Goal: Task Accomplishment & Management: Complete application form

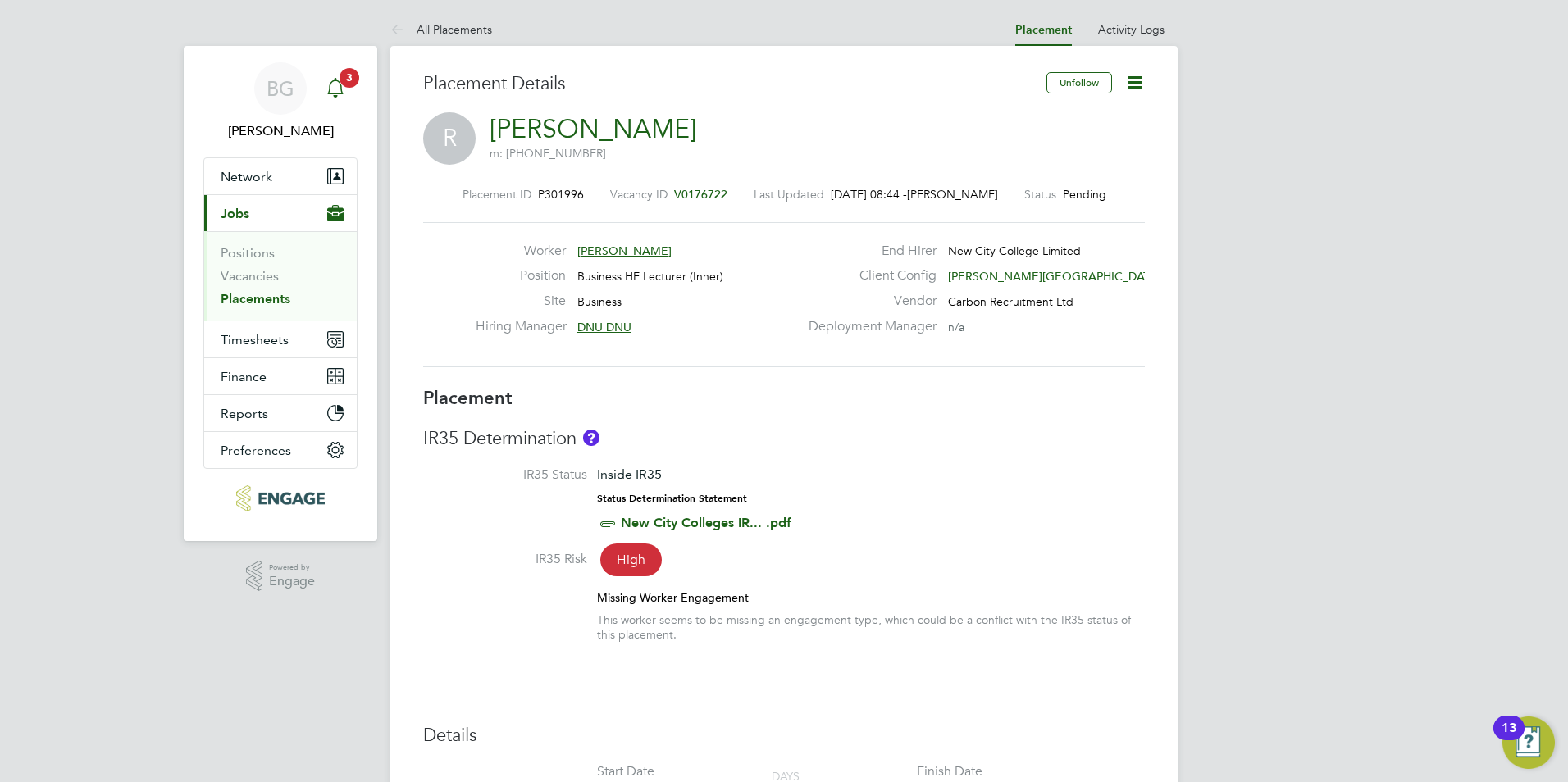
click at [346, 82] on span "3" at bounding box center [350, 78] width 20 height 20
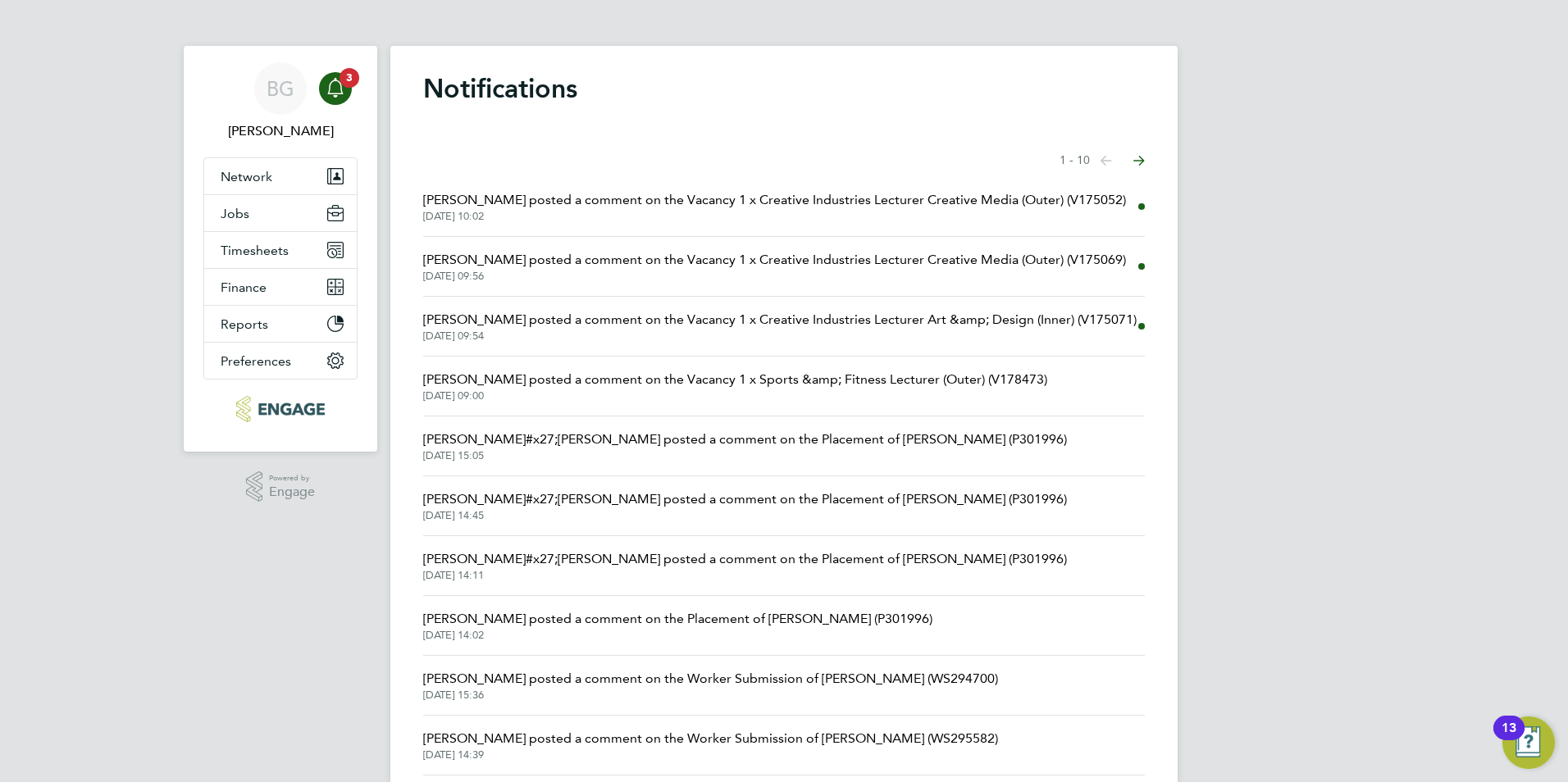
click at [950, 322] on span "Rufena Haque posted a comment on the Vacancy 1 x Creative Industries Lecturer A…" at bounding box center [779, 320] width 713 height 20
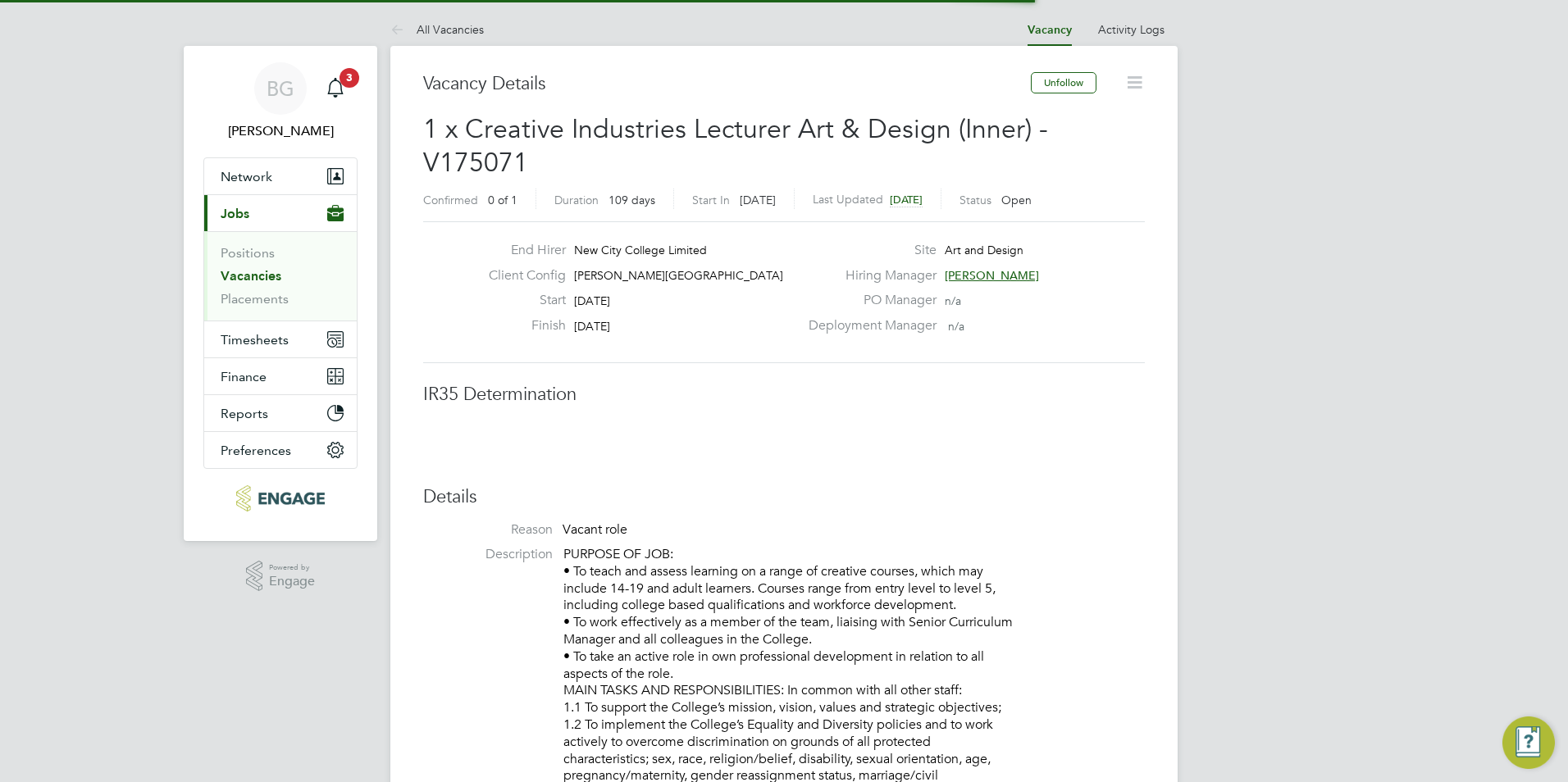
scroll to position [8, 8]
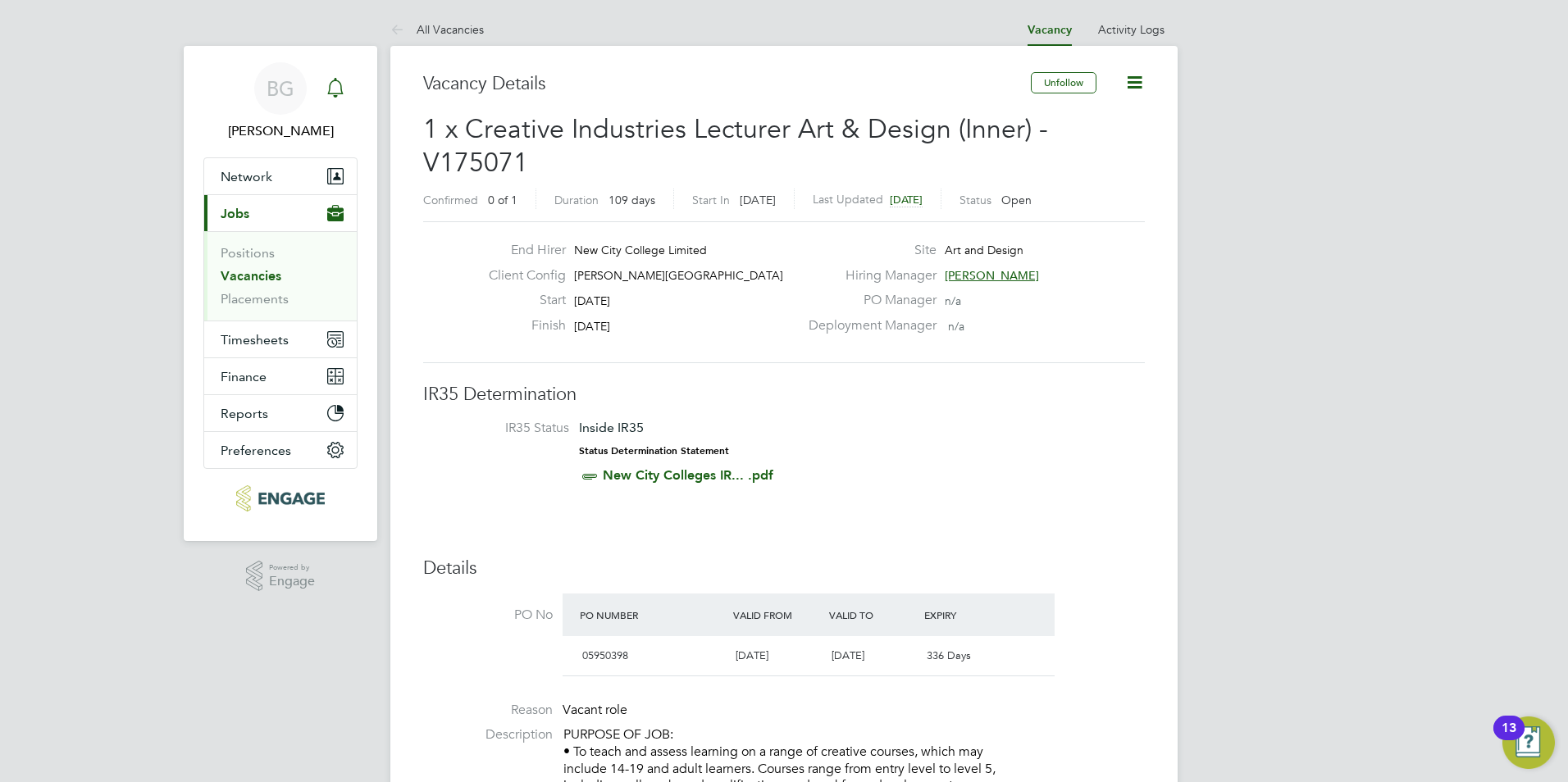
click at [348, 94] on div "Main navigation" at bounding box center [336, 89] width 33 height 33
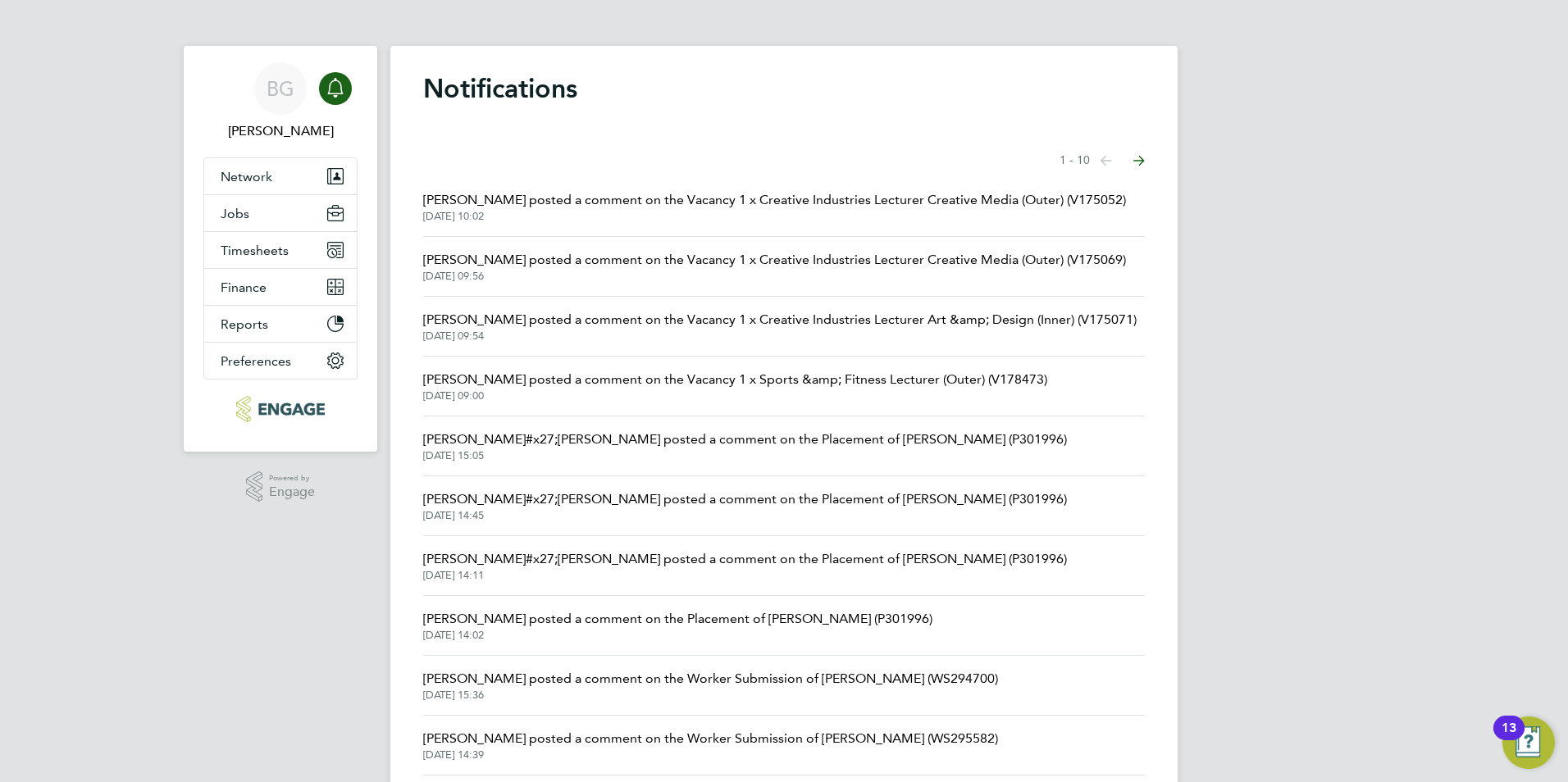
click at [761, 280] on span "29 Aug 2025, 09:56" at bounding box center [774, 276] width 703 height 13
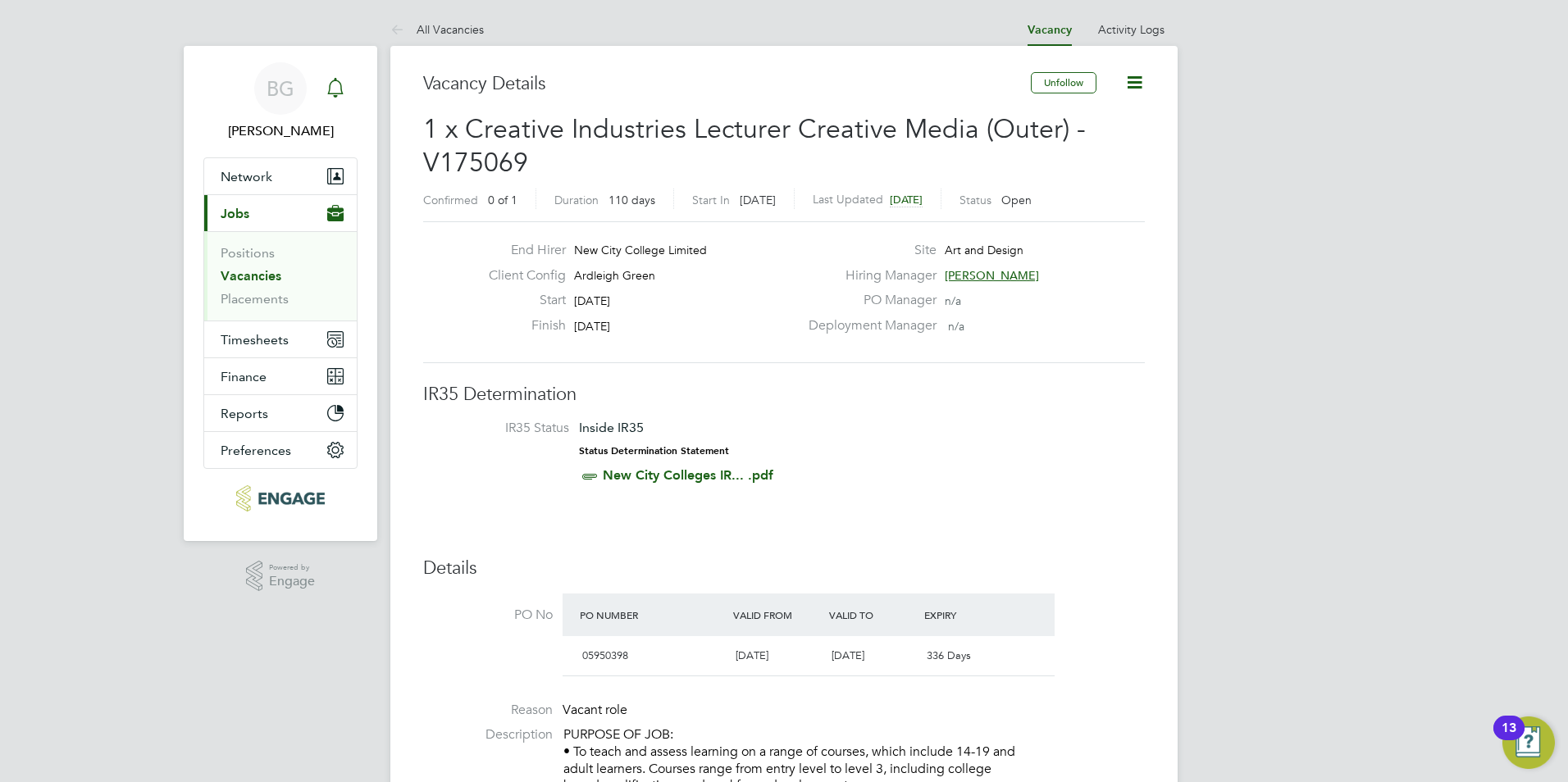
click at [348, 95] on div "Main navigation" at bounding box center [336, 89] width 33 height 33
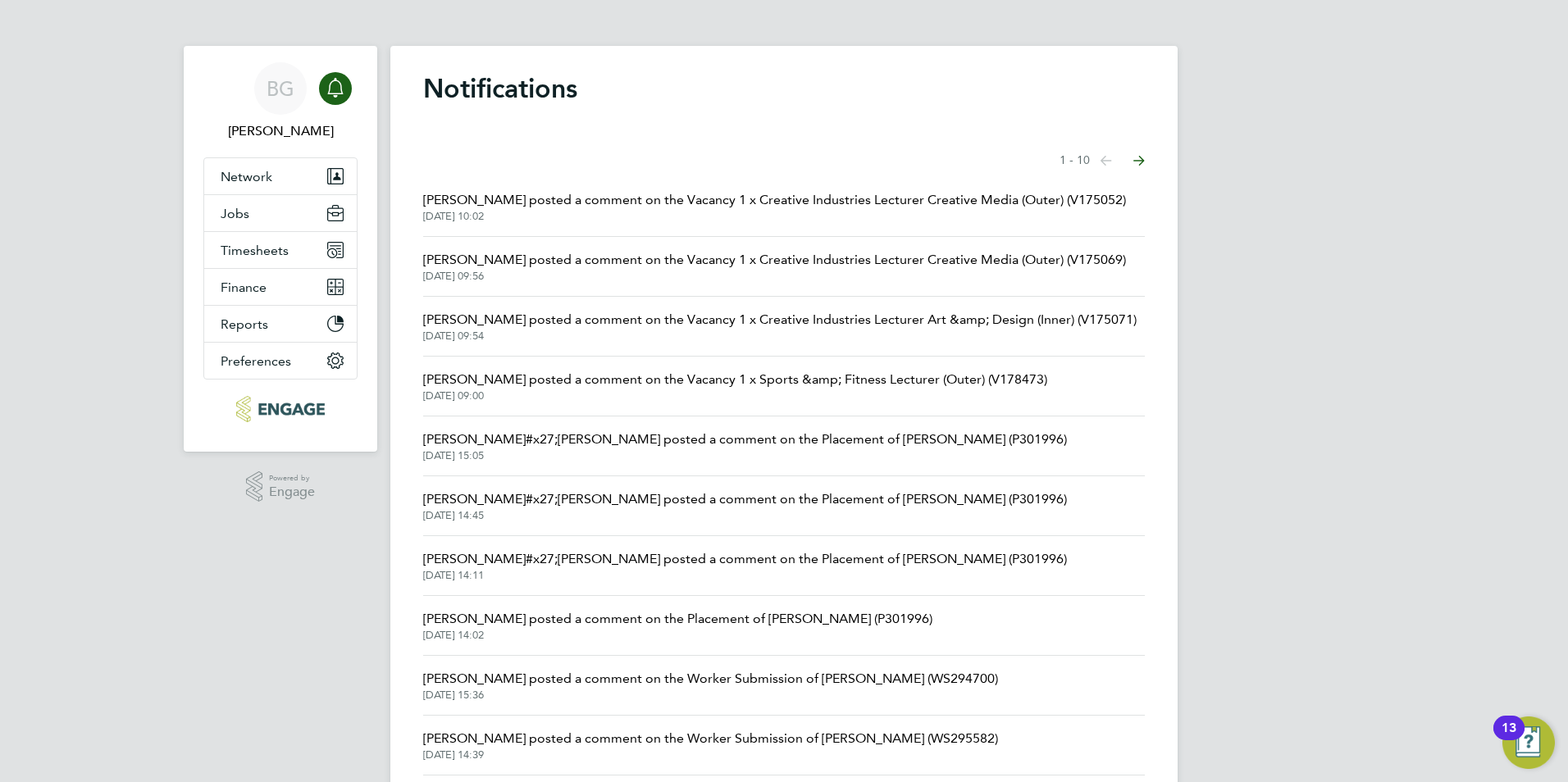
click at [564, 192] on span "Rufena Haque posted a comment on the Vacancy 1 x Creative Industries Lecturer C…" at bounding box center [774, 200] width 703 height 20
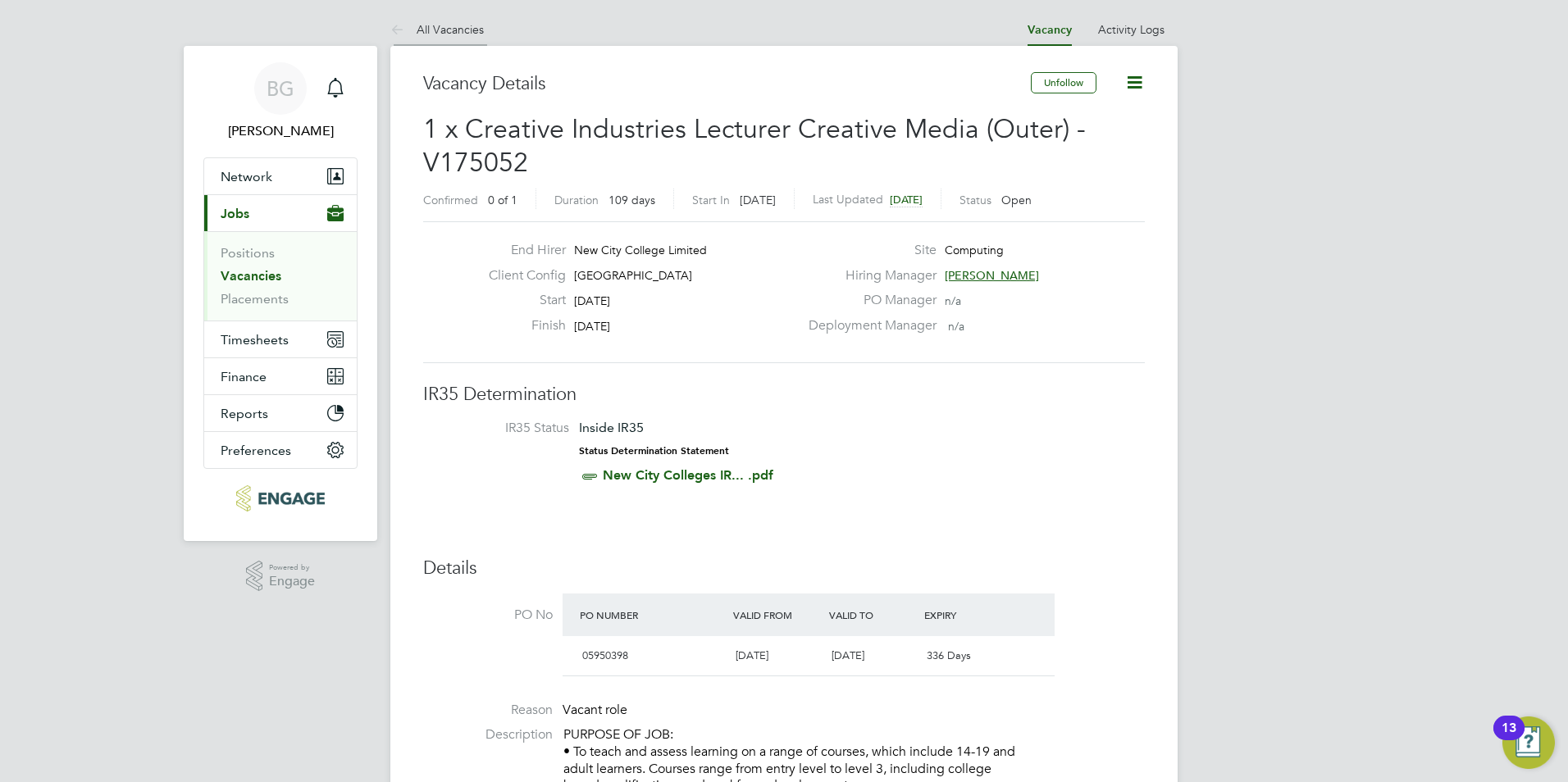
click at [405, 35] on icon at bounding box center [401, 30] width 21 height 21
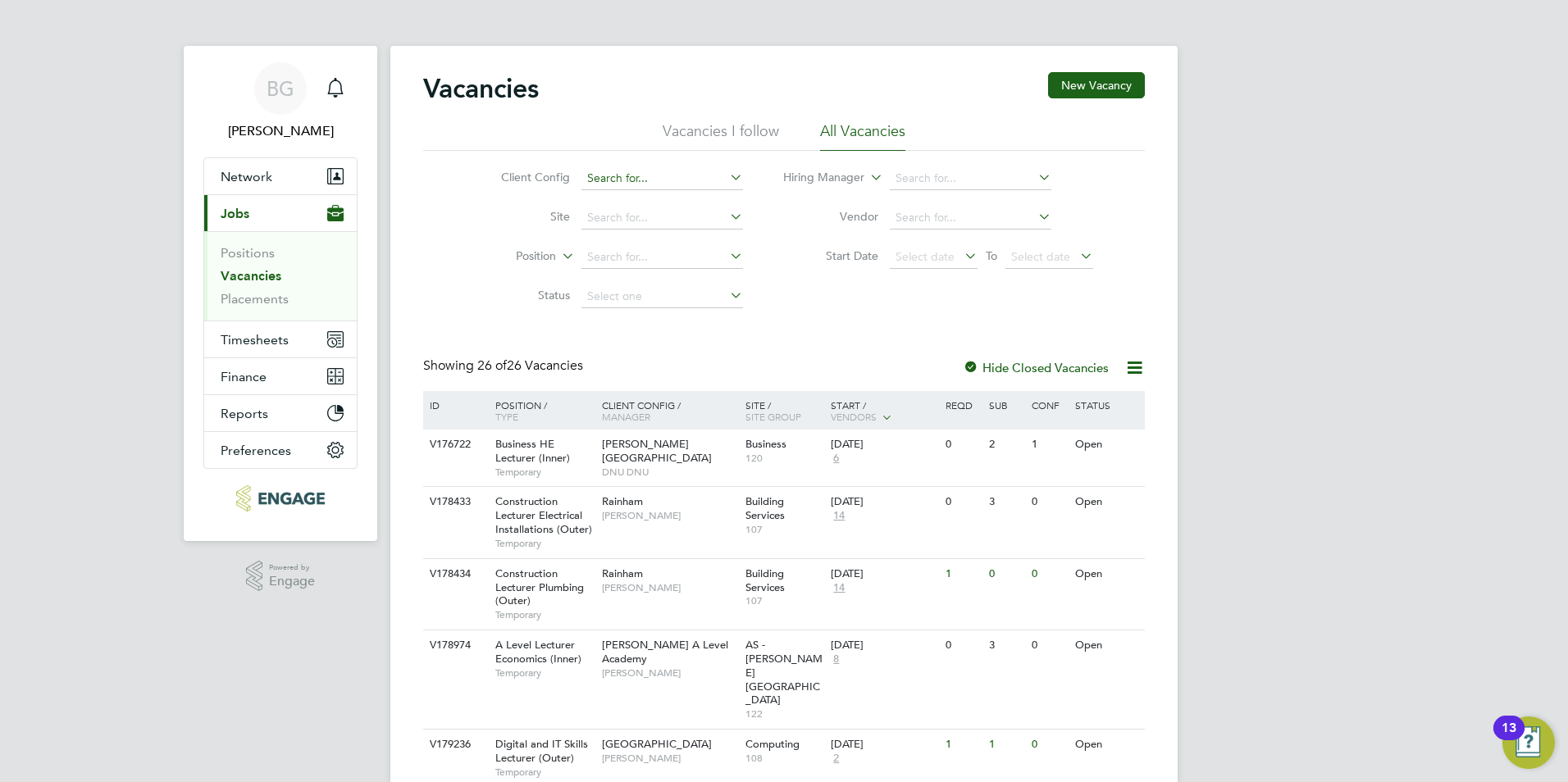
click at [668, 183] on input at bounding box center [662, 178] width 161 height 23
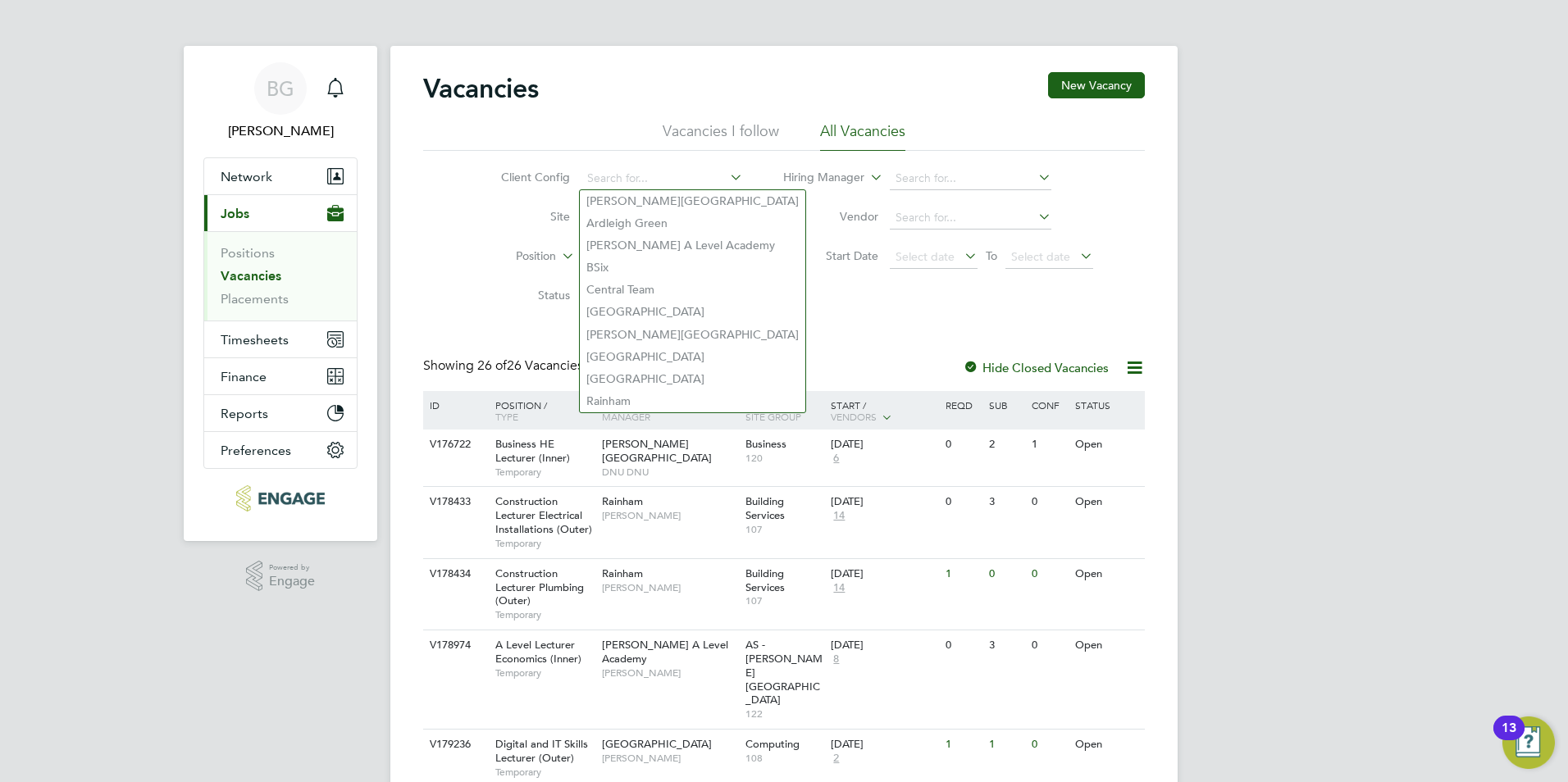
click at [786, 308] on div "Client Config Site Position Status Hiring Manager Vendor Start Date Select date…" at bounding box center [783, 233] width 721 height 165
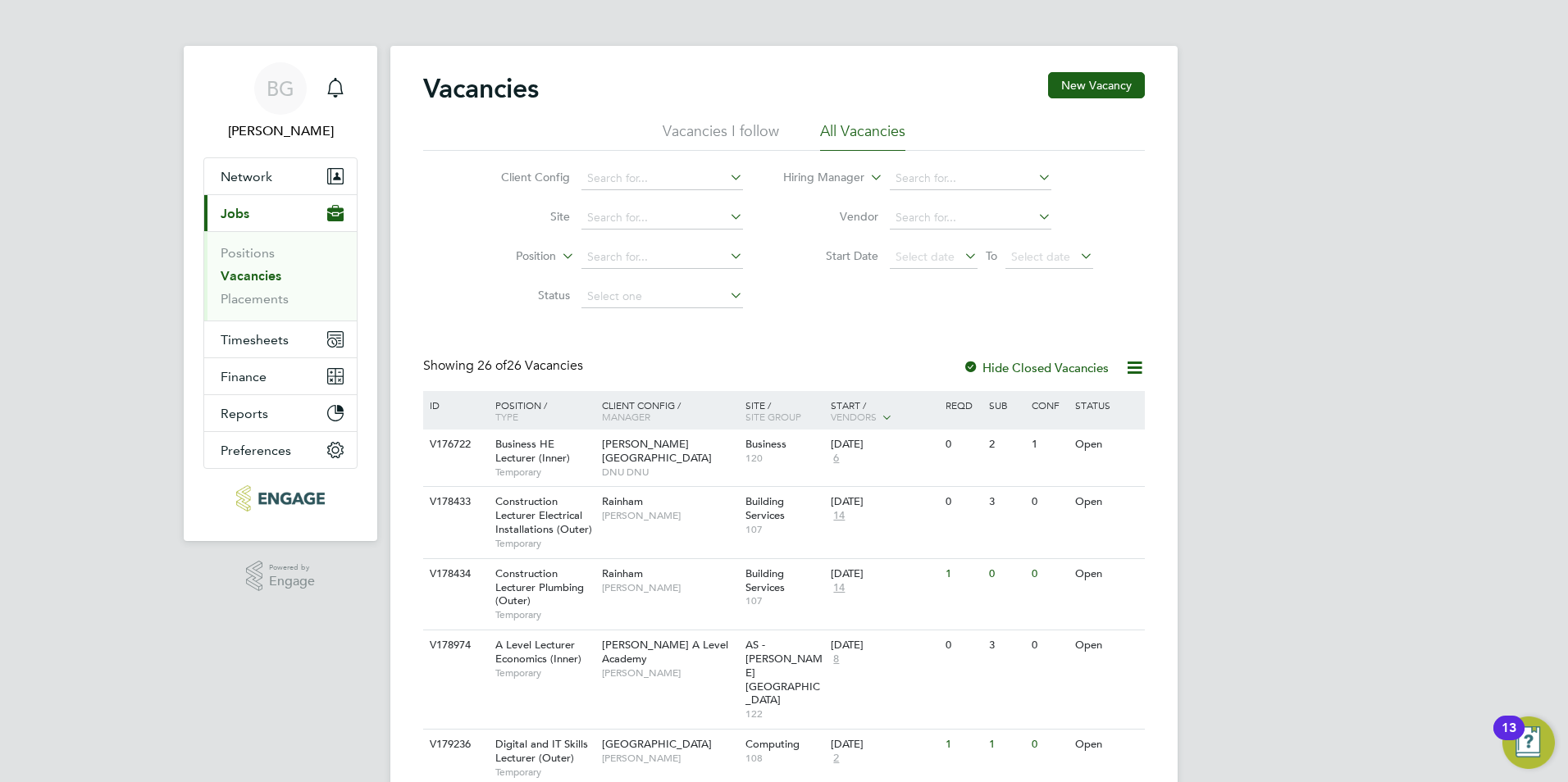
click at [707, 271] on li "Position" at bounding box center [609, 257] width 308 height 39
click at [707, 266] on input at bounding box center [662, 257] width 161 height 23
click at [939, 176] on input at bounding box center [971, 178] width 161 height 23
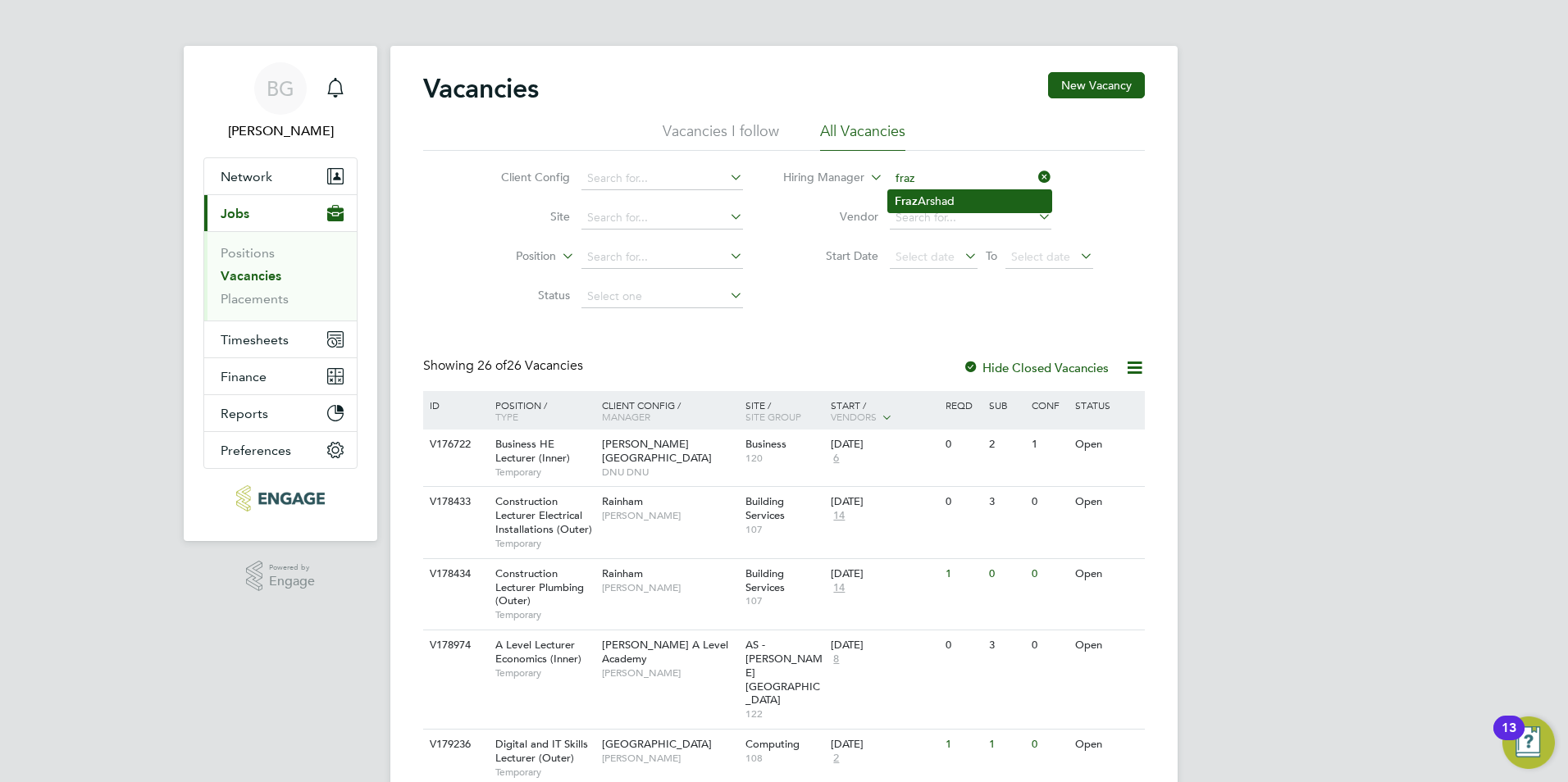
click at [936, 190] on li "Fraz Arshad" at bounding box center [970, 201] width 163 height 22
type input "[PERSON_NAME]"
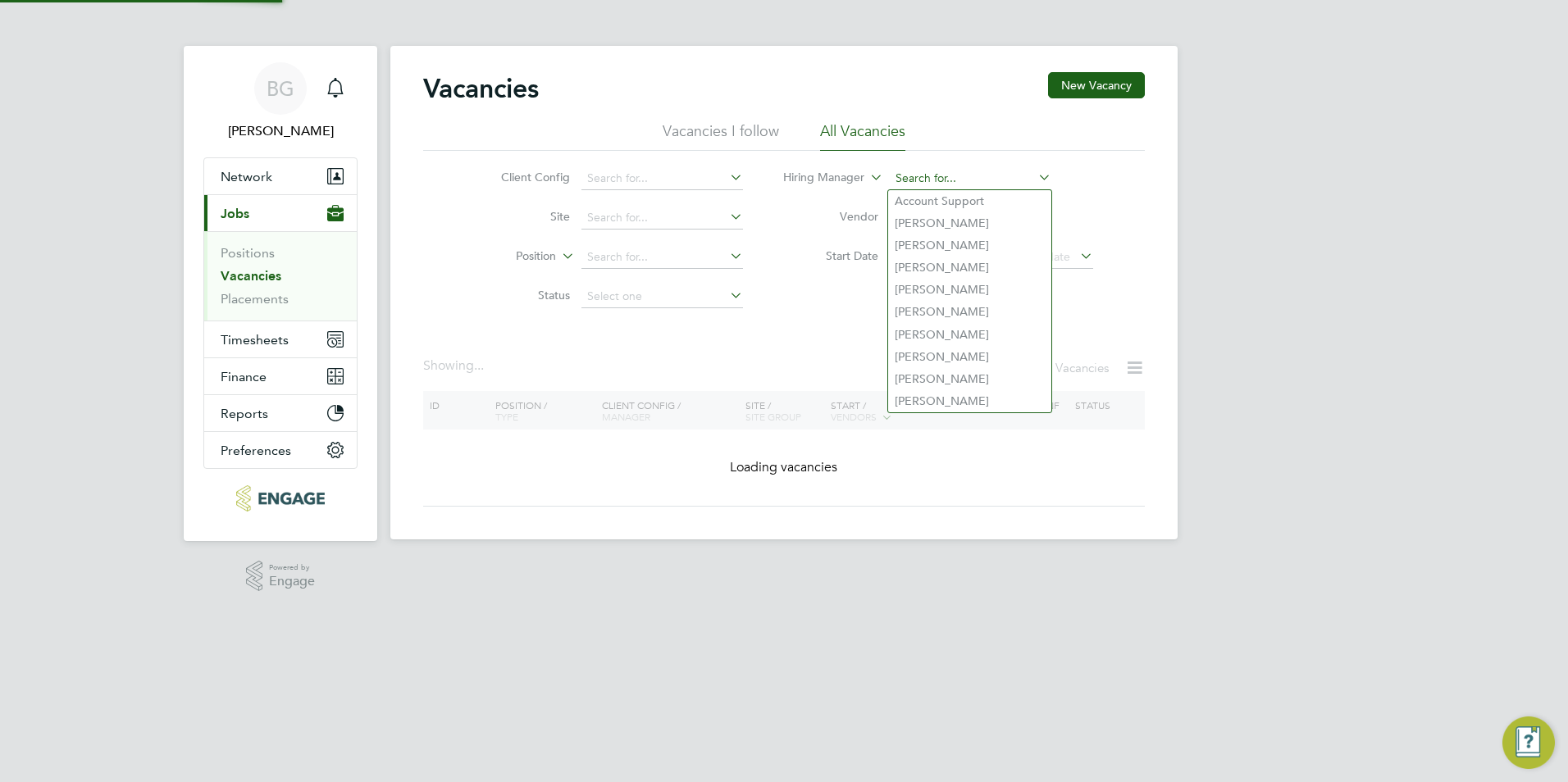
click at [936, 183] on input at bounding box center [971, 178] width 161 height 23
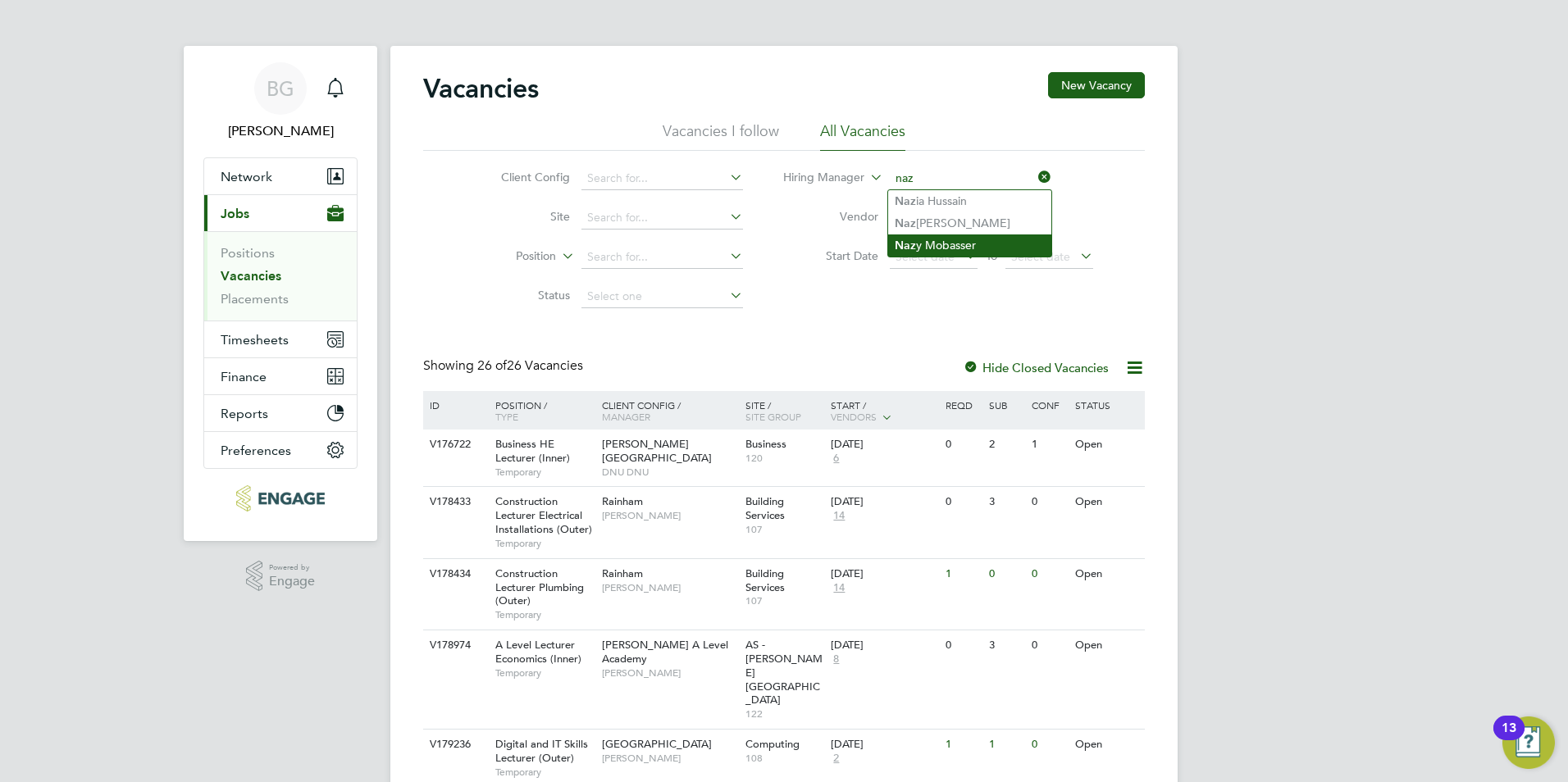
click at [994, 235] on li "Naz y Mobasser" at bounding box center [970, 245] width 163 height 22
type input "Nazy Mobasser"
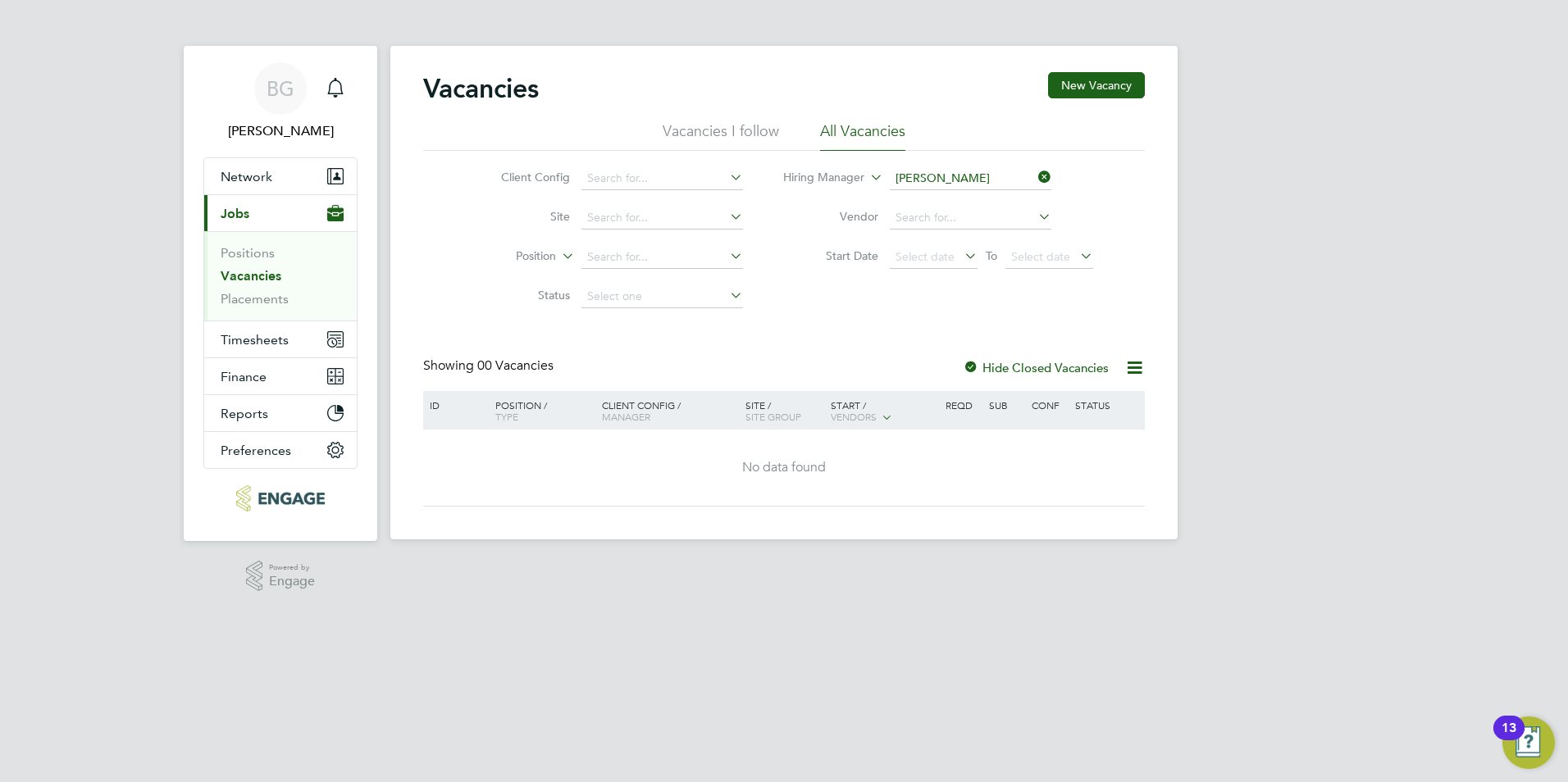
click at [1035, 180] on icon at bounding box center [1035, 177] width 0 height 23
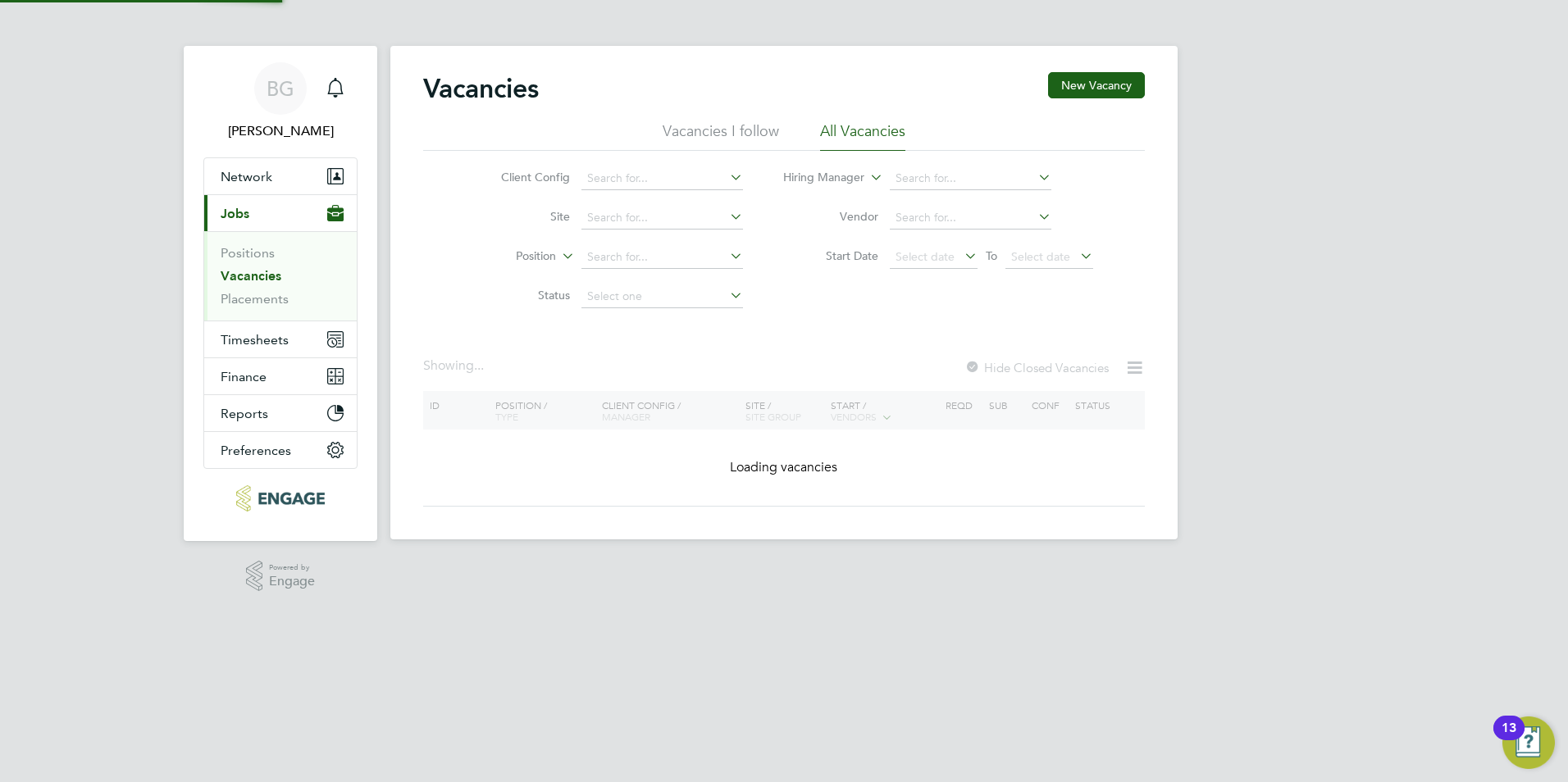
click at [899, 137] on li "All Vacancies" at bounding box center [863, 137] width 86 height 30
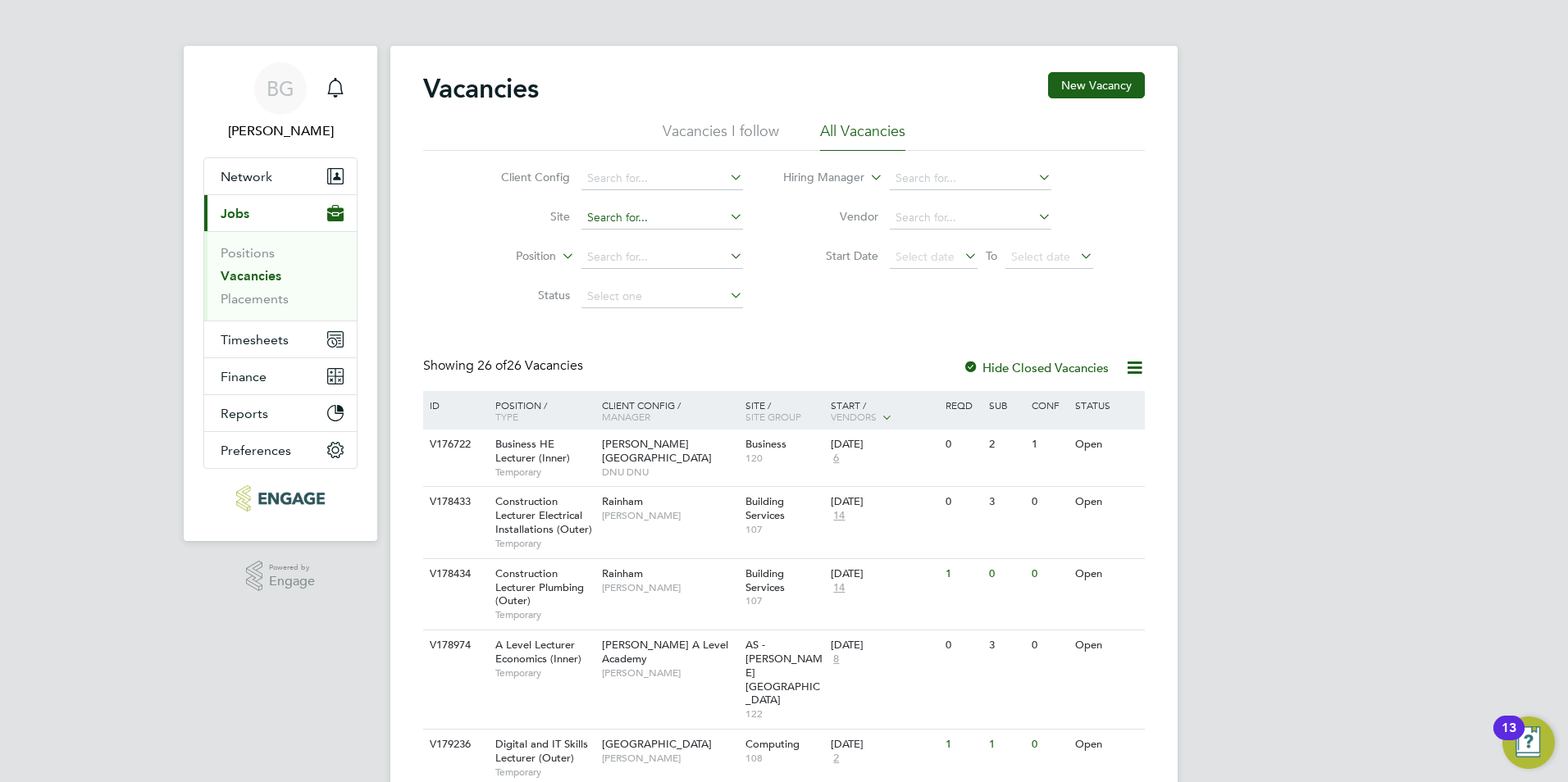
click at [695, 215] on input at bounding box center [662, 218] width 161 height 23
click at [770, 234] on li "Vendor" at bounding box center [939, 218] width 350 height 39
click at [711, 129] on li "Vacancies I follow" at bounding box center [721, 137] width 117 height 30
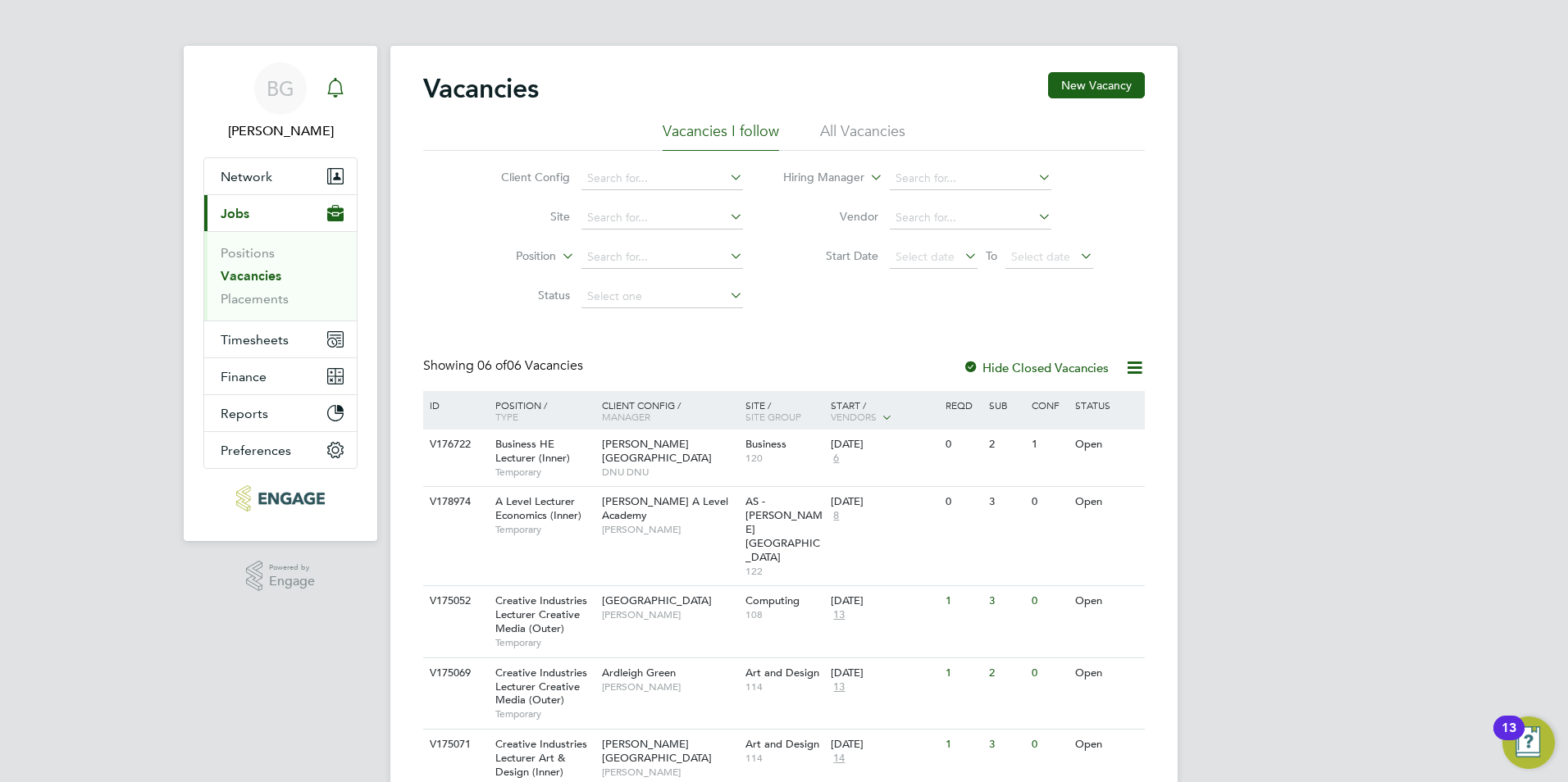
click at [335, 86] on icon "Main navigation" at bounding box center [336, 88] width 20 height 20
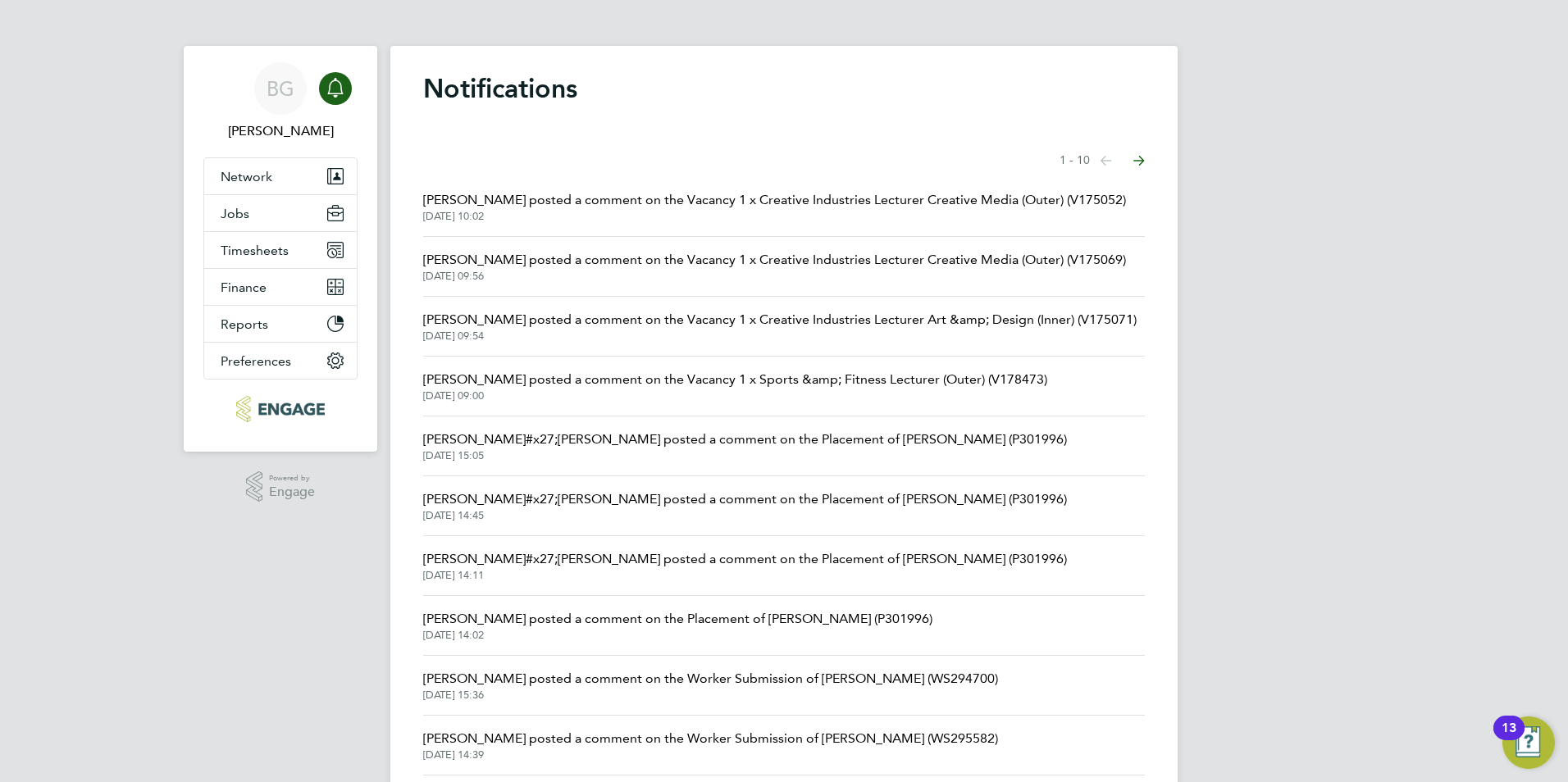
click at [717, 216] on span "29 Aug 2025, 10:02" at bounding box center [774, 216] width 703 height 13
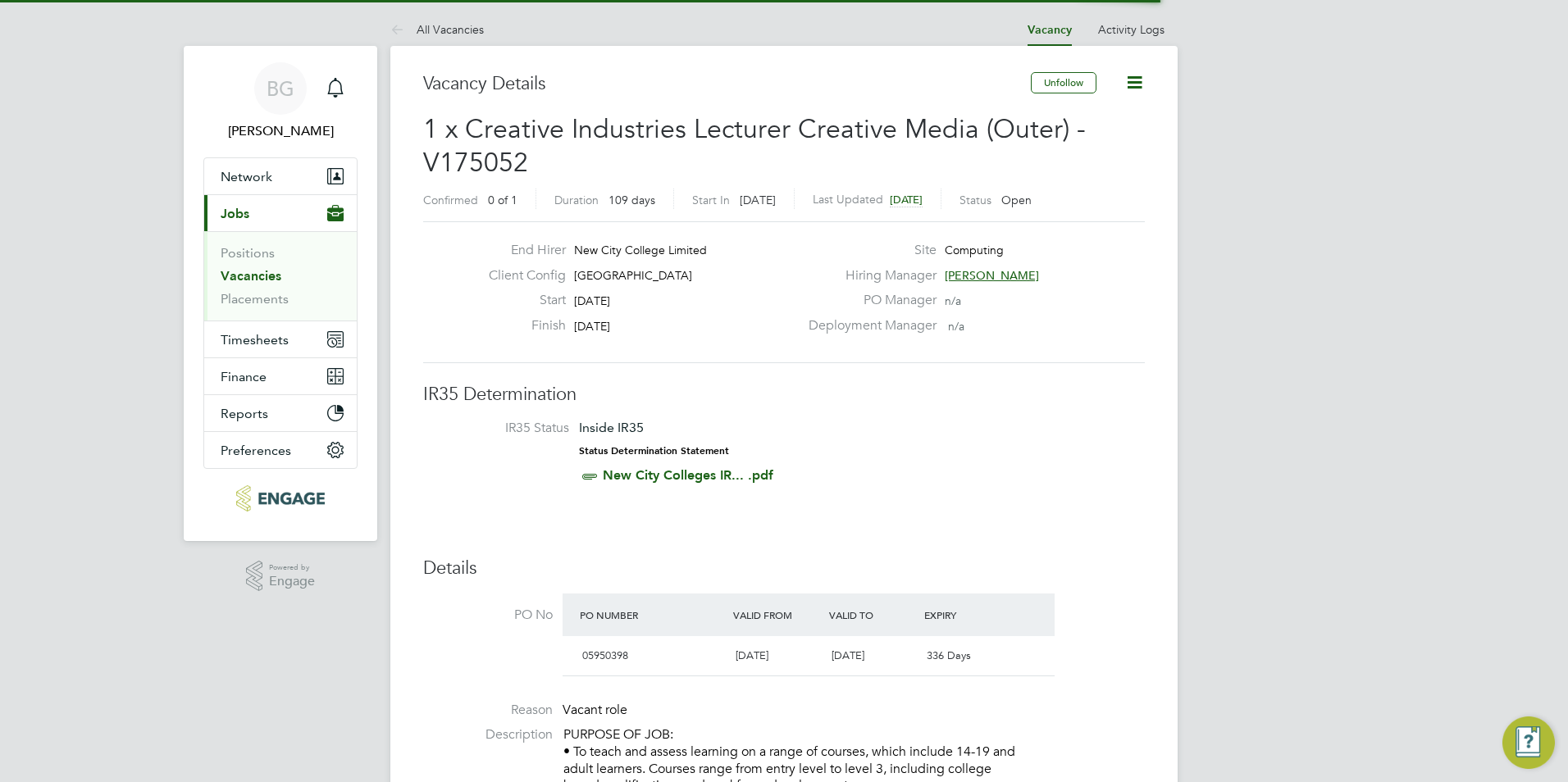
scroll to position [28, 154]
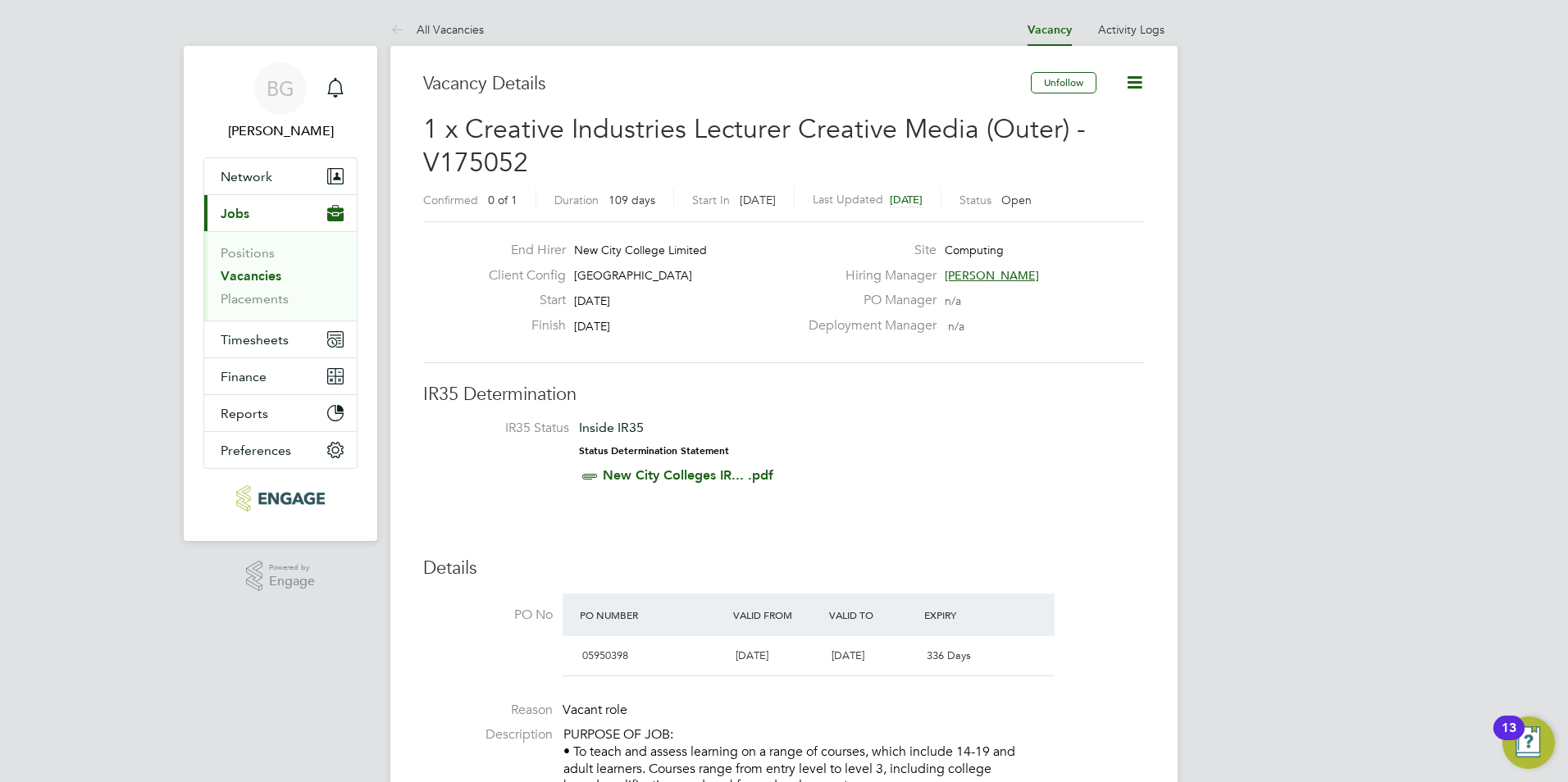
click at [234, 272] on link "Vacancies" at bounding box center [251, 275] width 61 height 16
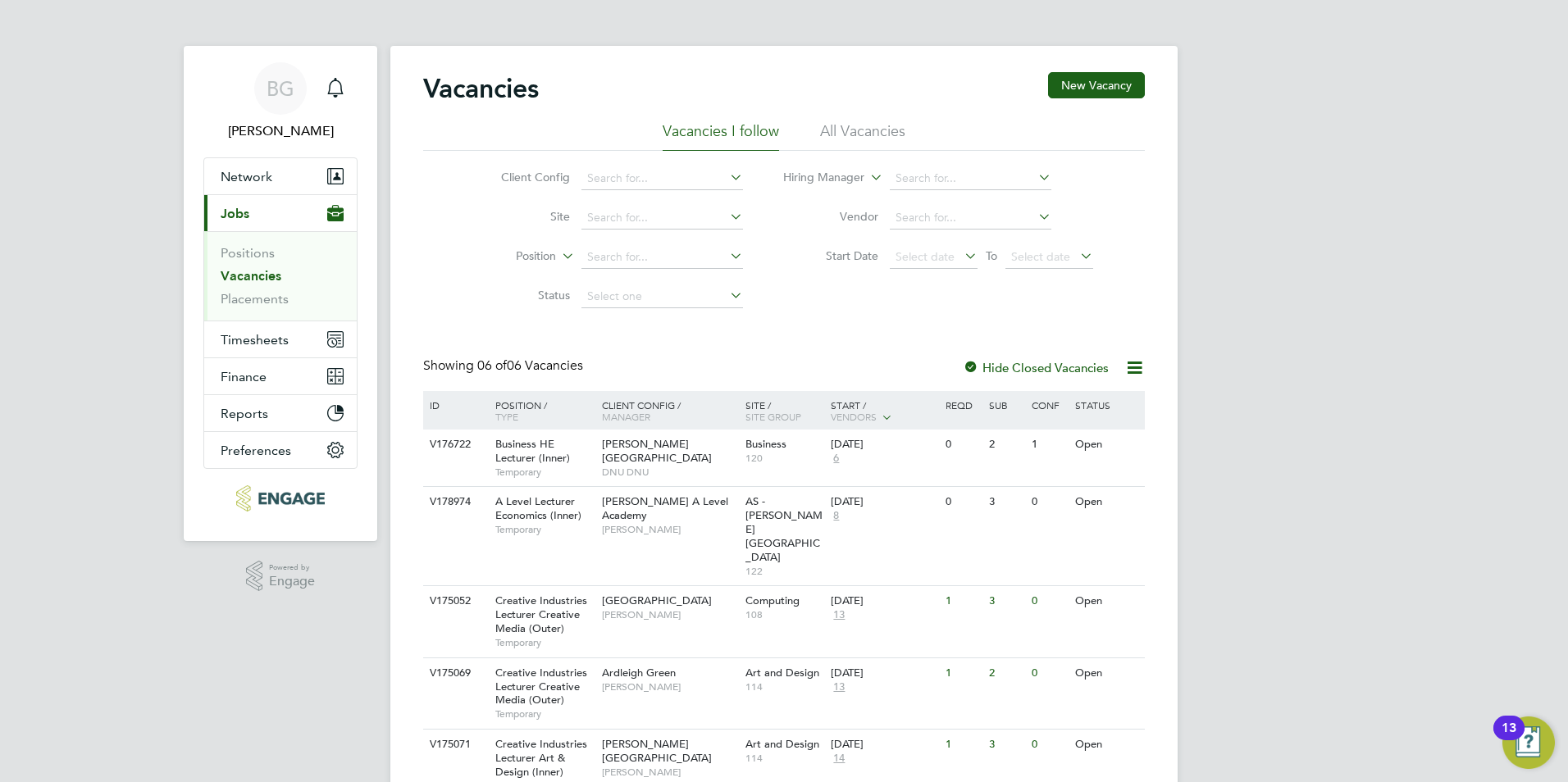
click at [852, 131] on li "All Vacancies" at bounding box center [863, 137] width 86 height 30
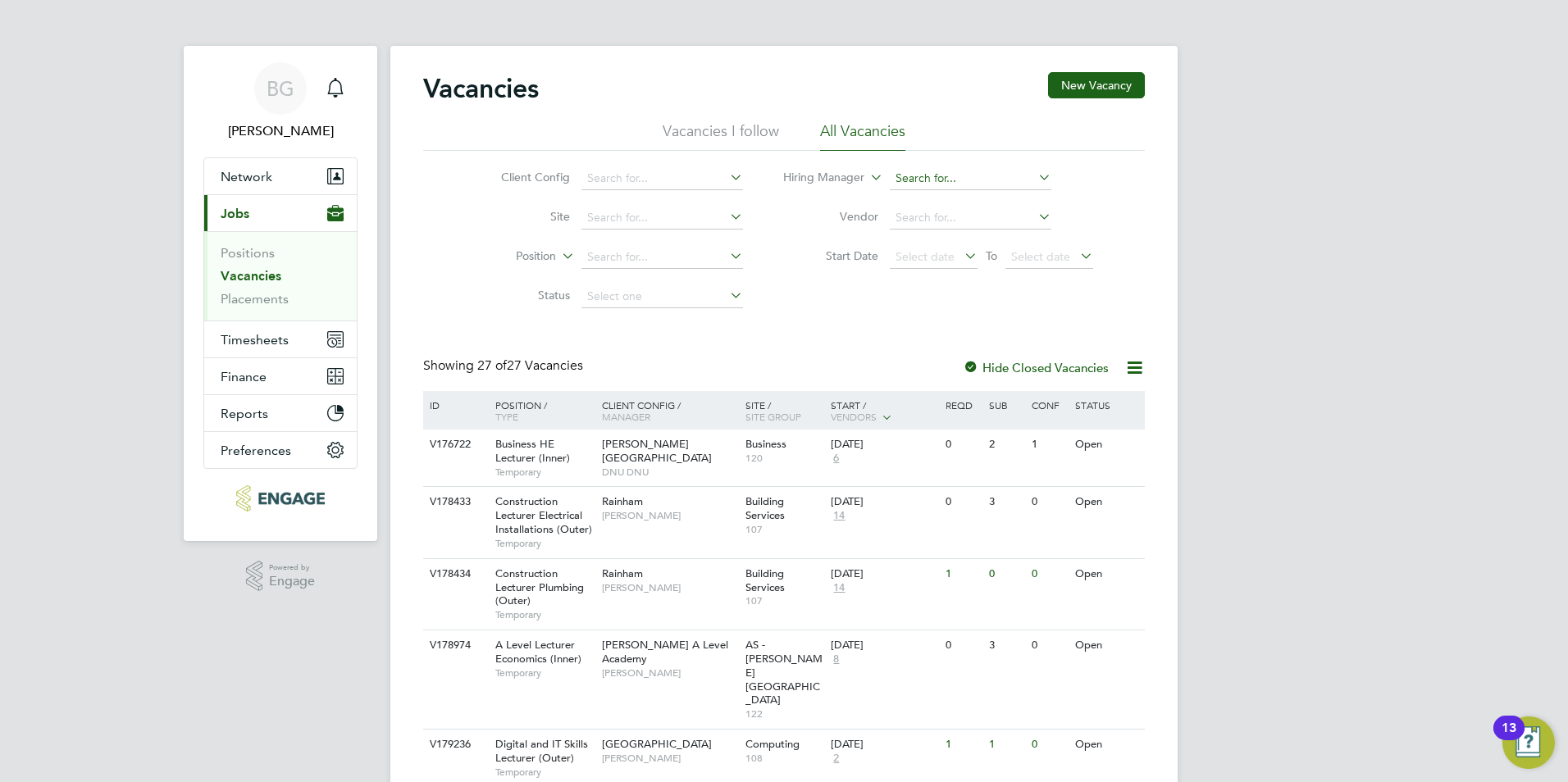
click at [923, 180] on input at bounding box center [971, 178] width 161 height 23
click at [926, 269] on li "Fra z Arshad" at bounding box center [970, 267] width 163 height 22
type input "[PERSON_NAME]"
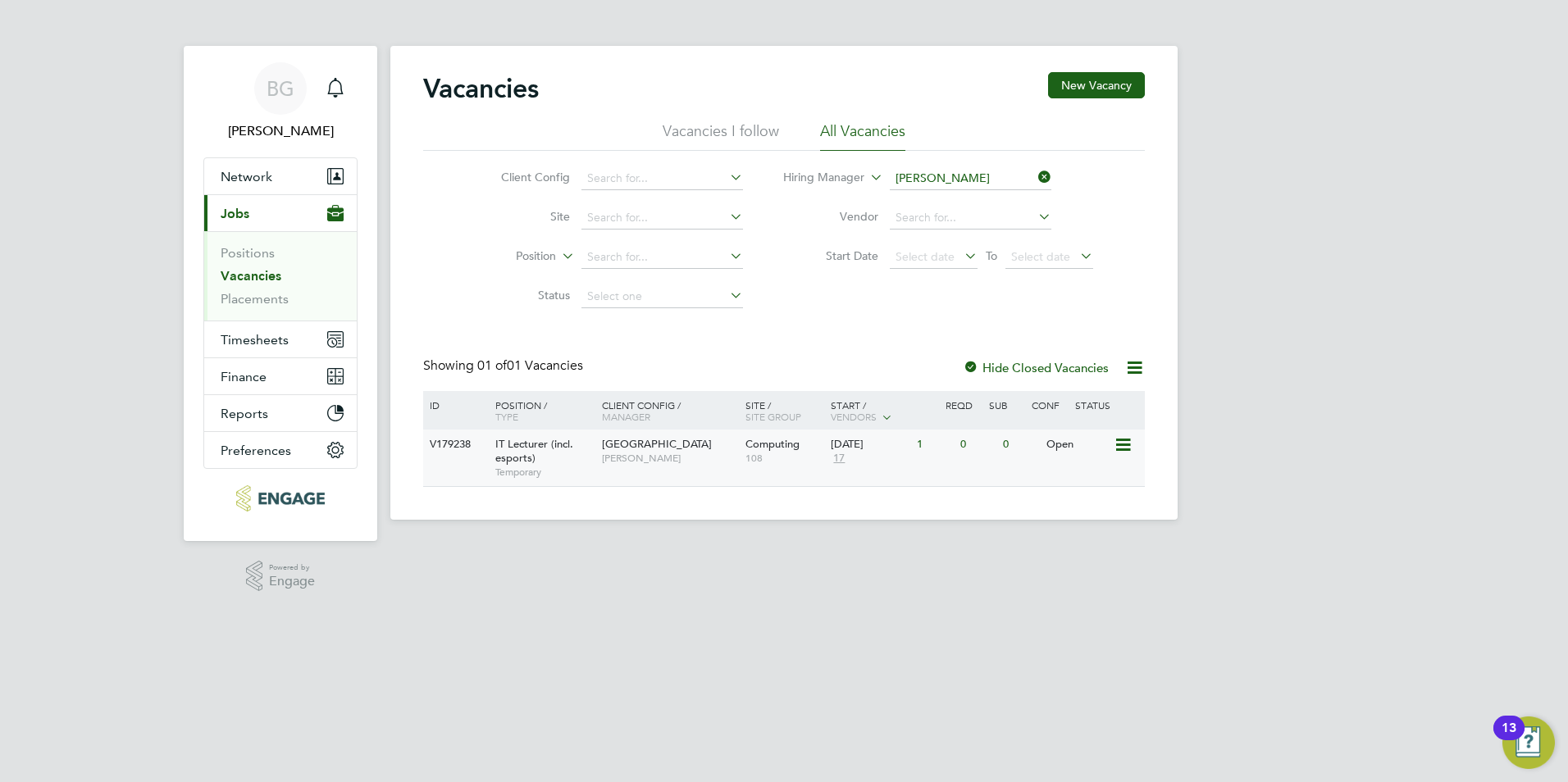
click at [772, 453] on span "108" at bounding box center [784, 458] width 78 height 13
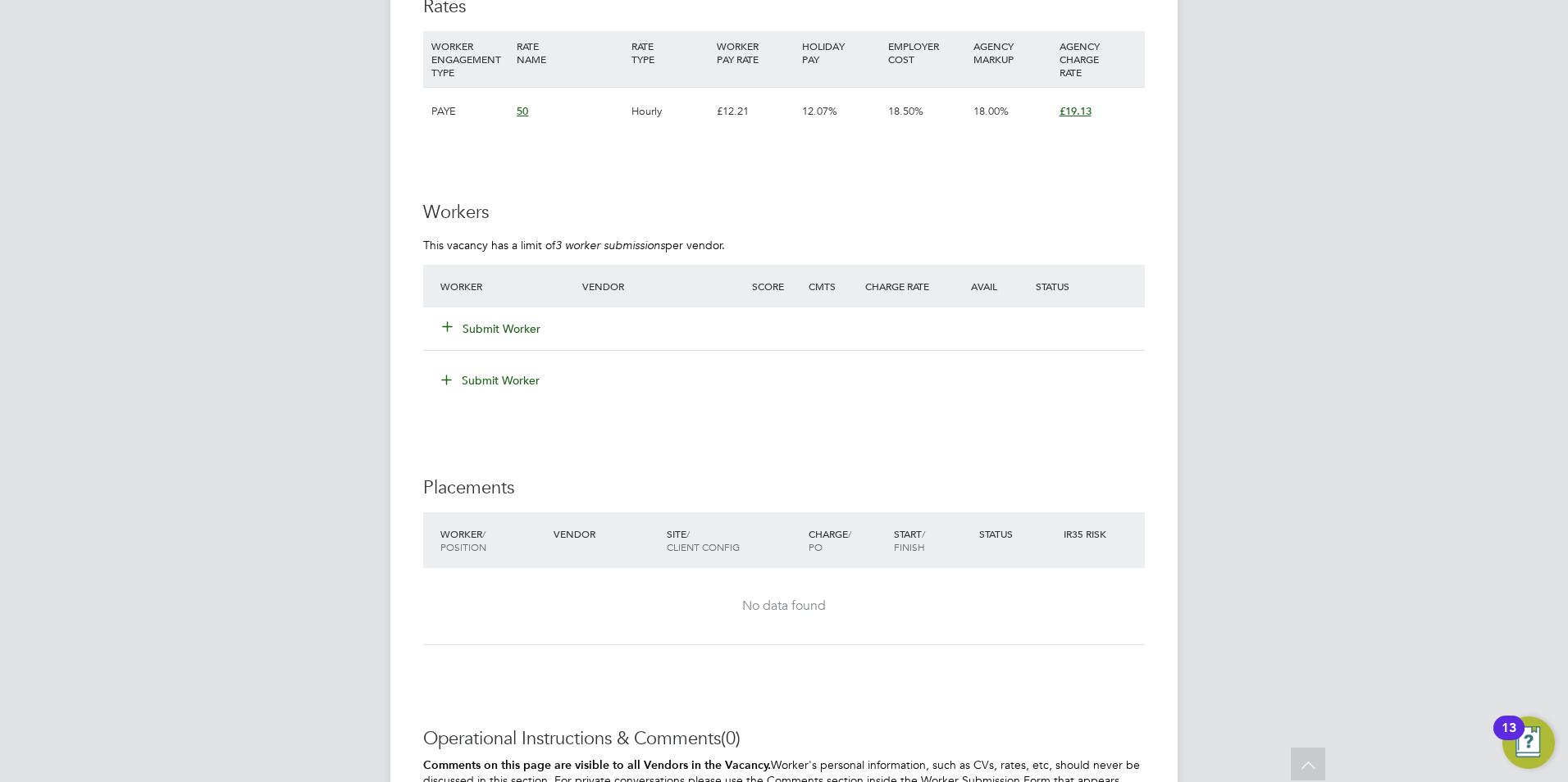
click at [507, 330] on button "Submit Worker" at bounding box center [492, 329] width 99 height 16
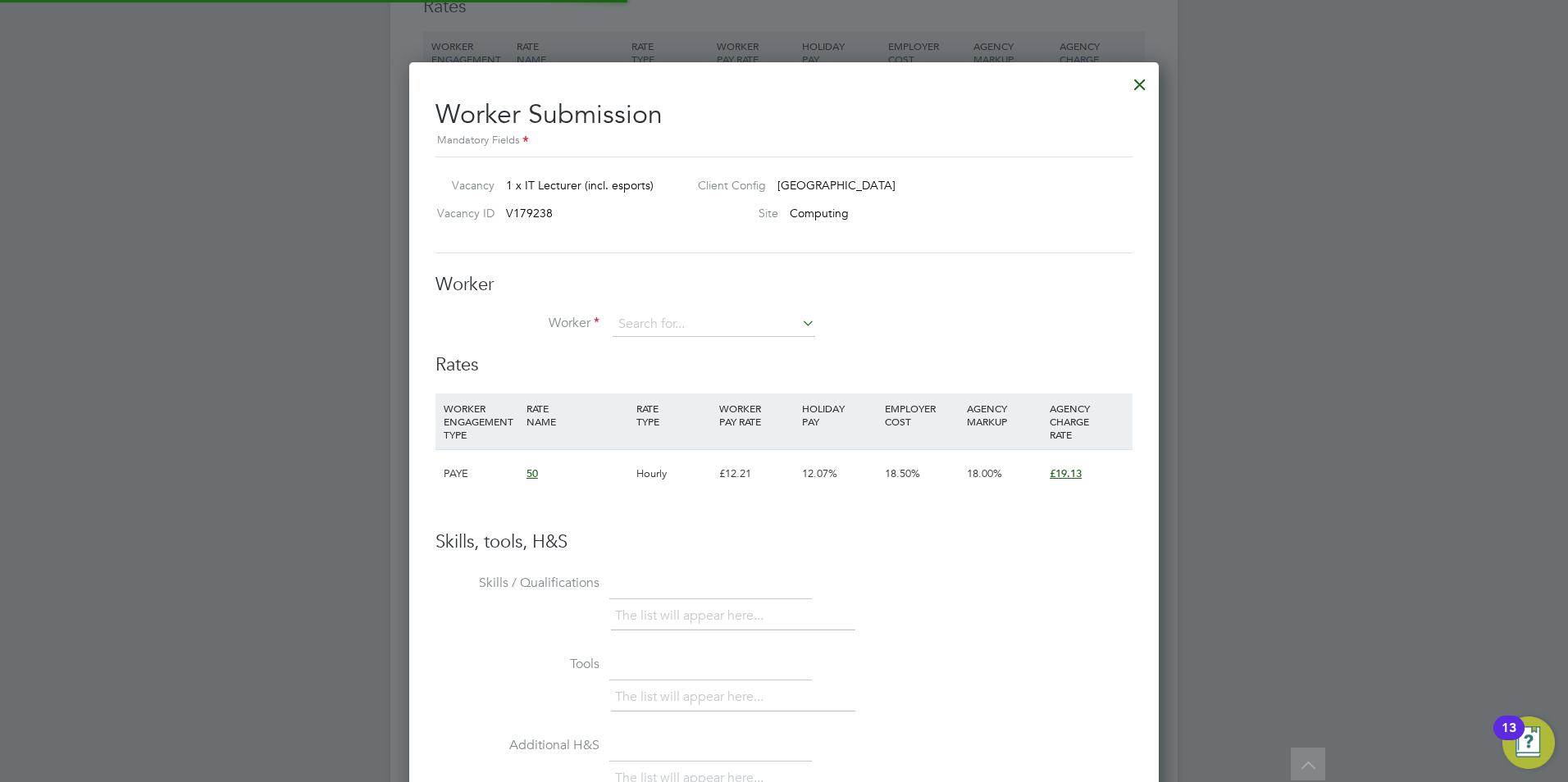
scroll to position [995, 750]
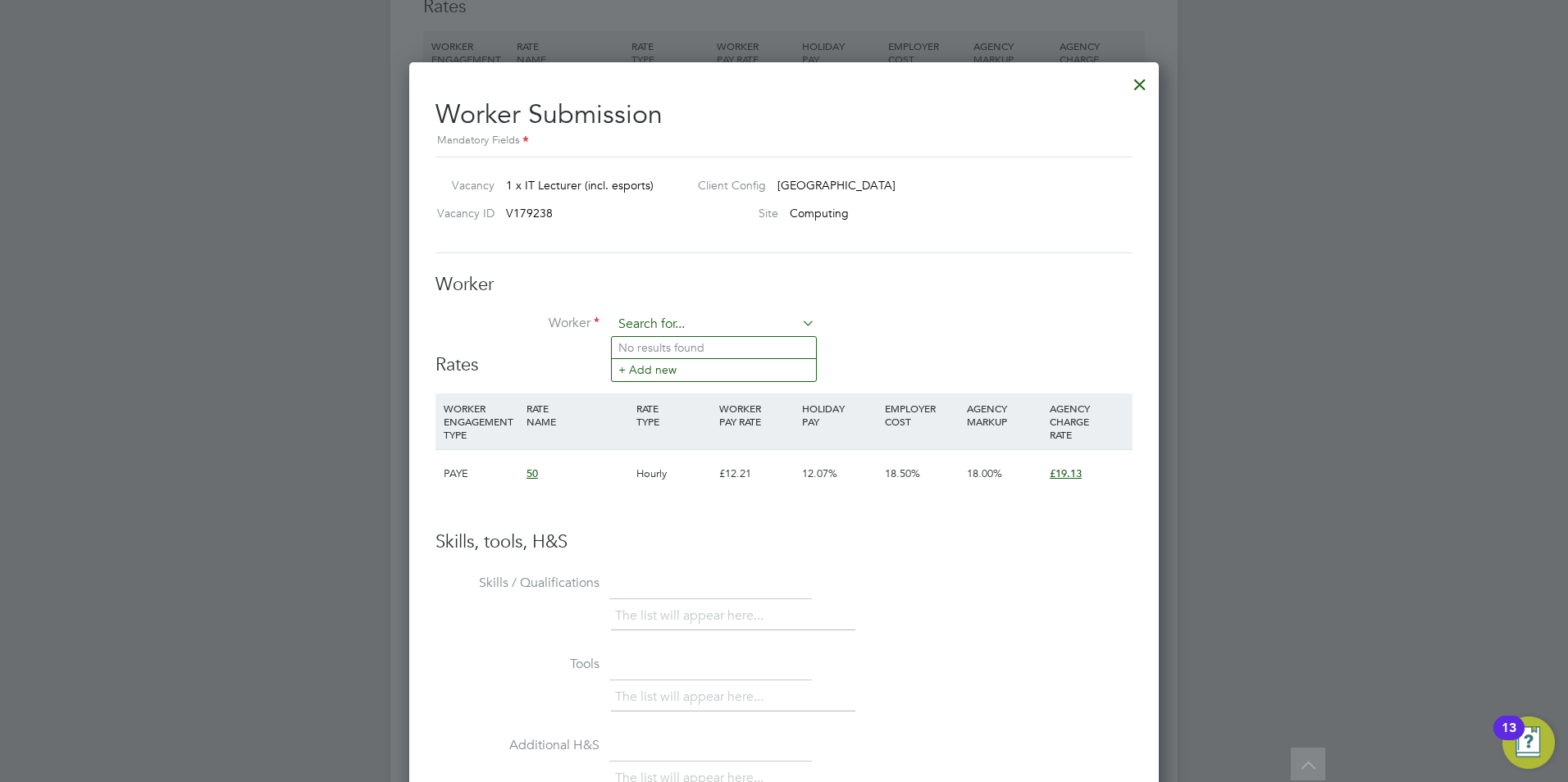
click at [661, 327] on input at bounding box center [714, 325] width 202 height 25
click at [681, 327] on input at bounding box center [714, 325] width 202 height 25
type input "dale bromathe"
click at [683, 372] on li "+ Add new" at bounding box center [714, 369] width 204 height 22
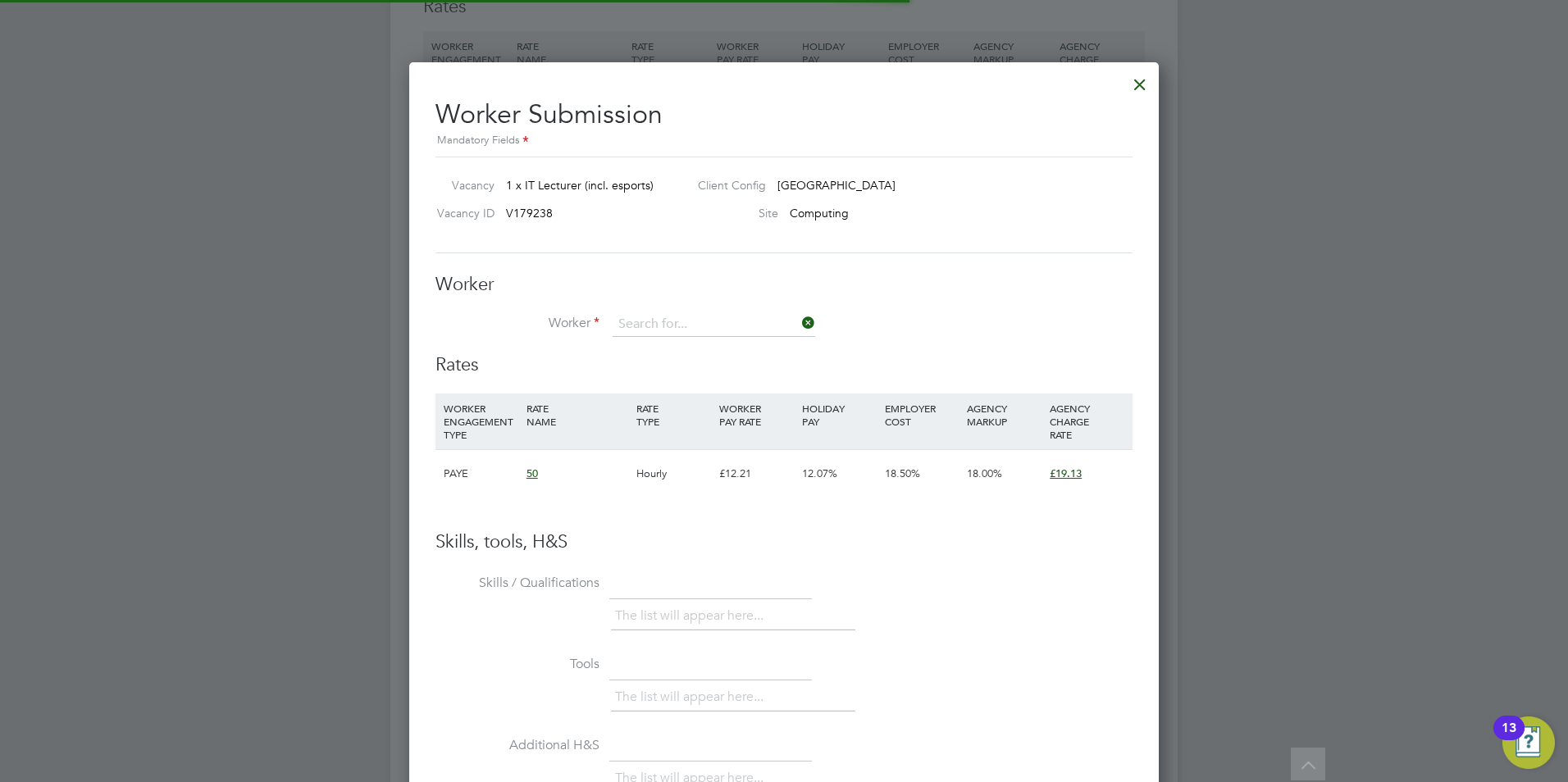
scroll to position [1395, 434]
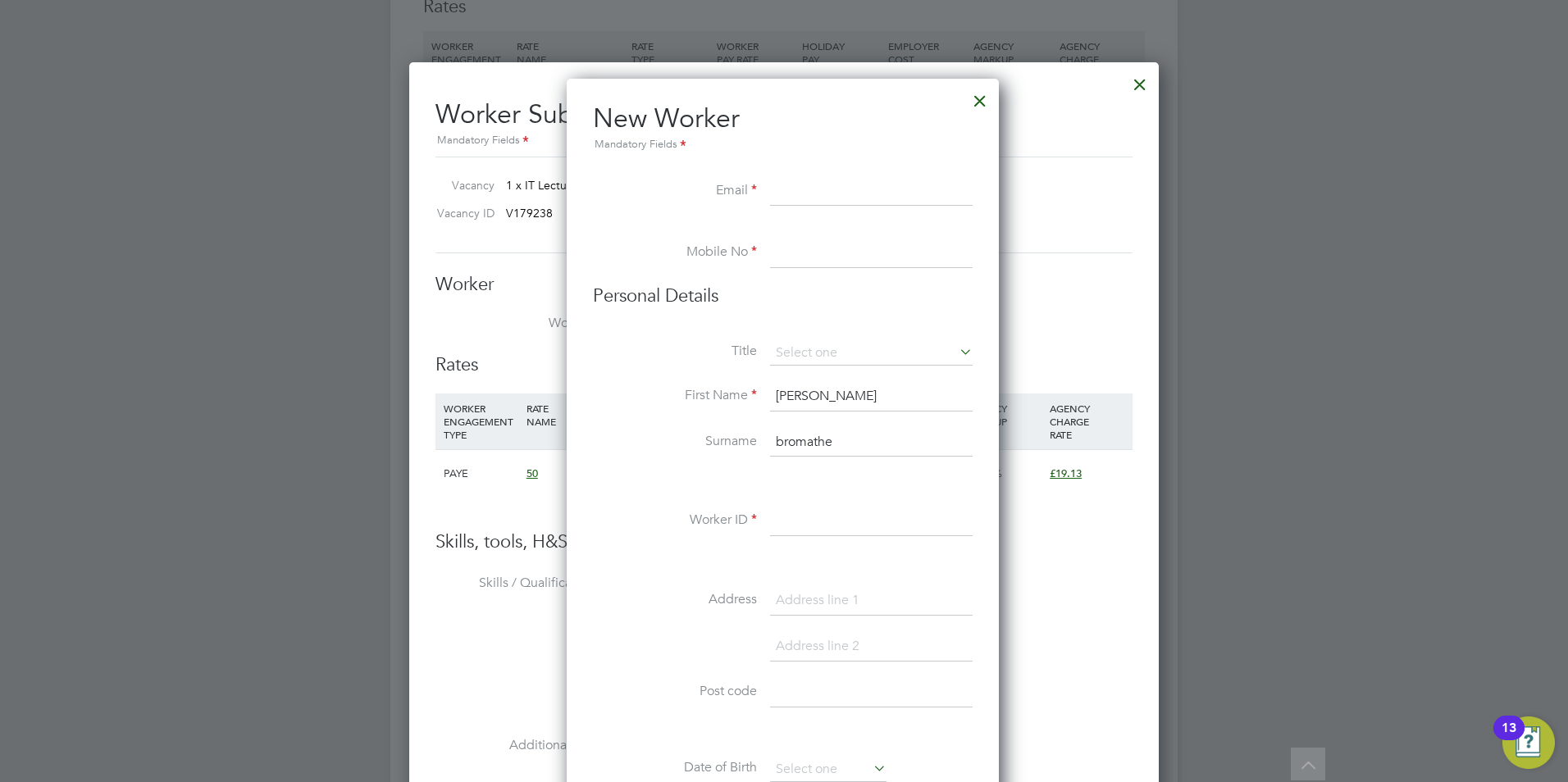
paste input "07931450667"
drag, startPoint x: 874, startPoint y: 201, endPoint x: 713, endPoint y: 187, distance: 161.6
click at [713, 187] on li "Email 07931450667" at bounding box center [783, 200] width 380 height 46
type input "07931450667"
click at [801, 262] on input at bounding box center [871, 253] width 202 height 30
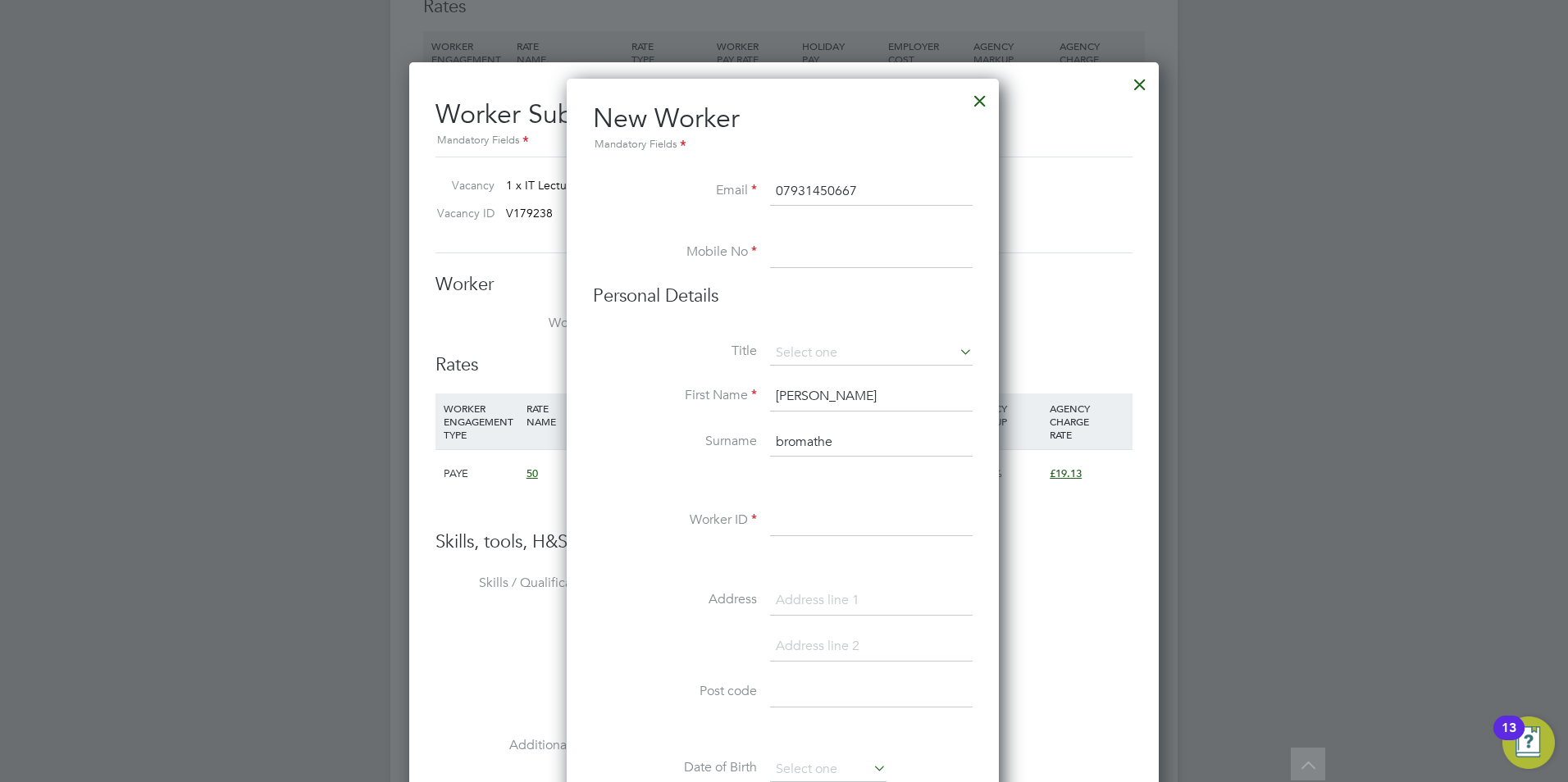
paste input "07931450667"
type input "07931450667"
click at [865, 203] on input "07931450667" at bounding box center [871, 192] width 202 height 30
click at [865, 202] on input "07931450667" at bounding box center [871, 192] width 202 height 30
paste input "dalebramothe@yahoo.co.uk"
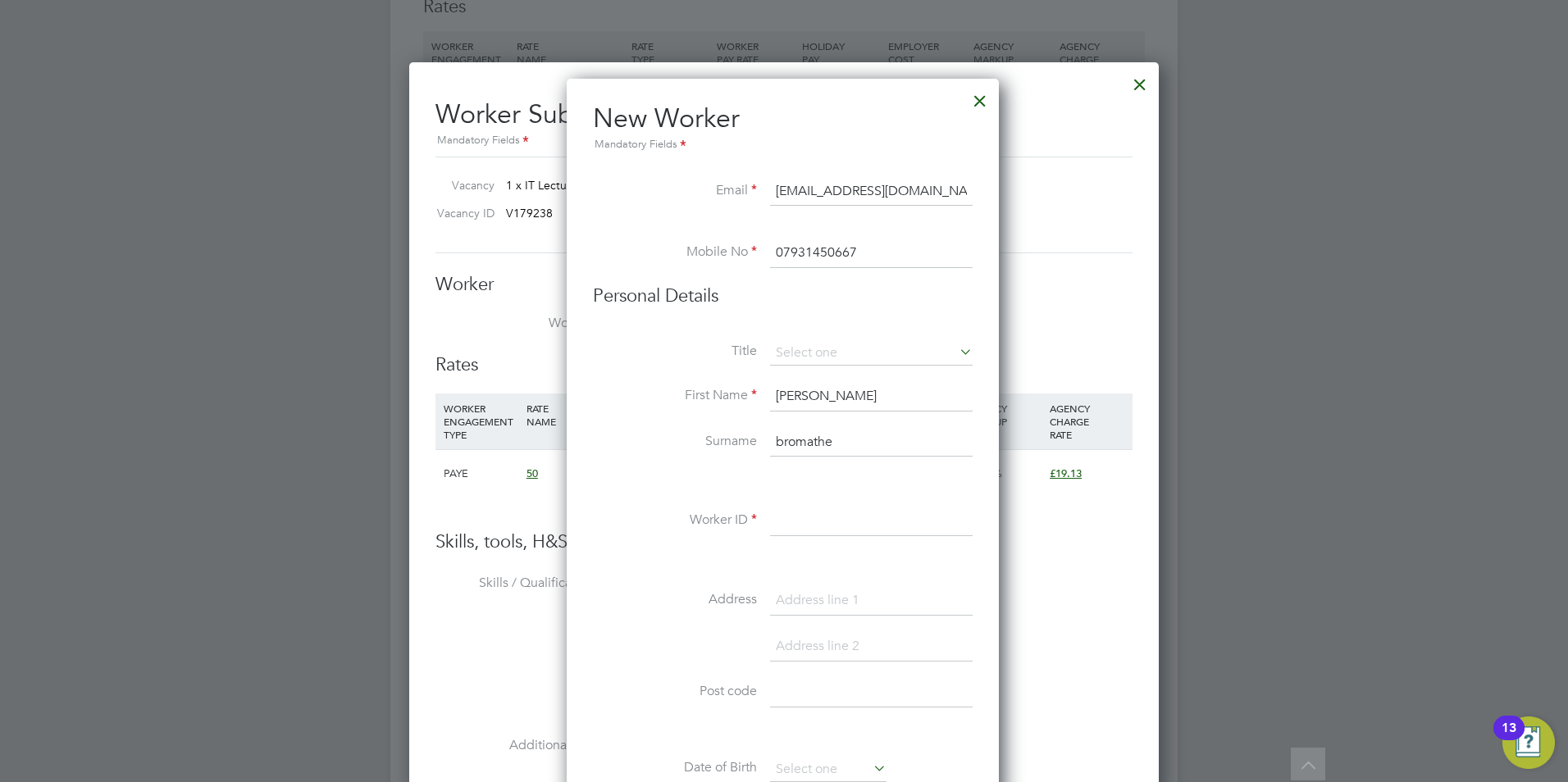
type input "dalebramothe@yahoo.co.uk"
click at [782, 393] on input "dale" at bounding box center [871, 397] width 202 height 30
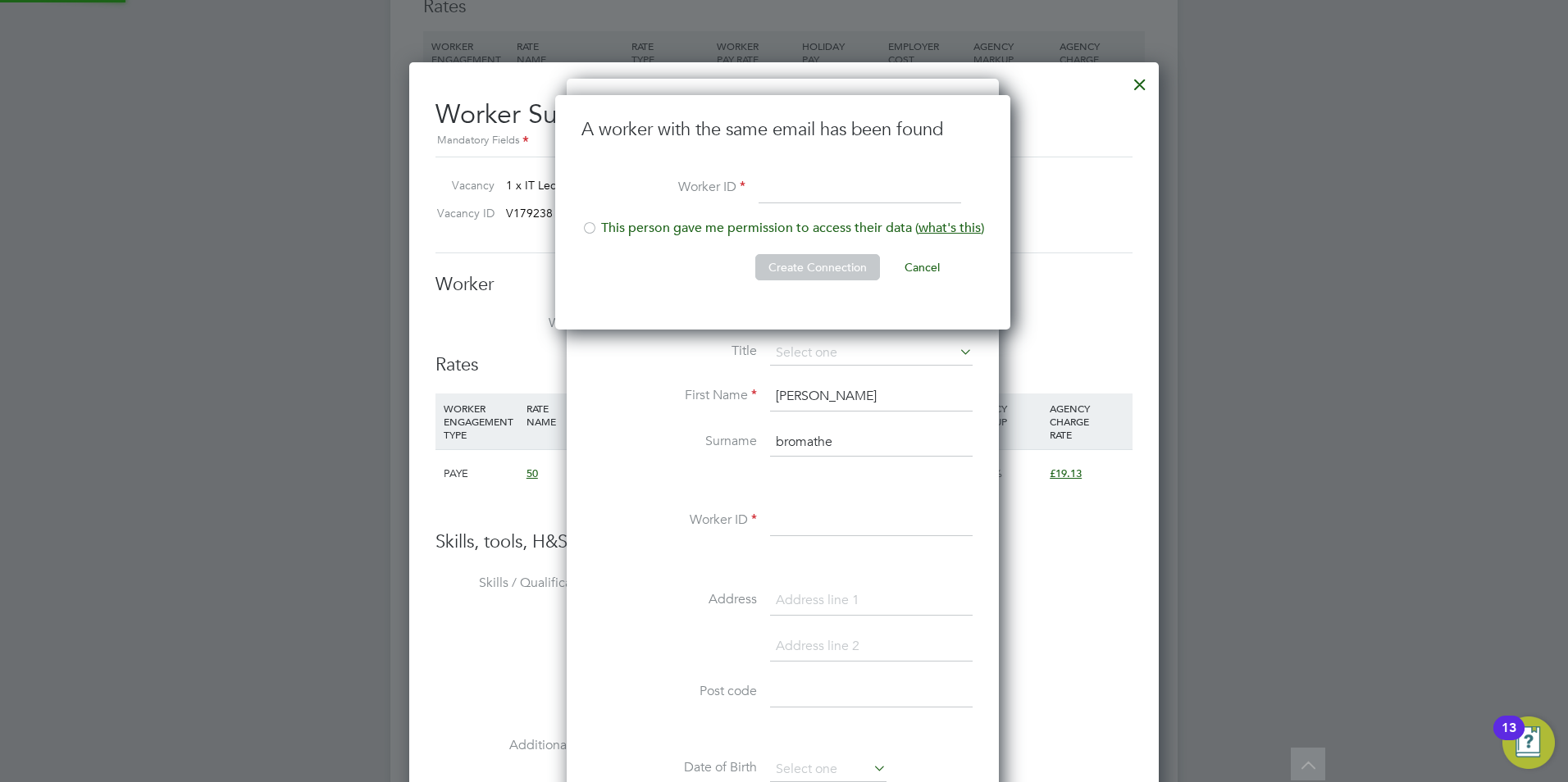
scroll to position [235, 457]
type input "D"
click at [914, 262] on button "Cancel" at bounding box center [922, 267] width 62 height 26
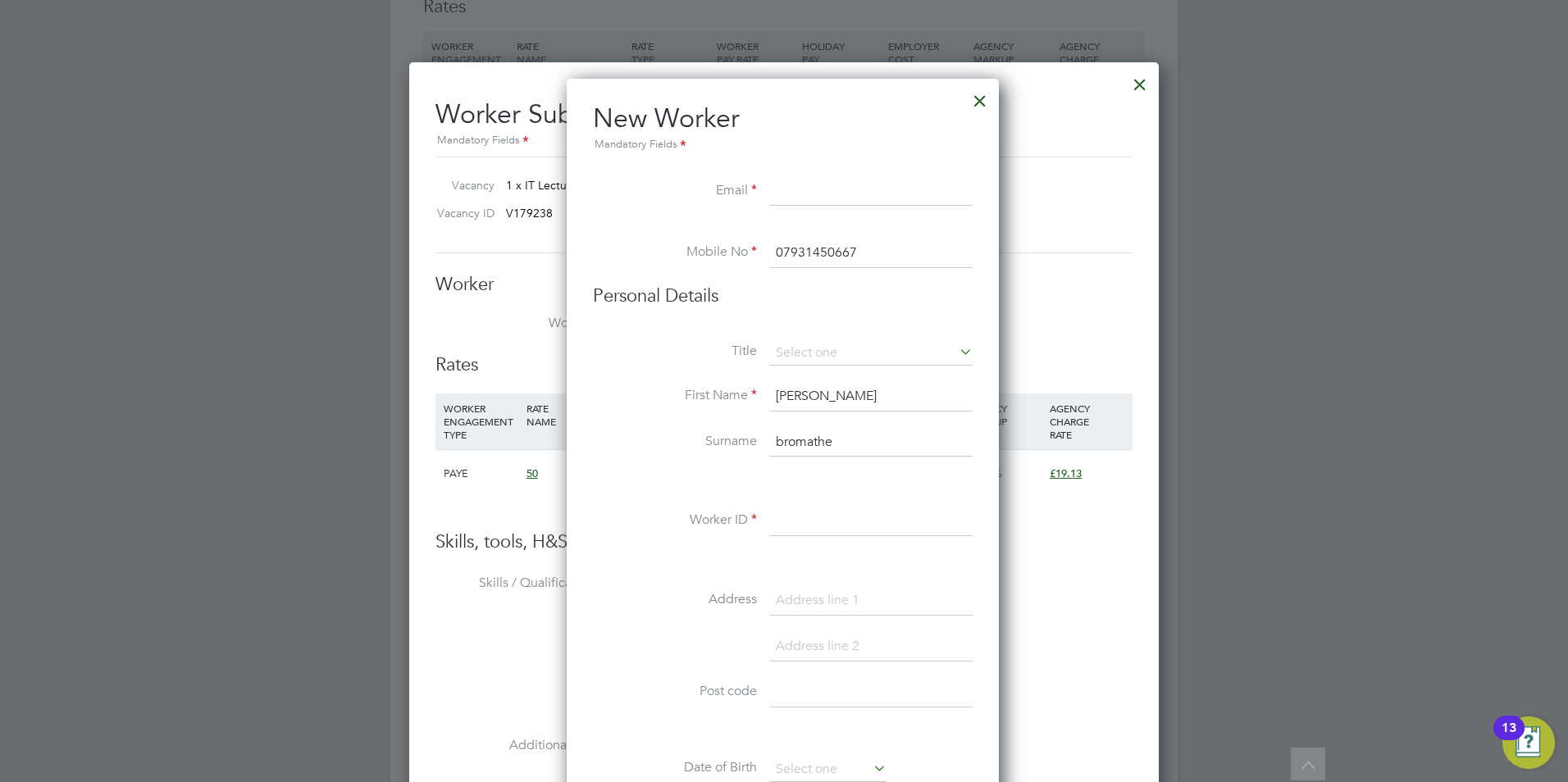
click at [787, 392] on input "dale" at bounding box center [871, 397] width 202 height 30
type input "Dale"
drag, startPoint x: 818, startPoint y: 521, endPoint x: 827, endPoint y: 530, distance: 12.7
click at [818, 521] on input at bounding box center [871, 521] width 202 height 30
paste input "1662"
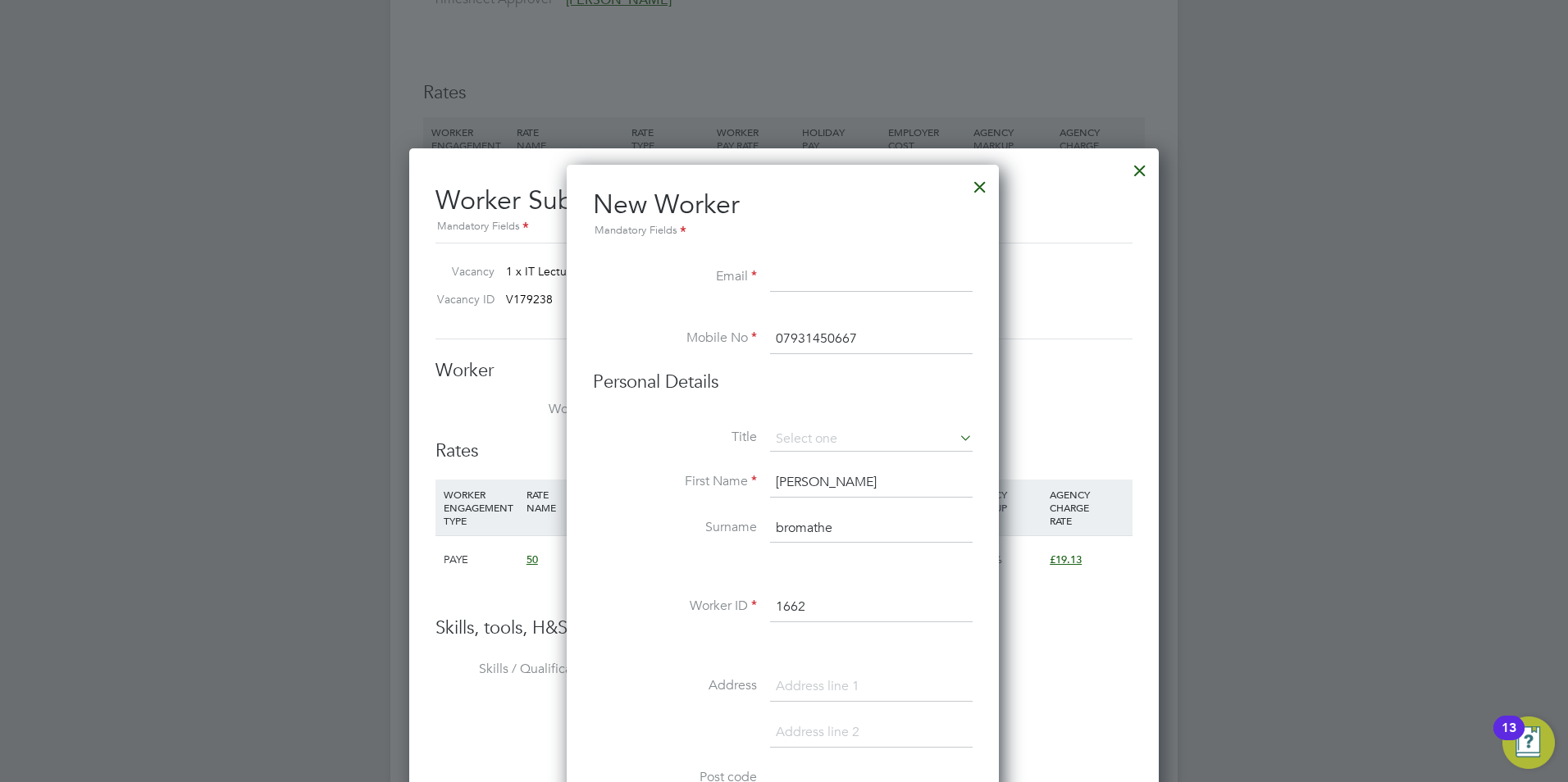
scroll to position [937, 0]
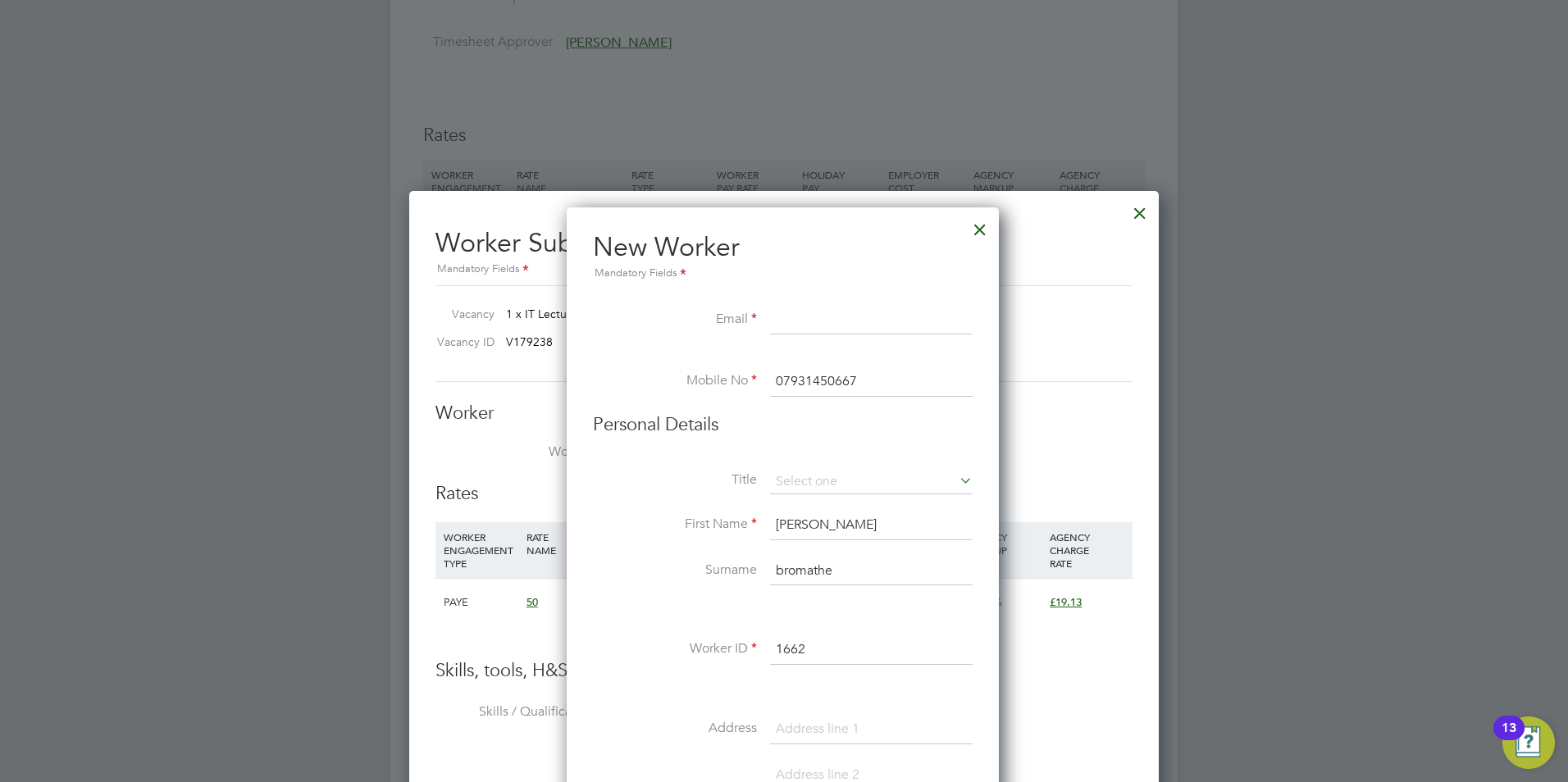
type input "1662"
click at [799, 320] on input at bounding box center [871, 321] width 202 height 30
paste input "dalebramothe@yahoo.co.uk"
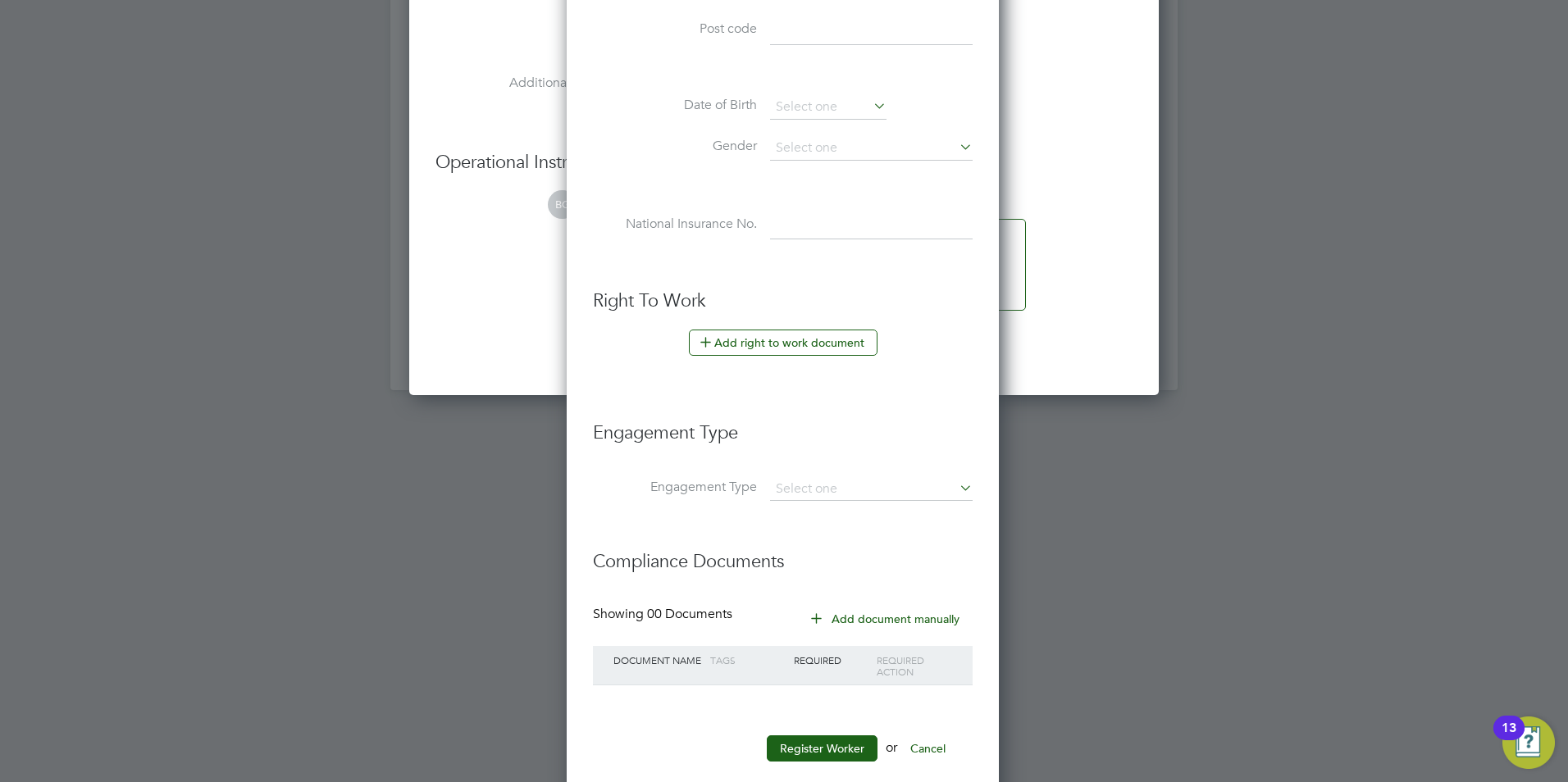
scroll to position [1756, 0]
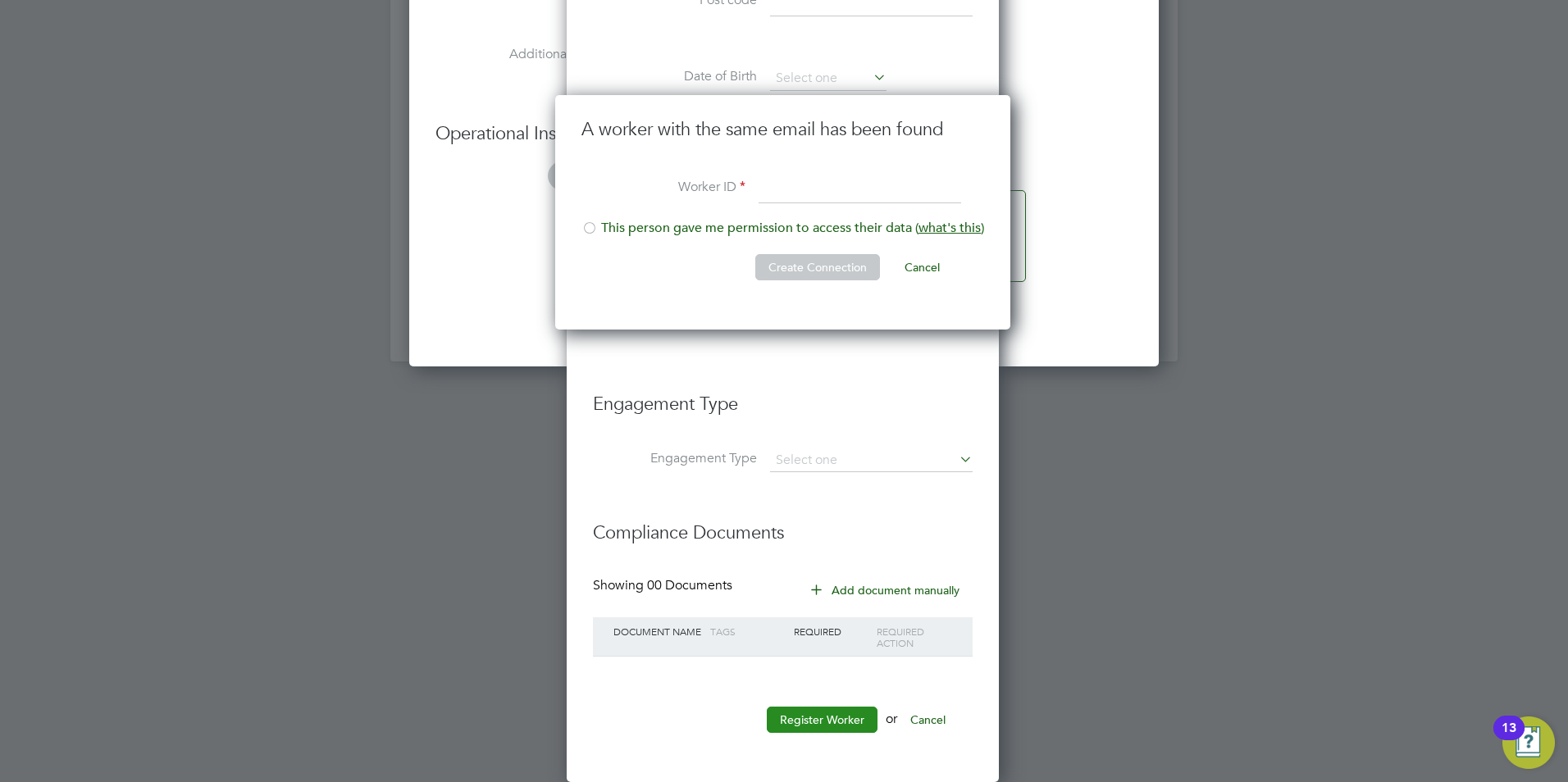
click at [829, 714] on button "Register Worker" at bounding box center [822, 720] width 111 height 26
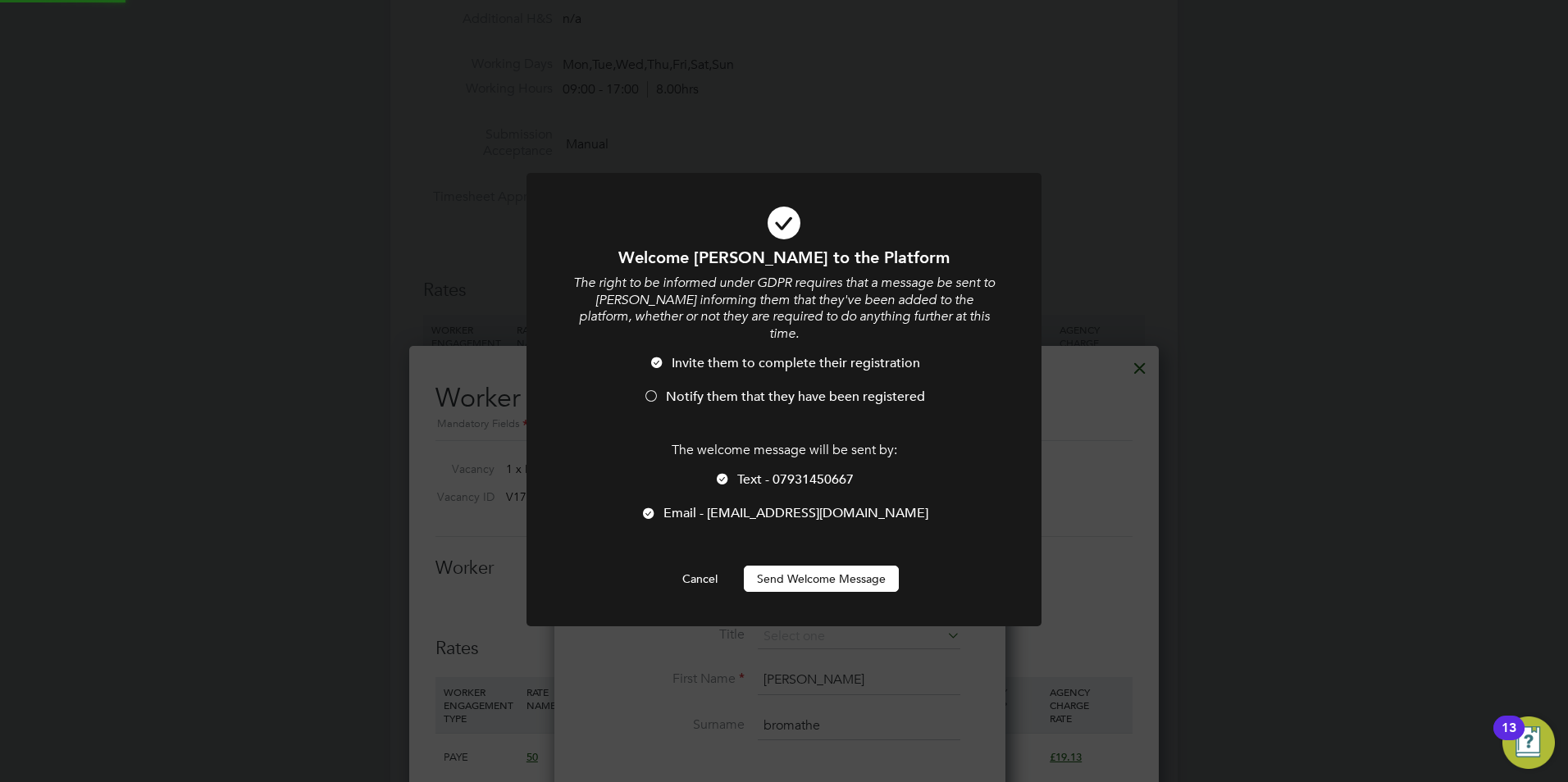
scroll to position [0, 0]
click at [726, 472] on div at bounding box center [722, 480] width 16 height 16
click at [661, 389] on li "Notify them that they have been registered" at bounding box center [784, 405] width 426 height 34
click at [800, 566] on button "Send Welcome Message" at bounding box center [821, 579] width 155 height 26
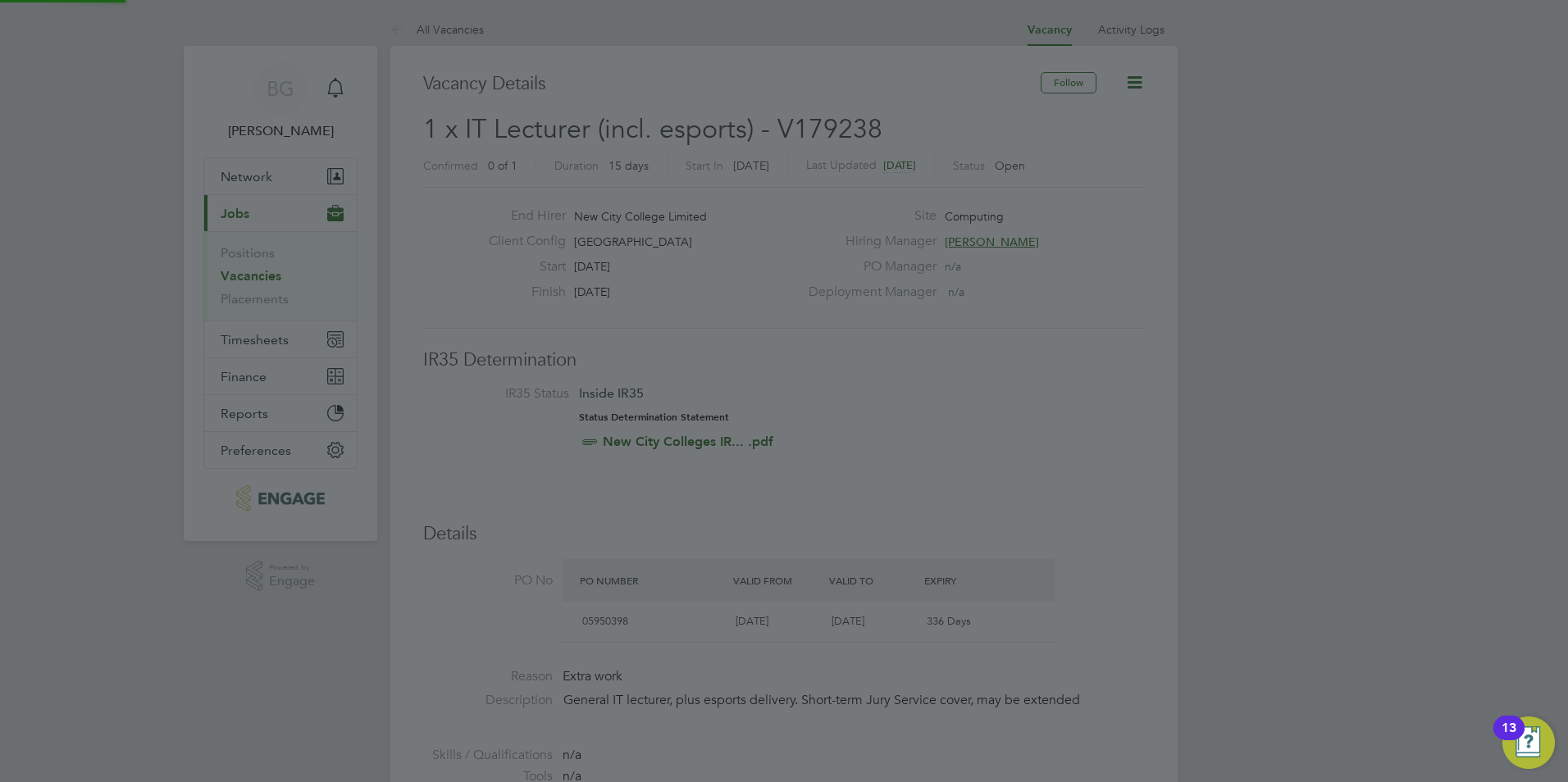
scroll to position [782, 0]
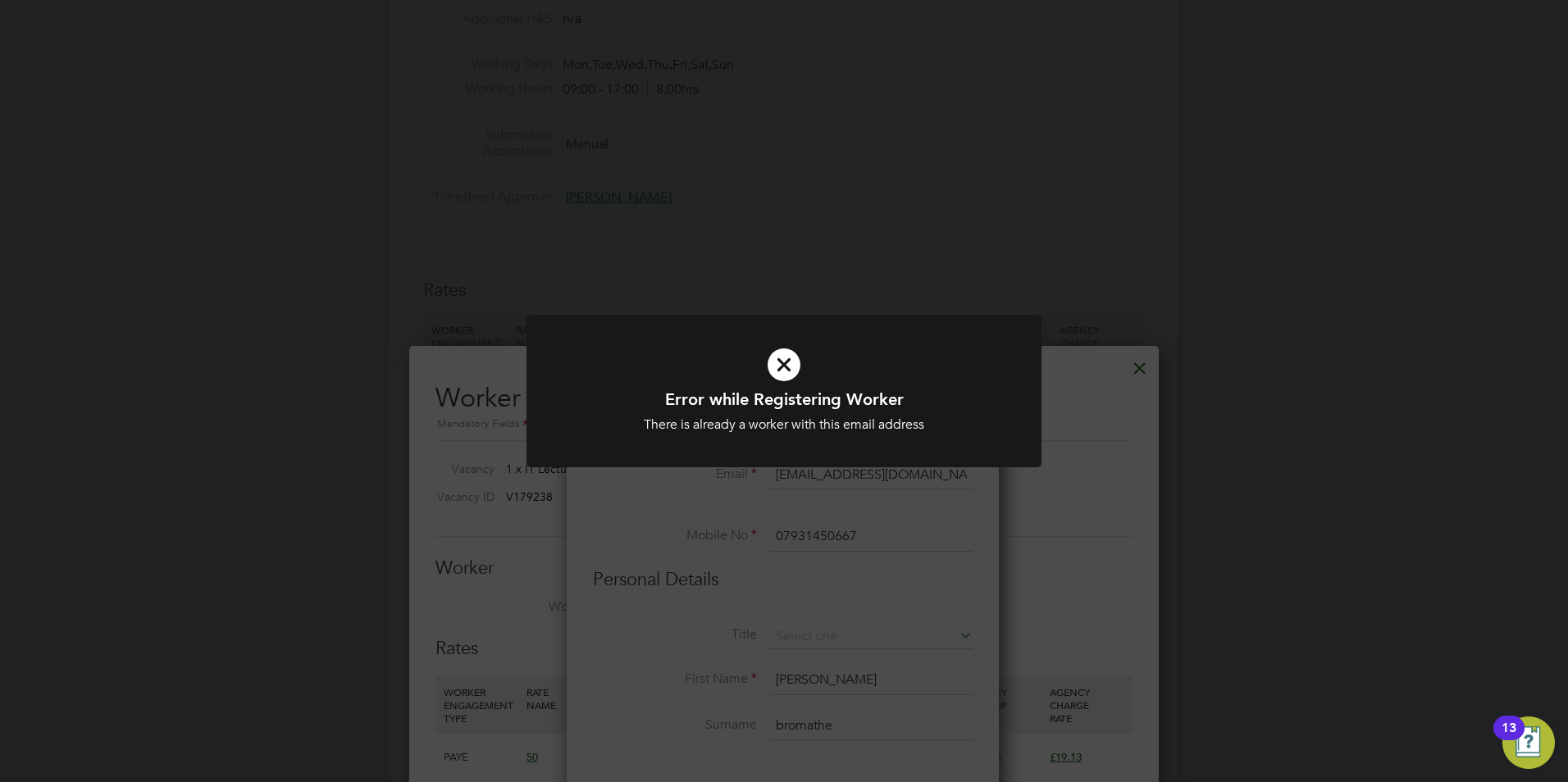
click at [824, 475] on div "Error while Registering Worker There is already a worker with this email addres…" at bounding box center [784, 401] width 515 height 173
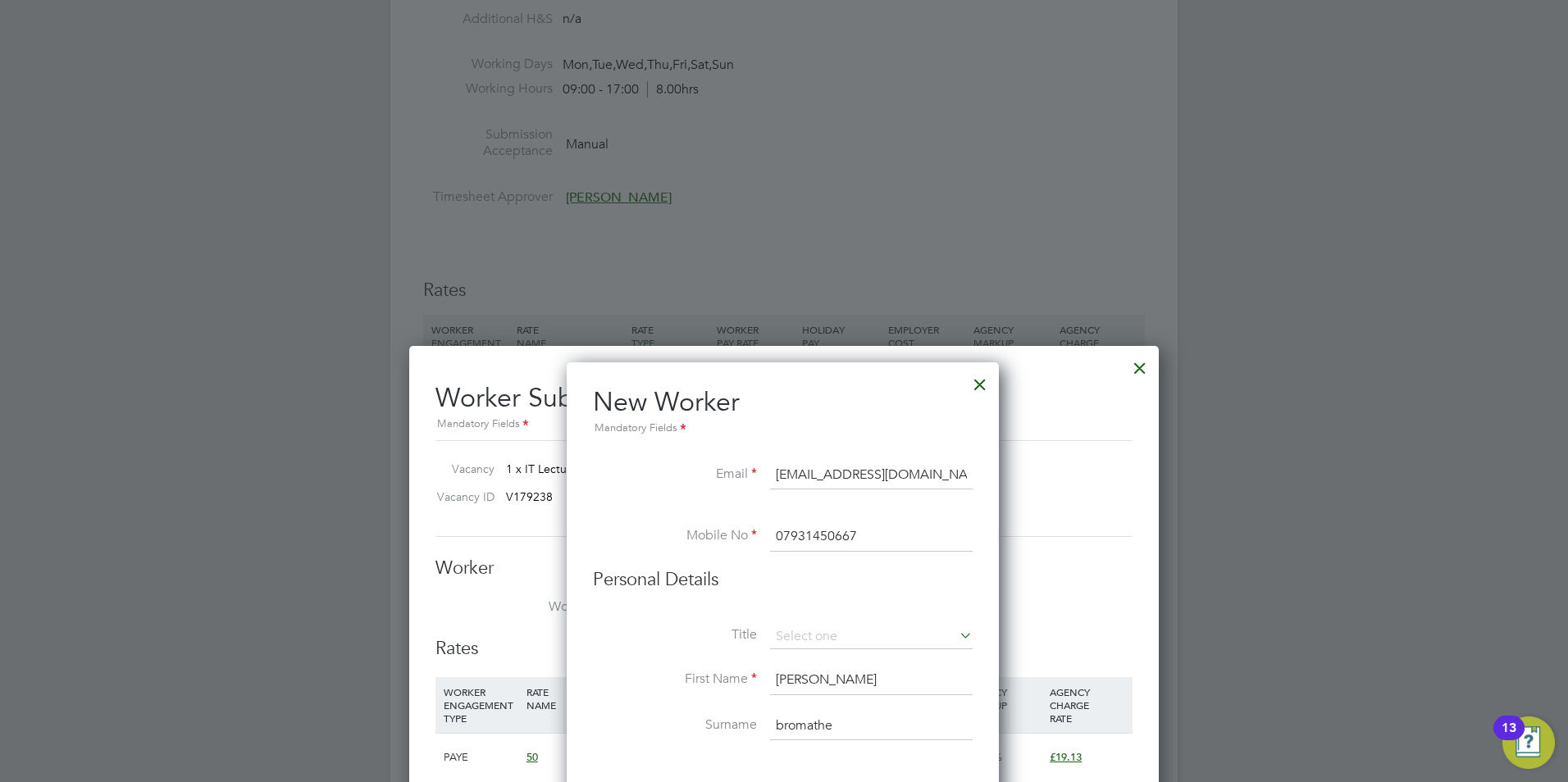
click at [864, 470] on input "dalebramothe@yahoo.co.uk" at bounding box center [871, 475] width 202 height 30
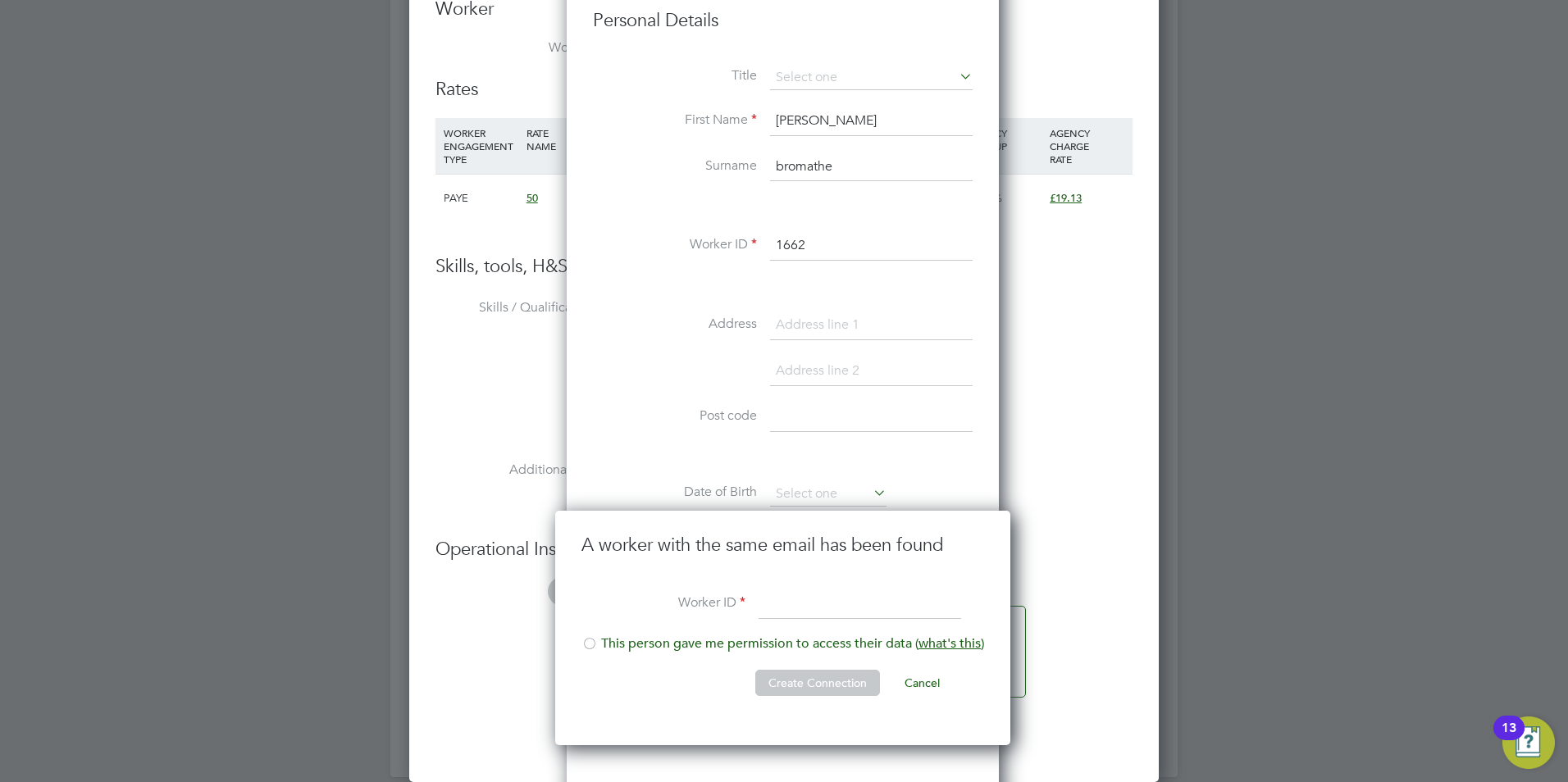
scroll to position [1520, 0]
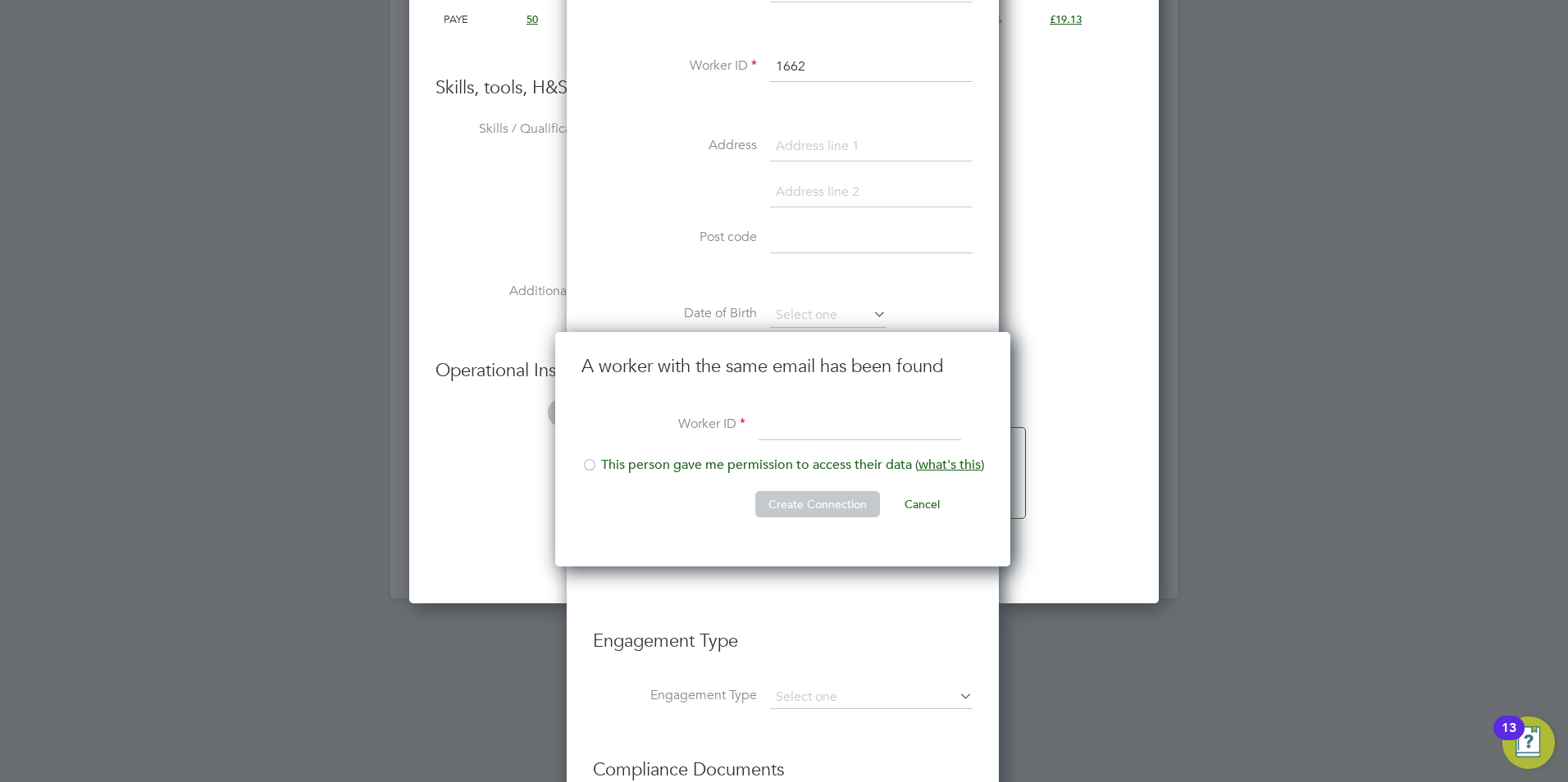
type input "dalebramothe1@yahoo.co.uk"
click at [800, 428] on input at bounding box center [860, 426] width 202 height 30
paste input "1662"
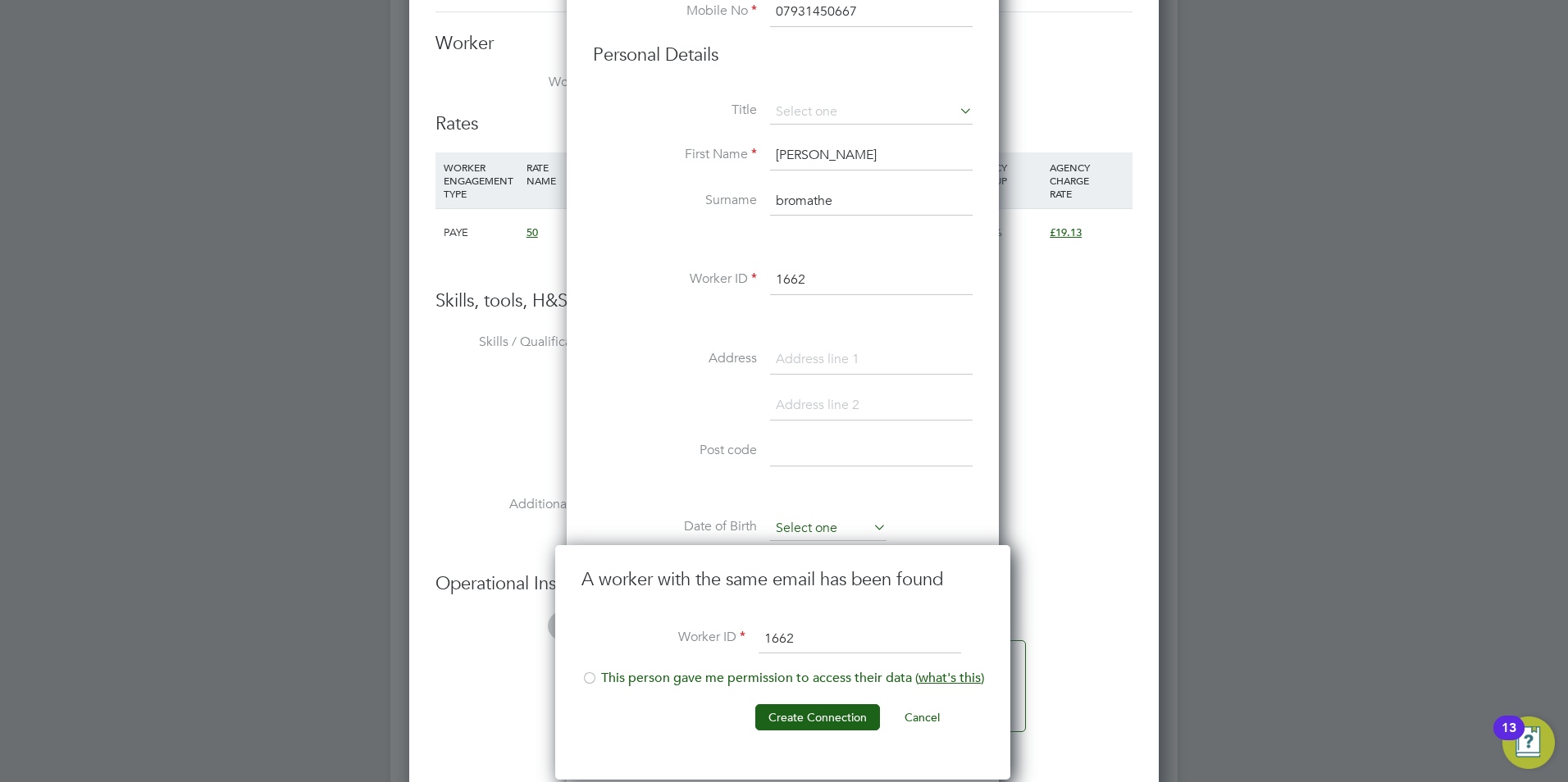
scroll to position [1274, 0]
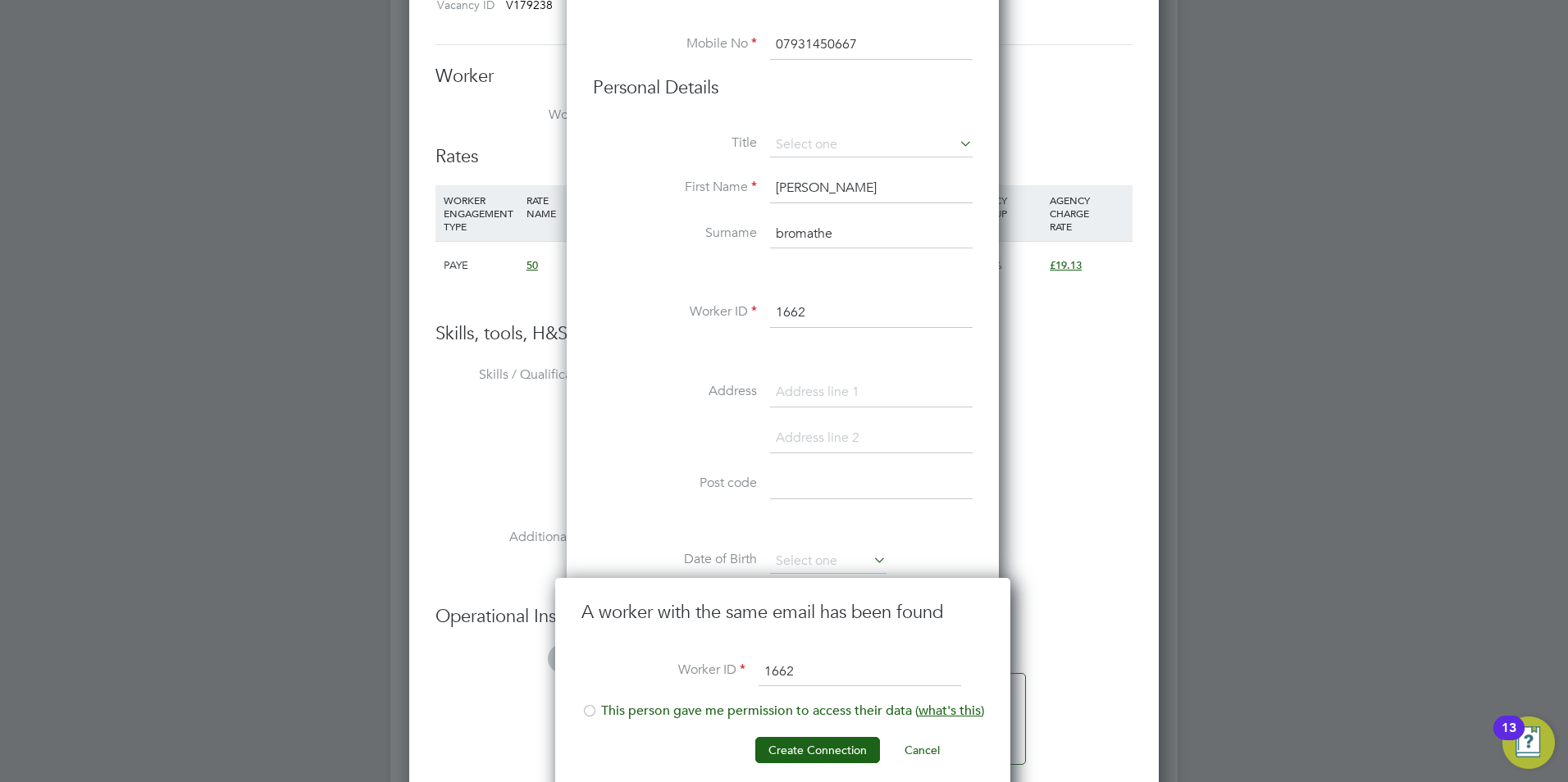
type input "1662"
click at [911, 748] on button "Cancel" at bounding box center [922, 750] width 62 height 26
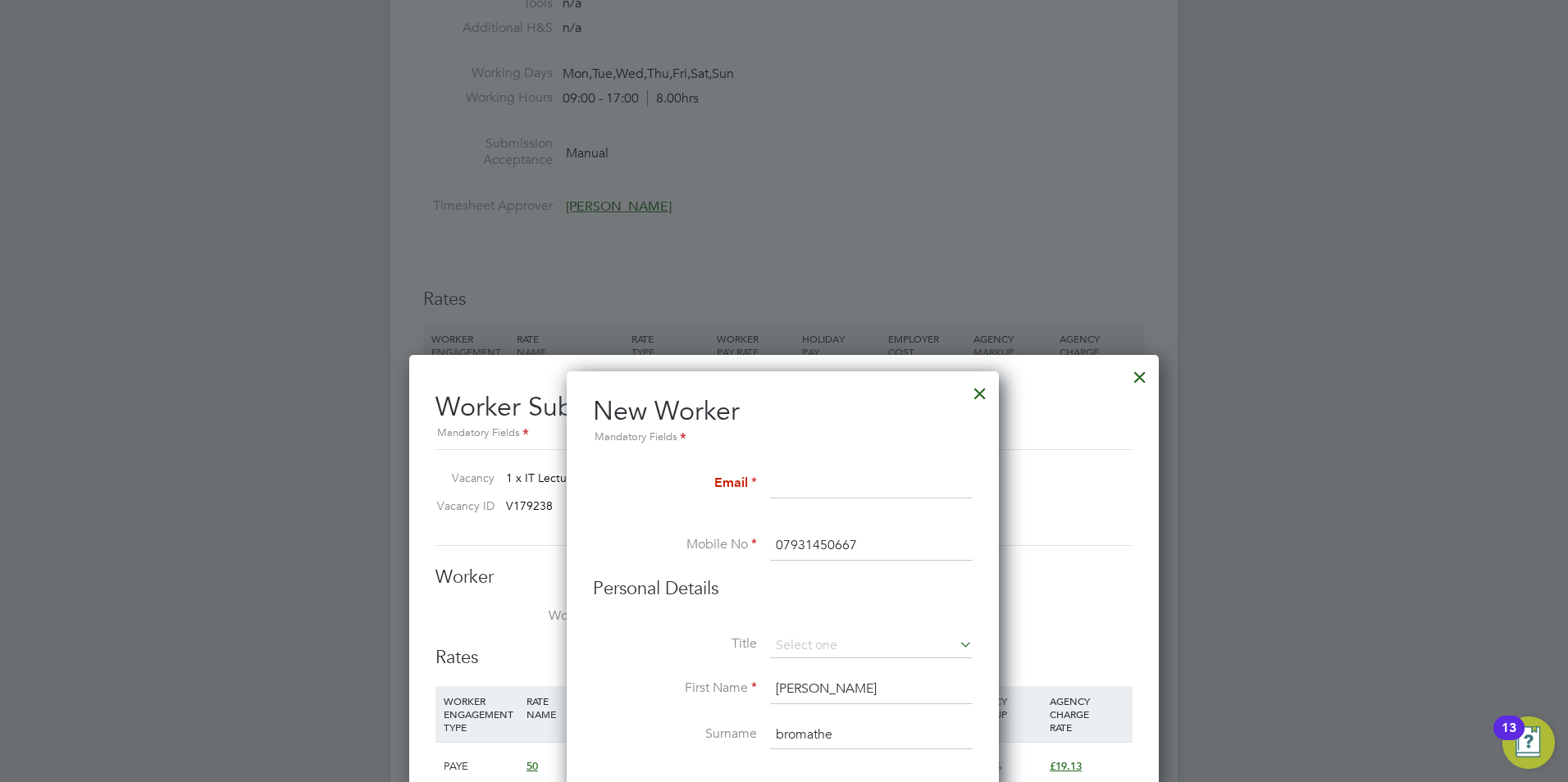
click at [986, 386] on div at bounding box center [980, 390] width 30 height 30
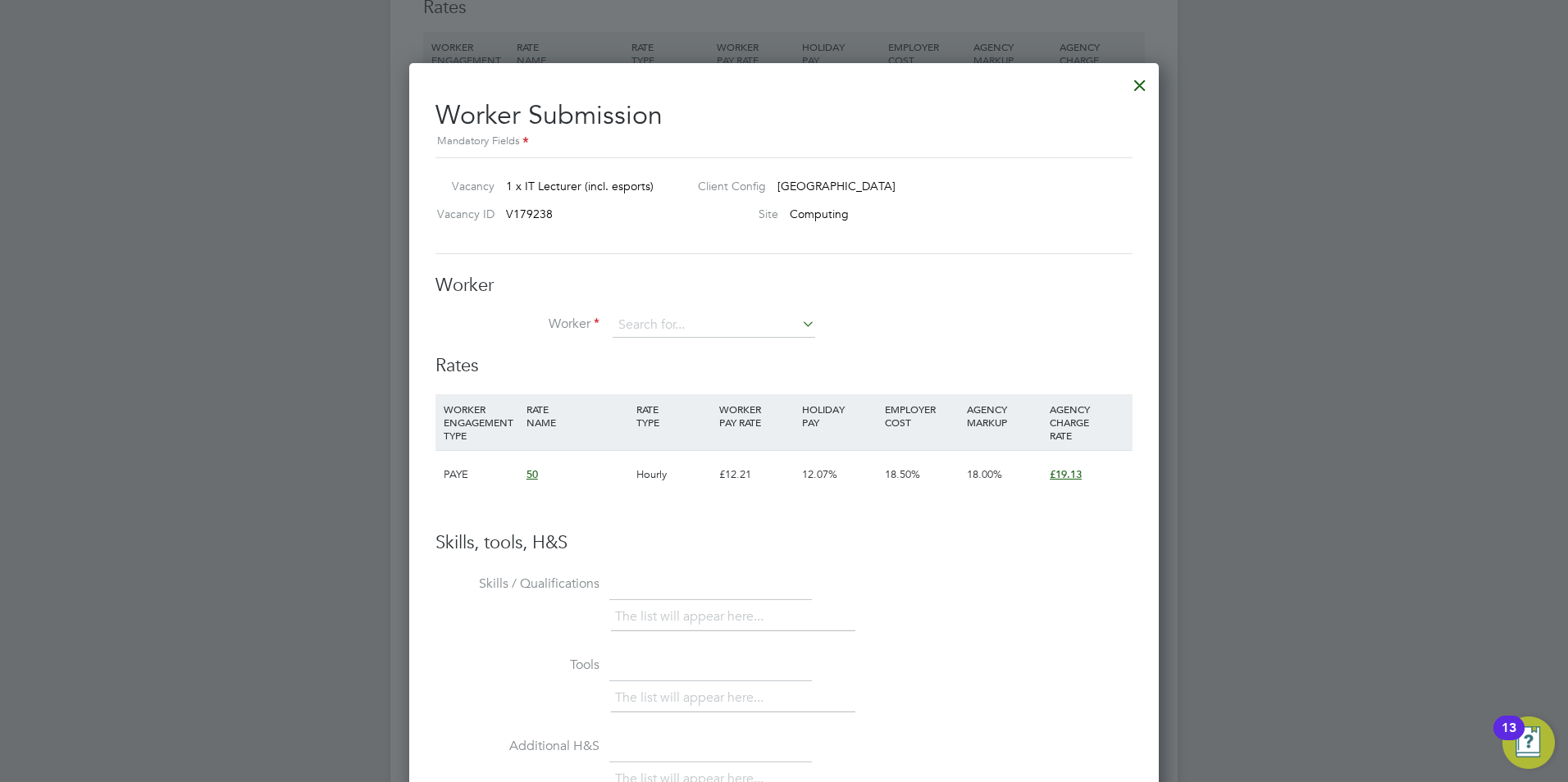
scroll to position [1066, 0]
click at [1145, 75] on div at bounding box center [1140, 81] width 30 height 30
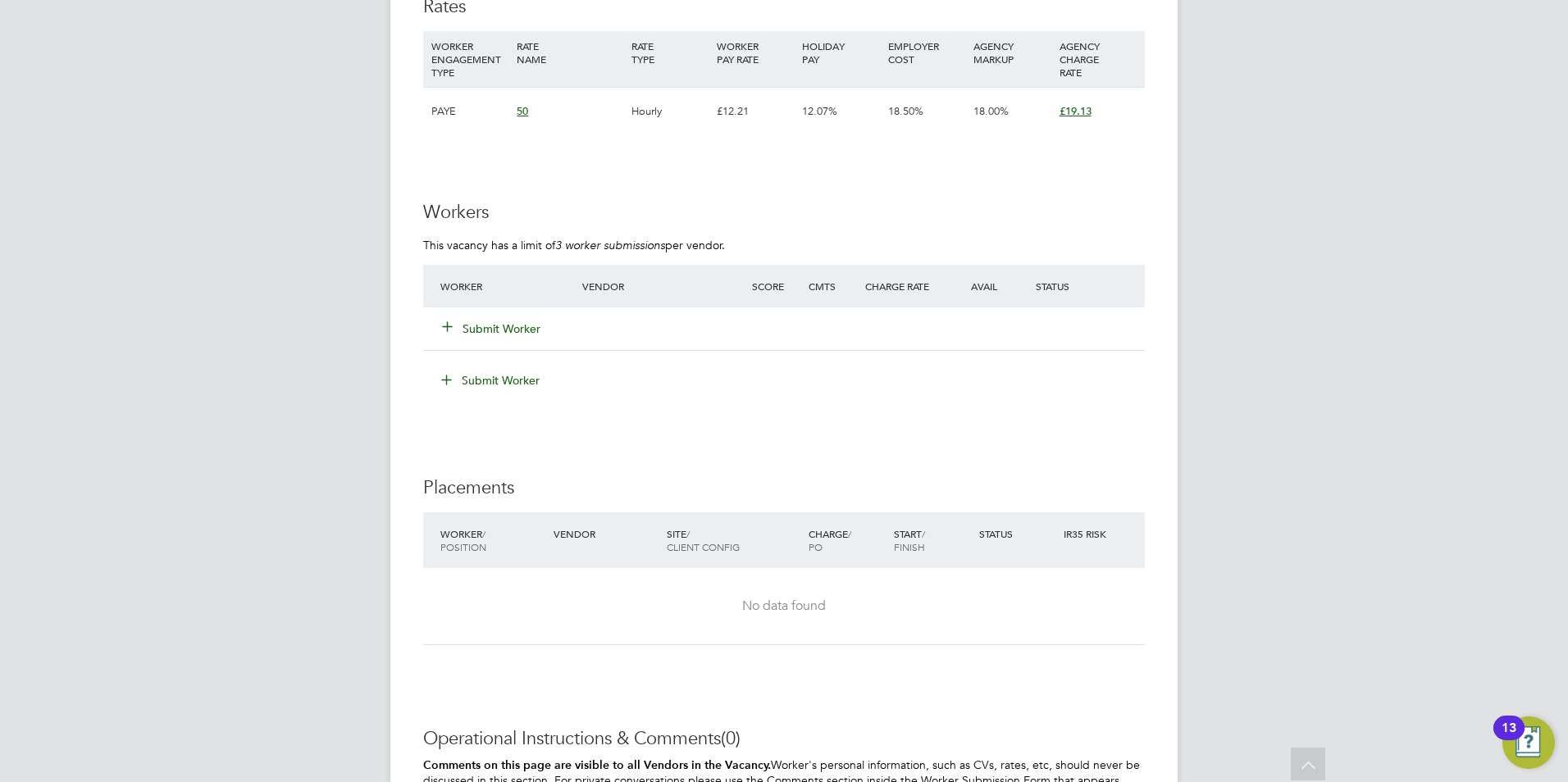
click at [451, 321] on icon at bounding box center [447, 326] width 12 height 12
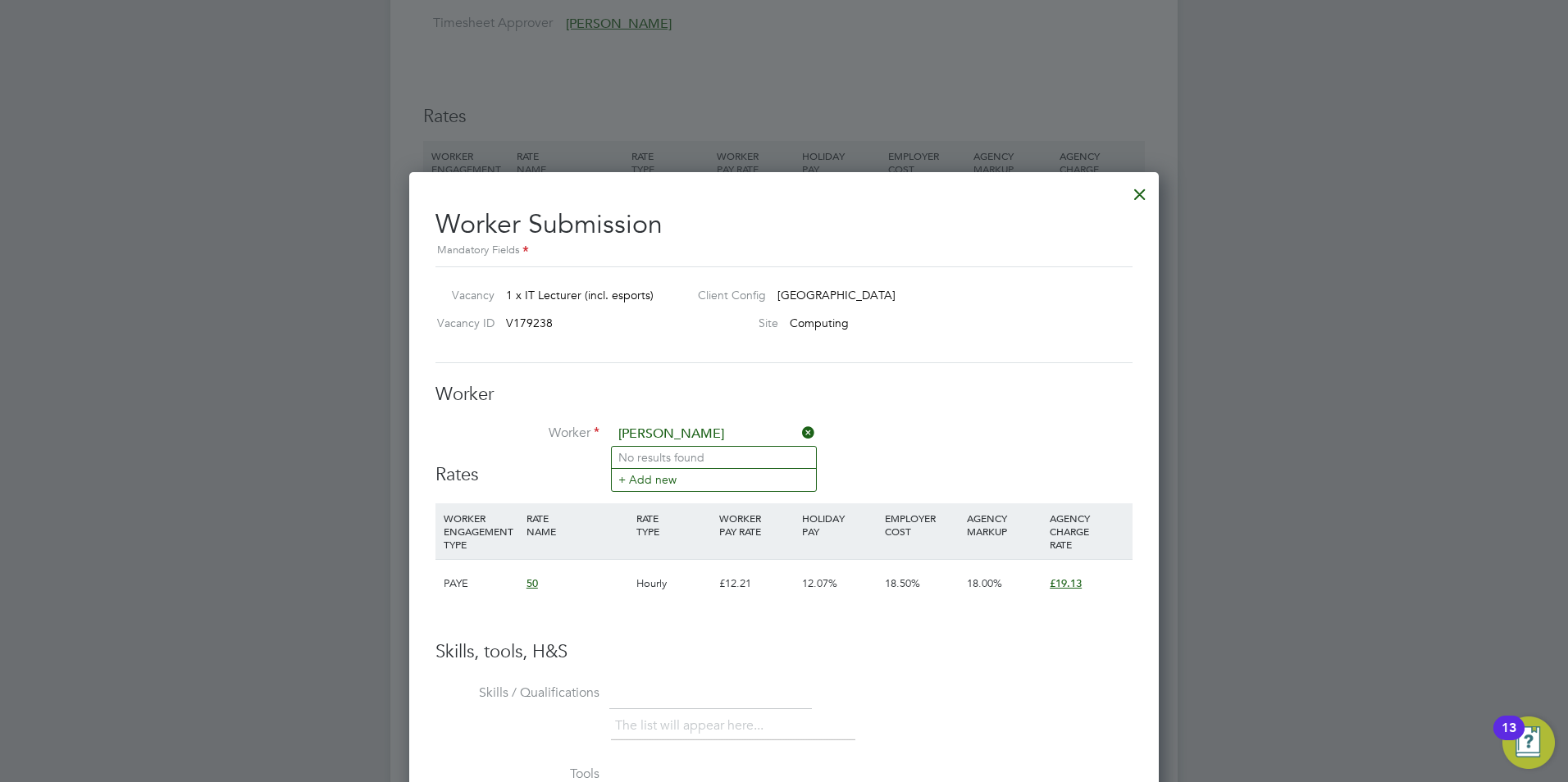
scroll to position [951, 0]
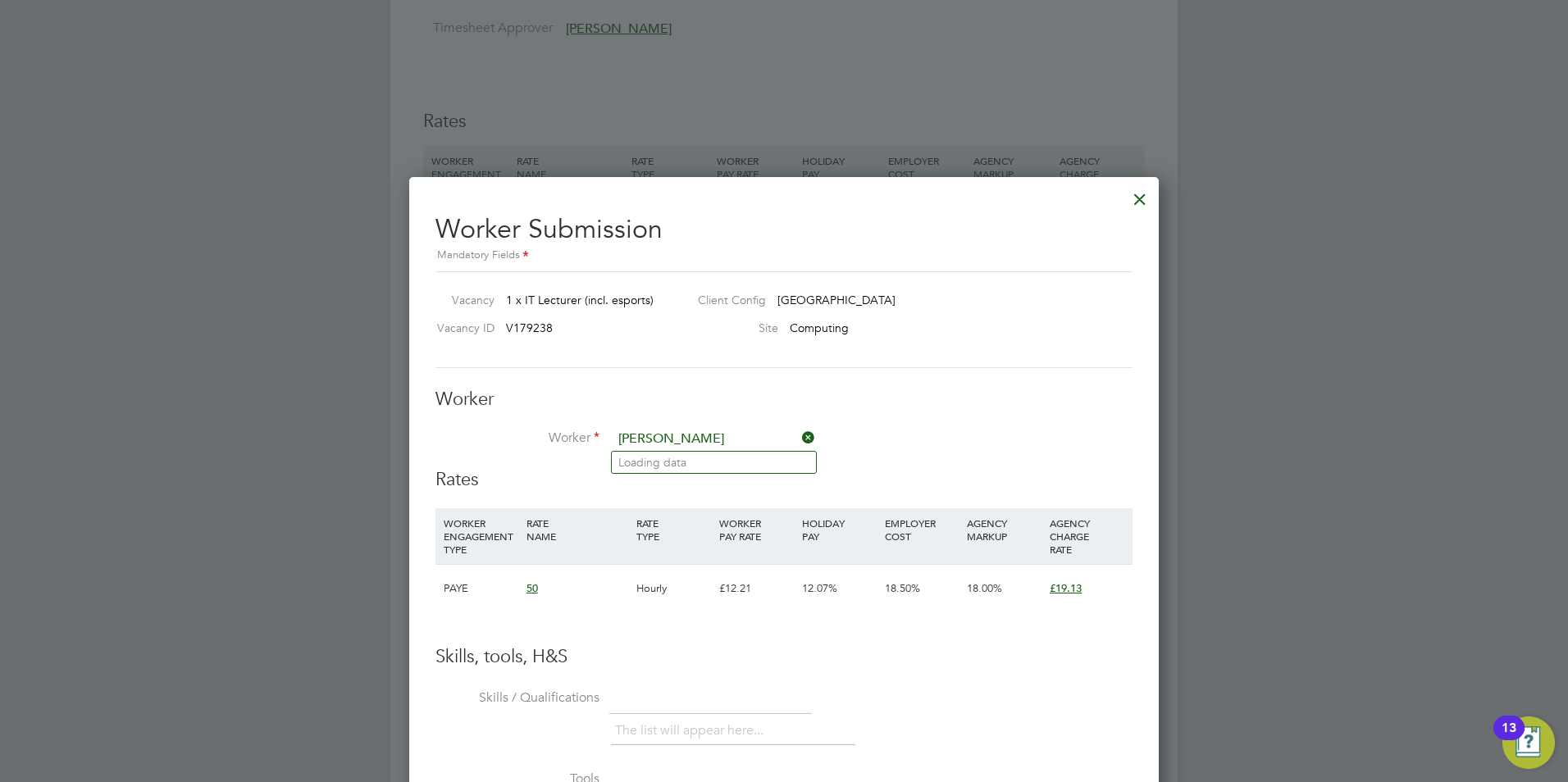
type input "dale bramothe"
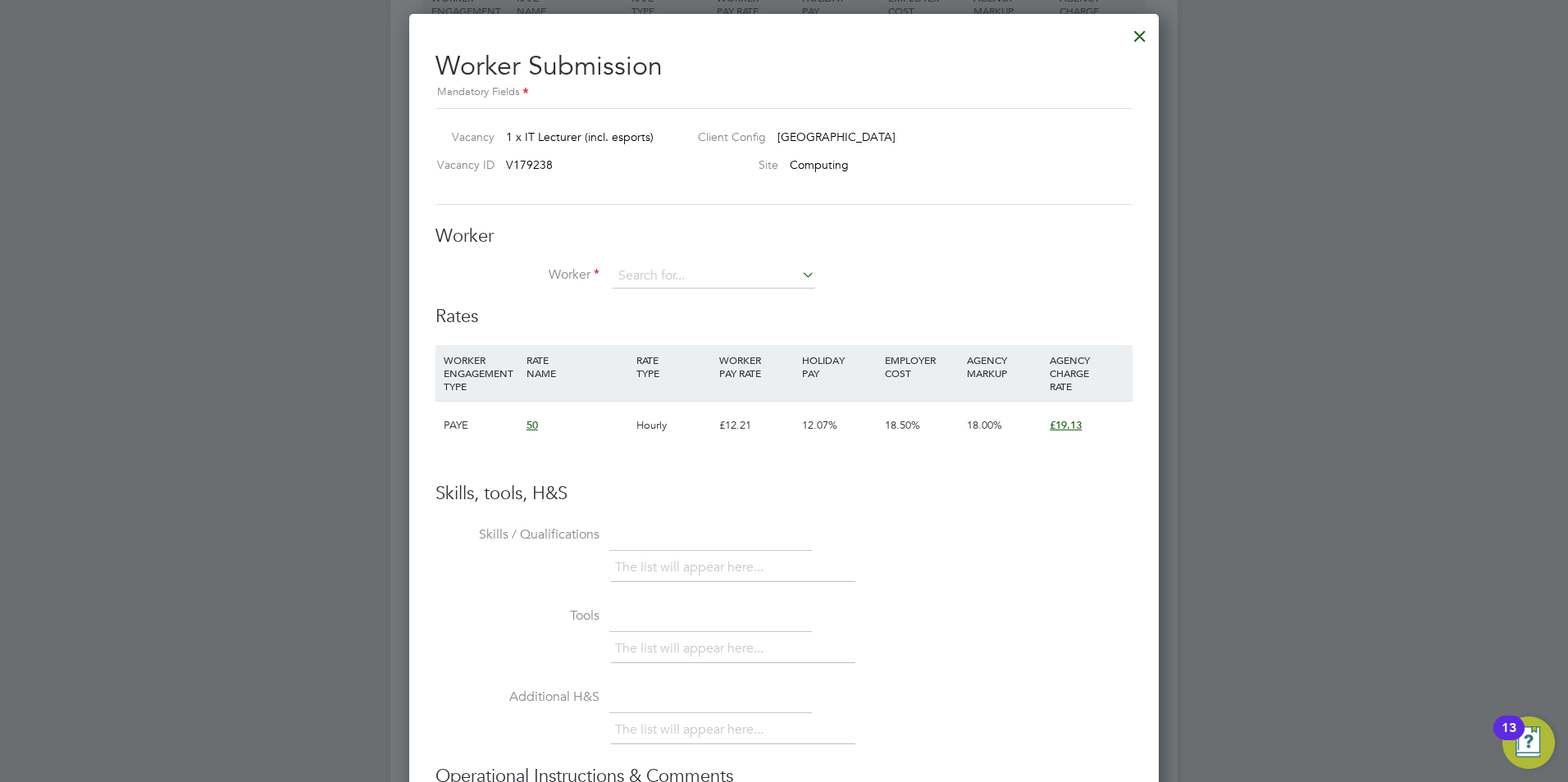
scroll to position [1115, 0]
click at [772, 276] on input at bounding box center [714, 275] width 202 height 25
click at [780, 314] on li "+ Add new" at bounding box center [714, 320] width 204 height 22
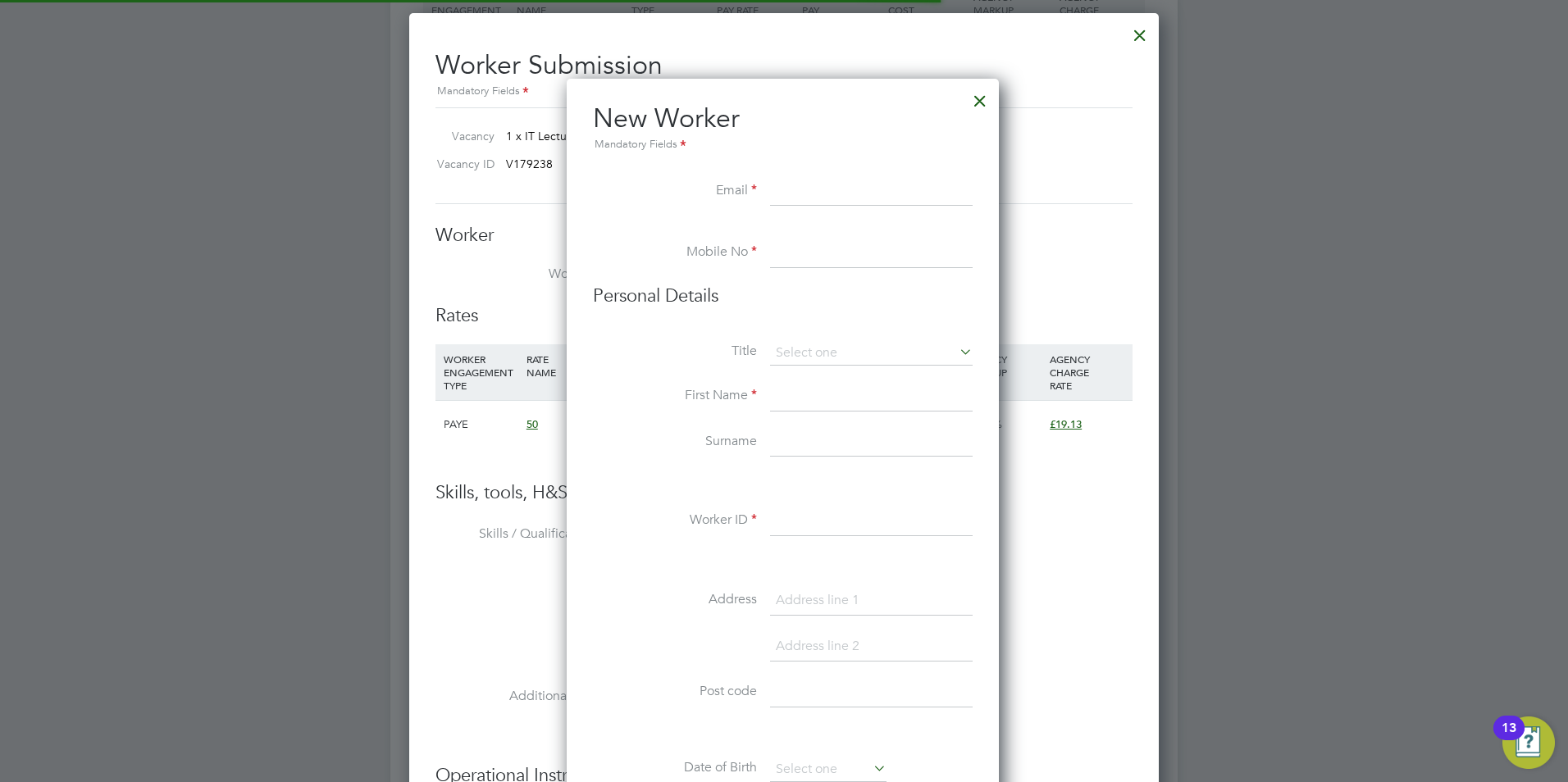
scroll to position [1395, 434]
paste input "[EMAIL_ADDRESS][DOMAIN_NAME]"
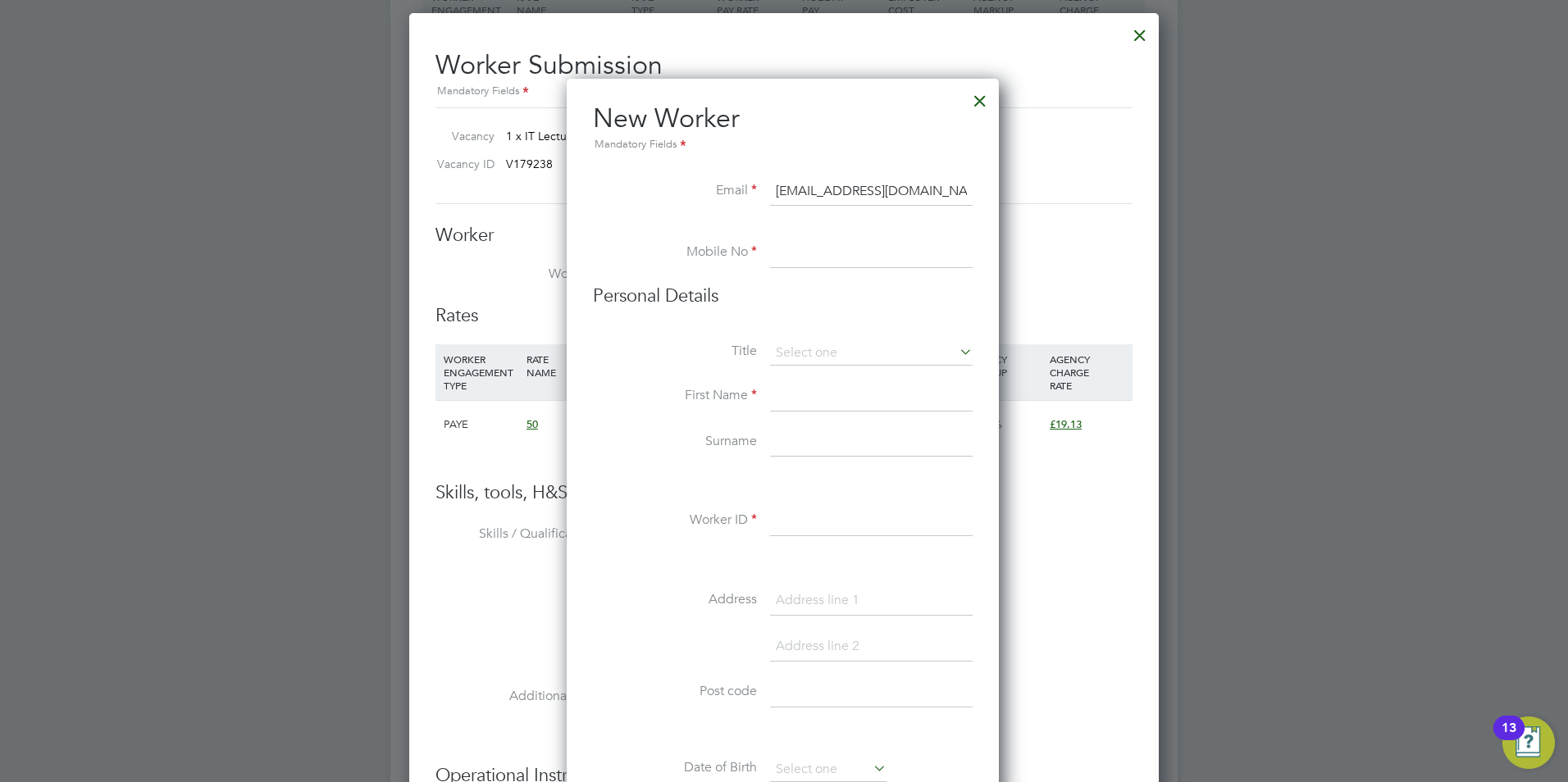
click at [859, 192] on input "[EMAIL_ADDRESS][DOMAIN_NAME]" at bounding box center [871, 192] width 202 height 30
type input "dalebramothe1@yahoo.co.uk"
click at [861, 251] on input at bounding box center [871, 253] width 202 height 30
type input "07931450667"
type input "Dale"
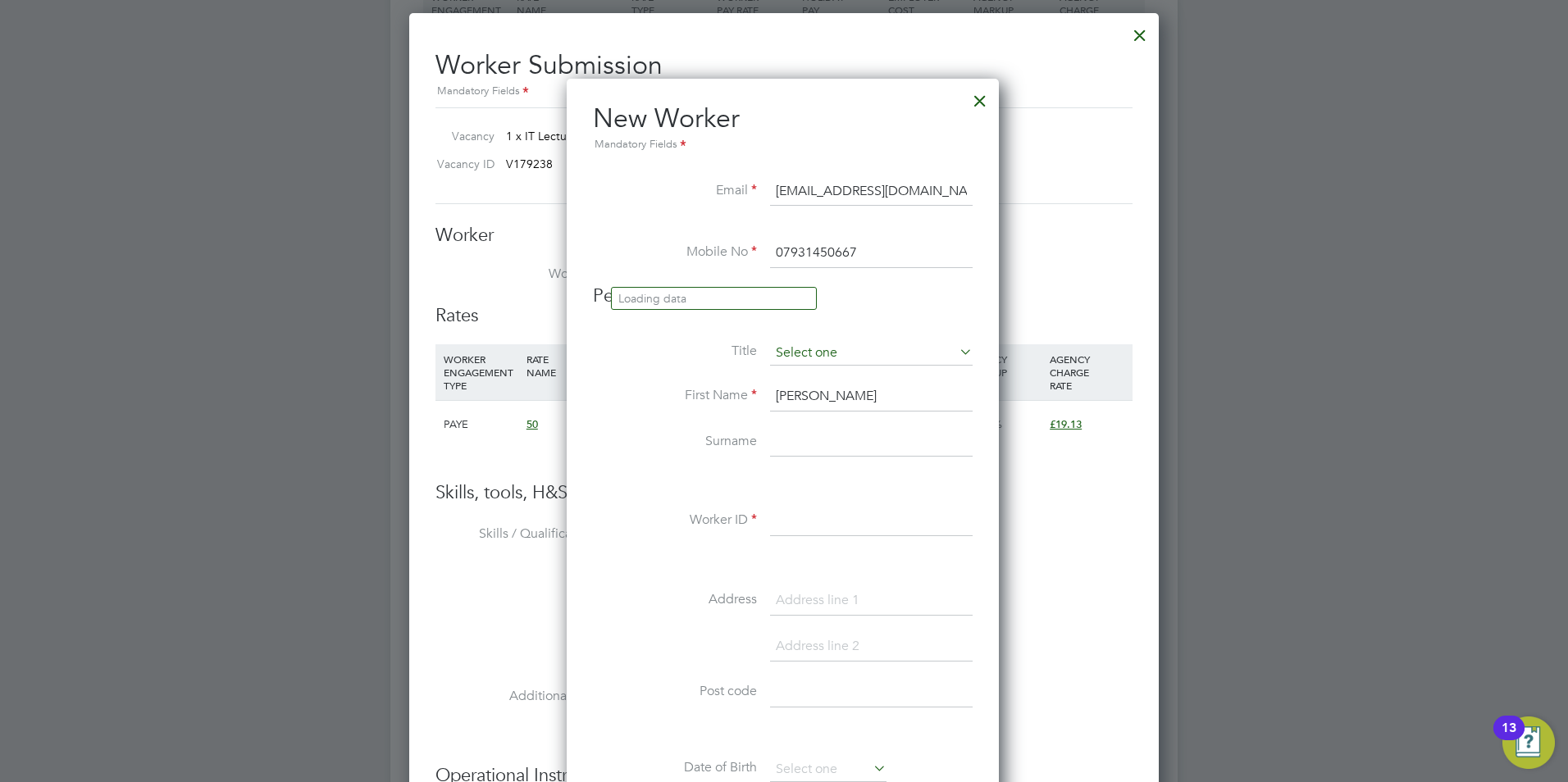
type input "bromathe"
click at [880, 345] on input at bounding box center [871, 354] width 202 height 25
click at [874, 377] on li "Mr" at bounding box center [871, 377] width 204 height 21
type input "Mr"
click at [843, 503] on div "Title Mr First Name Dale Surname bromathe Worker ID Address Post code Date of B…" at bounding box center [783, 639] width 380 height 595
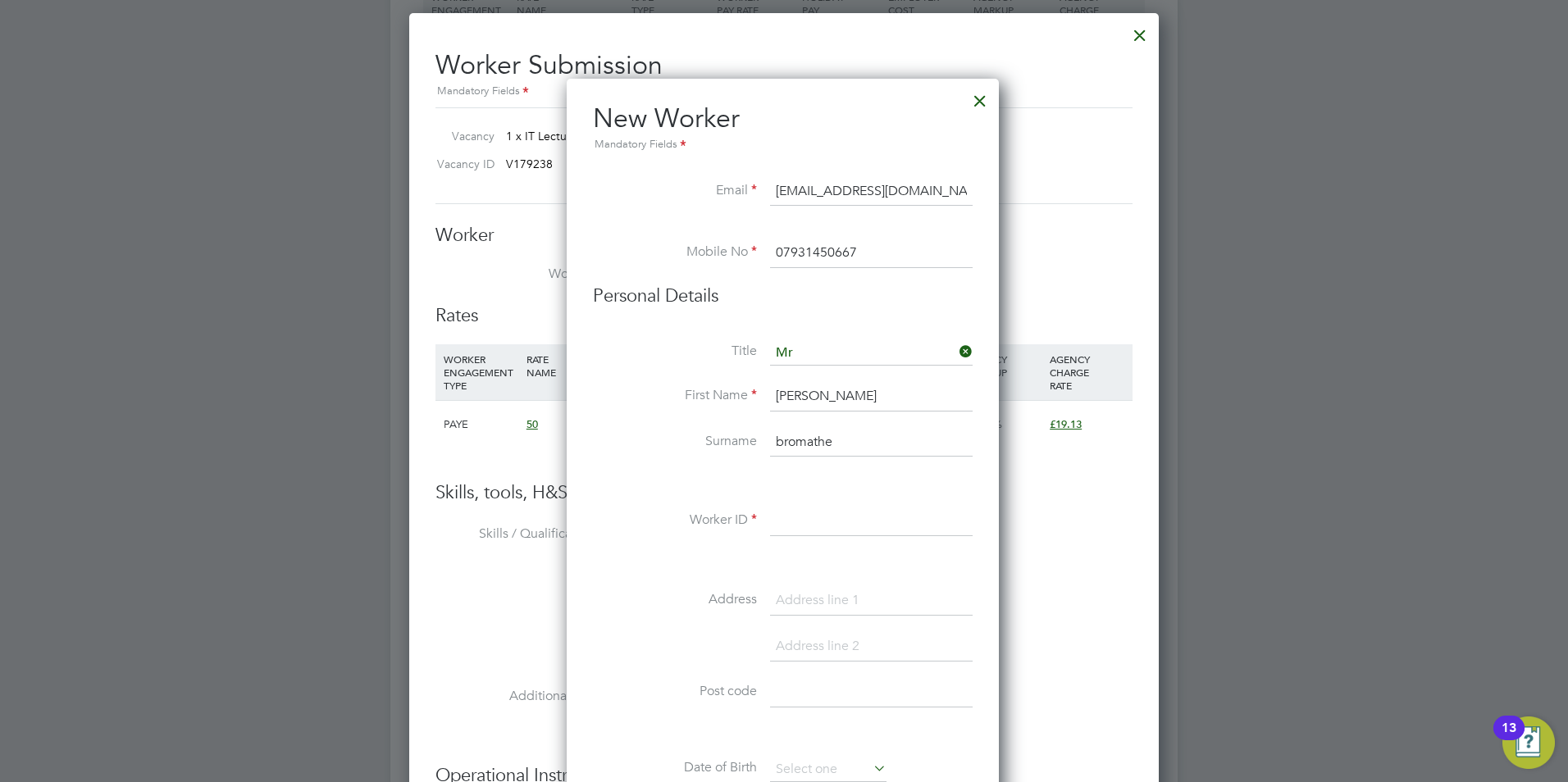
click at [840, 519] on input at bounding box center [871, 521] width 202 height 30
type input "DM"
click at [784, 622] on li "Address" at bounding box center [783, 609] width 380 height 46
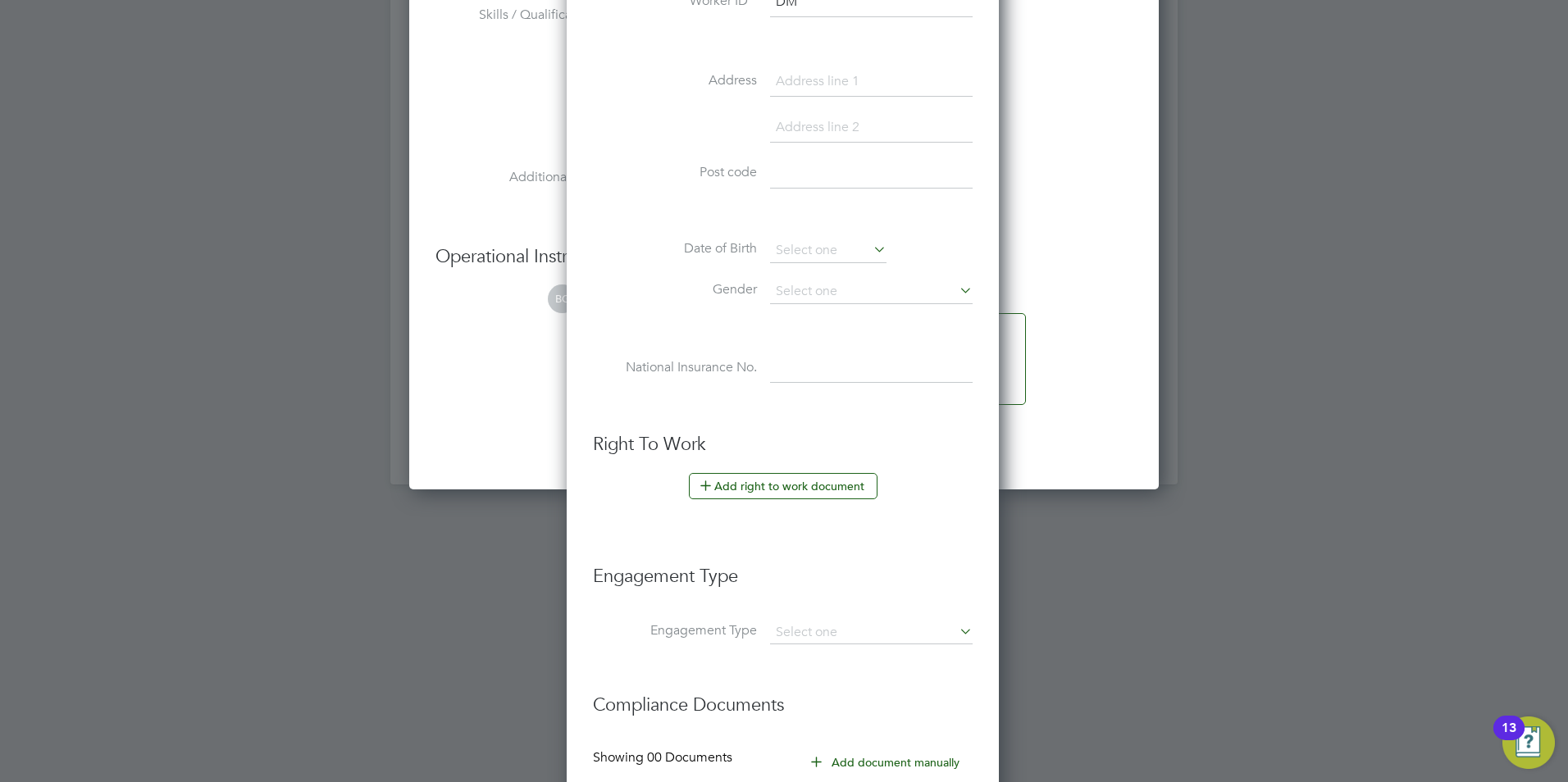
scroll to position [1806, 0]
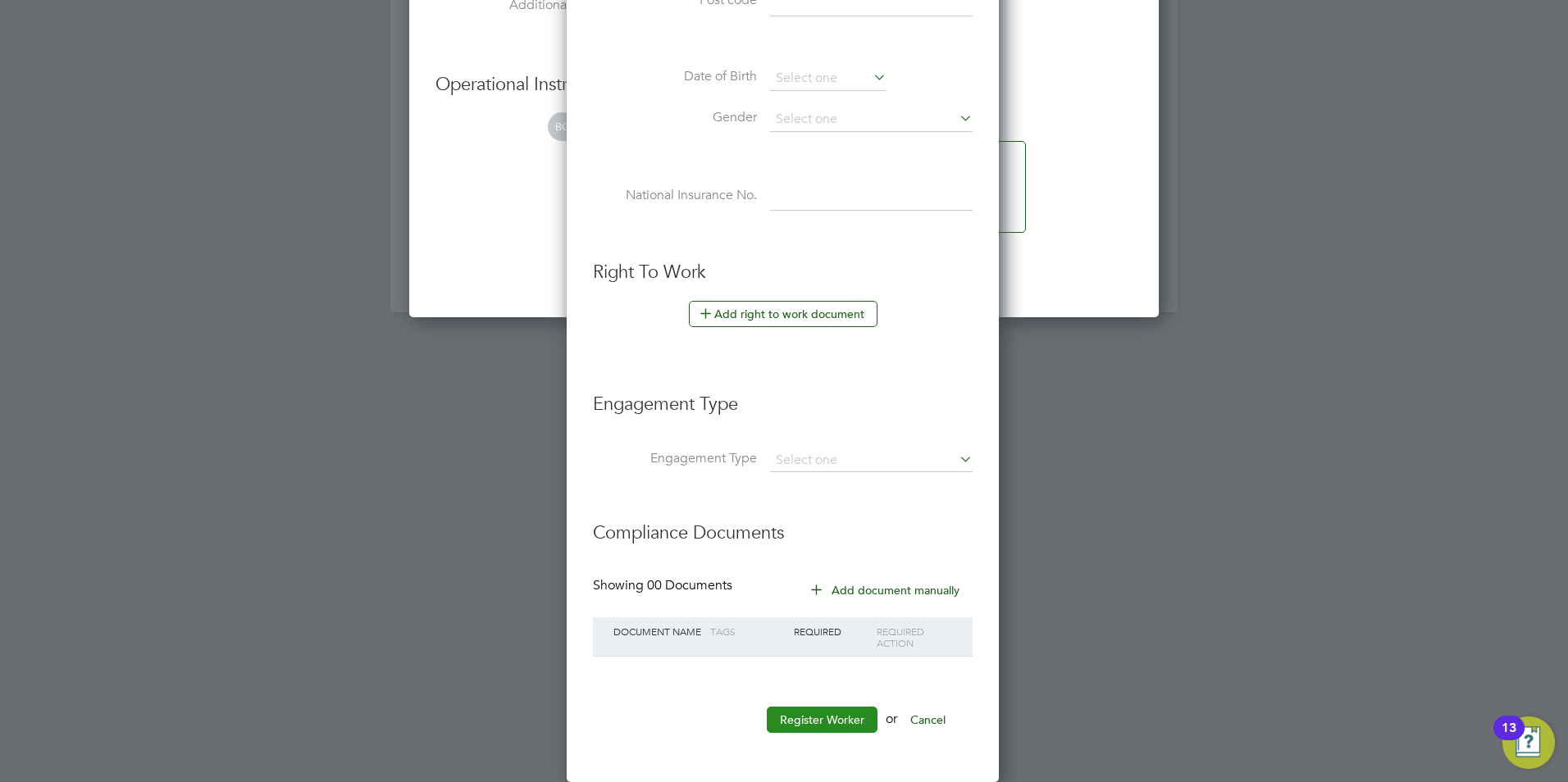
click at [802, 724] on button "Register Worker" at bounding box center [822, 720] width 111 height 26
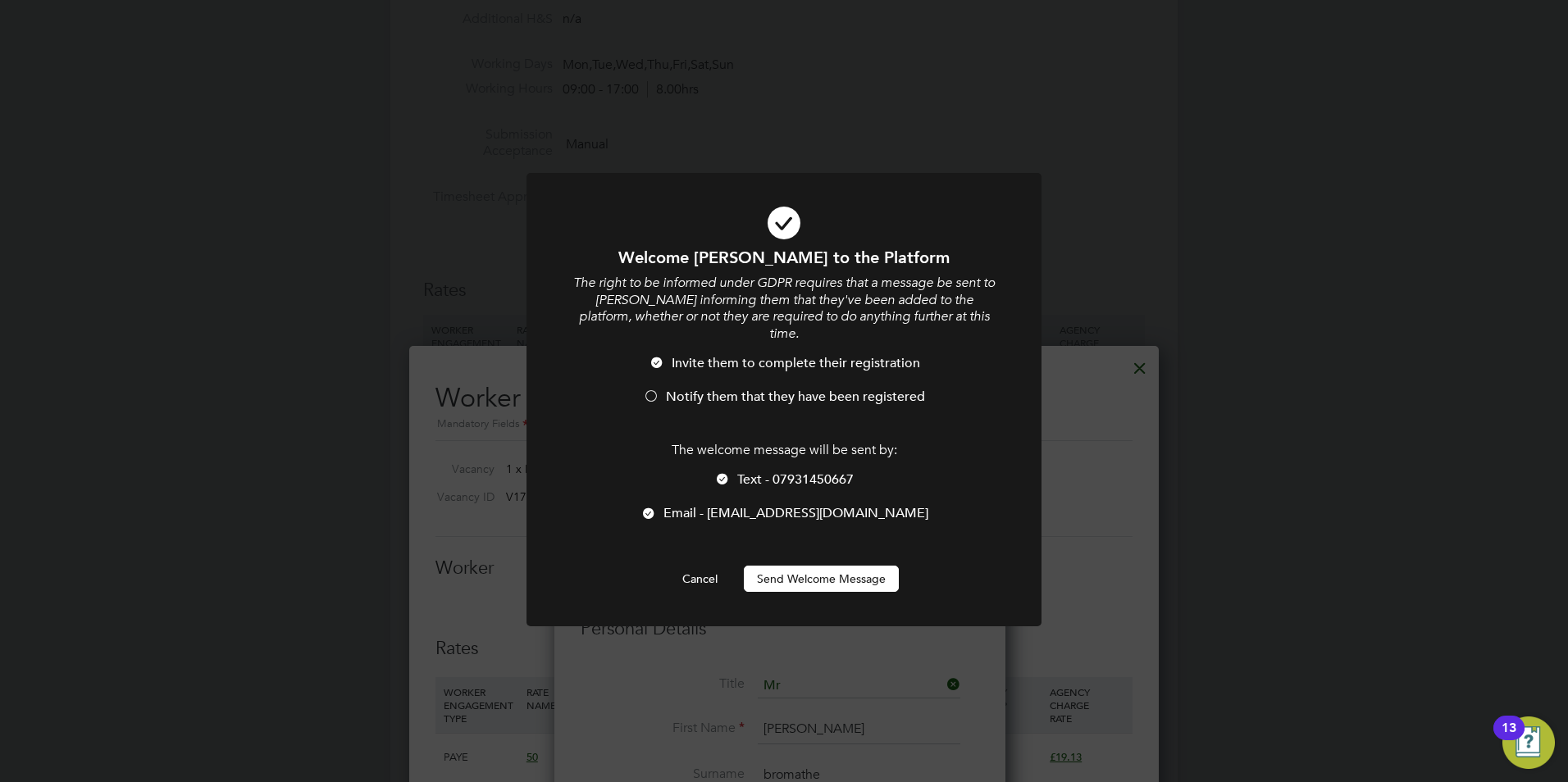
scroll to position [1395, 434]
click at [776, 389] on span "Notify them that they have been registered" at bounding box center [796, 397] width 259 height 16
click at [743, 471] on span "Text - 07931450667" at bounding box center [796, 479] width 117 height 16
click at [791, 566] on button "Send Welcome Message" at bounding box center [821, 579] width 155 height 26
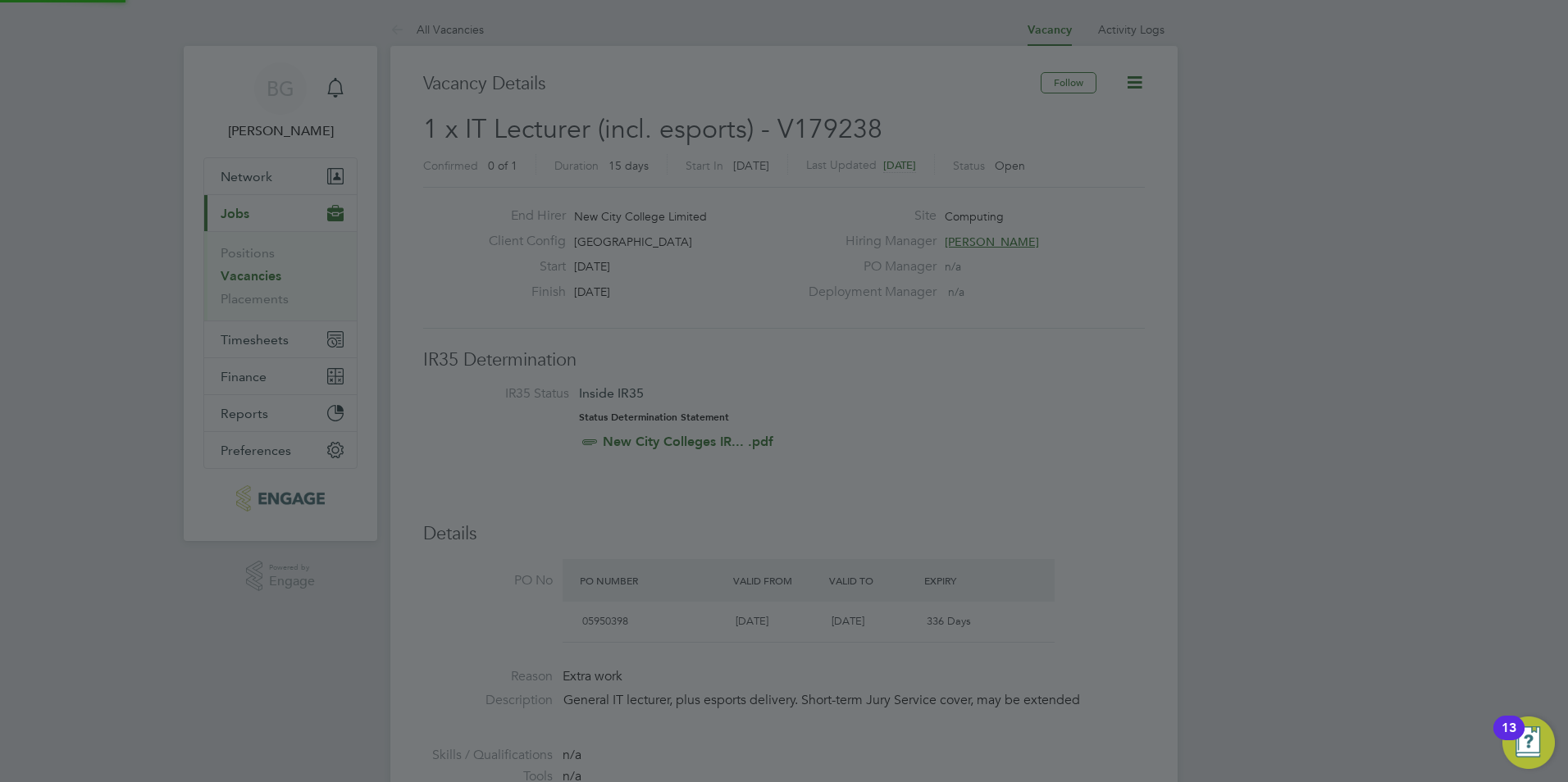
scroll to position [782, 0]
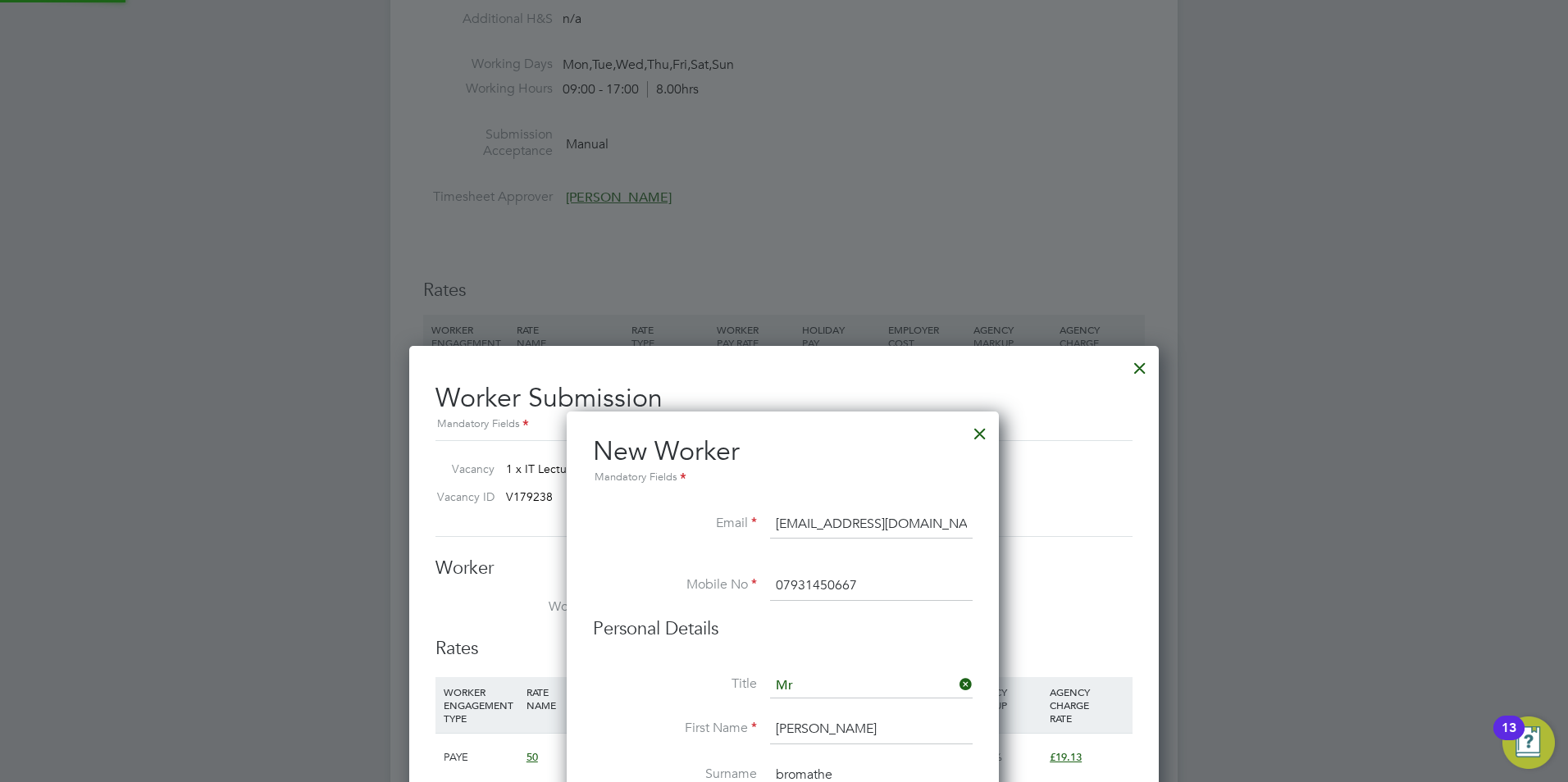
type input "Dale bromathe (DM)"
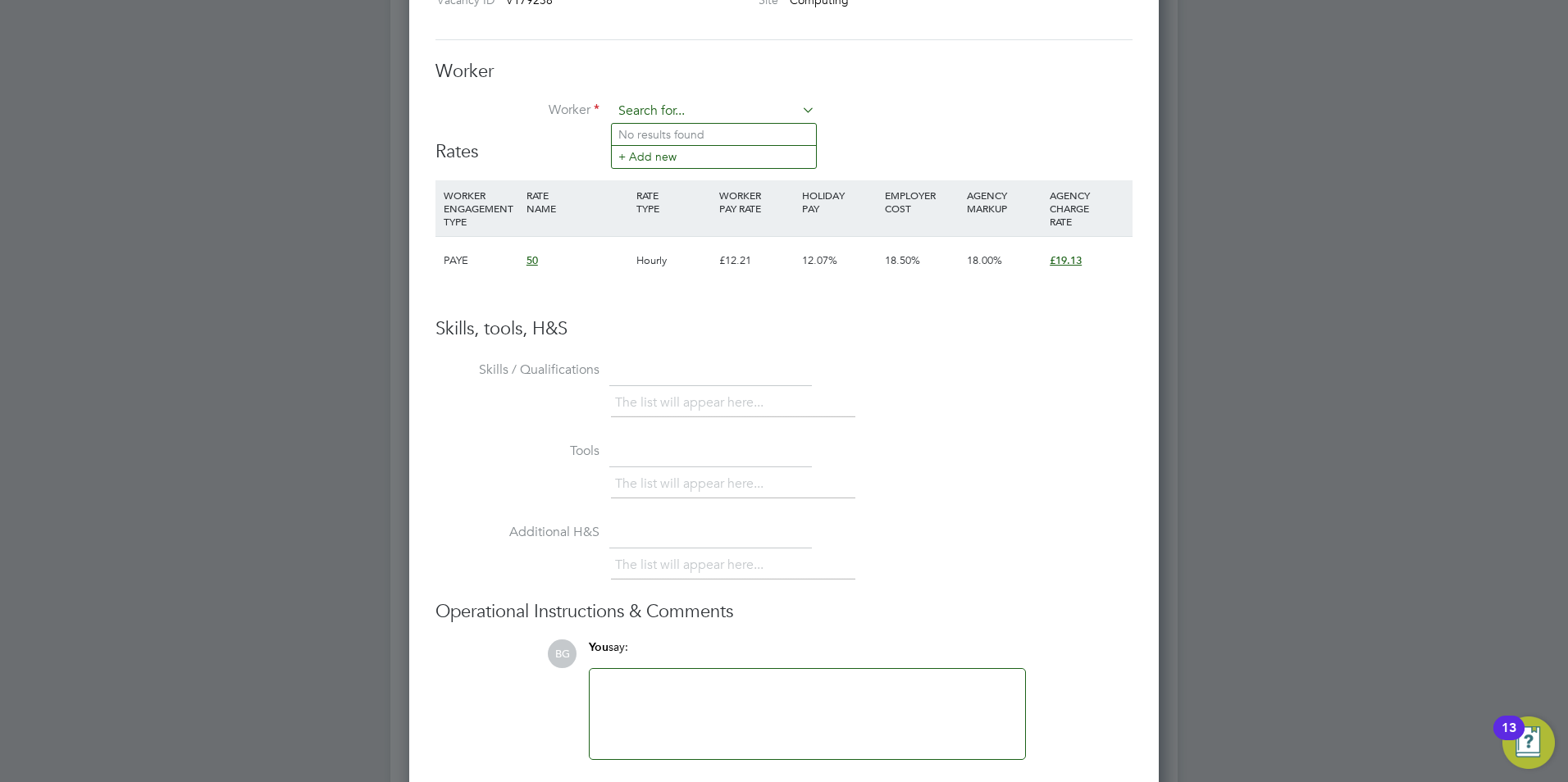
scroll to position [995, 750]
click at [654, 104] on input at bounding box center [714, 112] width 202 height 25
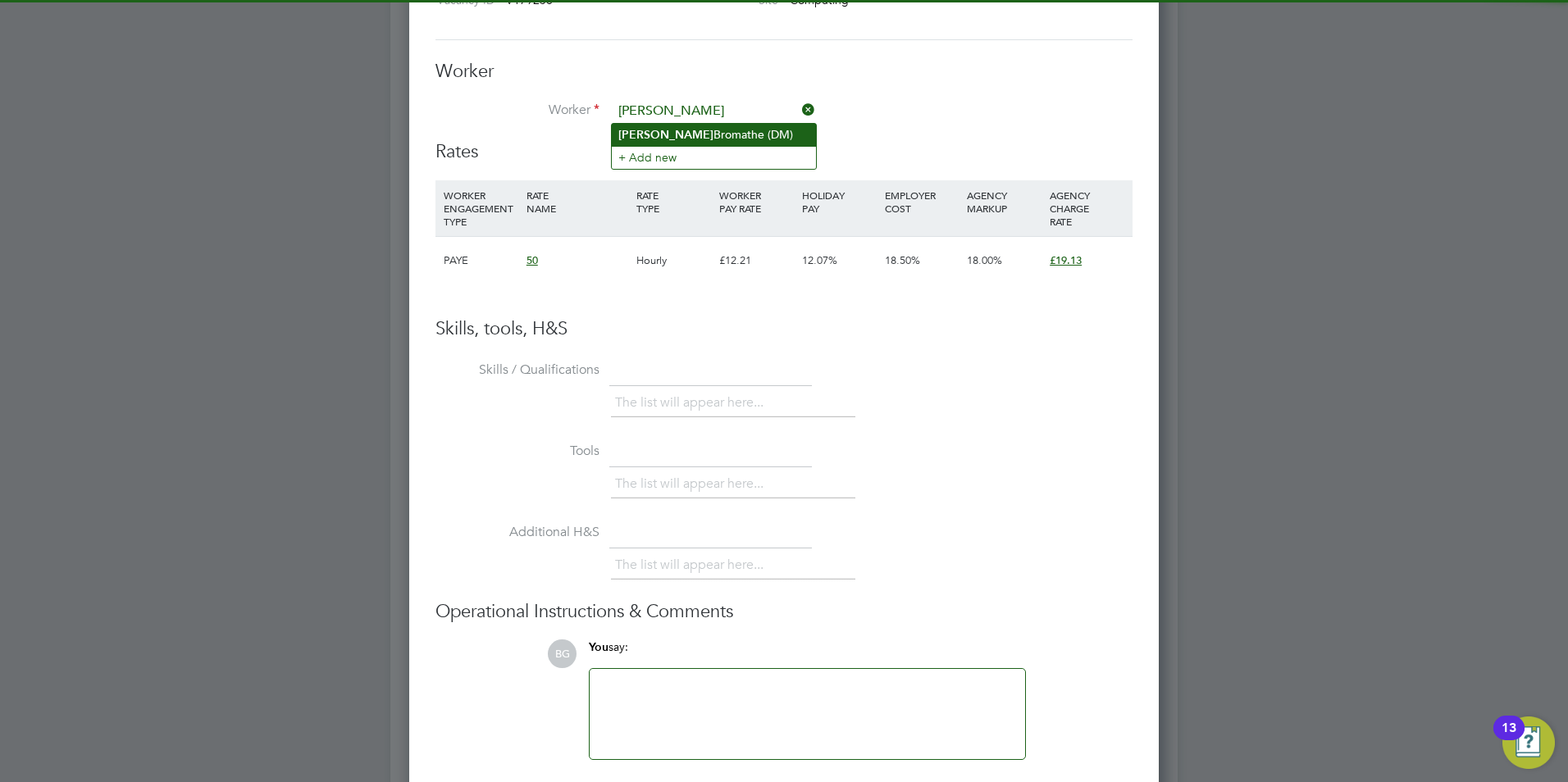
click at [709, 134] on li "Dale Bromathe (DM)" at bounding box center [714, 135] width 204 height 22
type input "Dale Bromathe (DM)"
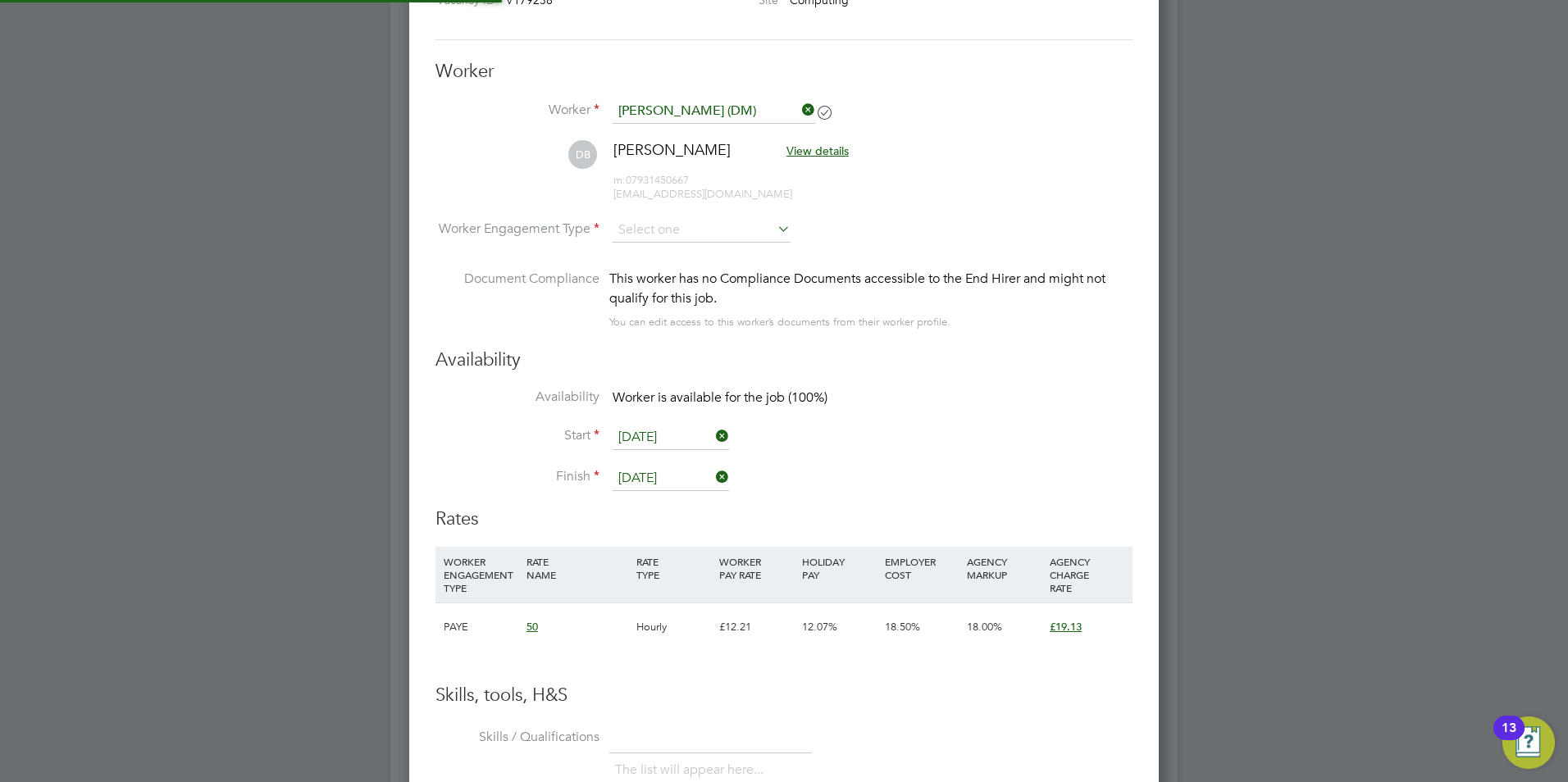
scroll to position [1363, 750]
click at [666, 234] on input at bounding box center [702, 231] width 178 height 25
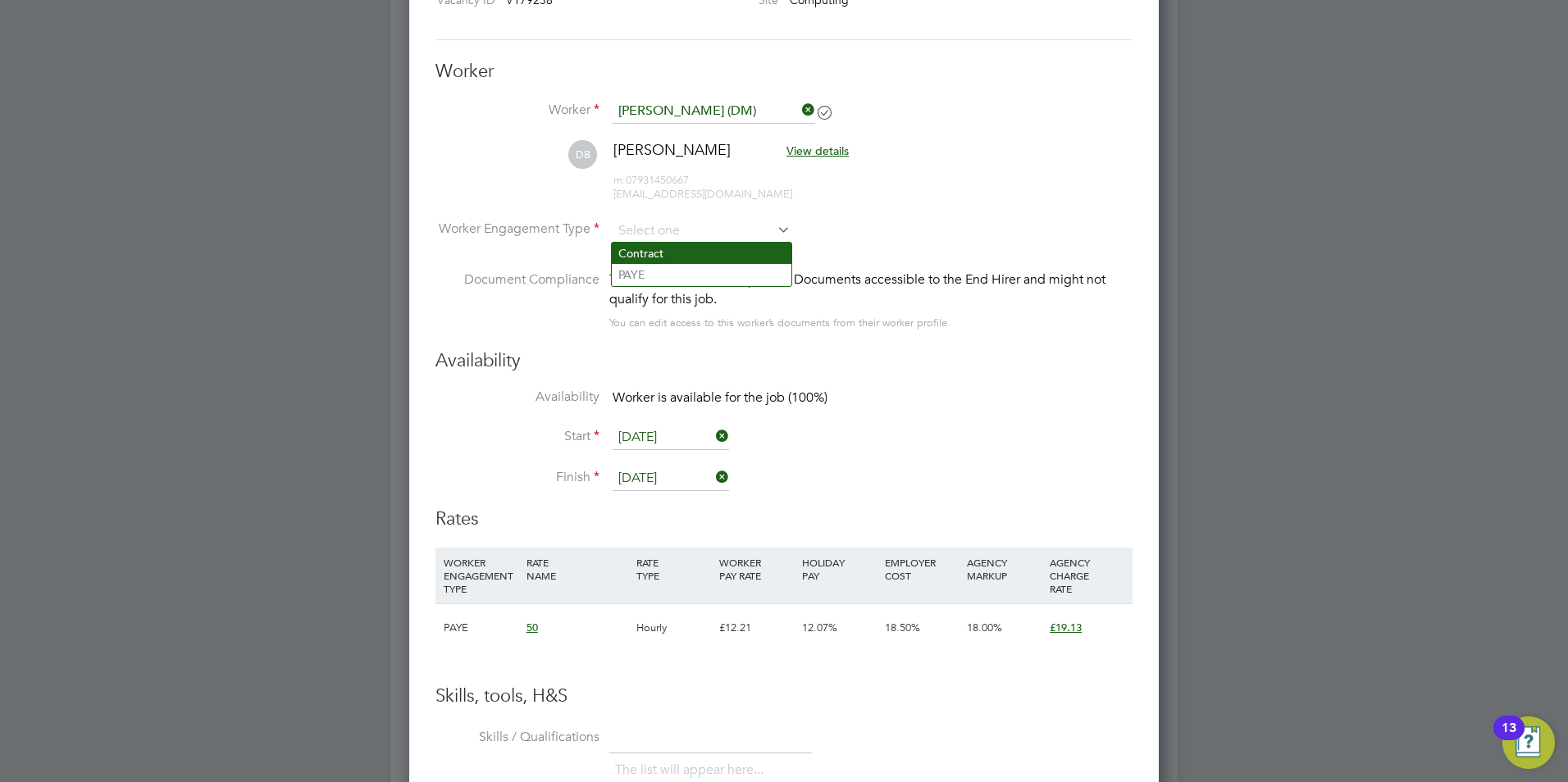
click at [677, 257] on li "Contract" at bounding box center [702, 253] width 179 height 21
type input "Contract"
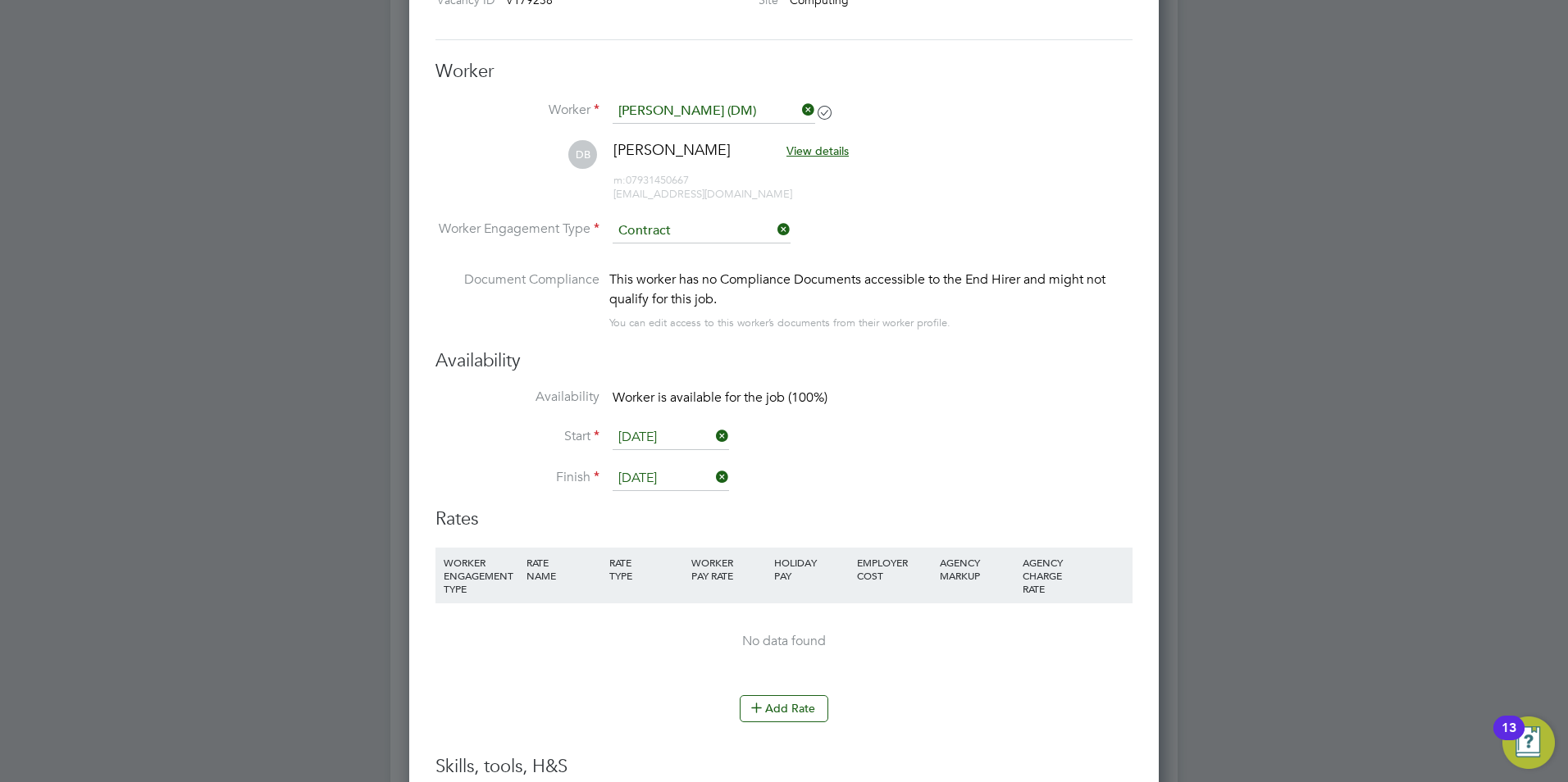
click at [684, 445] on input "[DATE]" at bounding box center [671, 437] width 117 height 25
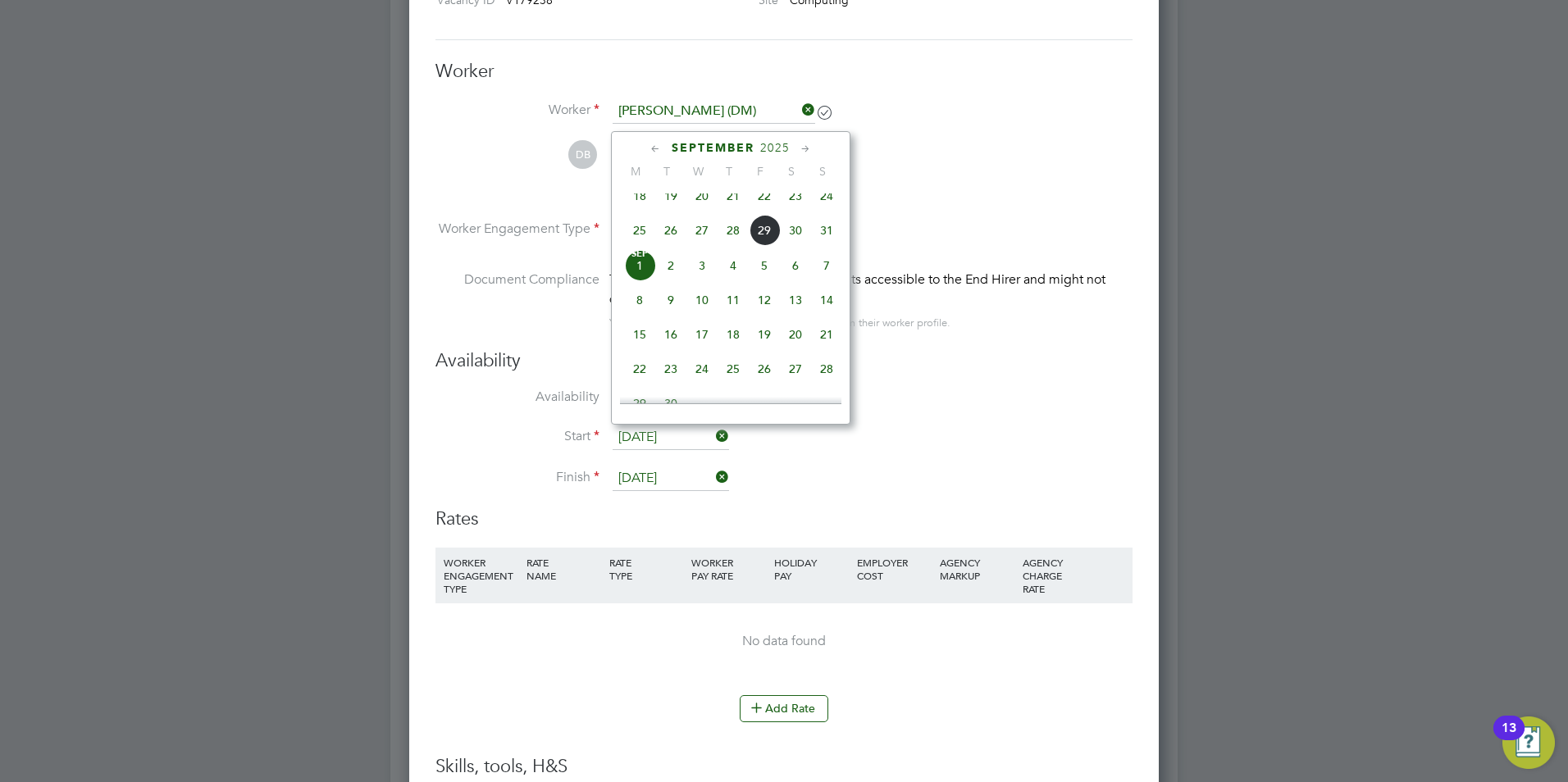
click at [647, 281] on span "Sep 1" at bounding box center [640, 266] width 31 height 31
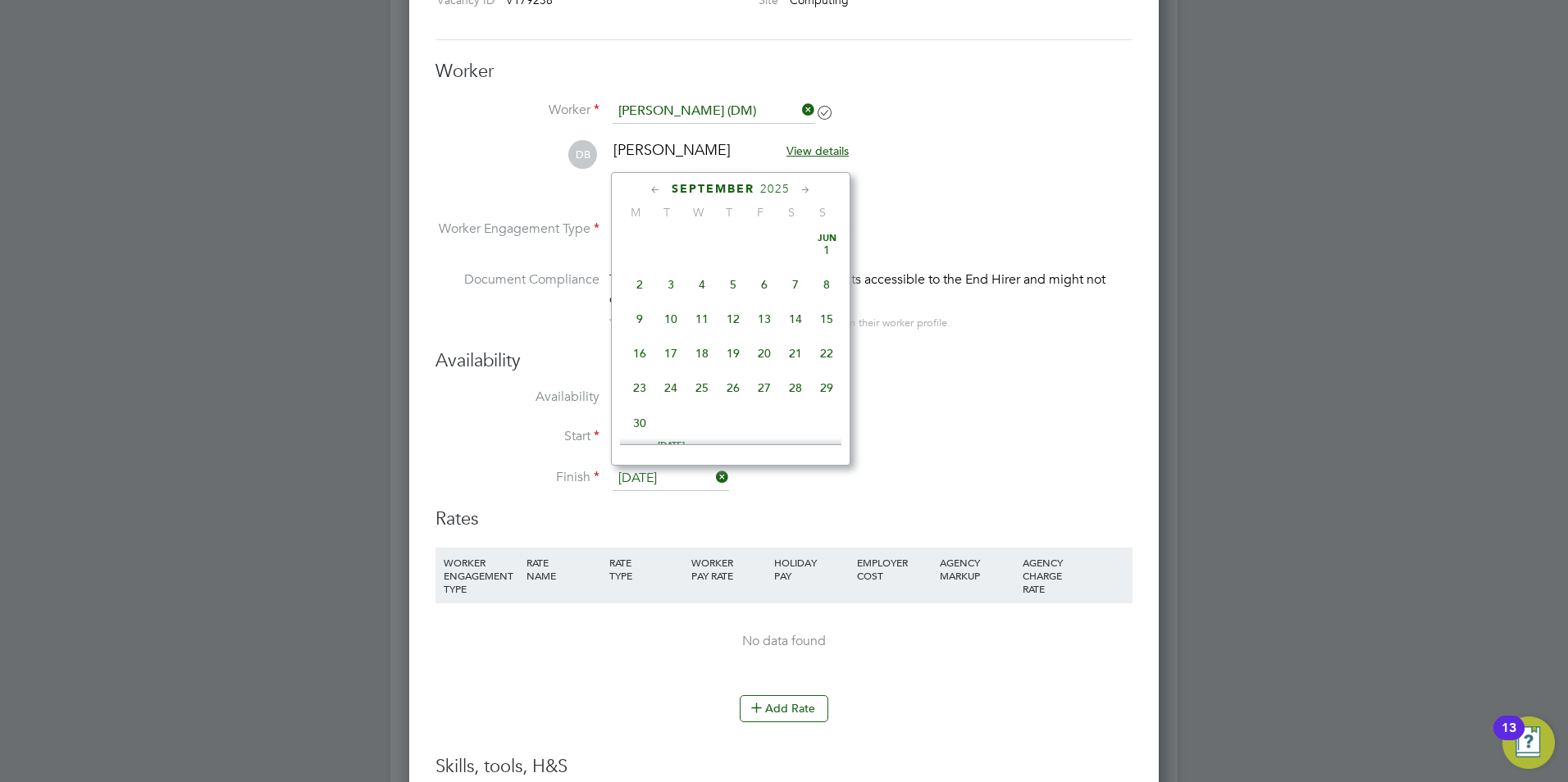
click at [642, 484] on input "[DATE]" at bounding box center [671, 479] width 117 height 25
click at [640, 321] on span "15" at bounding box center [640, 305] width 31 height 31
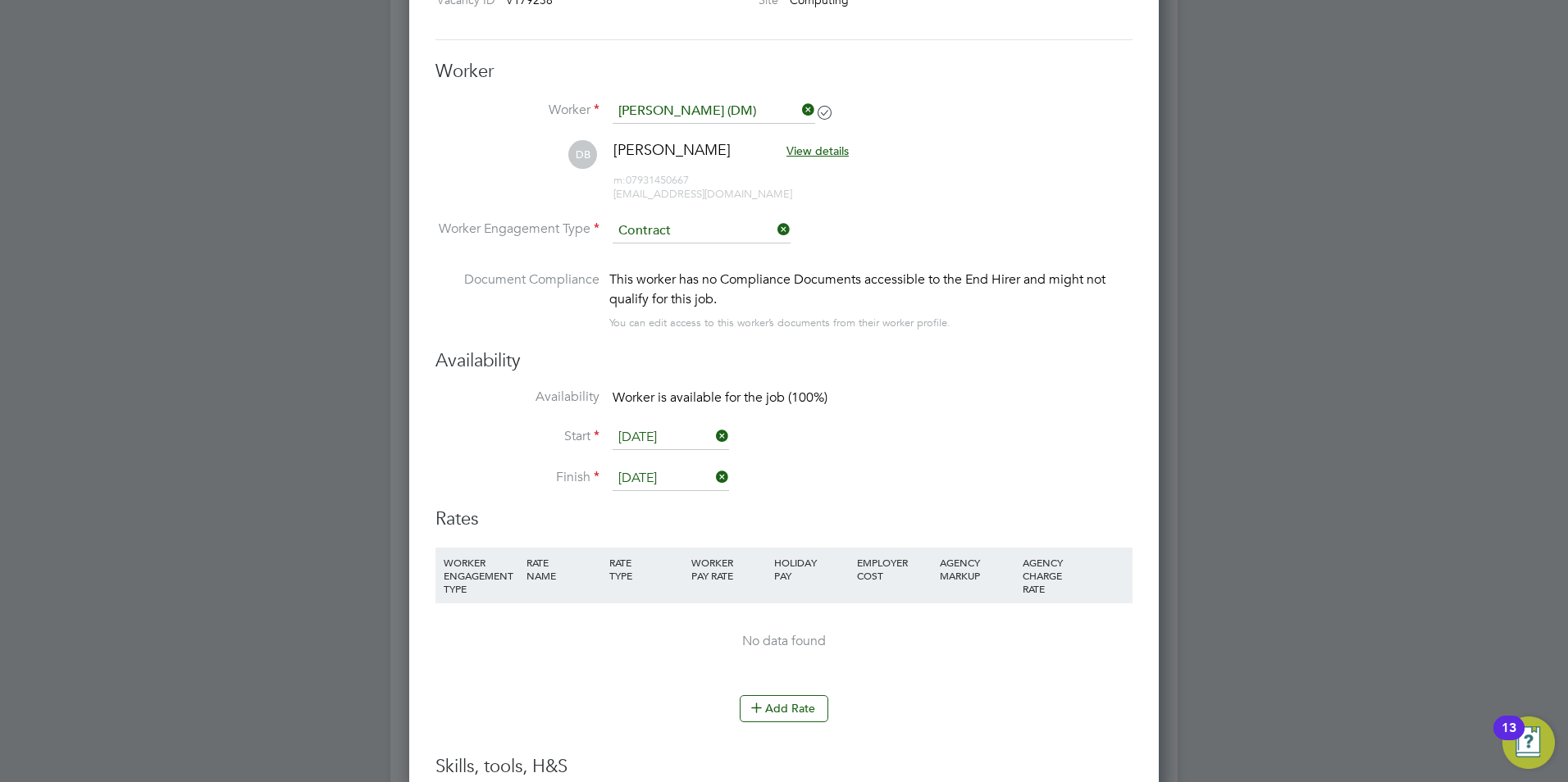
click at [688, 486] on input "15 Sep 2025" at bounding box center [671, 479] width 117 height 25
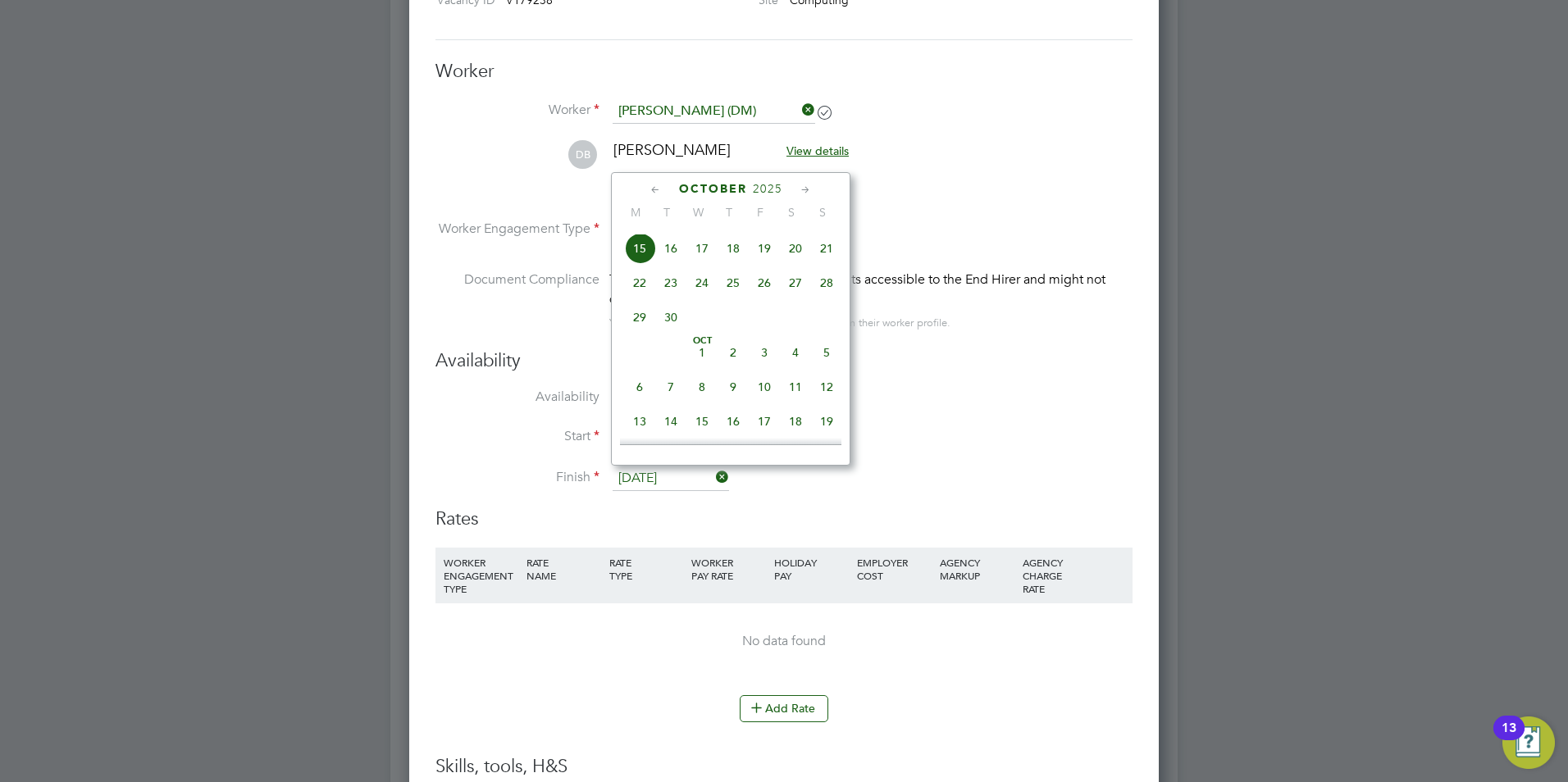
scroll to position [731, 0]
click at [916, 426] on li "Start 01 Sep 2025" at bounding box center [783, 446] width 697 height 41
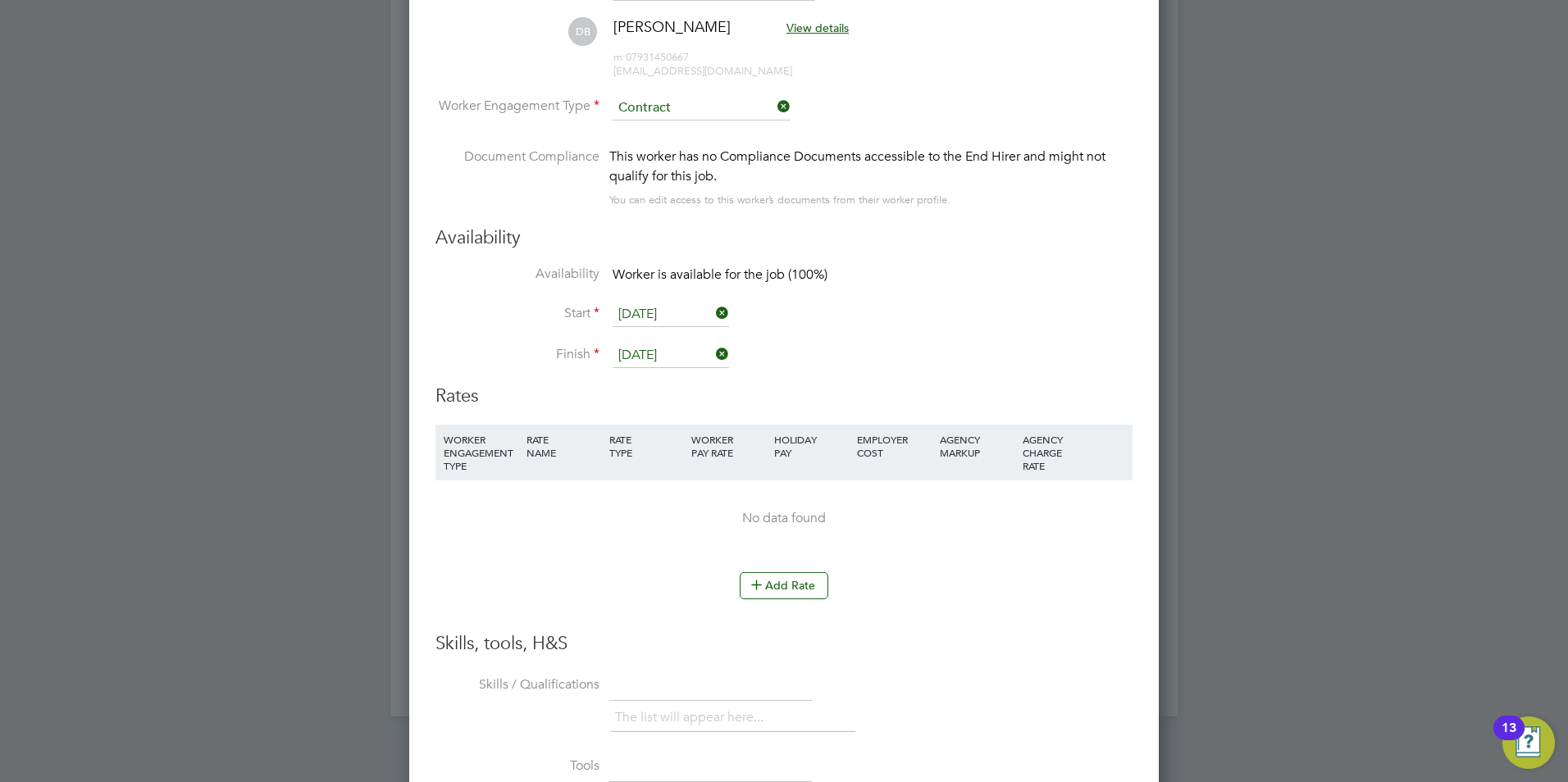
scroll to position [1361, 0]
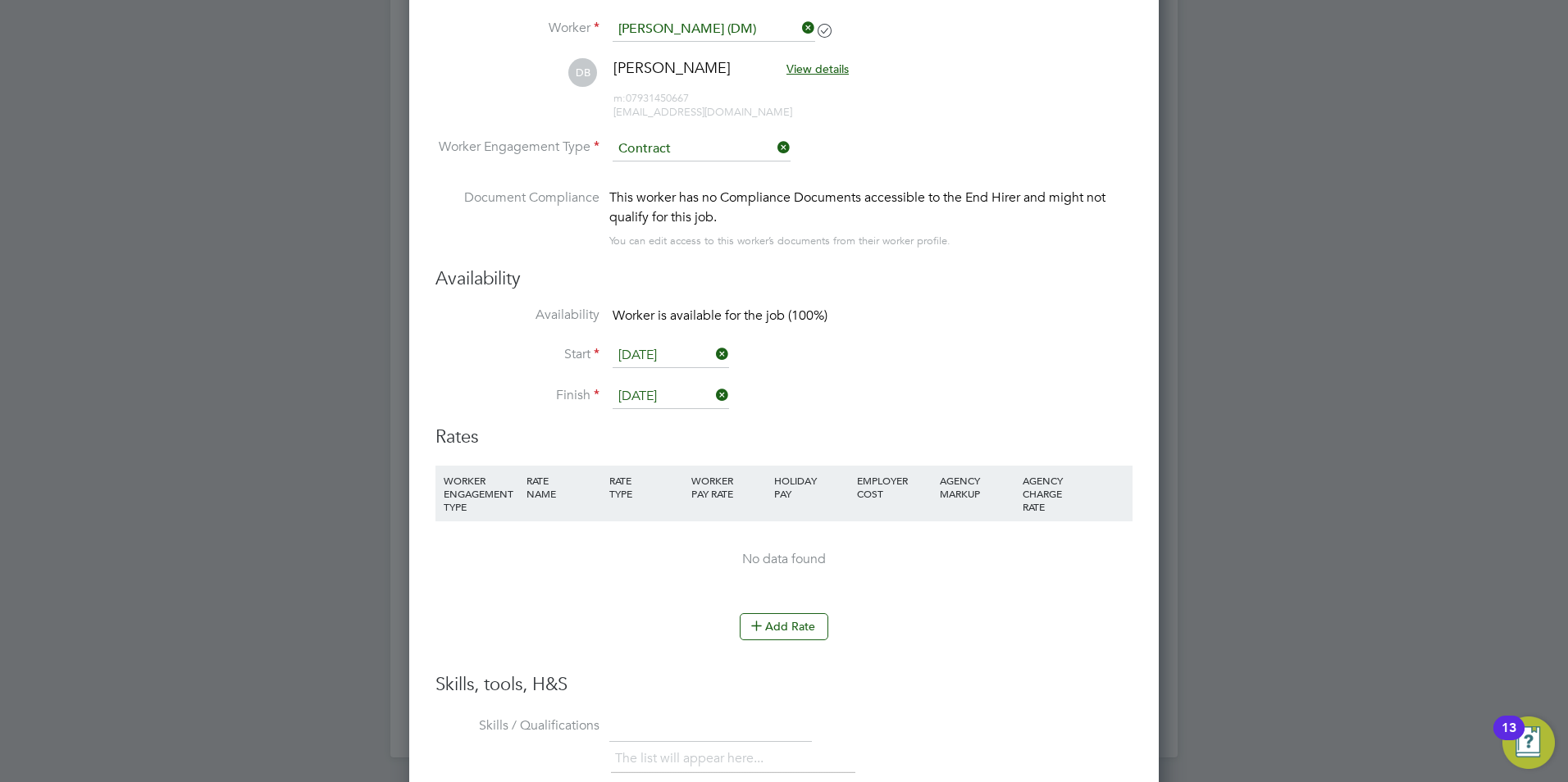
click at [687, 401] on input "15 Sep 2025" at bounding box center [671, 397] width 117 height 25
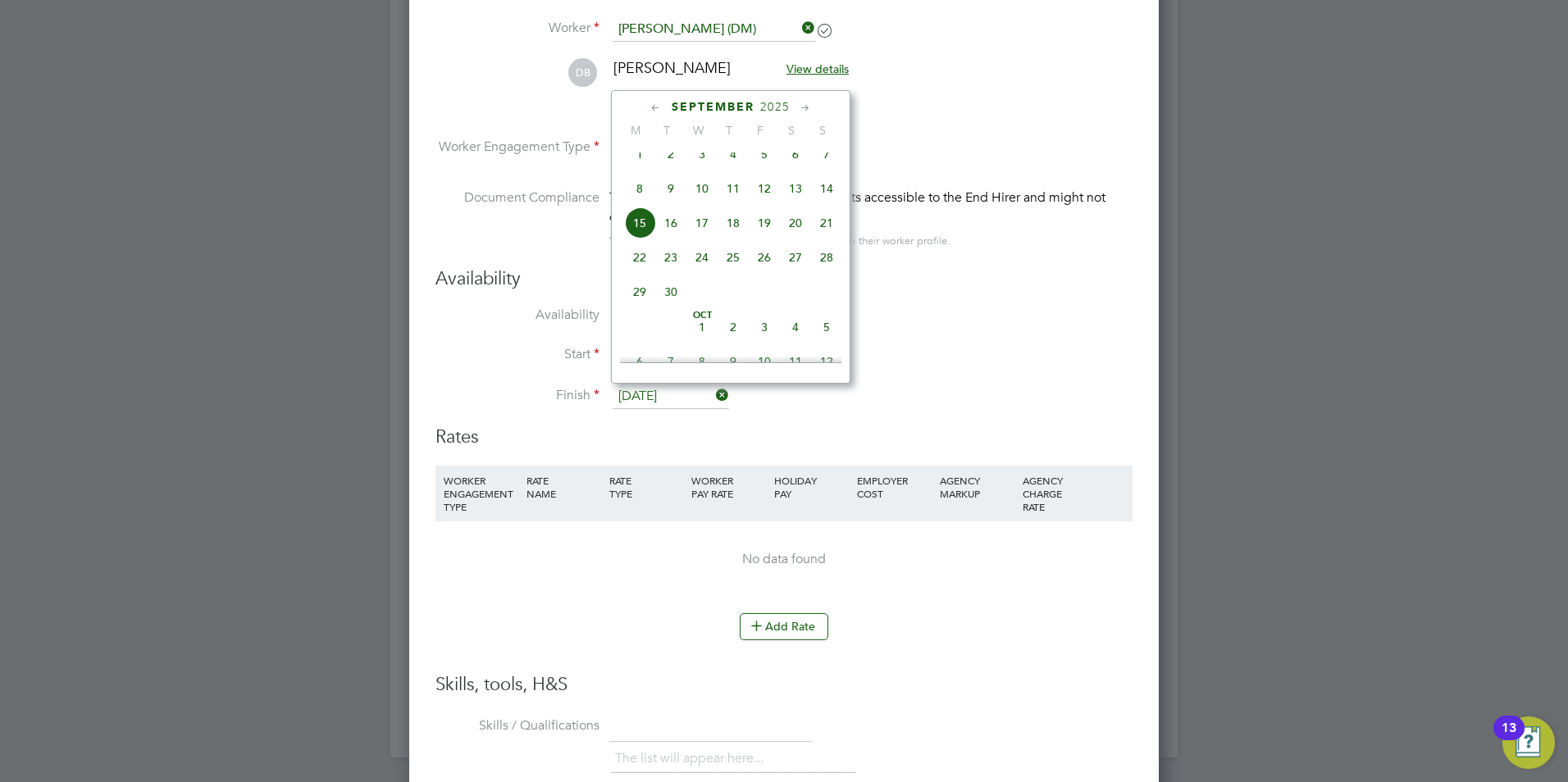
click at [644, 238] on span "15" at bounding box center [640, 223] width 31 height 31
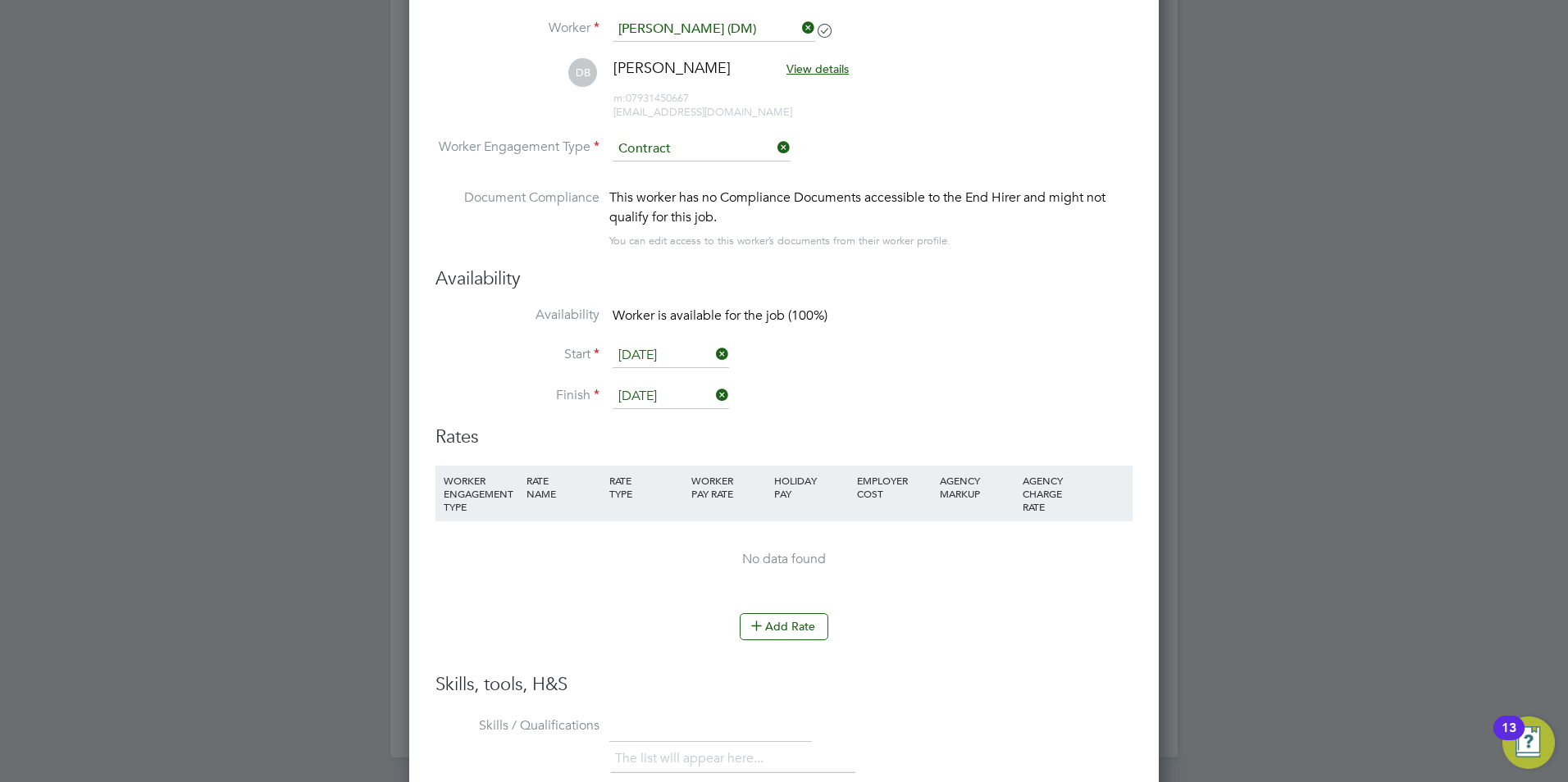
click at [664, 389] on input "15 Sep 2025" at bounding box center [671, 397] width 117 height 25
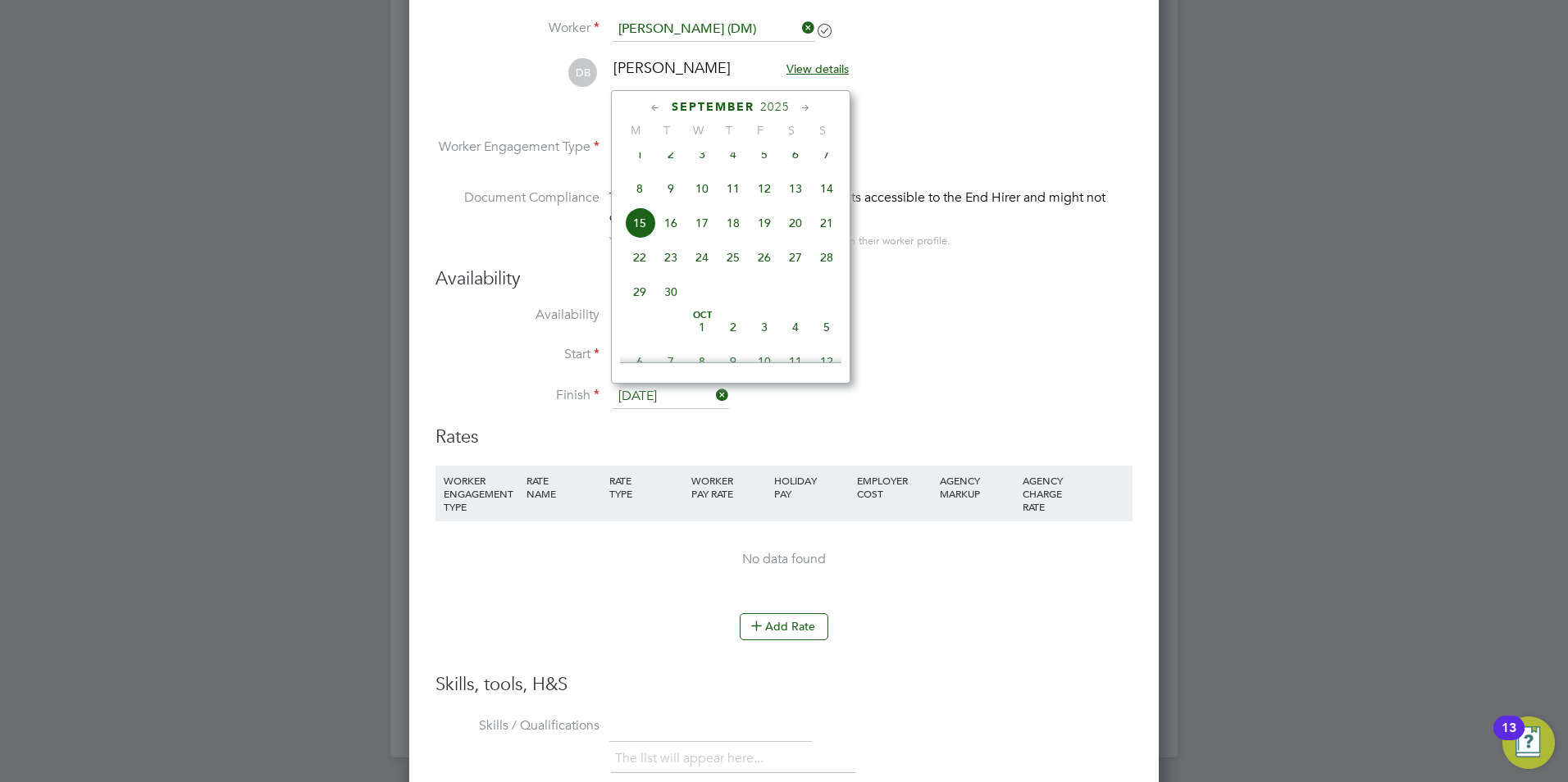
click at [935, 389] on li "Finish 15 Sep 2025" at bounding box center [783, 405] width 697 height 41
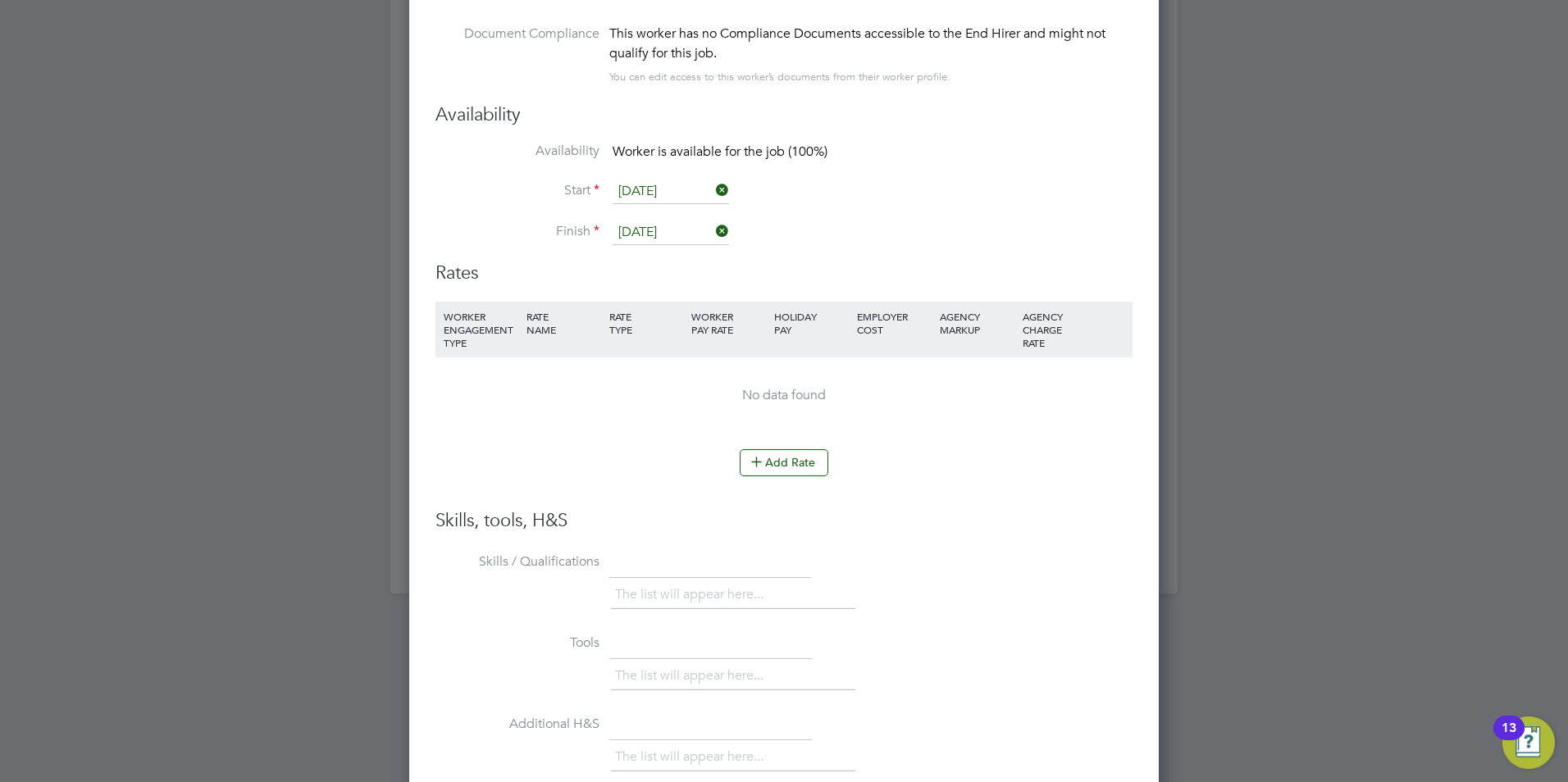
scroll to position [1607, 0]
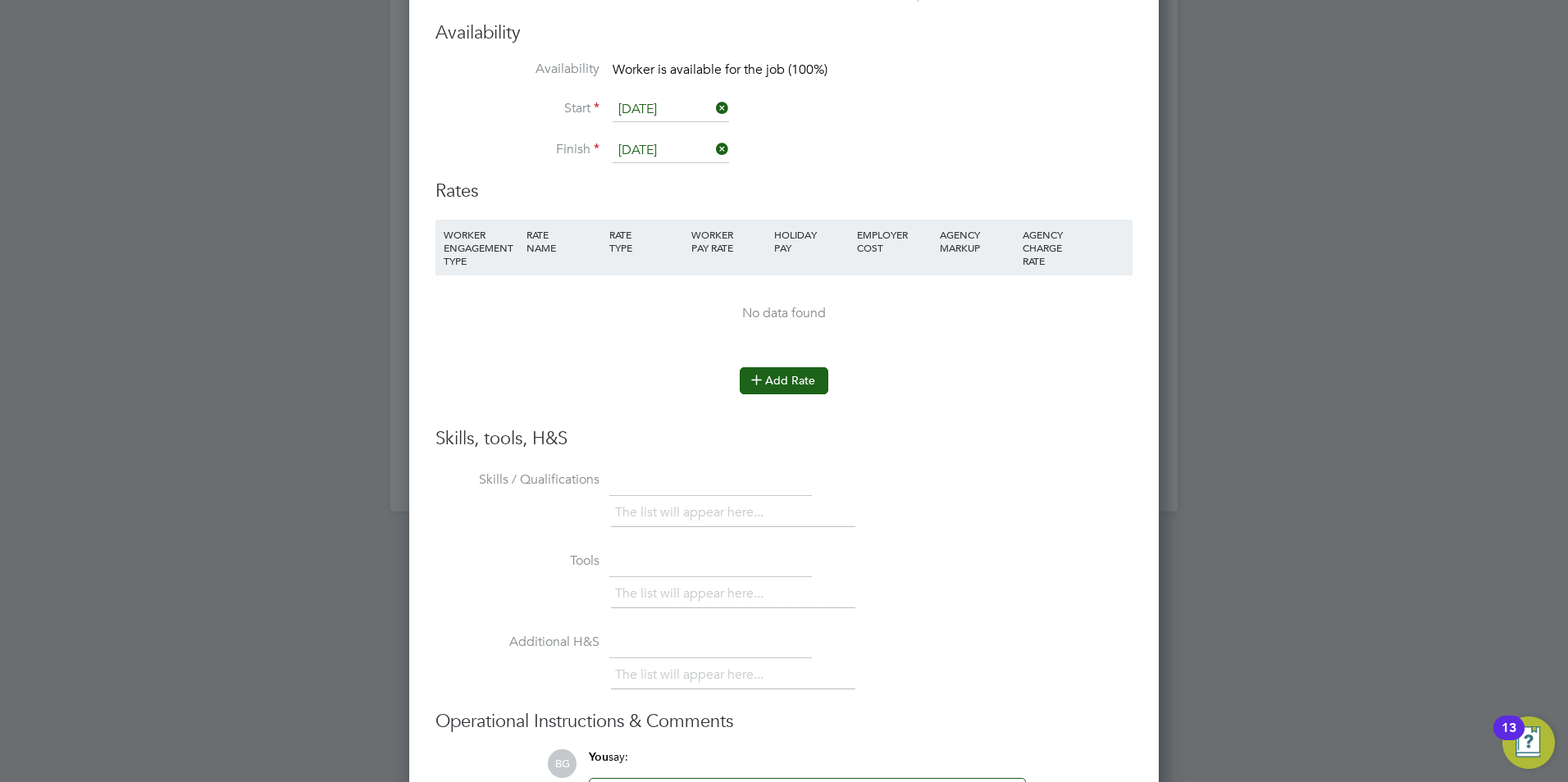
click at [796, 391] on button "Add Rate" at bounding box center [784, 381] width 89 height 26
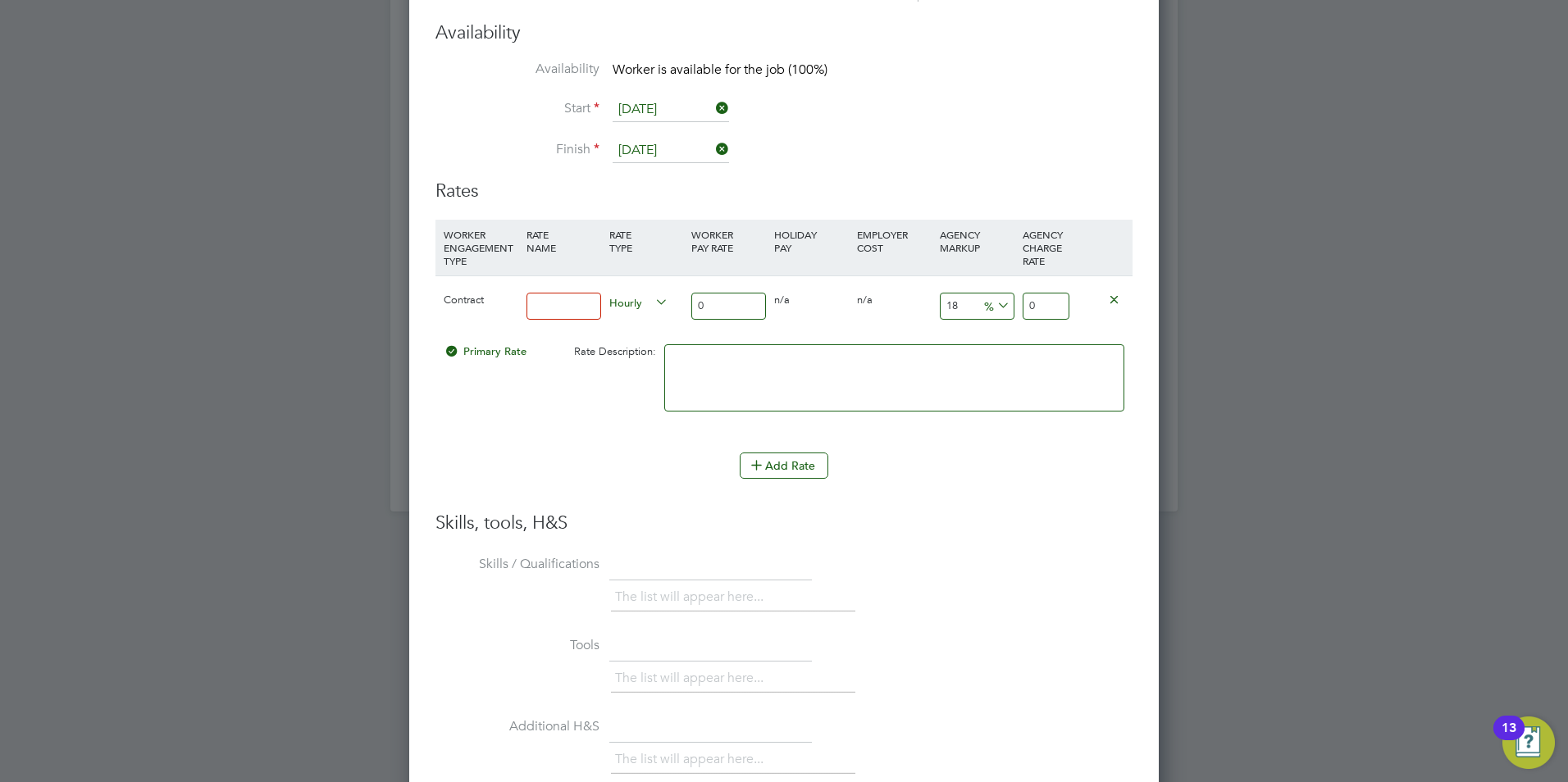
click at [576, 303] on input at bounding box center [564, 306] width 75 height 27
type input "basic"
click at [725, 312] on input "0" at bounding box center [728, 306] width 75 height 27
type input "4"
type input "4.72"
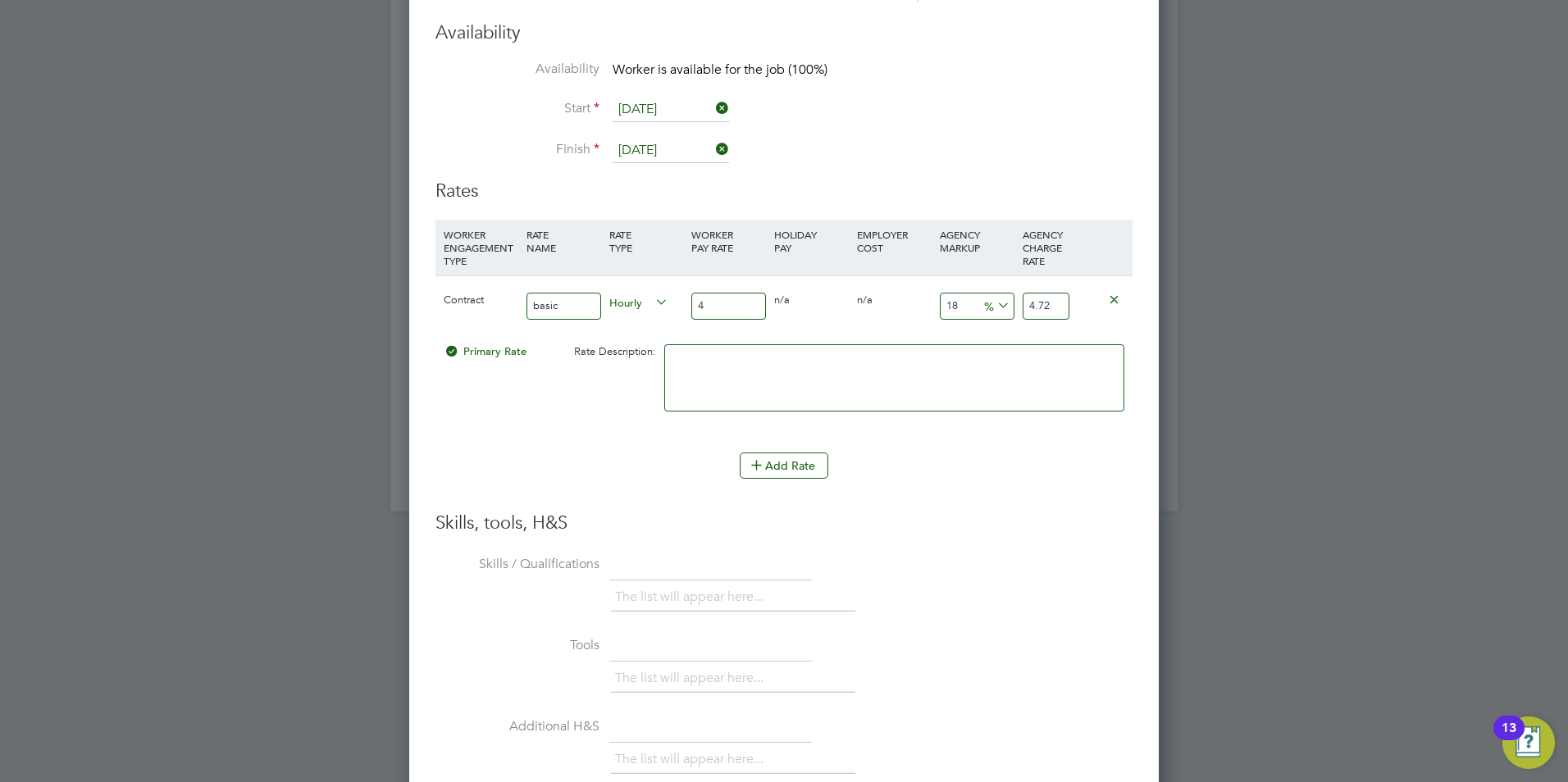
type input "40"
type input "47.2"
type input "40"
click at [963, 300] on input "18" at bounding box center [977, 306] width 75 height 27
type input "1"
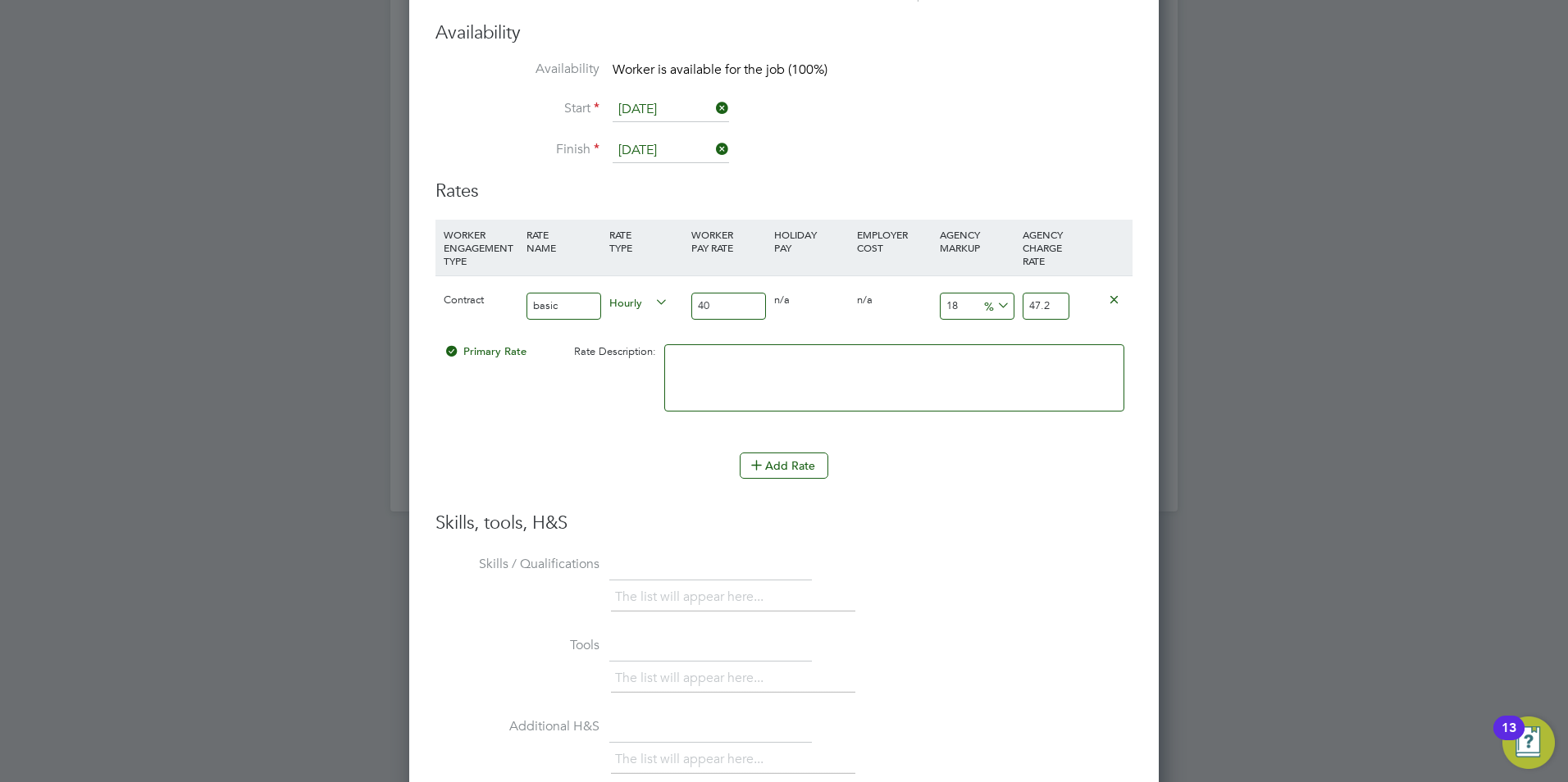
type input "40.4"
type input "2"
type input "40.8"
type input "23"
type input "49.2"
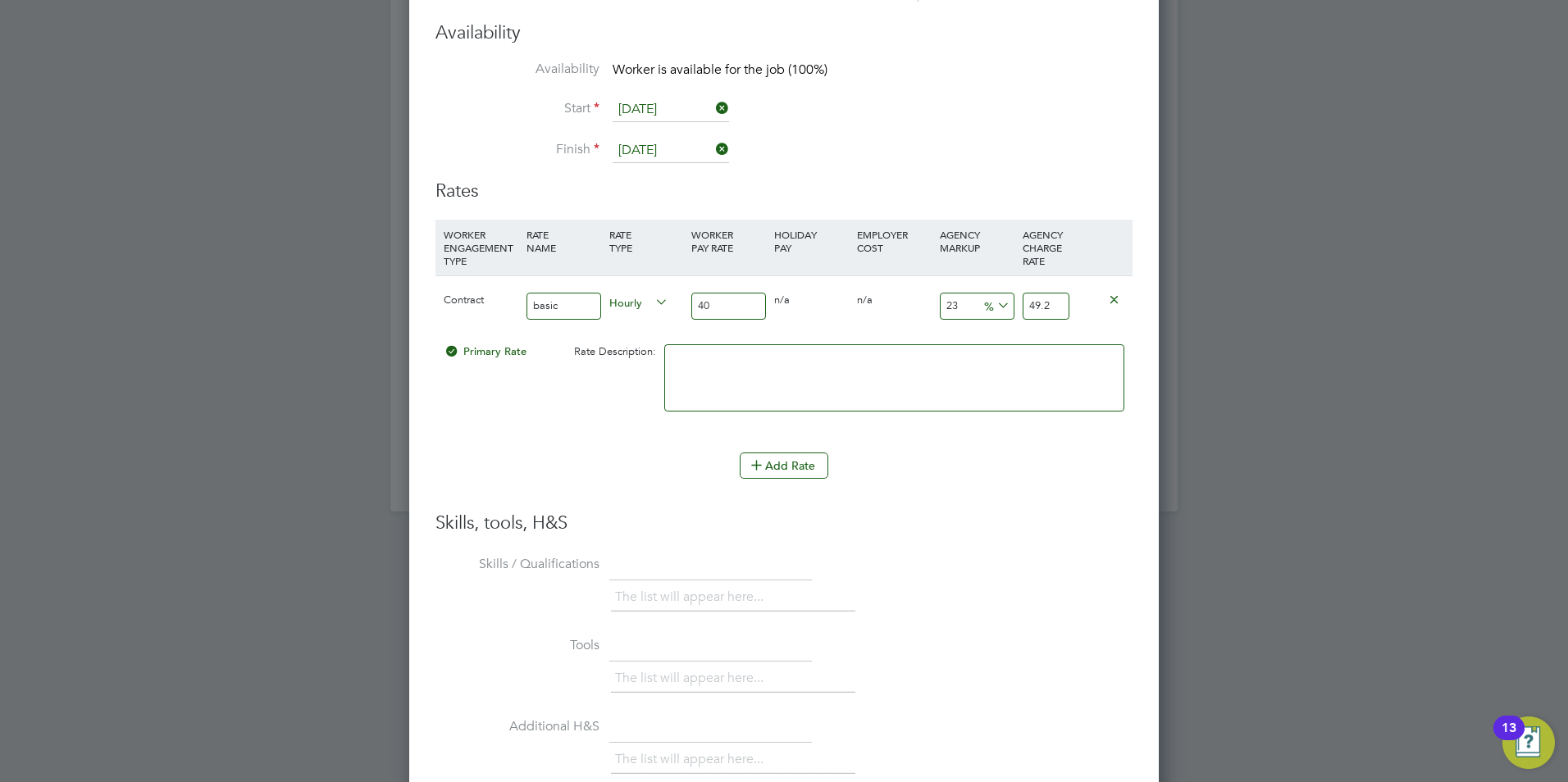
type input "23"
click at [1018, 431] on div at bounding box center [894, 386] width 468 height 100
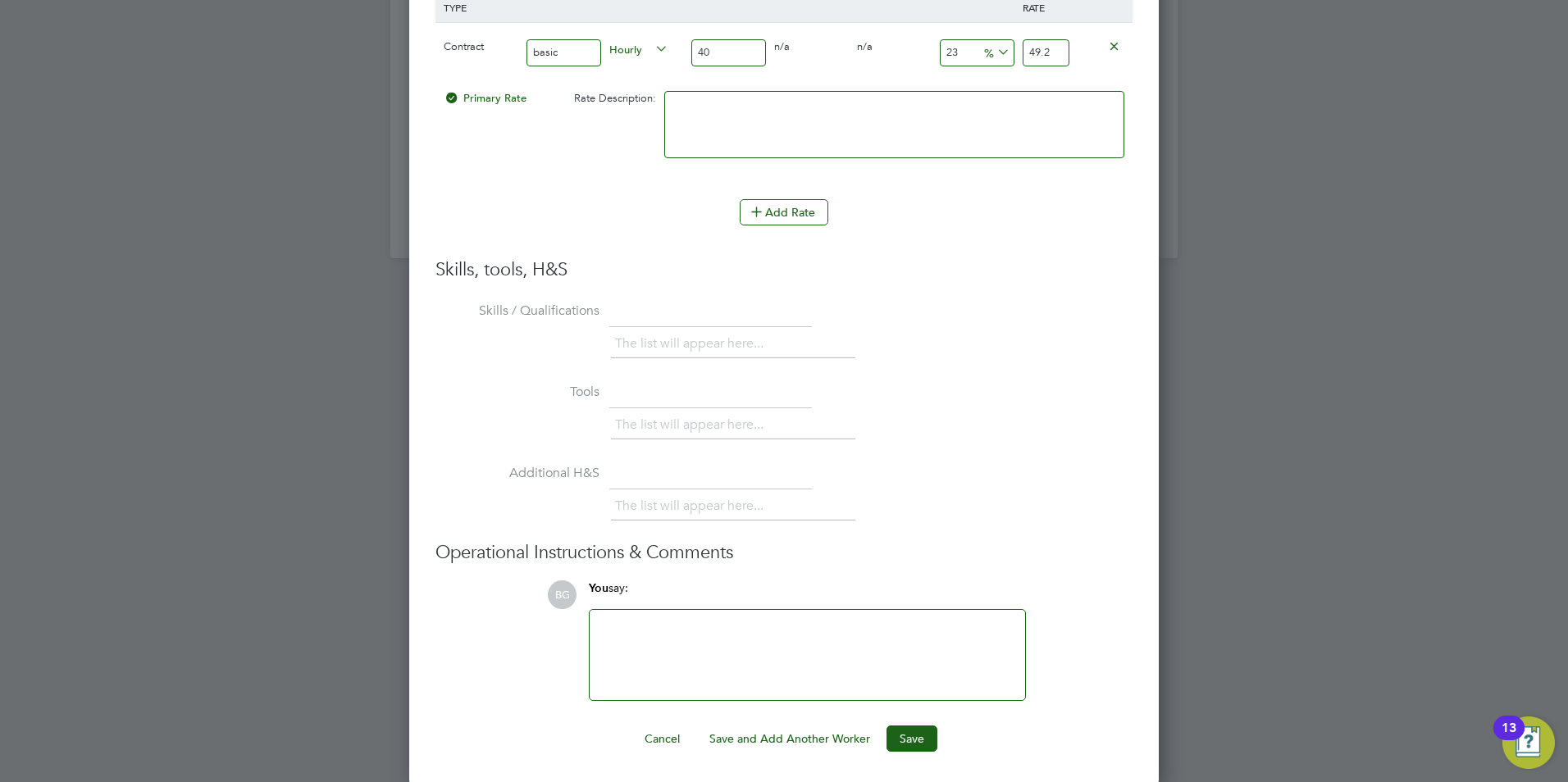
scroll to position [1862, 0]
click at [740, 674] on div at bounding box center [807, 653] width 415 height 71
click at [928, 741] on button "Save" at bounding box center [912, 736] width 51 height 26
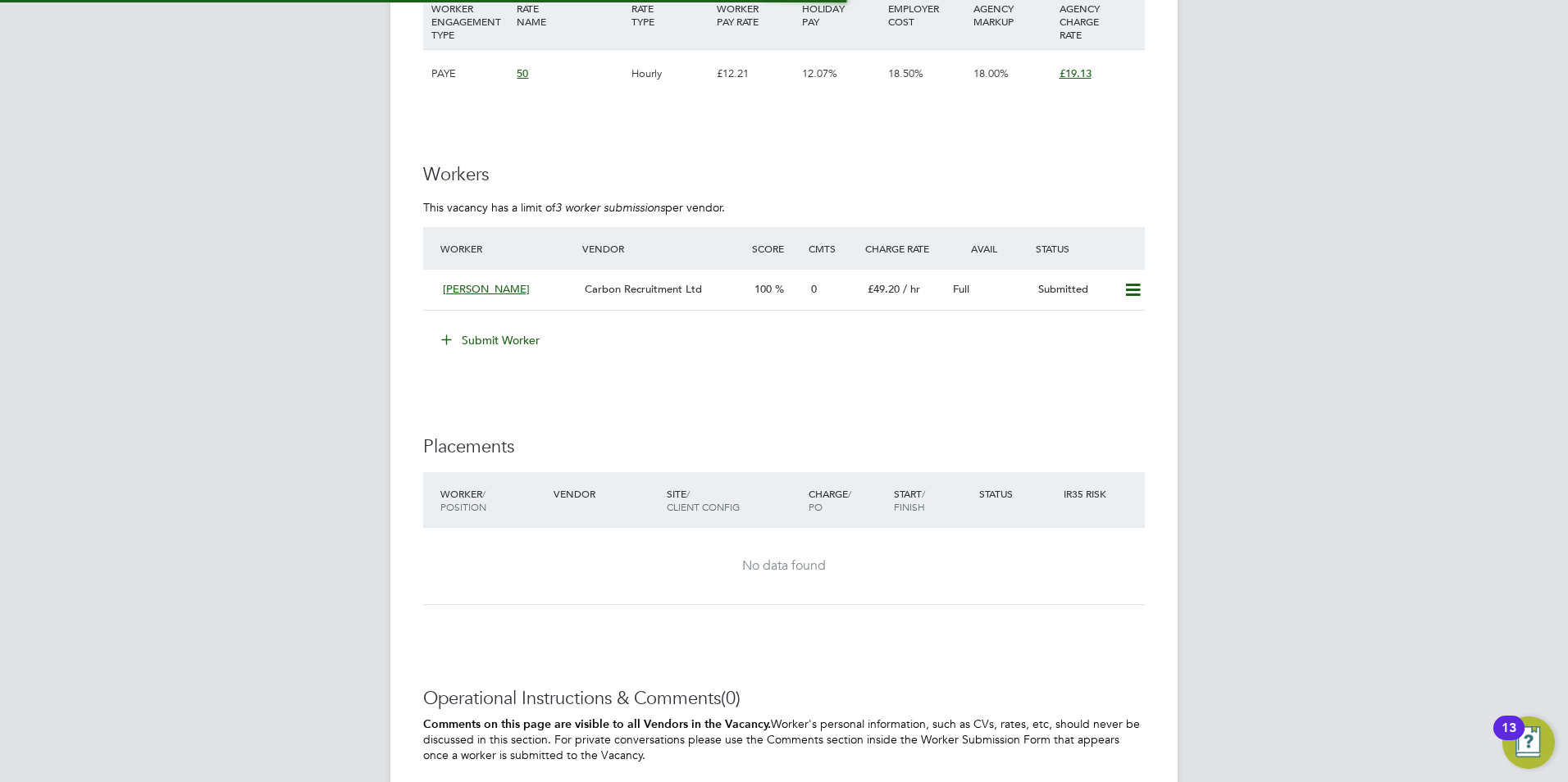
scroll to position [28, 142]
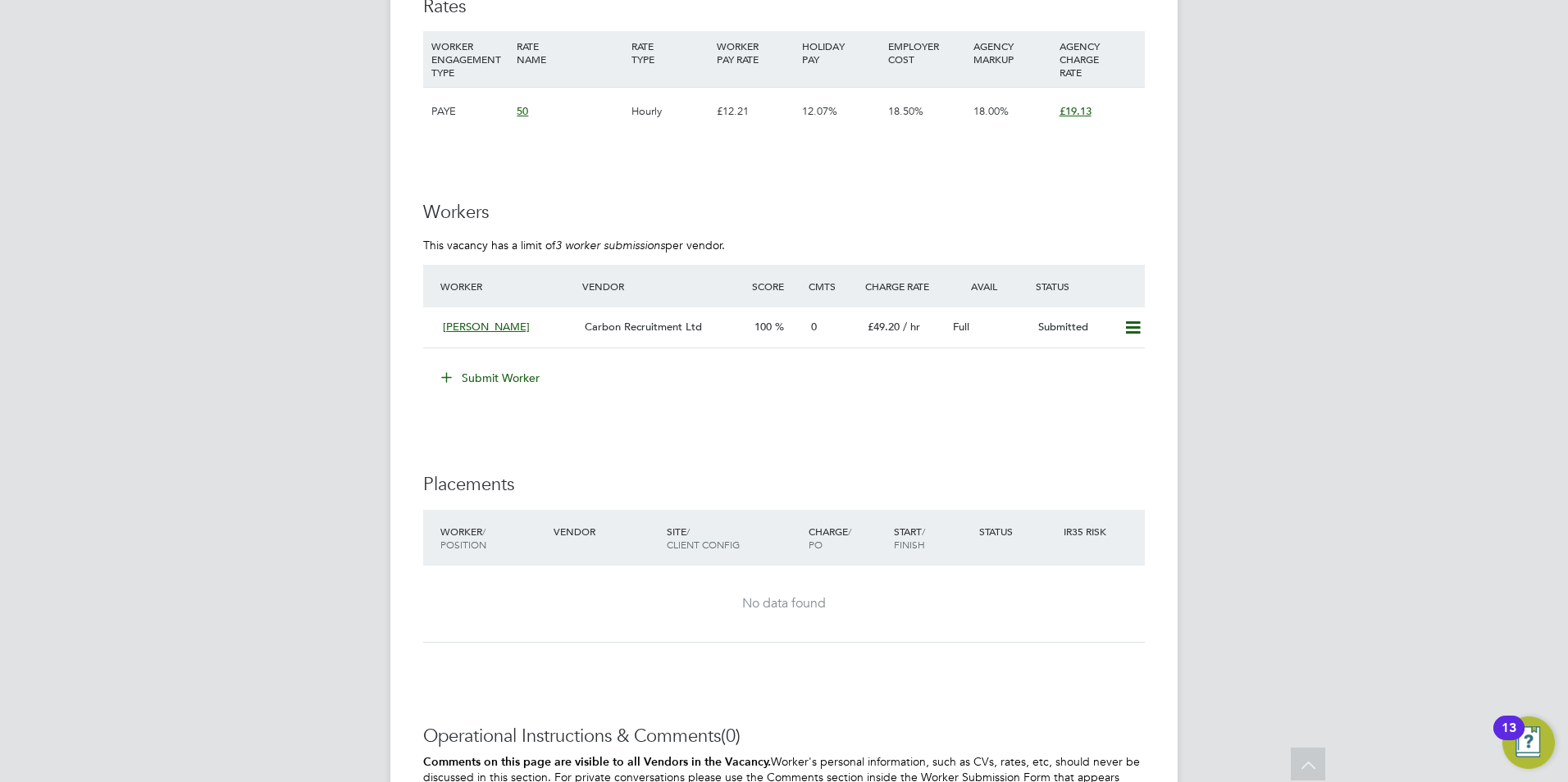
click at [486, 382] on button "Submit Worker" at bounding box center [491, 378] width 123 height 26
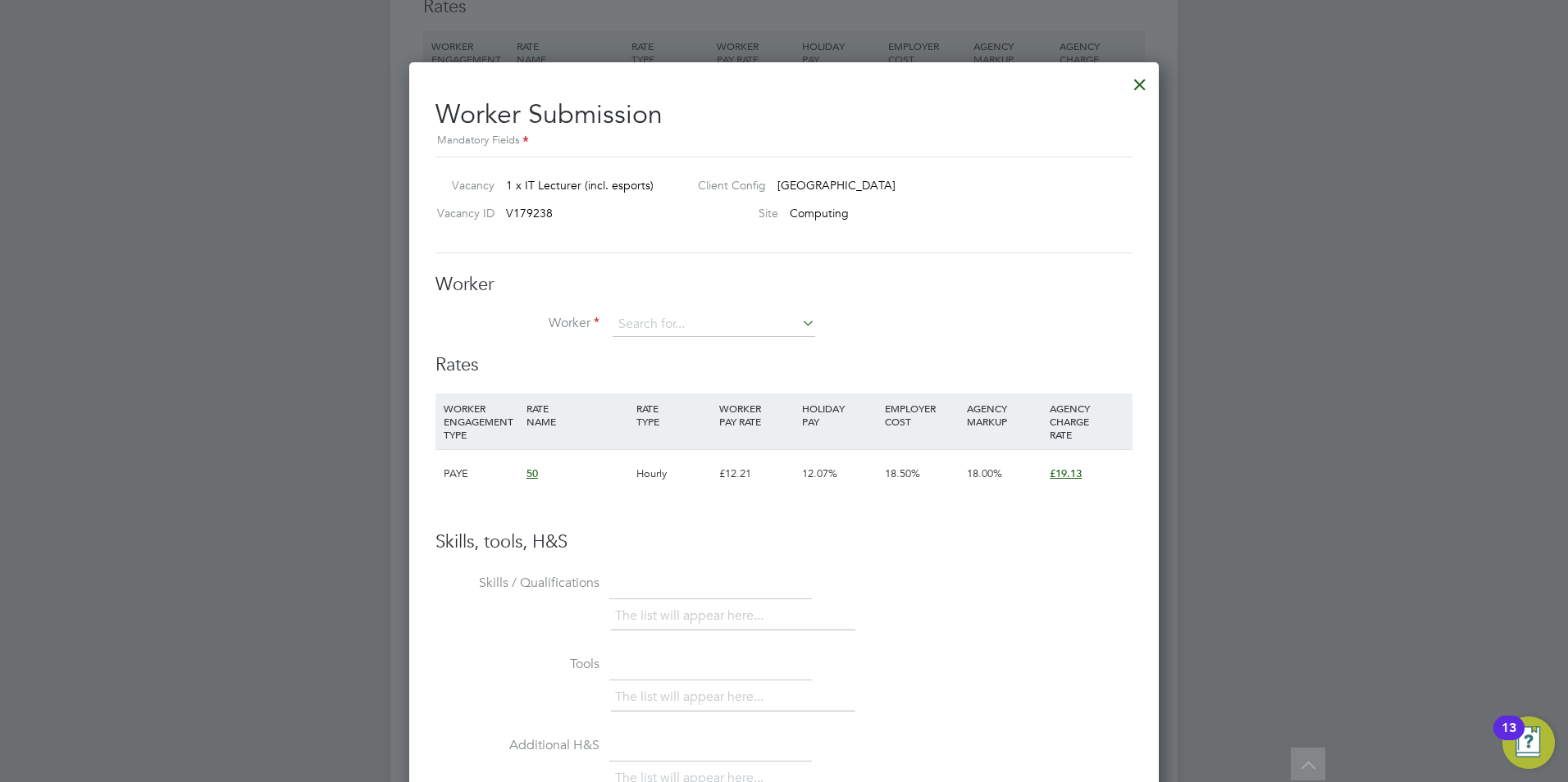
click at [1148, 92] on div at bounding box center [1140, 81] width 30 height 30
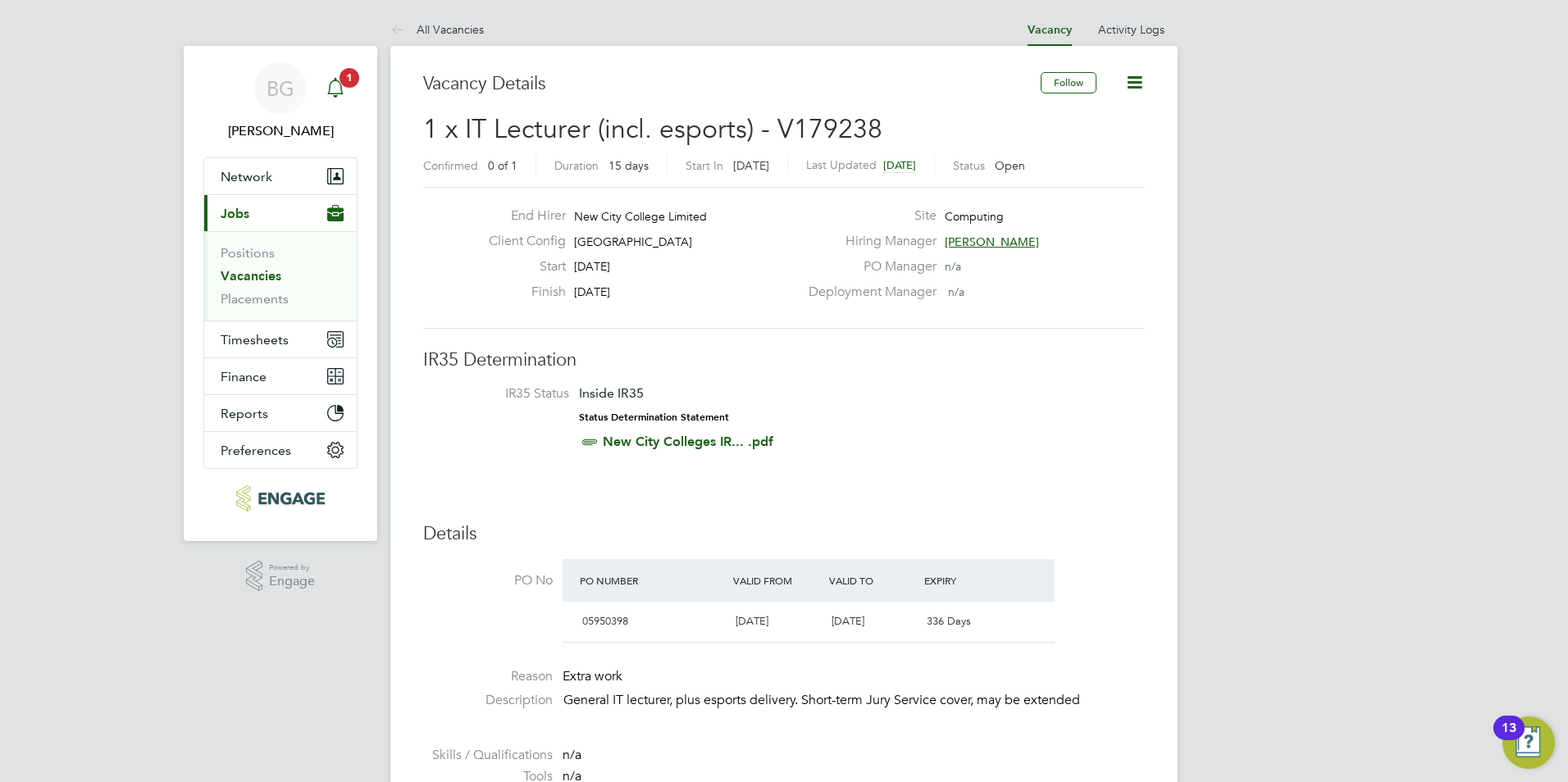
click at [349, 79] on span "1" at bounding box center [350, 78] width 20 height 20
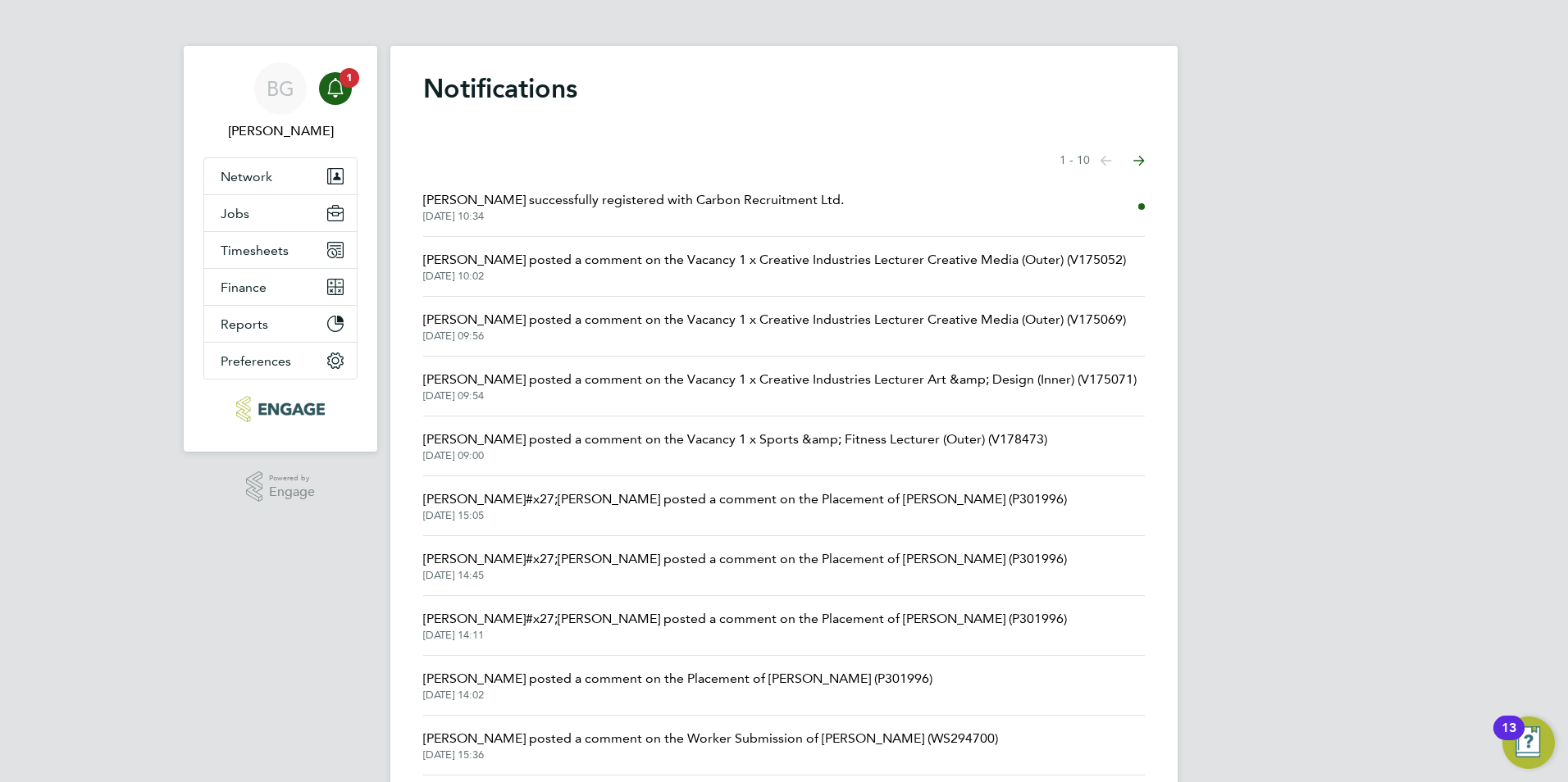
drag, startPoint x: 596, startPoint y: 206, endPoint x: 610, endPoint y: 233, distance: 30.4
click at [596, 207] on span "Dale Bromathe successfully registered with Carbon Recruitment Ltd." at bounding box center [633, 200] width 420 height 20
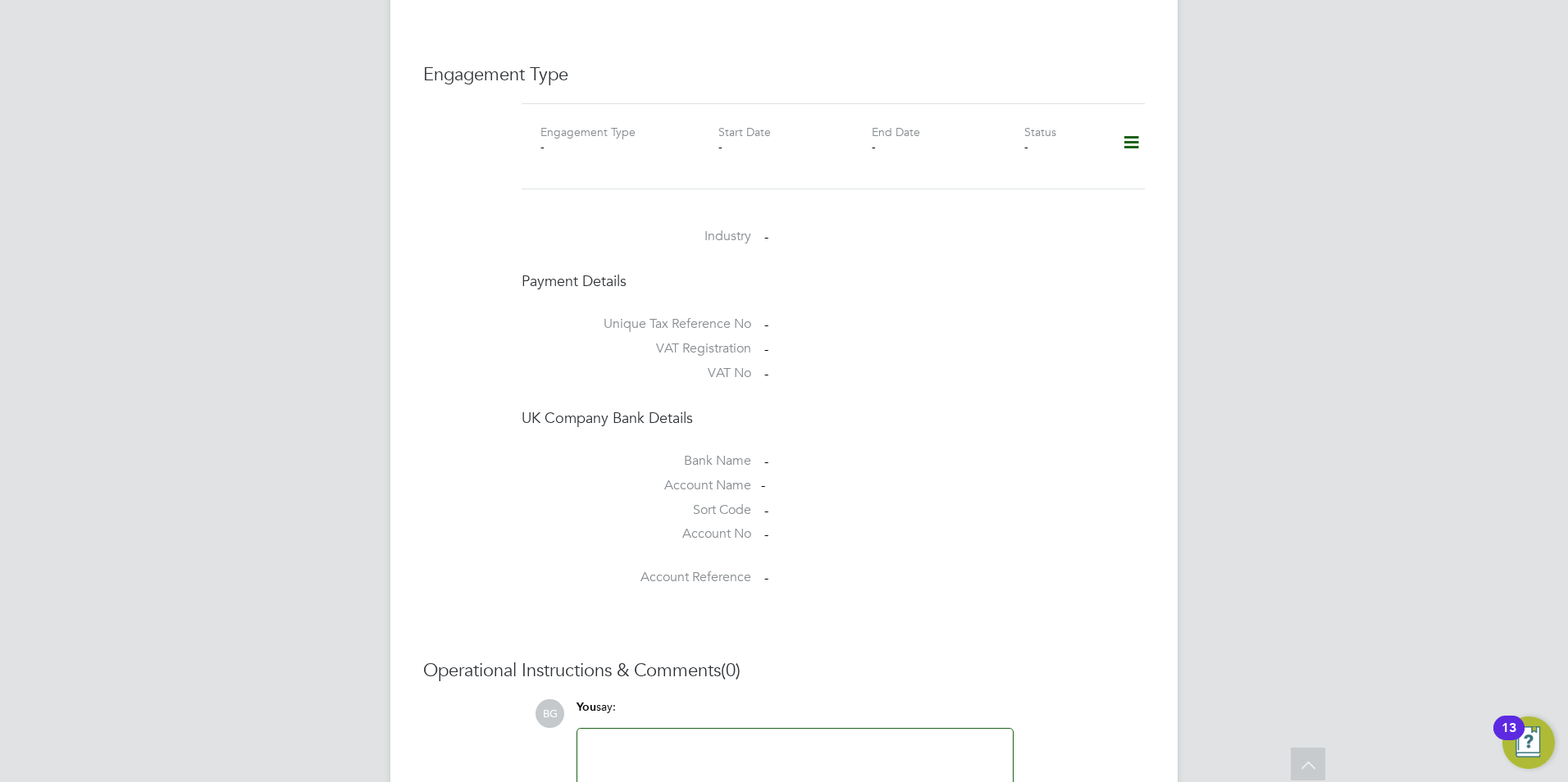
scroll to position [1210, 0]
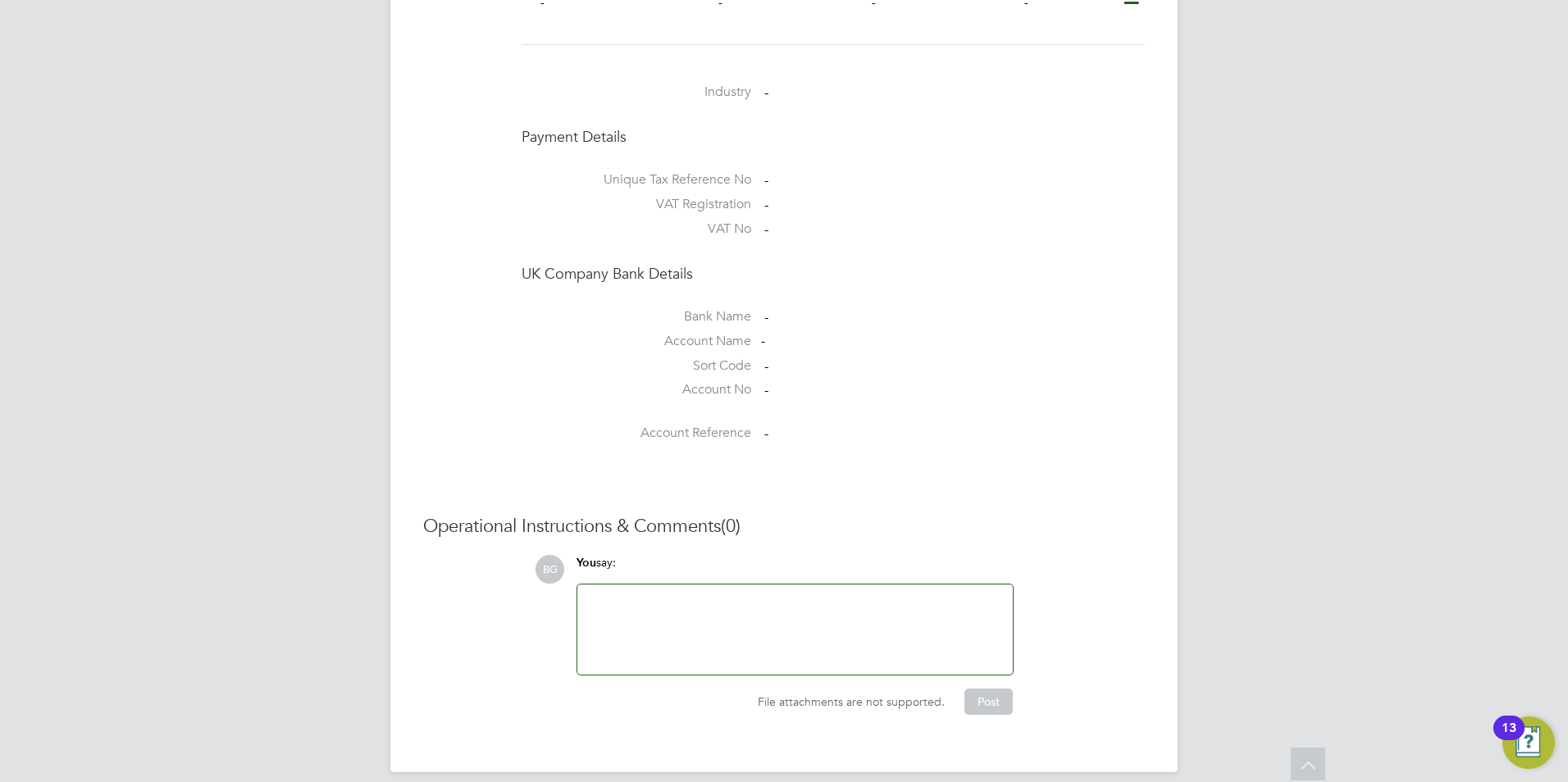
click at [843, 636] on div at bounding box center [795, 630] width 415 height 71
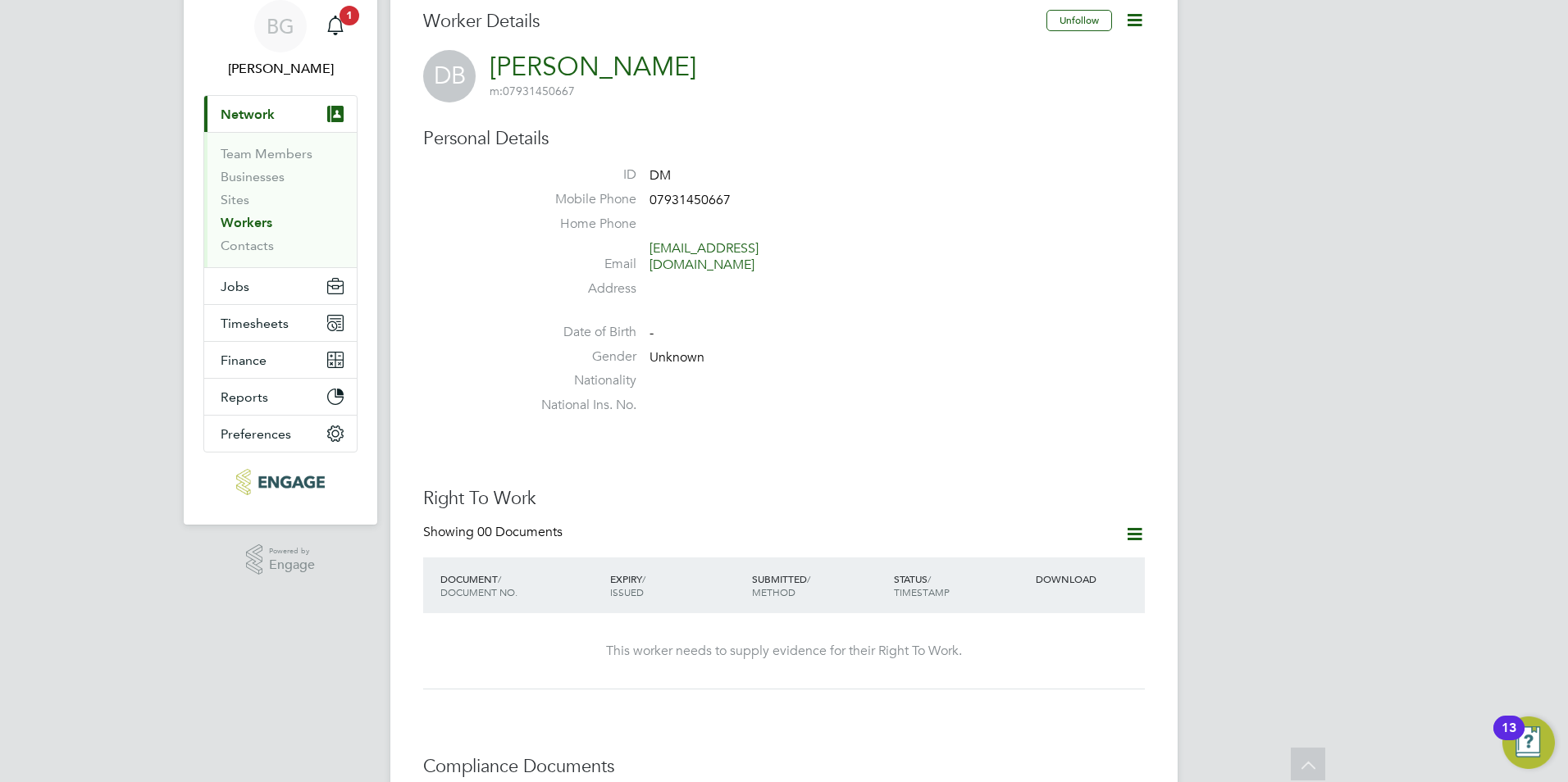
scroll to position [0, 0]
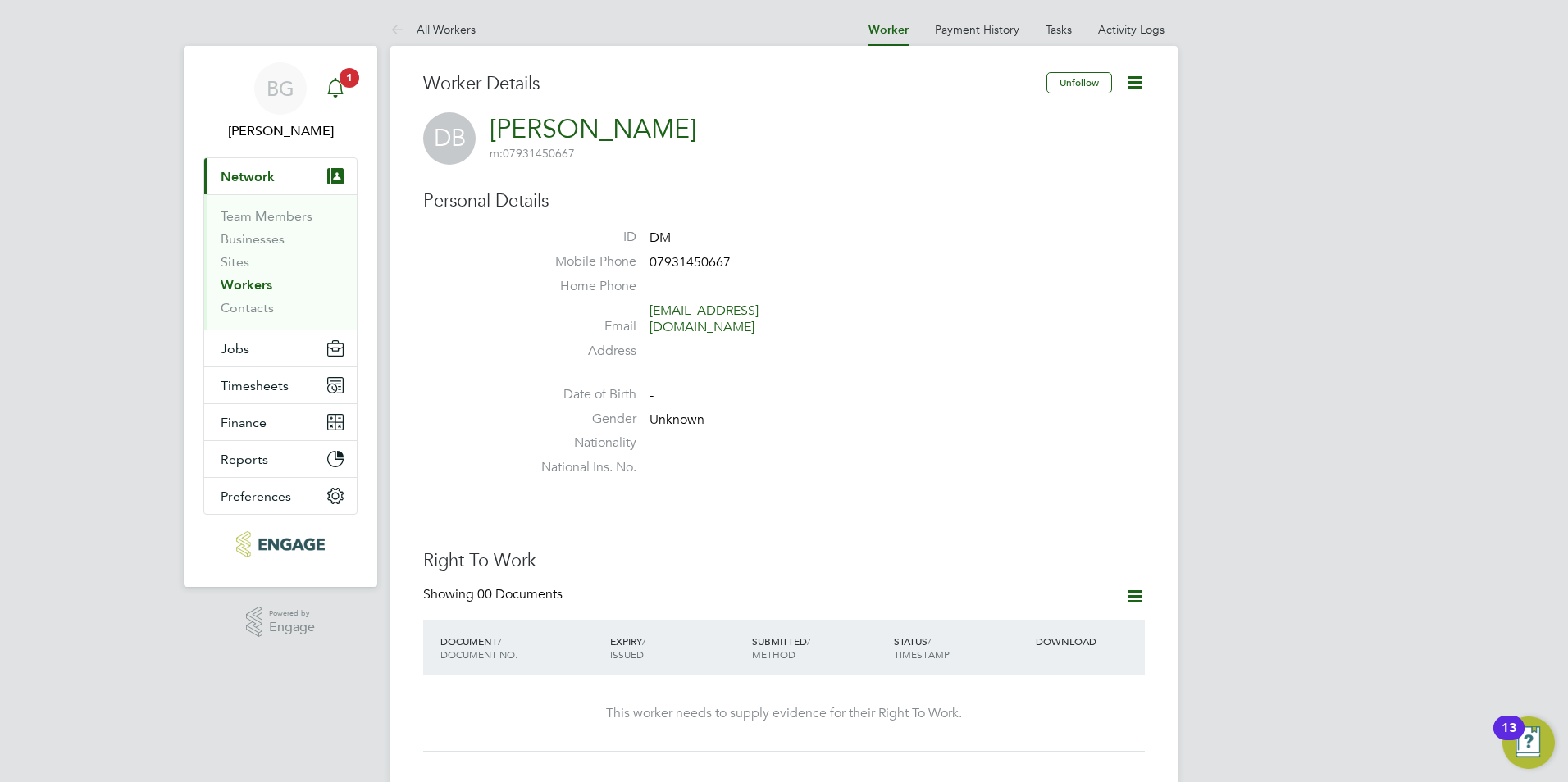
click at [349, 76] on span "1" at bounding box center [350, 78] width 20 height 20
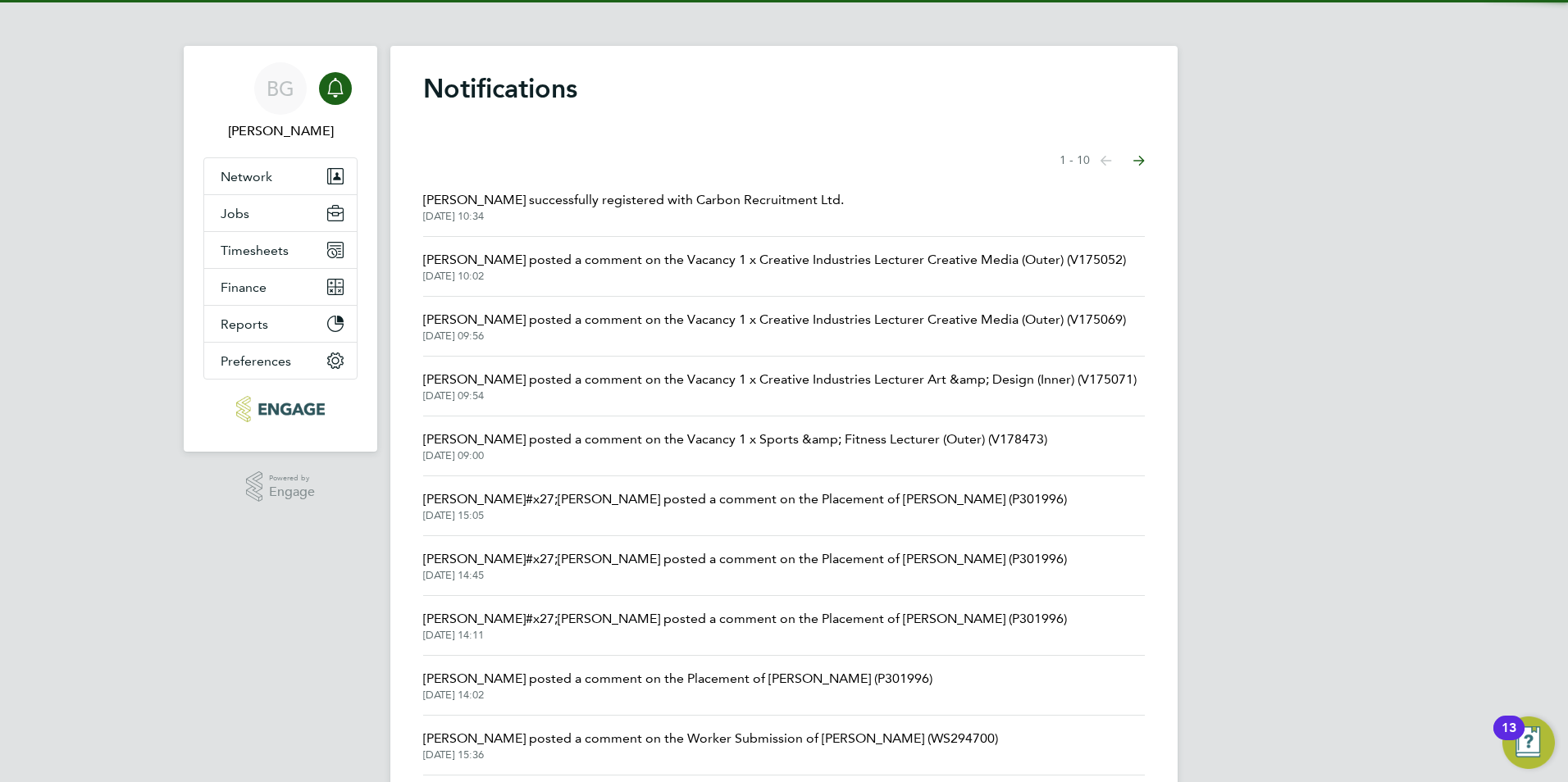
click at [530, 206] on span "Dale Bromathe successfully registered with Carbon Recruitment Ltd." at bounding box center [633, 200] width 420 height 20
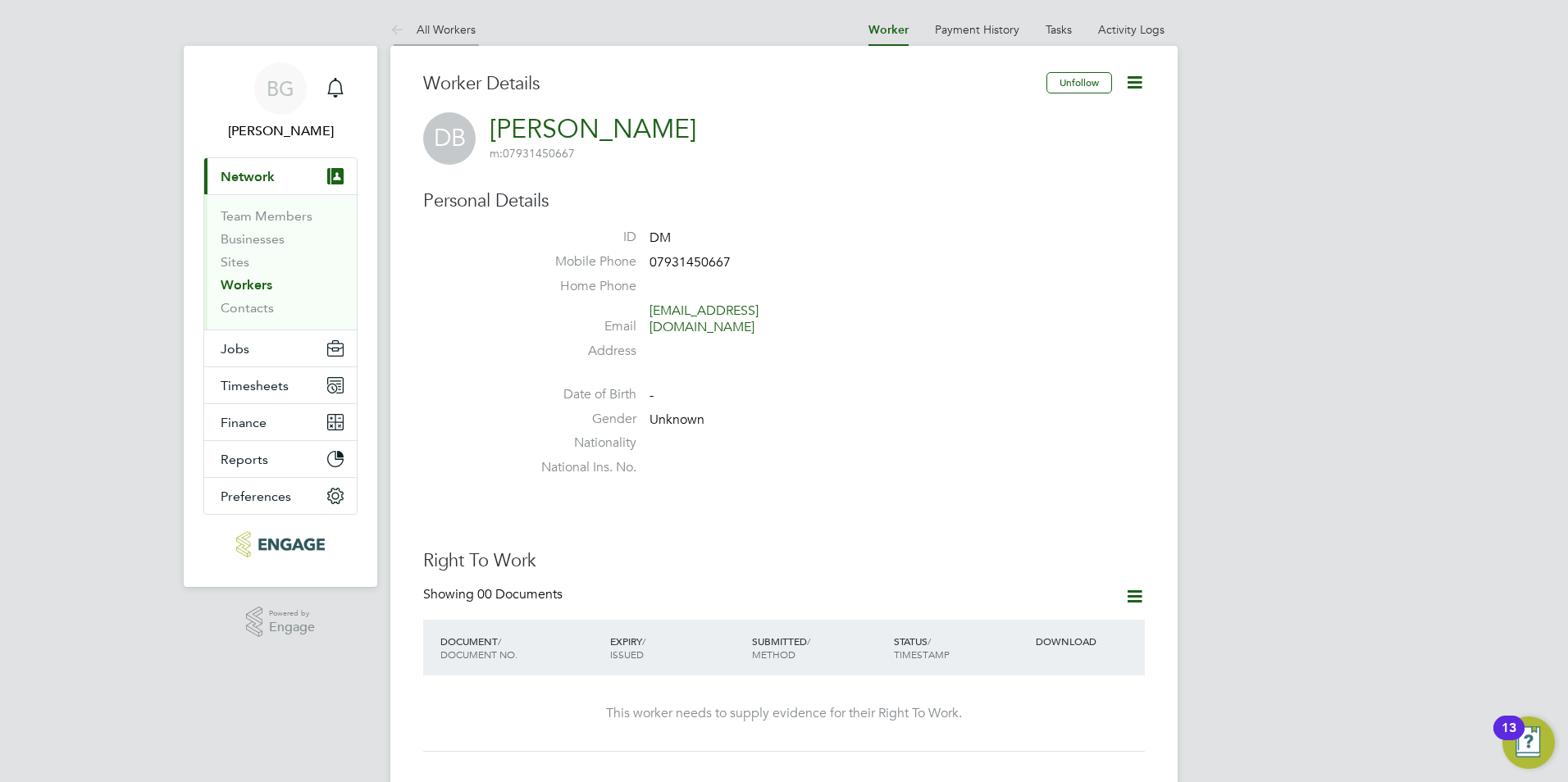
click at [397, 32] on icon at bounding box center [401, 30] width 21 height 21
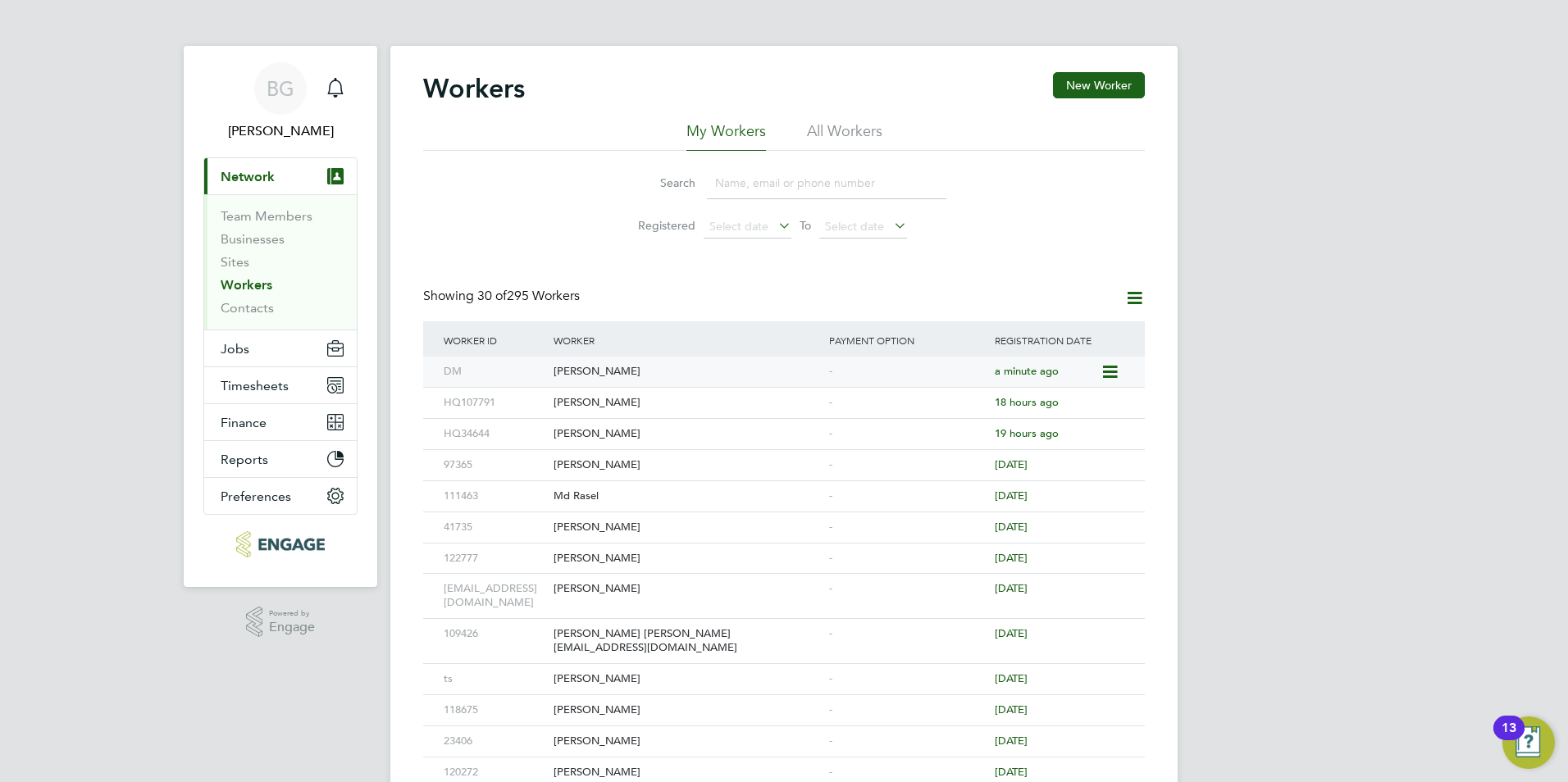
click at [596, 368] on div "[PERSON_NAME]" at bounding box center [687, 372] width 276 height 30
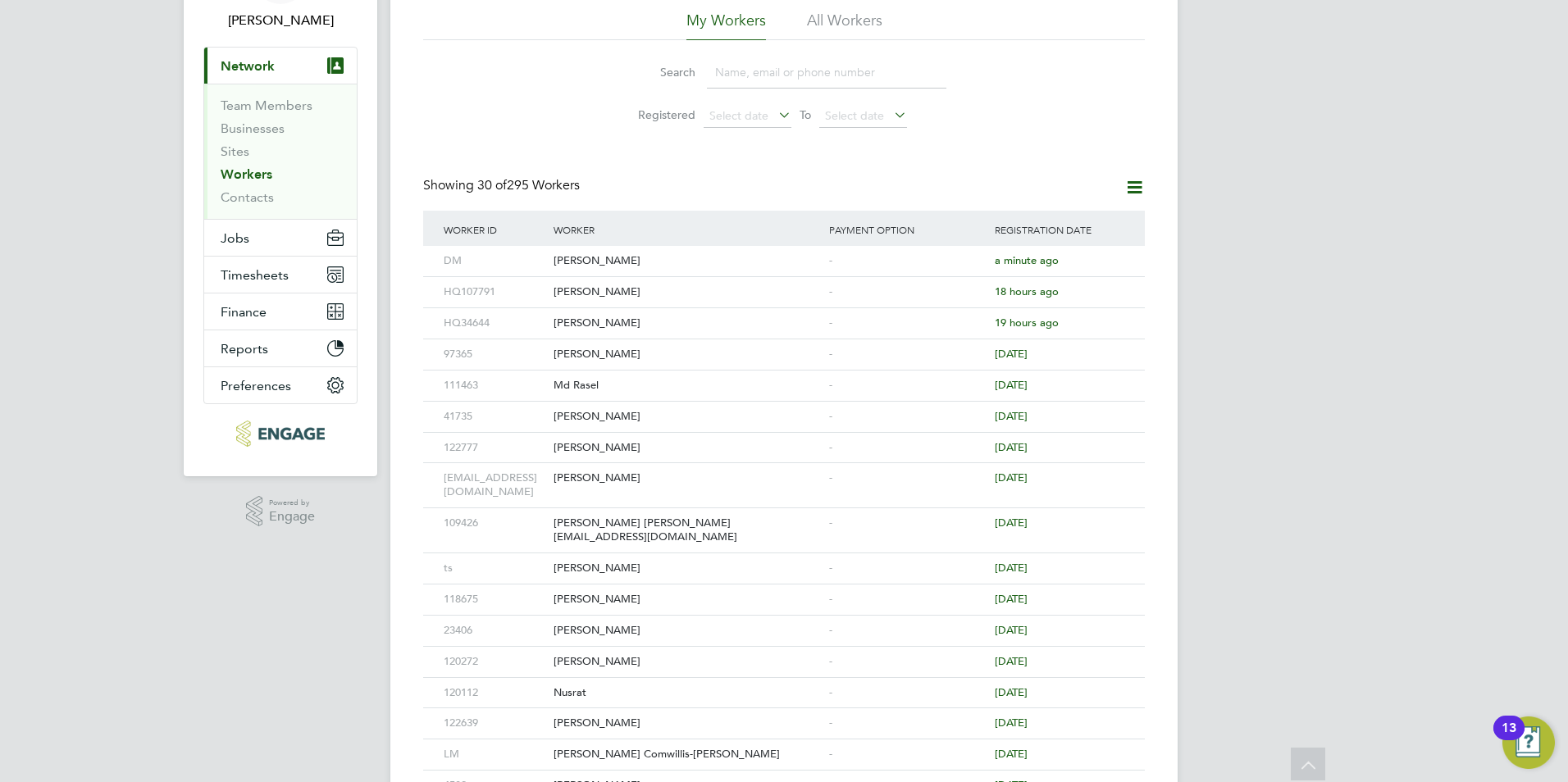
scroll to position [82, 0]
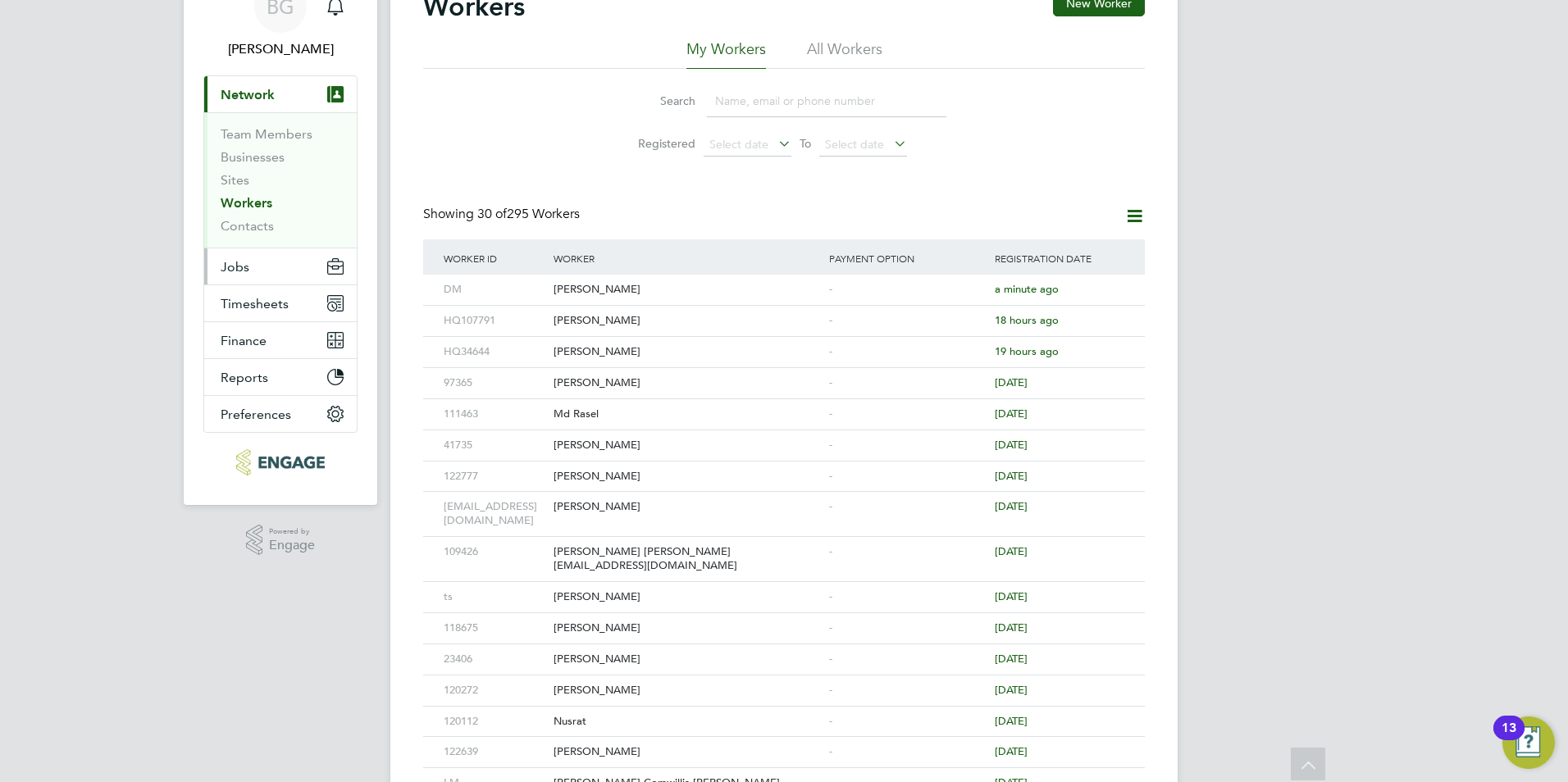
click at [253, 266] on button "Jobs" at bounding box center [280, 266] width 152 height 36
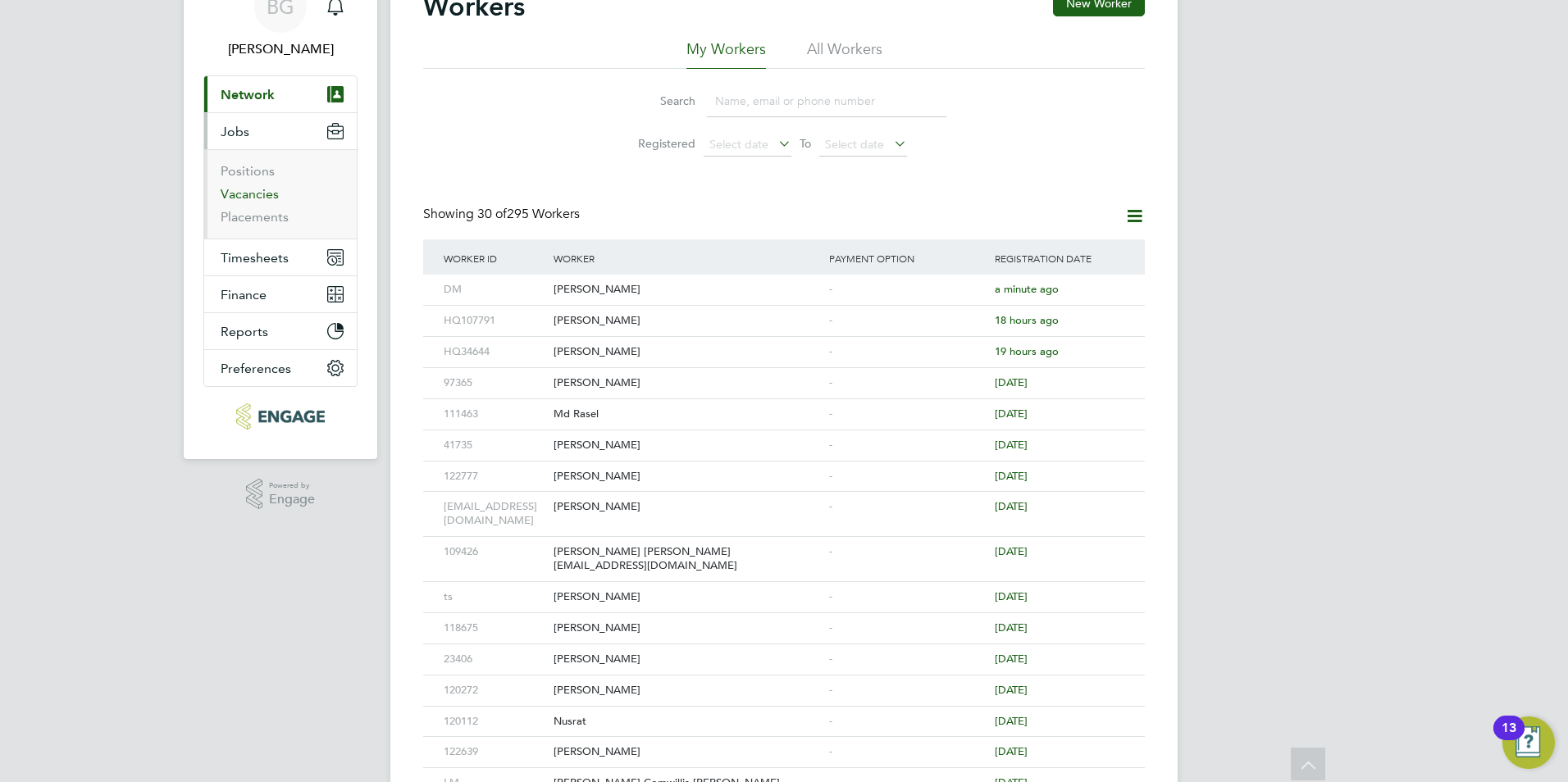
click at [258, 189] on link "Vacancies" at bounding box center [249, 193] width 58 height 16
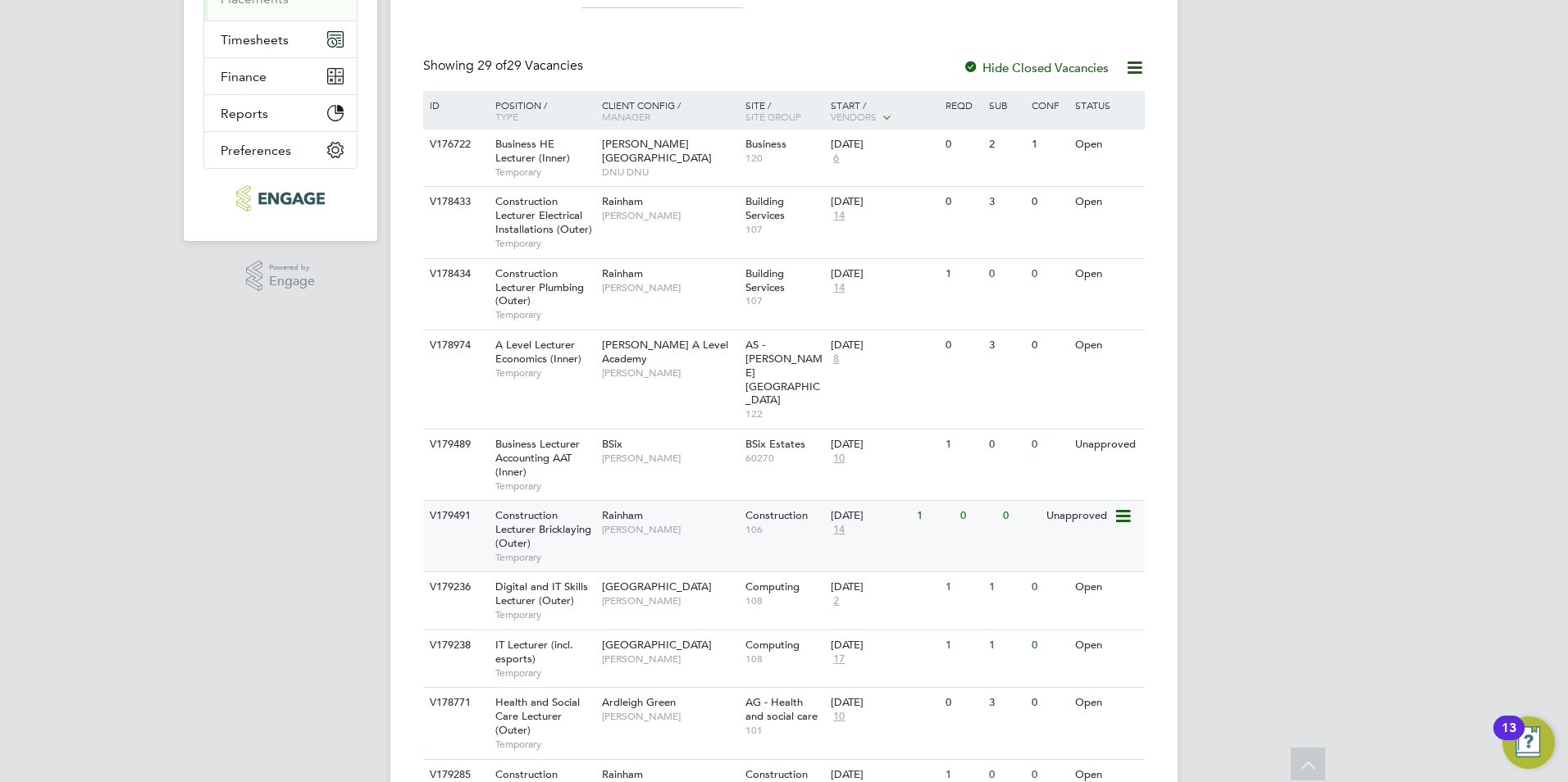
scroll to position [410, 0]
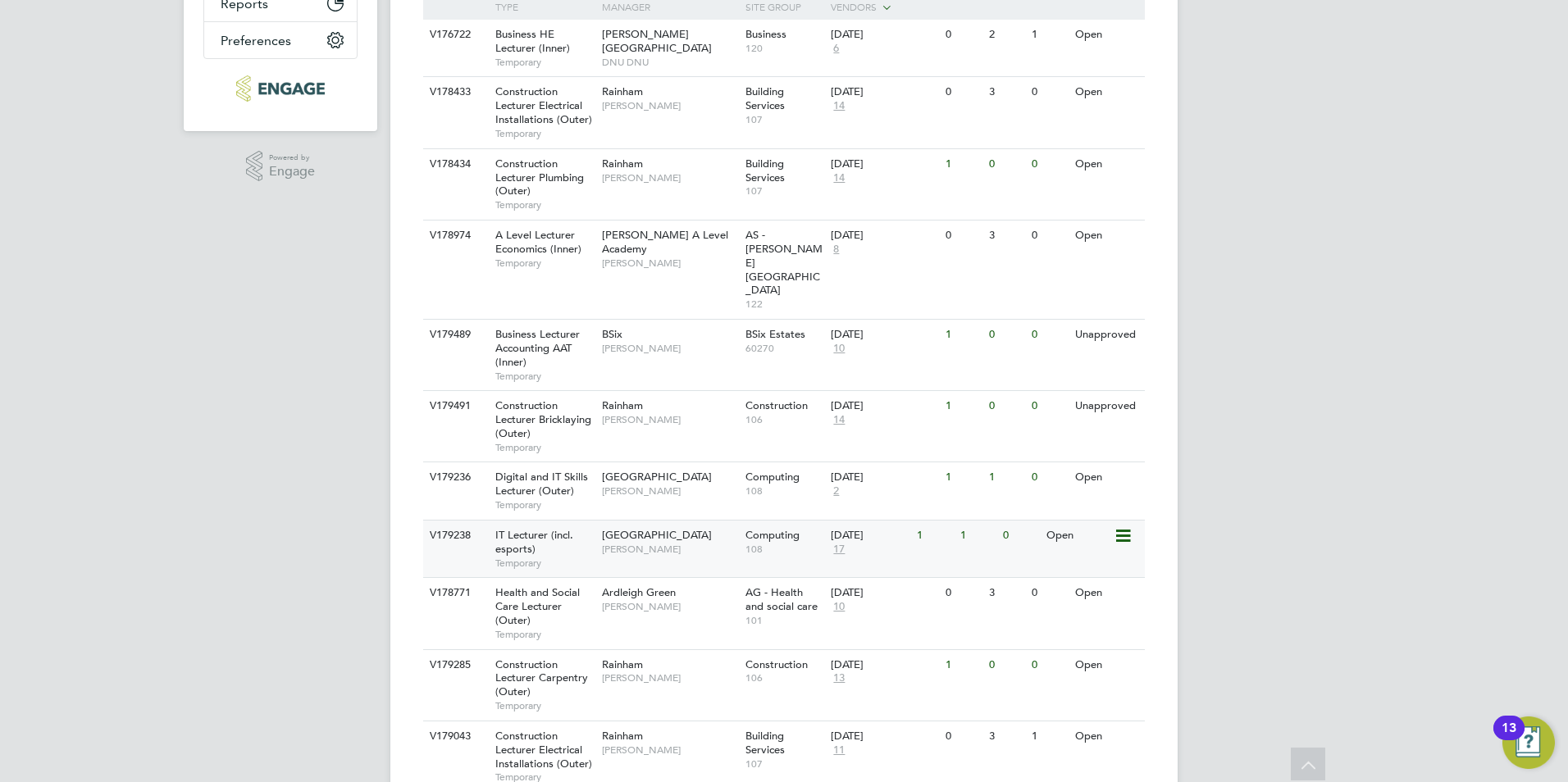
click at [681, 528] on span "Tower Hamlets Campus" at bounding box center [657, 534] width 110 height 14
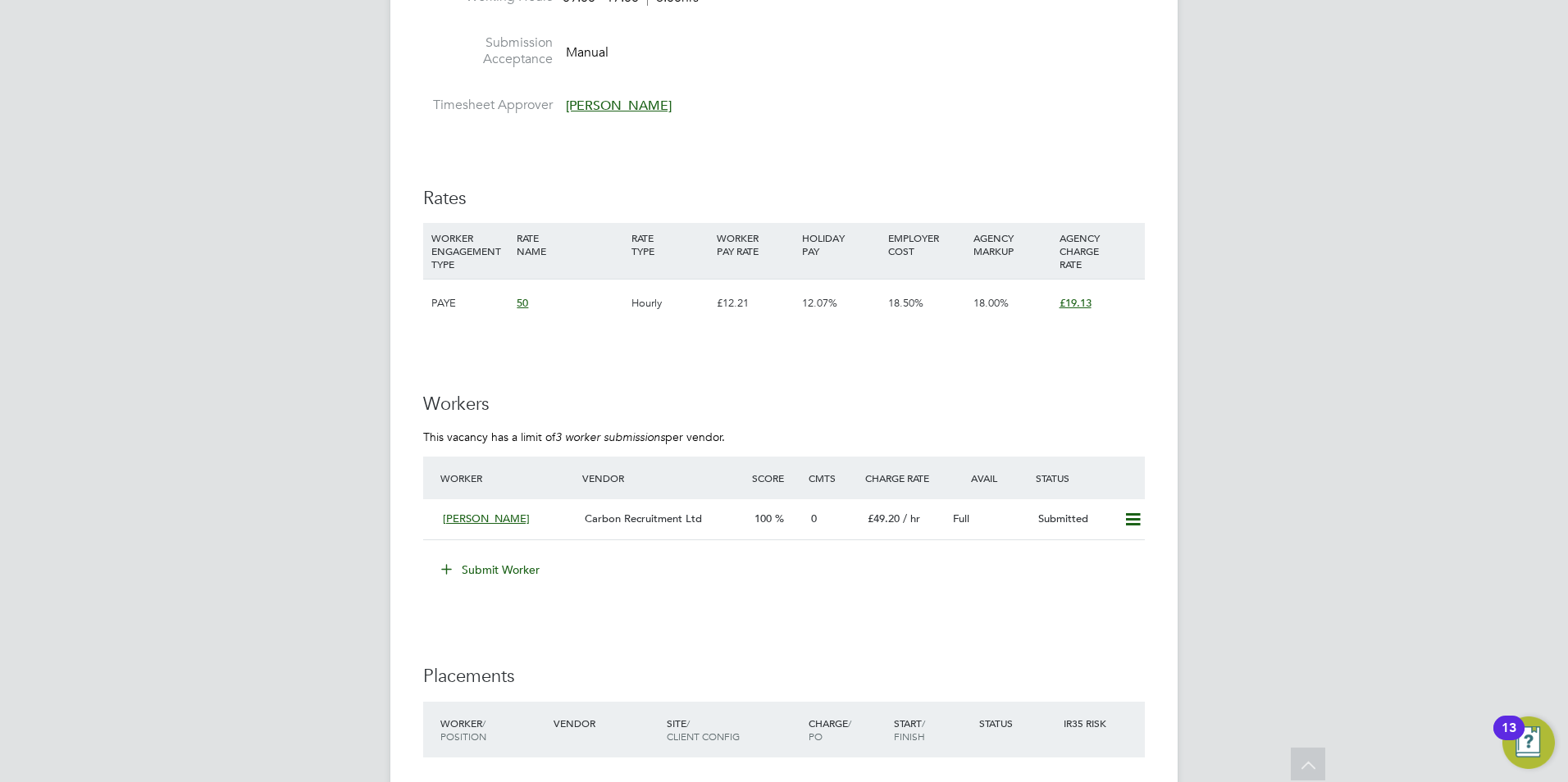
scroll to position [902, 0]
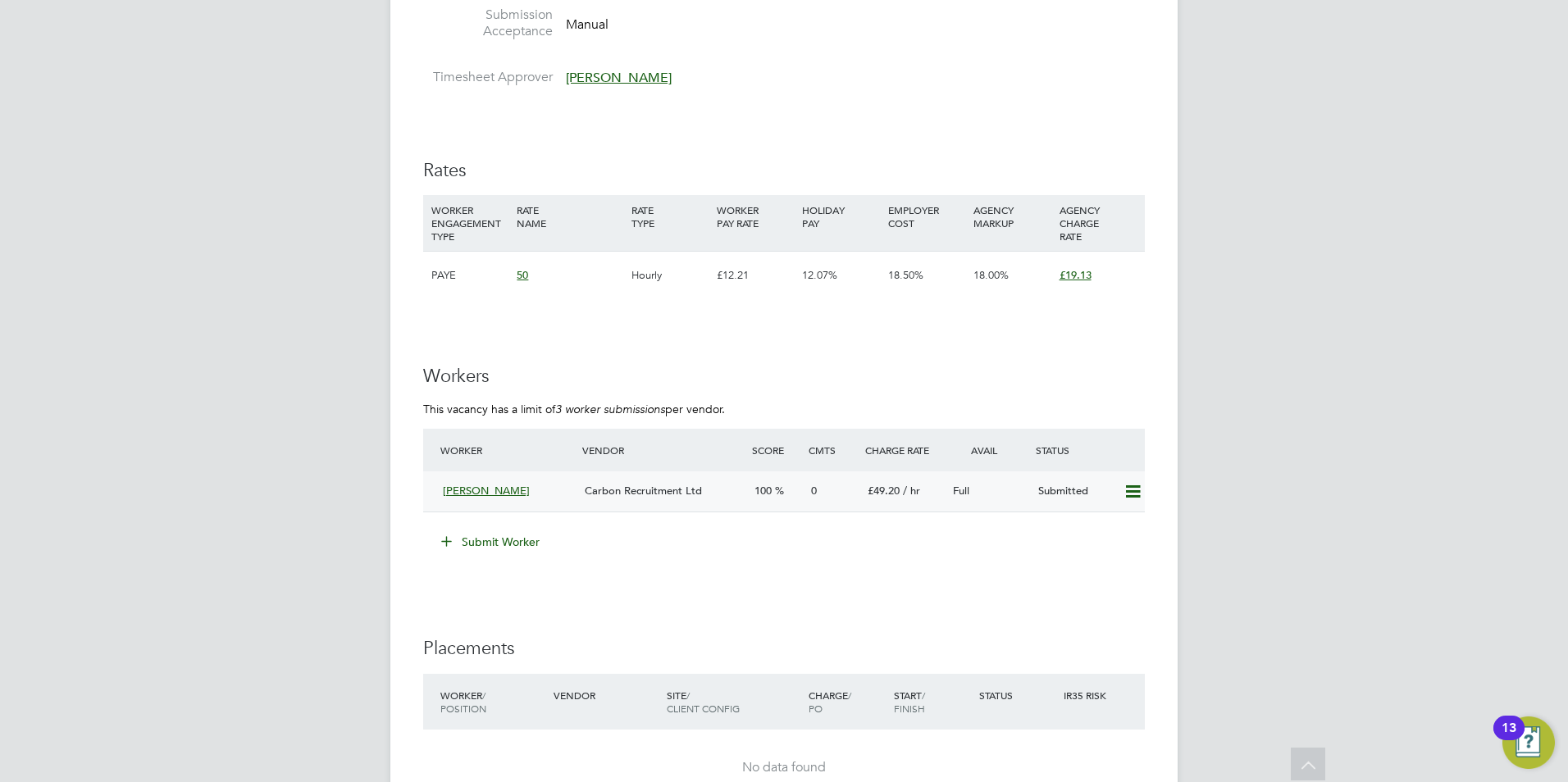
click at [494, 493] on span "[PERSON_NAME]" at bounding box center [486, 490] width 87 height 14
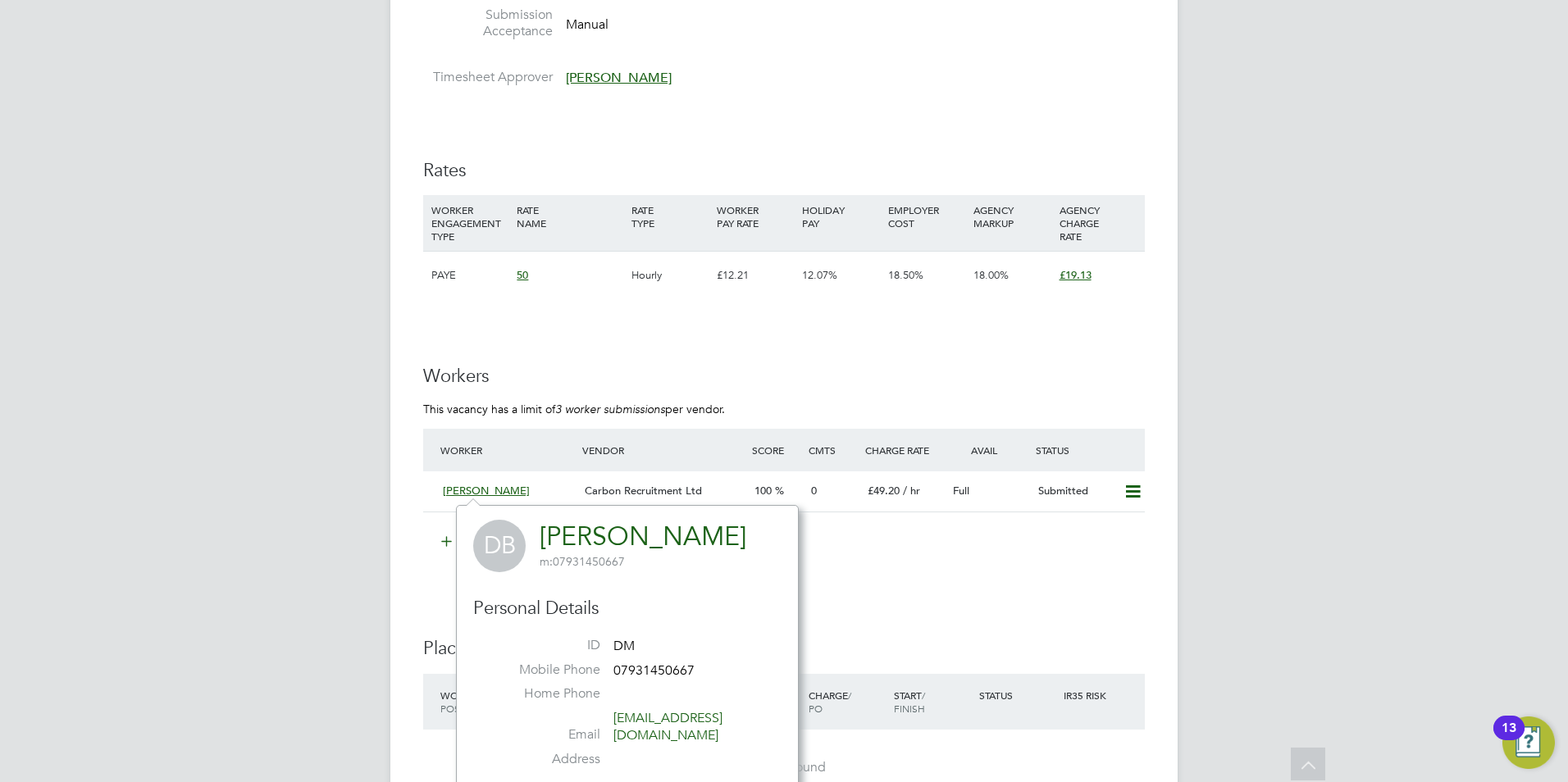
click at [965, 562] on li "Submit Worker" at bounding box center [783, 550] width 721 height 43
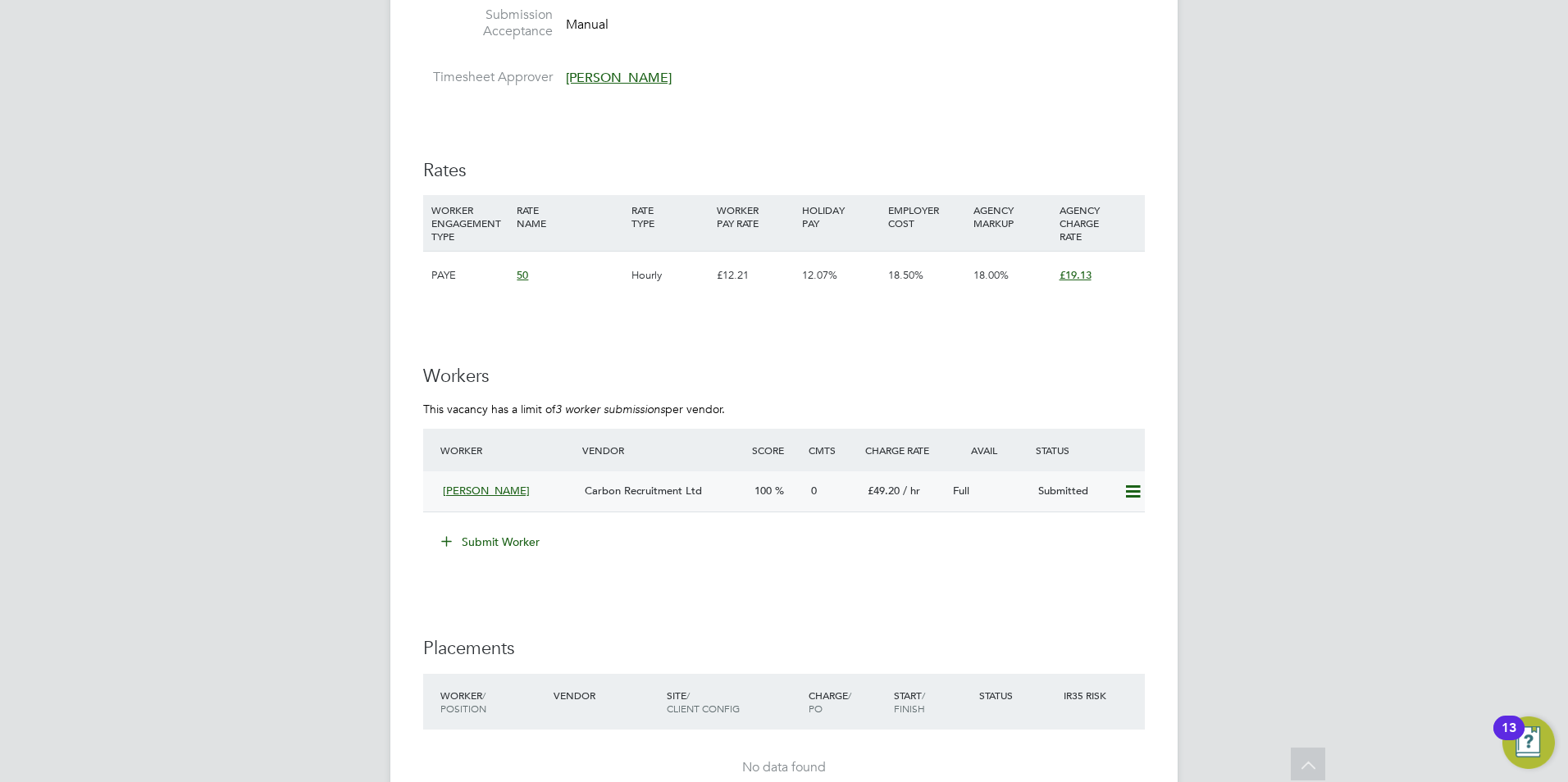
click at [503, 493] on span "[PERSON_NAME]" at bounding box center [486, 490] width 87 height 14
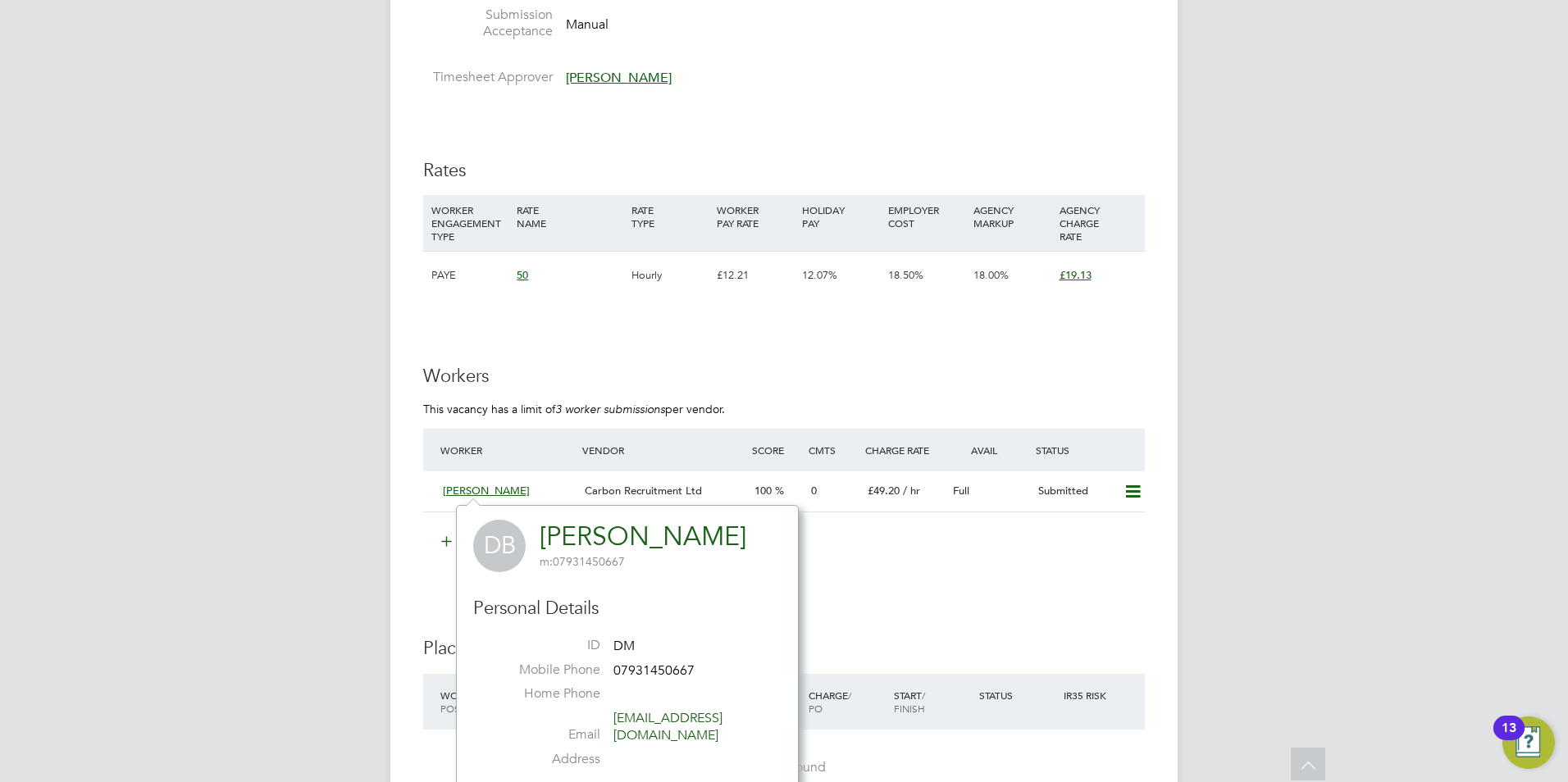
click at [877, 572] on div "IR35 Determination IR35 Status Inside IR35 Status Determination Statement New C…" at bounding box center [783, 314] width 721 height 1735
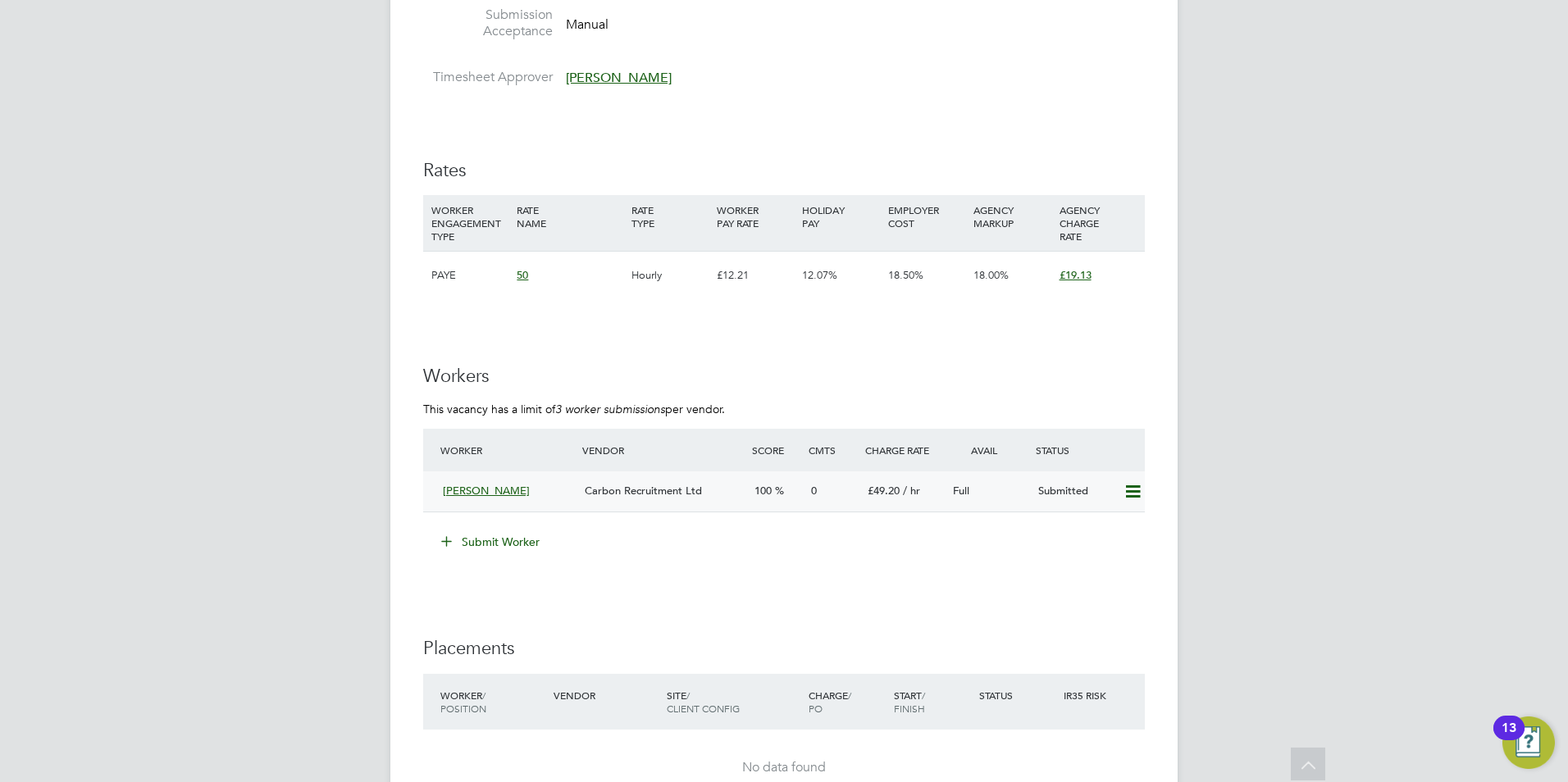
click at [499, 491] on span "[PERSON_NAME]" at bounding box center [486, 490] width 87 height 14
click at [499, 489] on span "[PERSON_NAME]" at bounding box center [486, 490] width 87 height 14
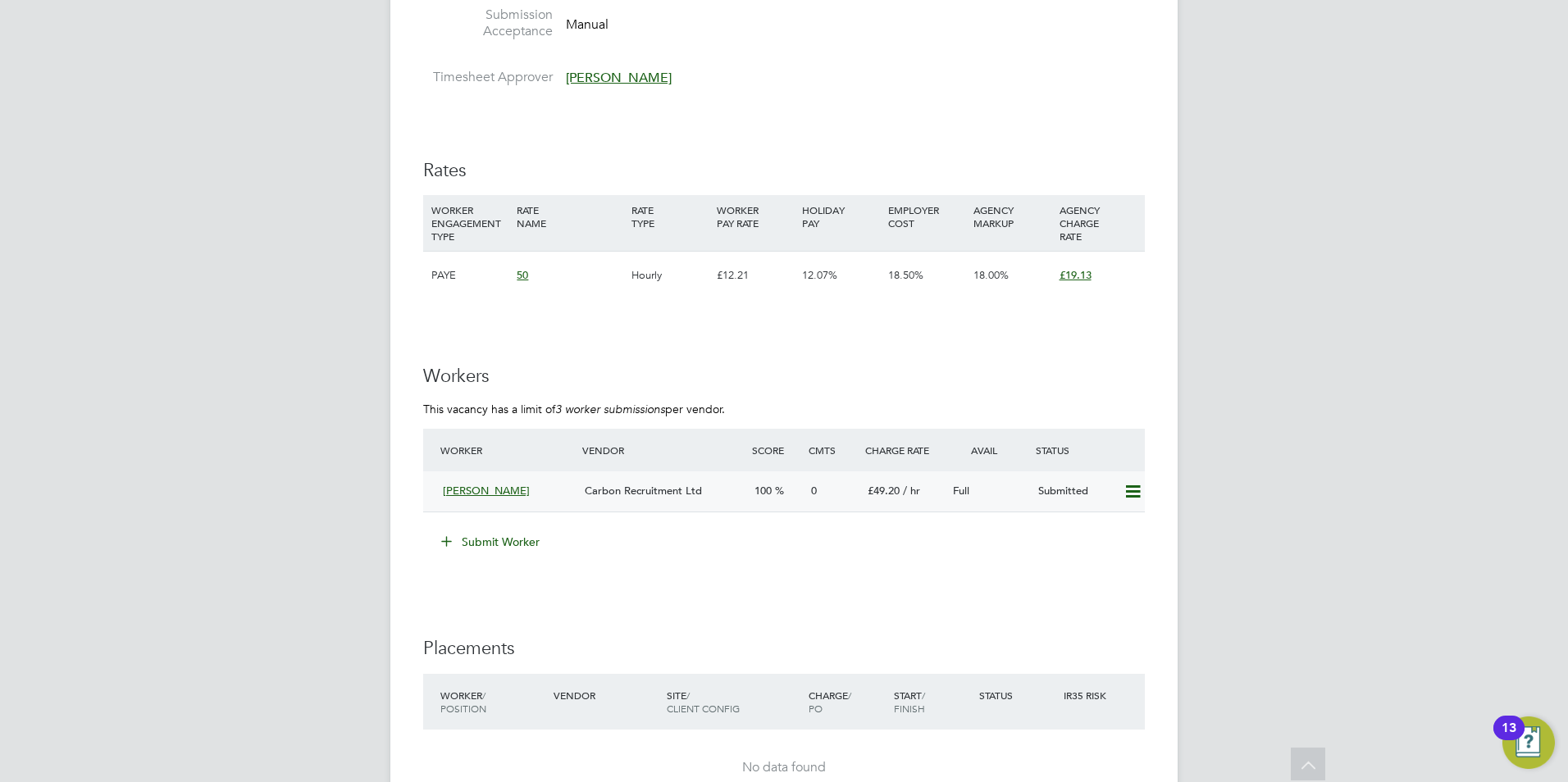
click at [499, 489] on span "[PERSON_NAME]" at bounding box center [486, 490] width 87 height 14
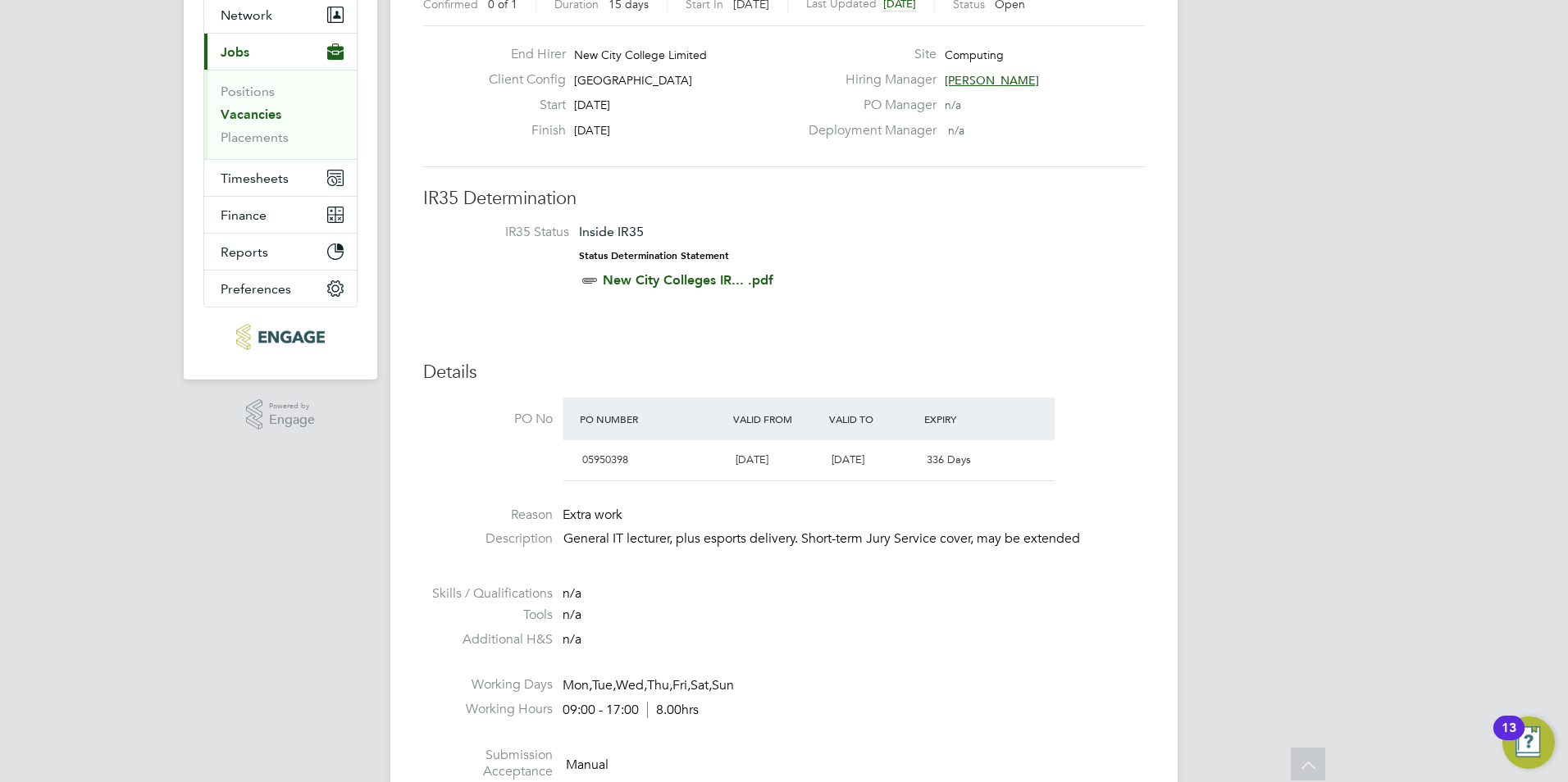
scroll to position [0, 0]
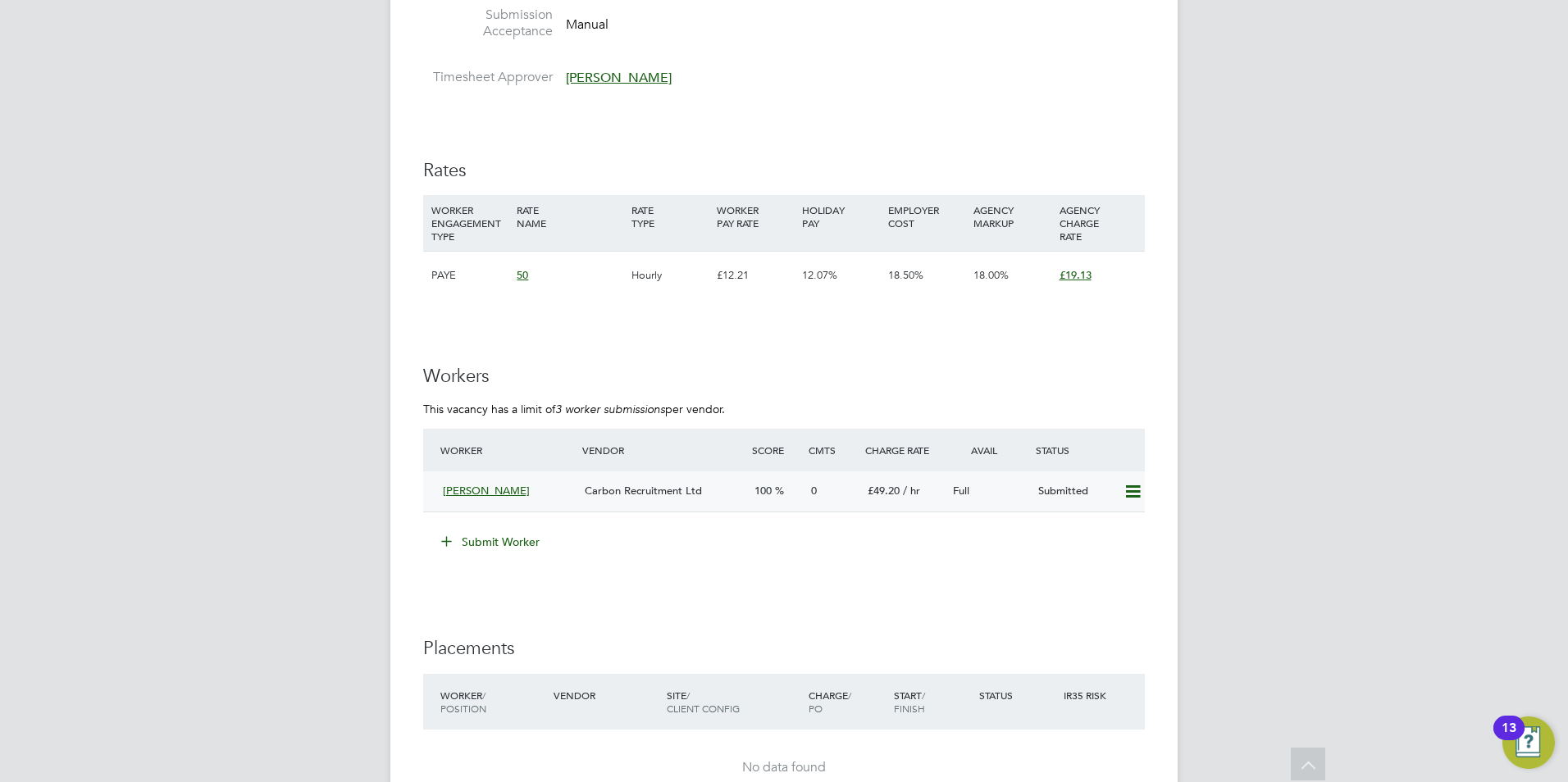
click at [496, 483] on div "[PERSON_NAME]" at bounding box center [507, 491] width 141 height 27
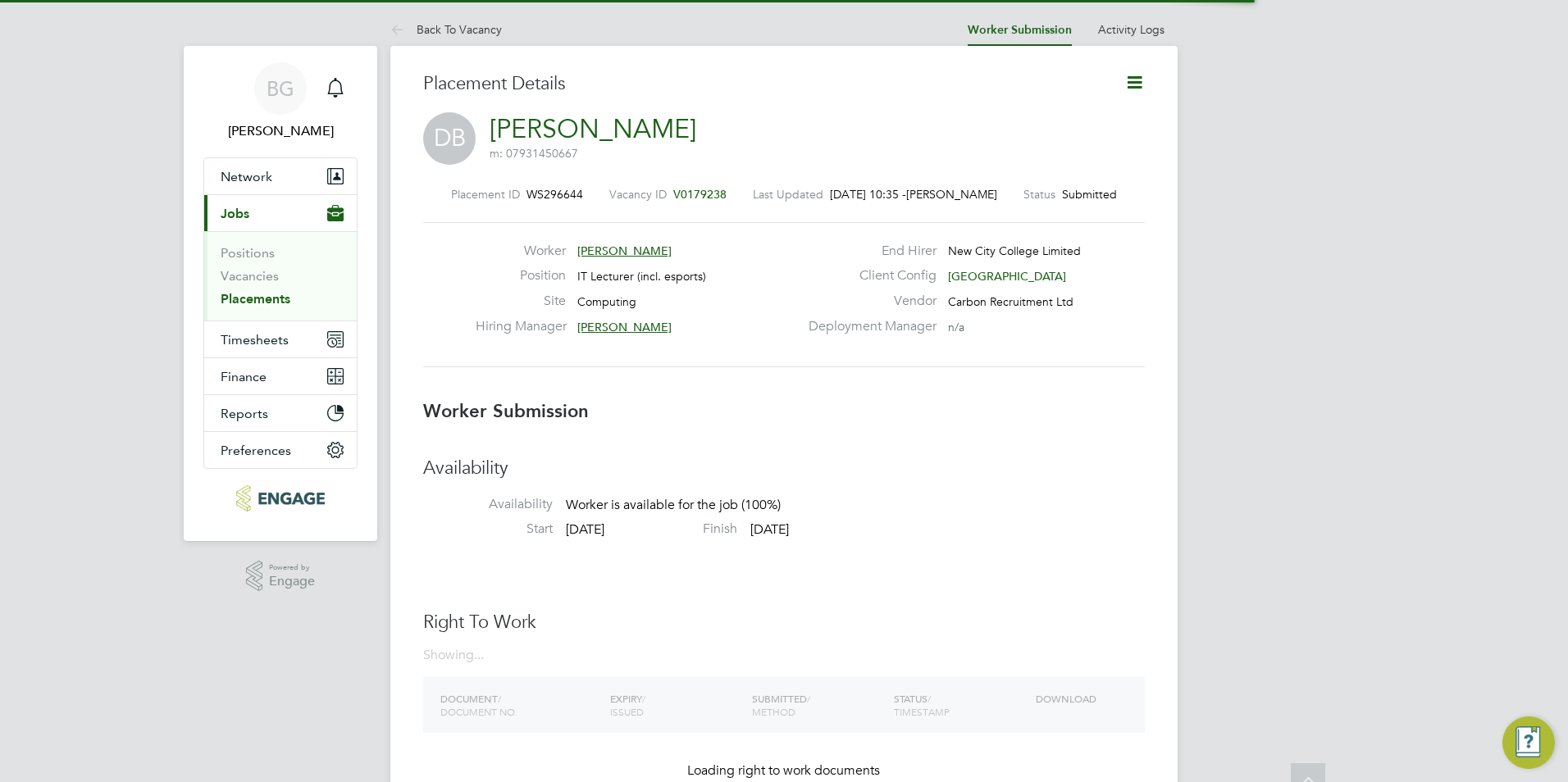
scroll to position [8, 8]
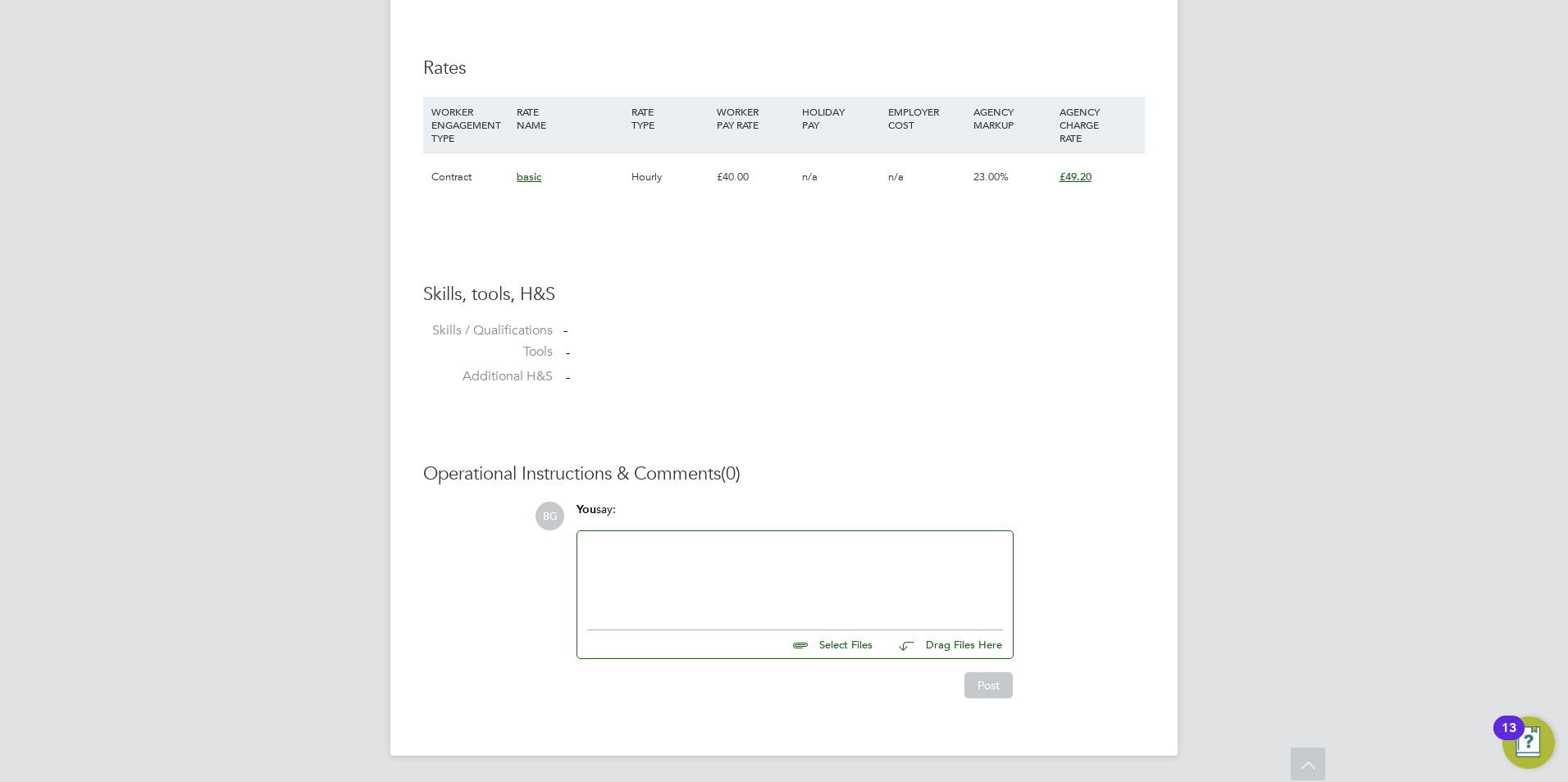
click at [838, 650] on input "file" at bounding box center [879, 642] width 246 height 23
type input "C:\fakepath\DaleCVMay2025 1.docx"
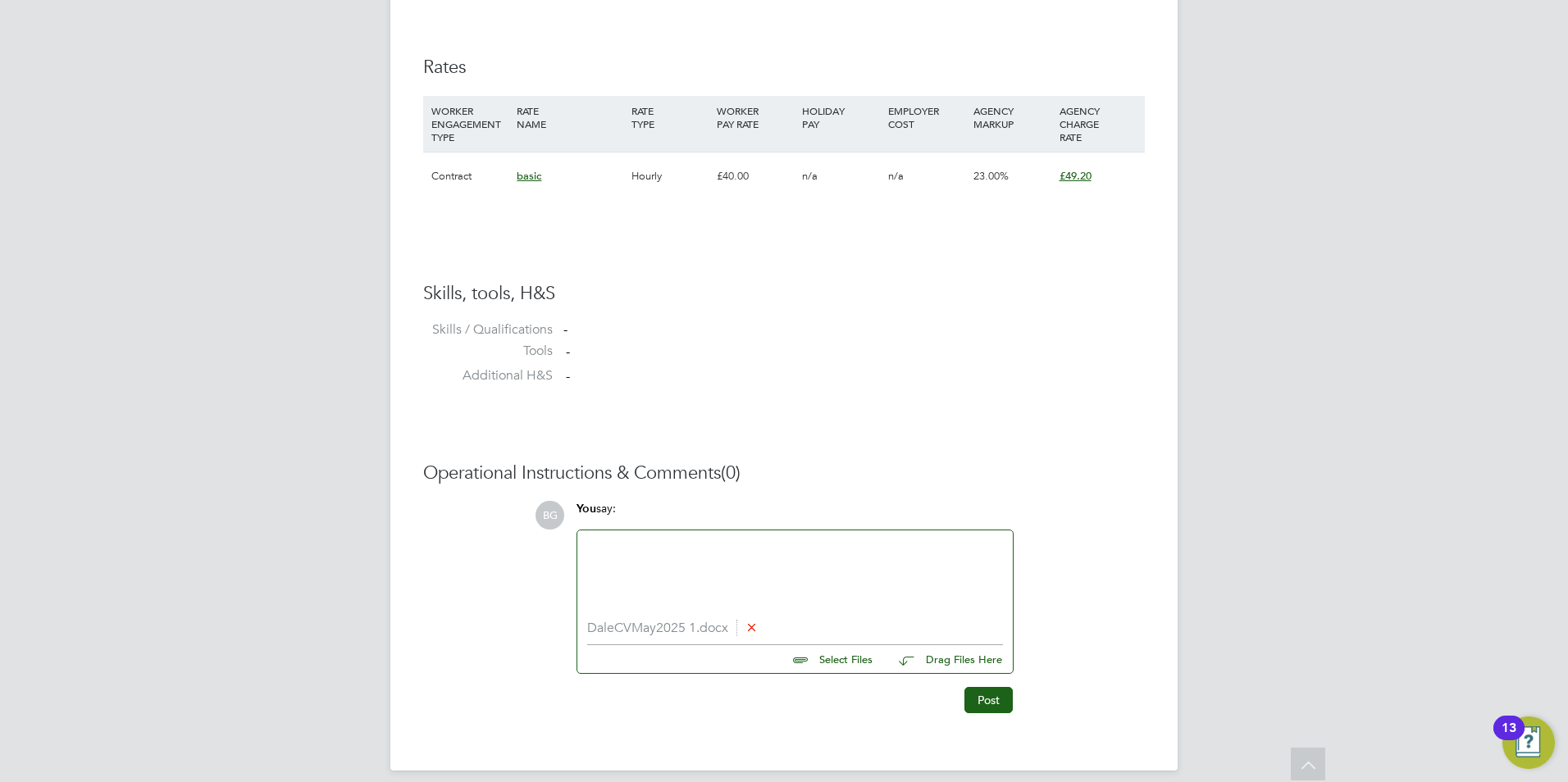
click at [659, 626] on li "DaleCVMay2025 1.docx" at bounding box center [795, 628] width 415 height 16
click at [890, 567] on div at bounding box center [795, 576] width 415 height 71
click at [986, 692] on button "Post" at bounding box center [988, 700] width 49 height 26
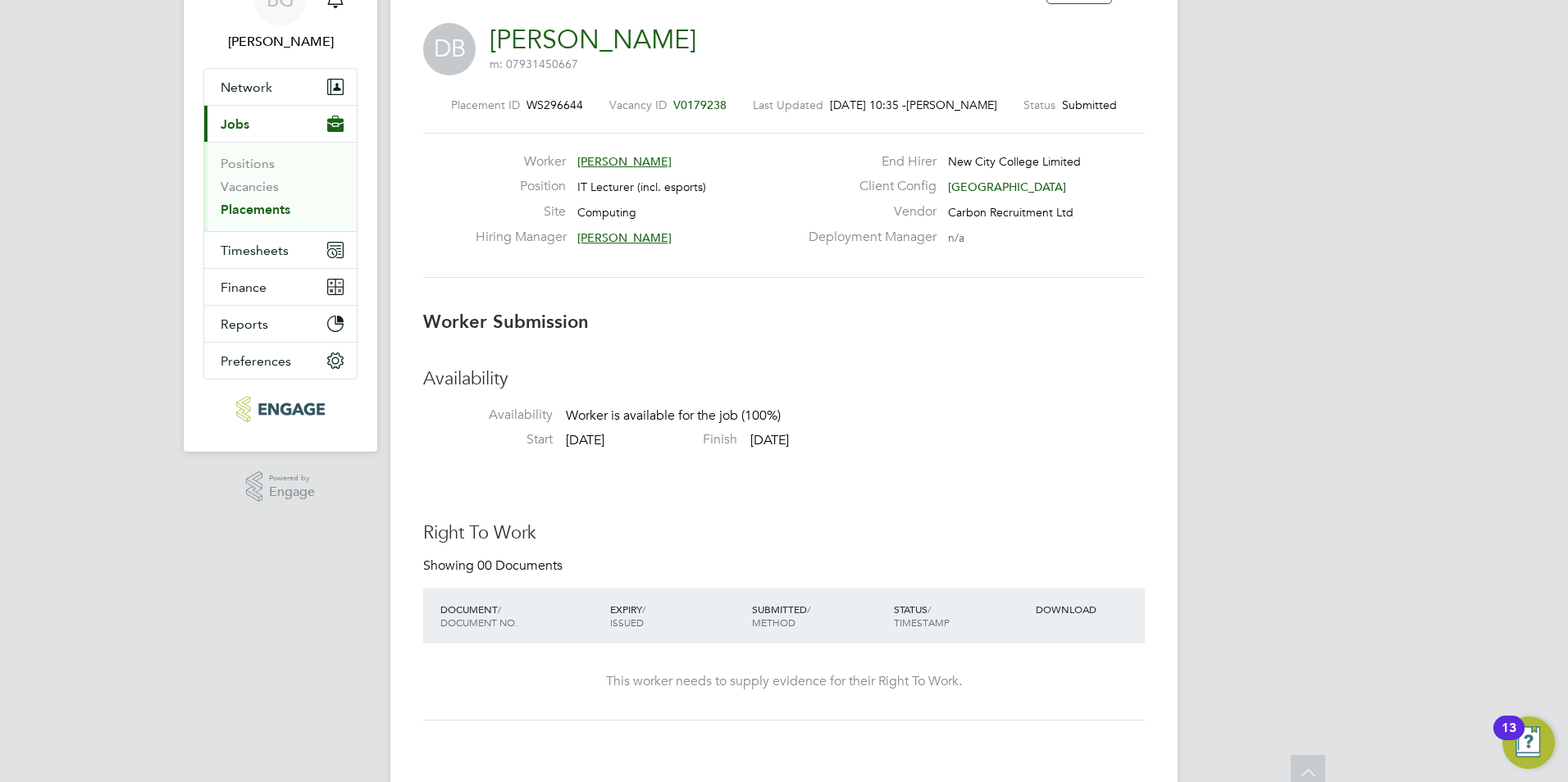
scroll to position [0, 0]
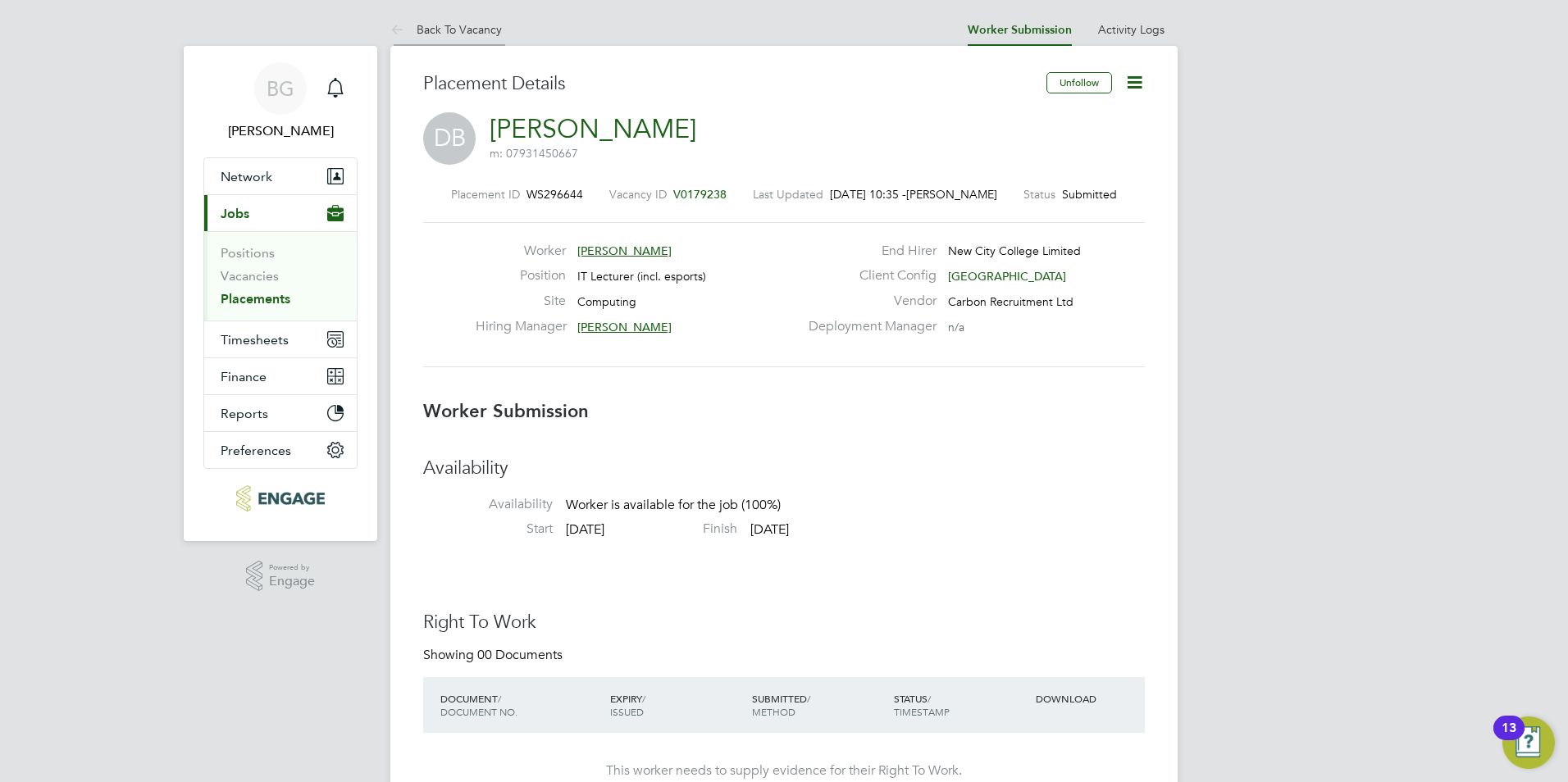
click at [392, 32] on icon at bounding box center [401, 30] width 21 height 21
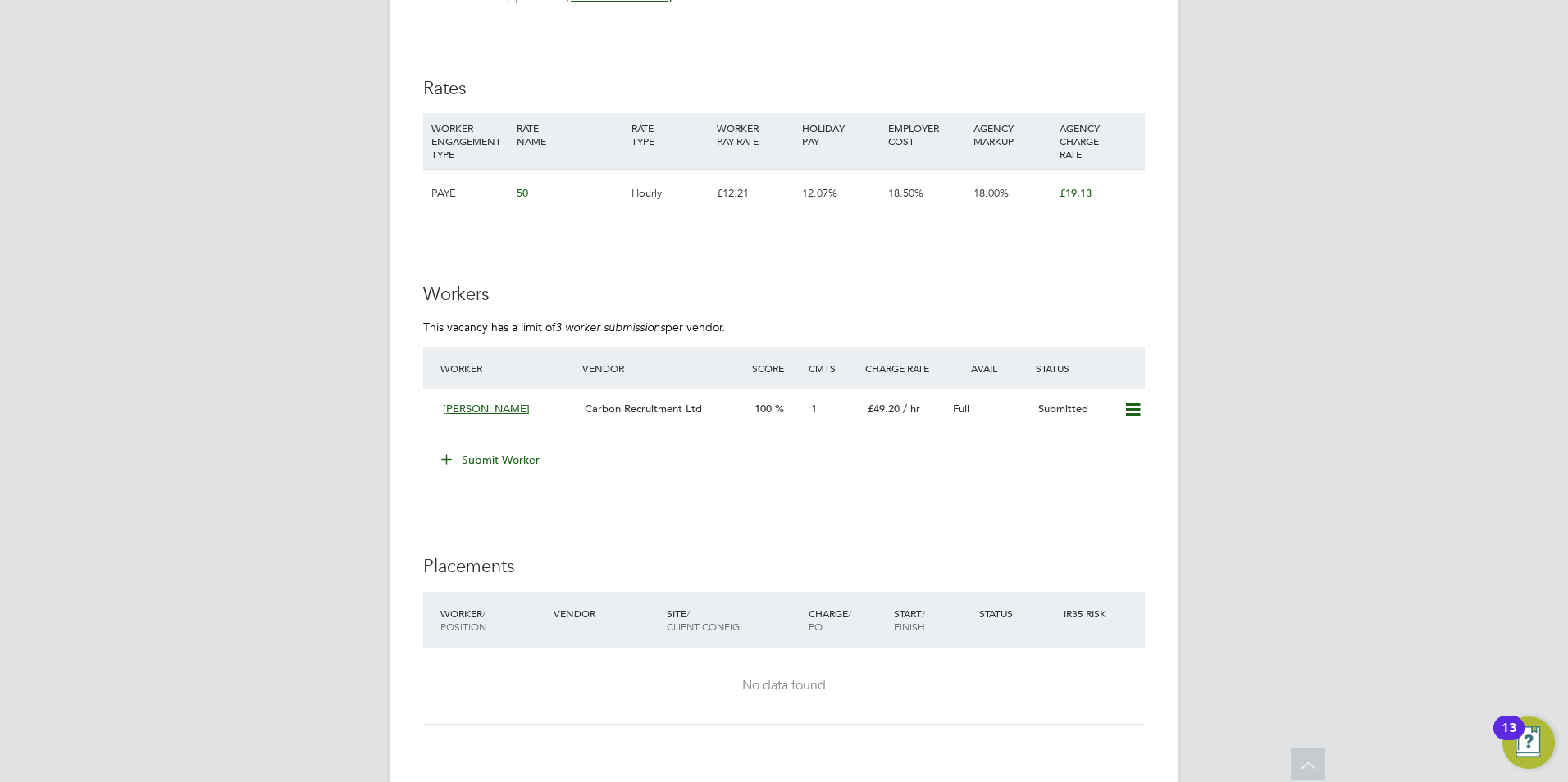
scroll to position [1066, 0]
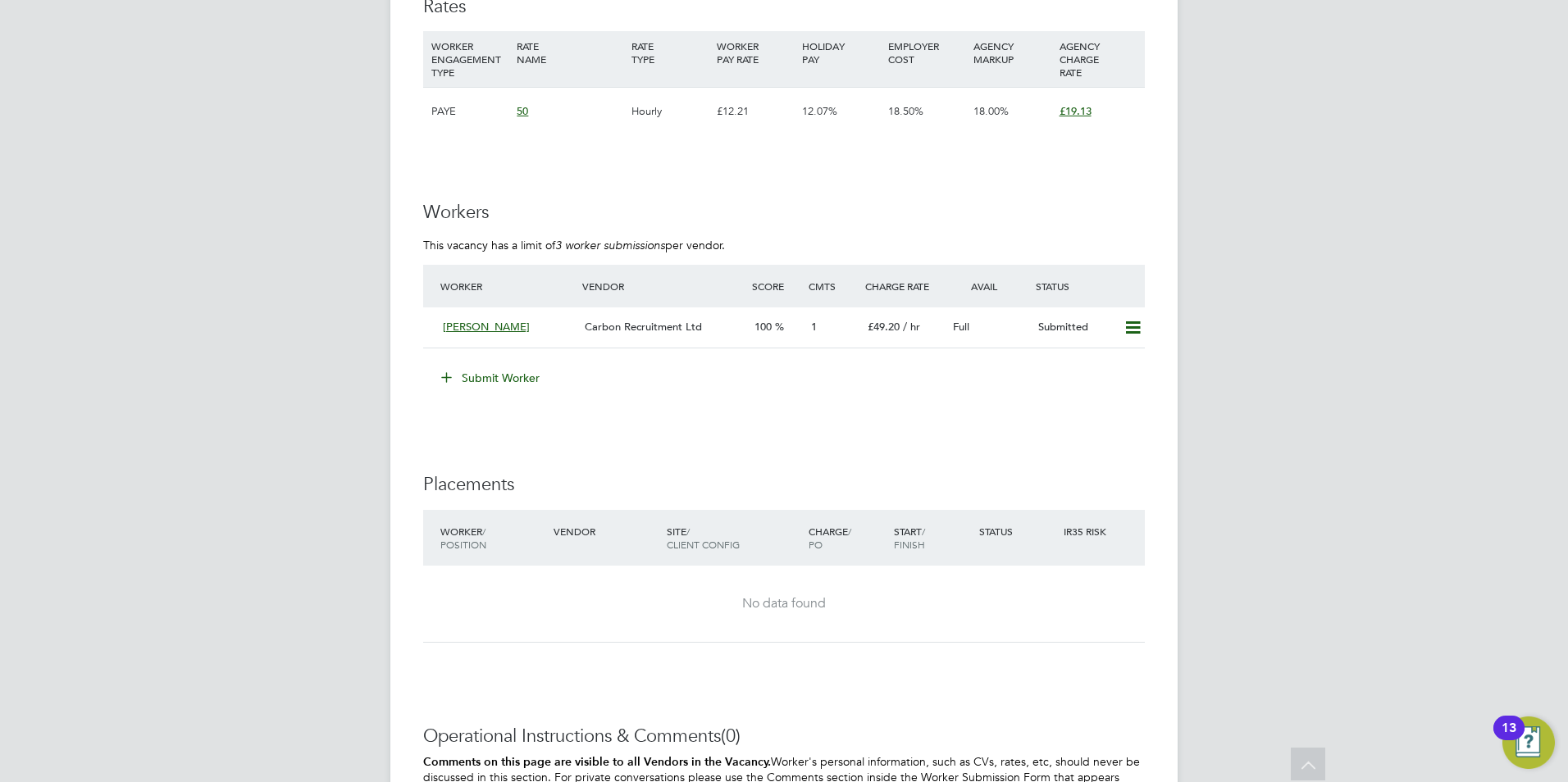
click at [479, 391] on button "Submit Worker" at bounding box center [491, 378] width 123 height 26
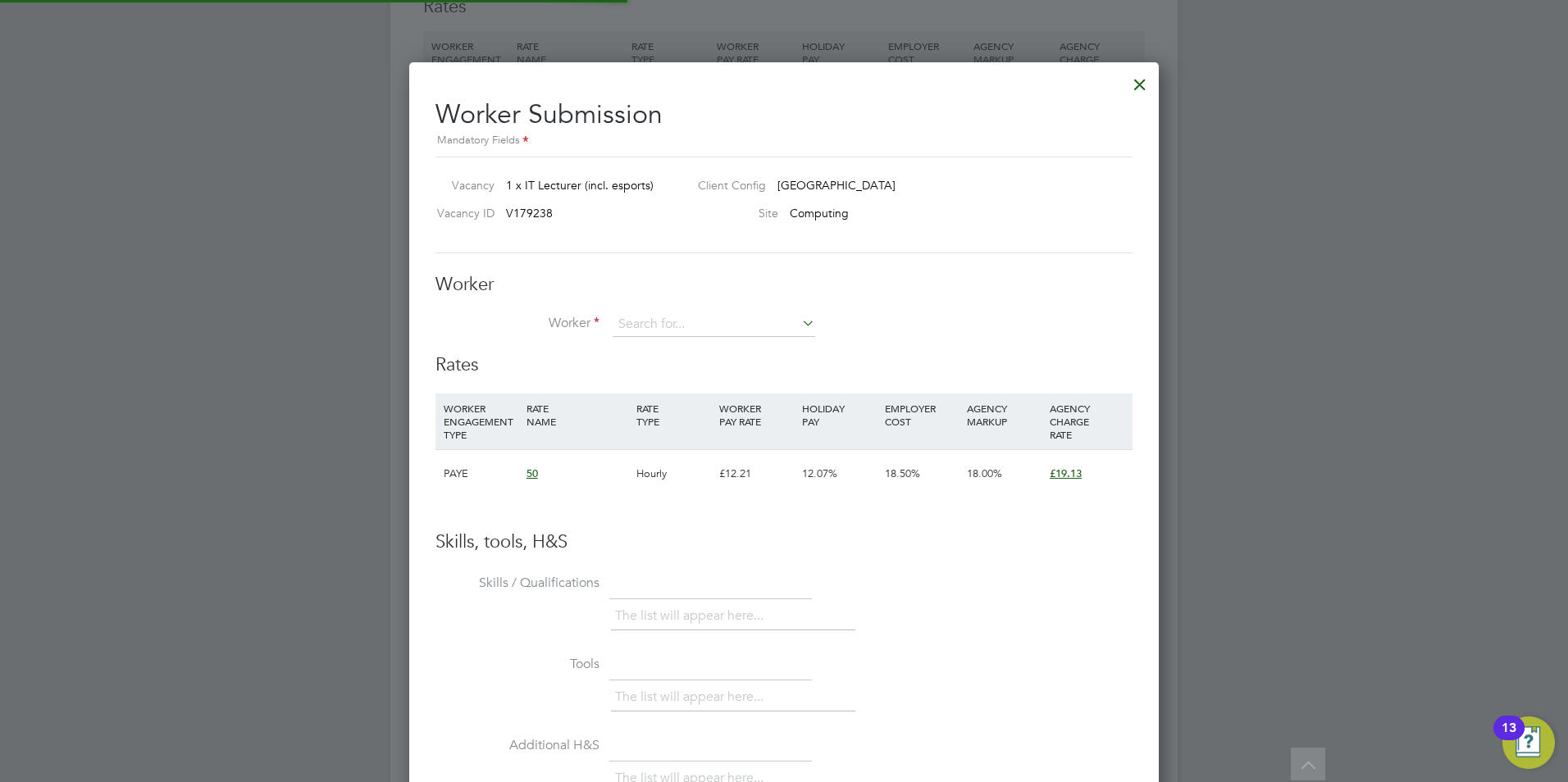
scroll to position [995, 750]
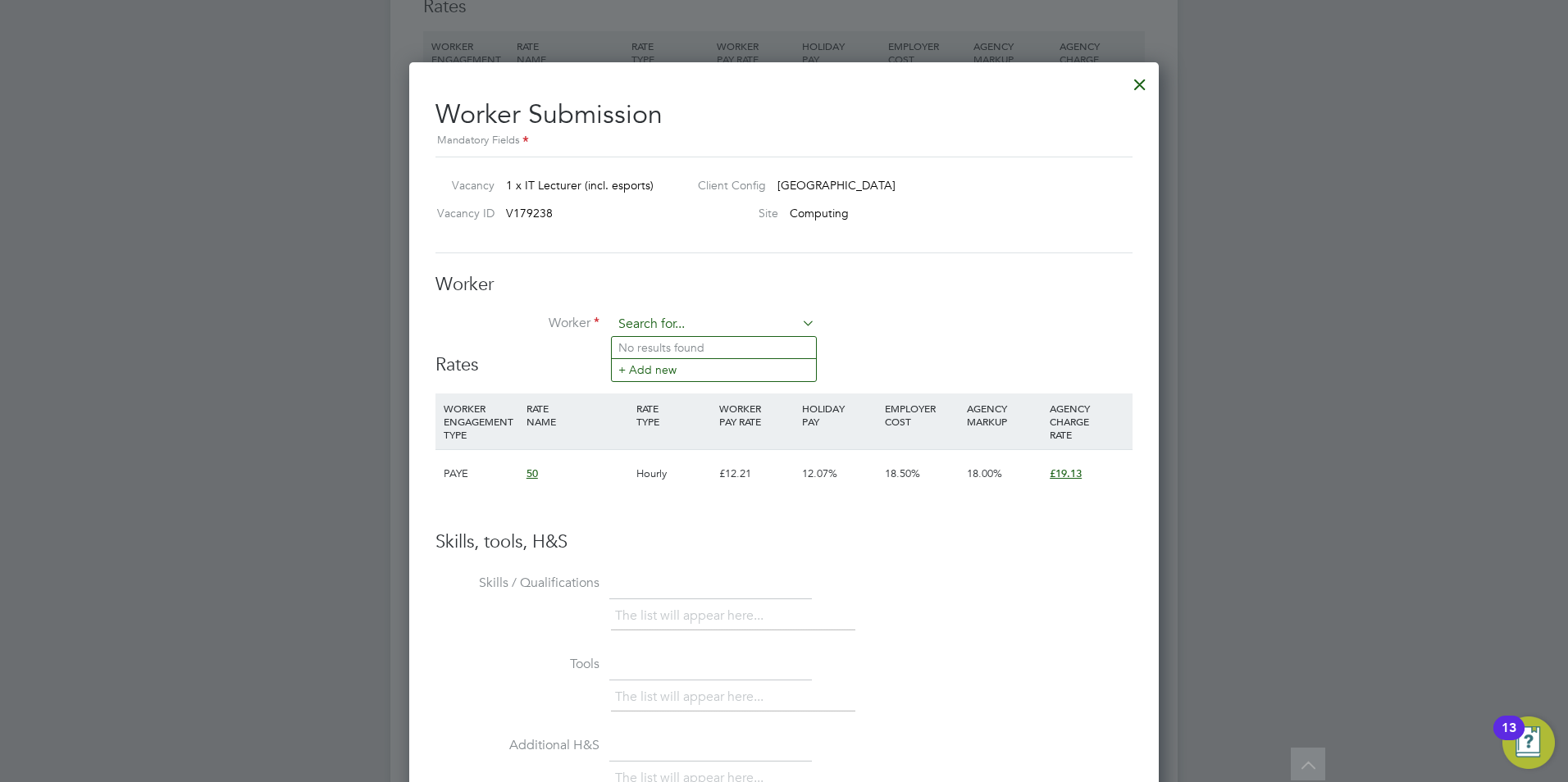
drag, startPoint x: 659, startPoint y: 315, endPoint x: 657, endPoint y: 326, distance: 11.2
click at [657, 317] on input at bounding box center [714, 325] width 202 height 25
type input "ronald morgan"
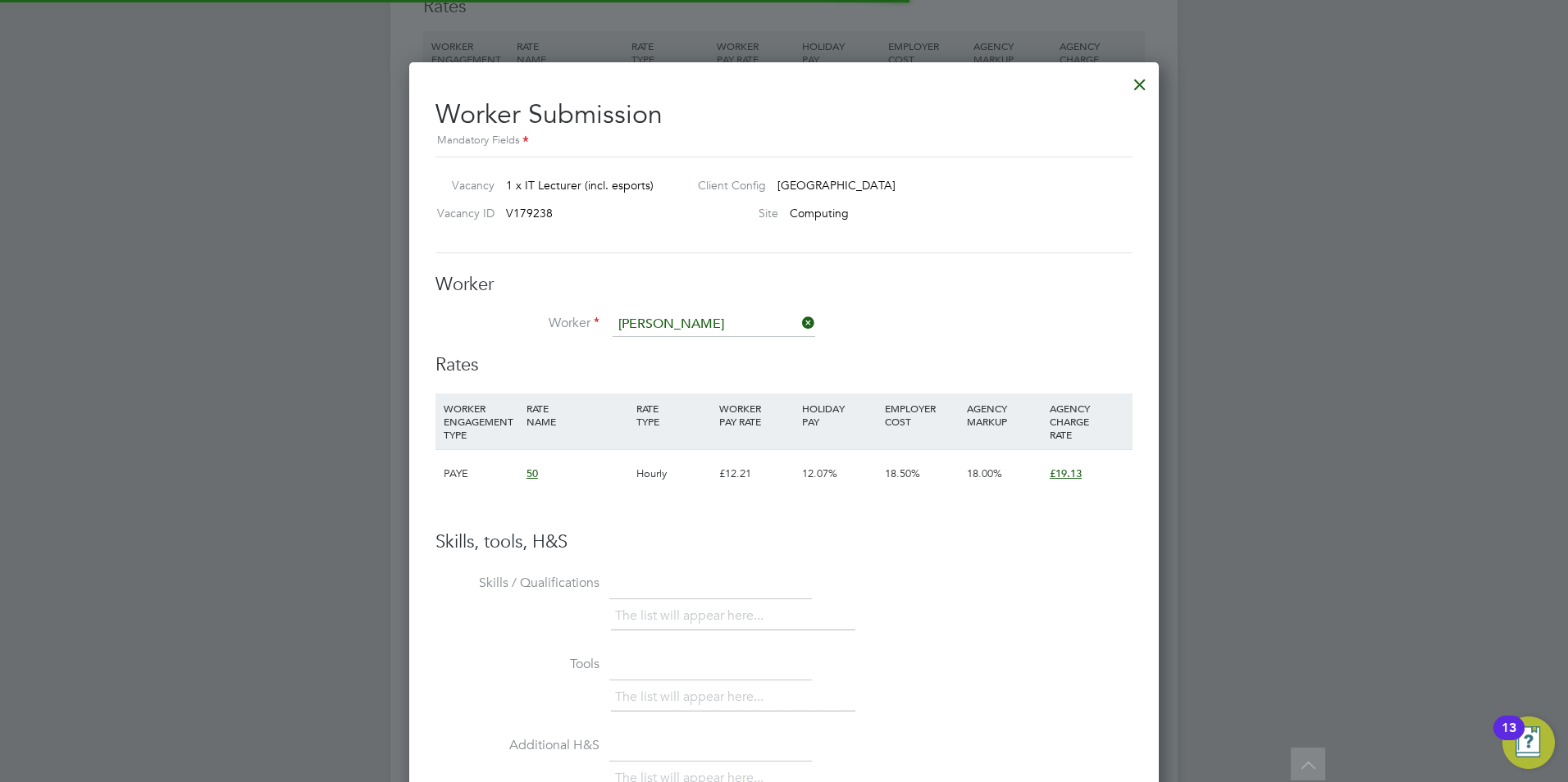
click at [673, 363] on li "+ Add new" at bounding box center [714, 369] width 204 height 22
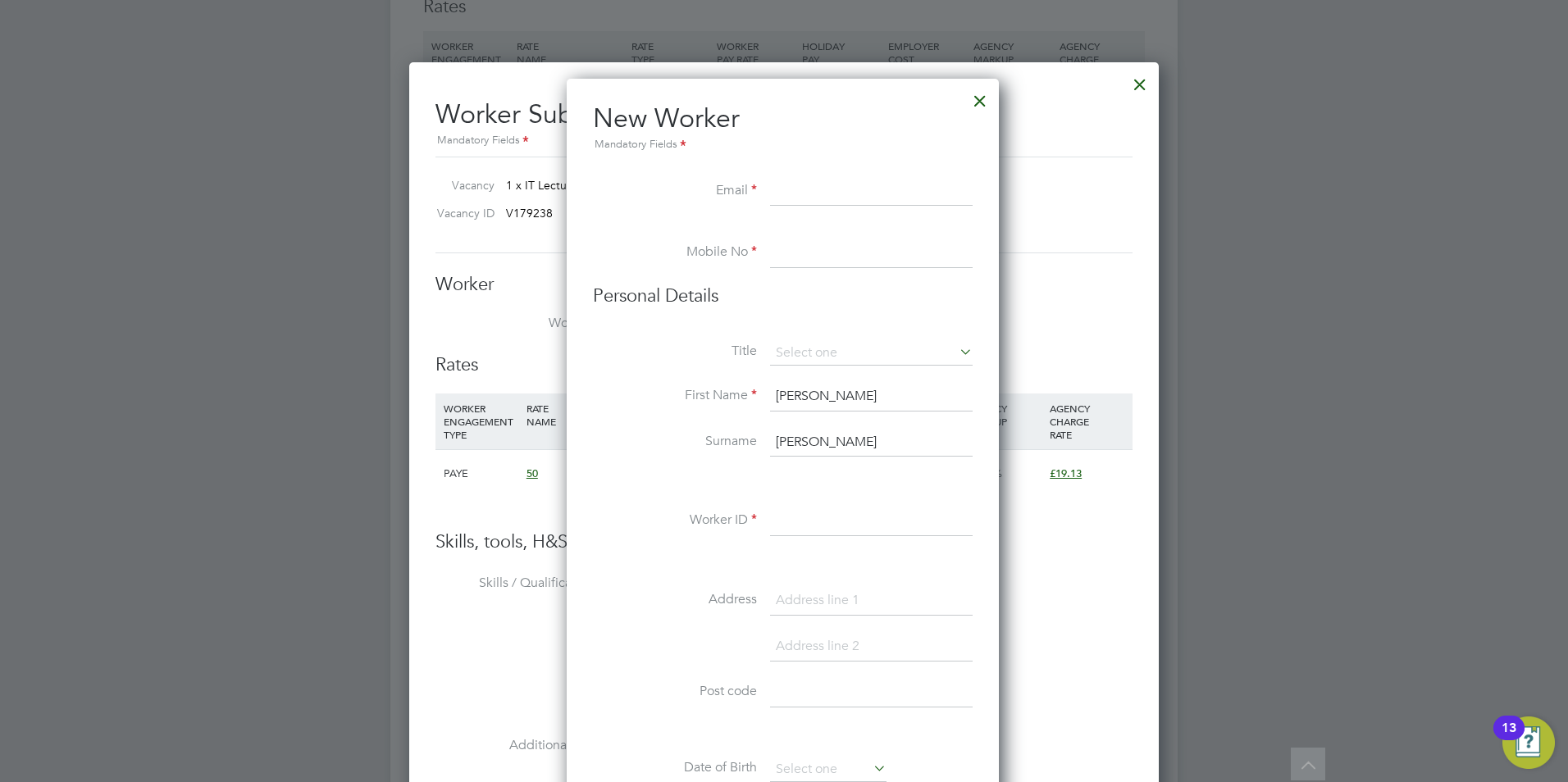
paste input "[EMAIL_ADDRESS][DOMAIN_NAME]"
type input "[EMAIL_ADDRESS][DOMAIN_NAME]"
click at [815, 243] on input at bounding box center [871, 253] width 202 height 30
paste input "07488228857"
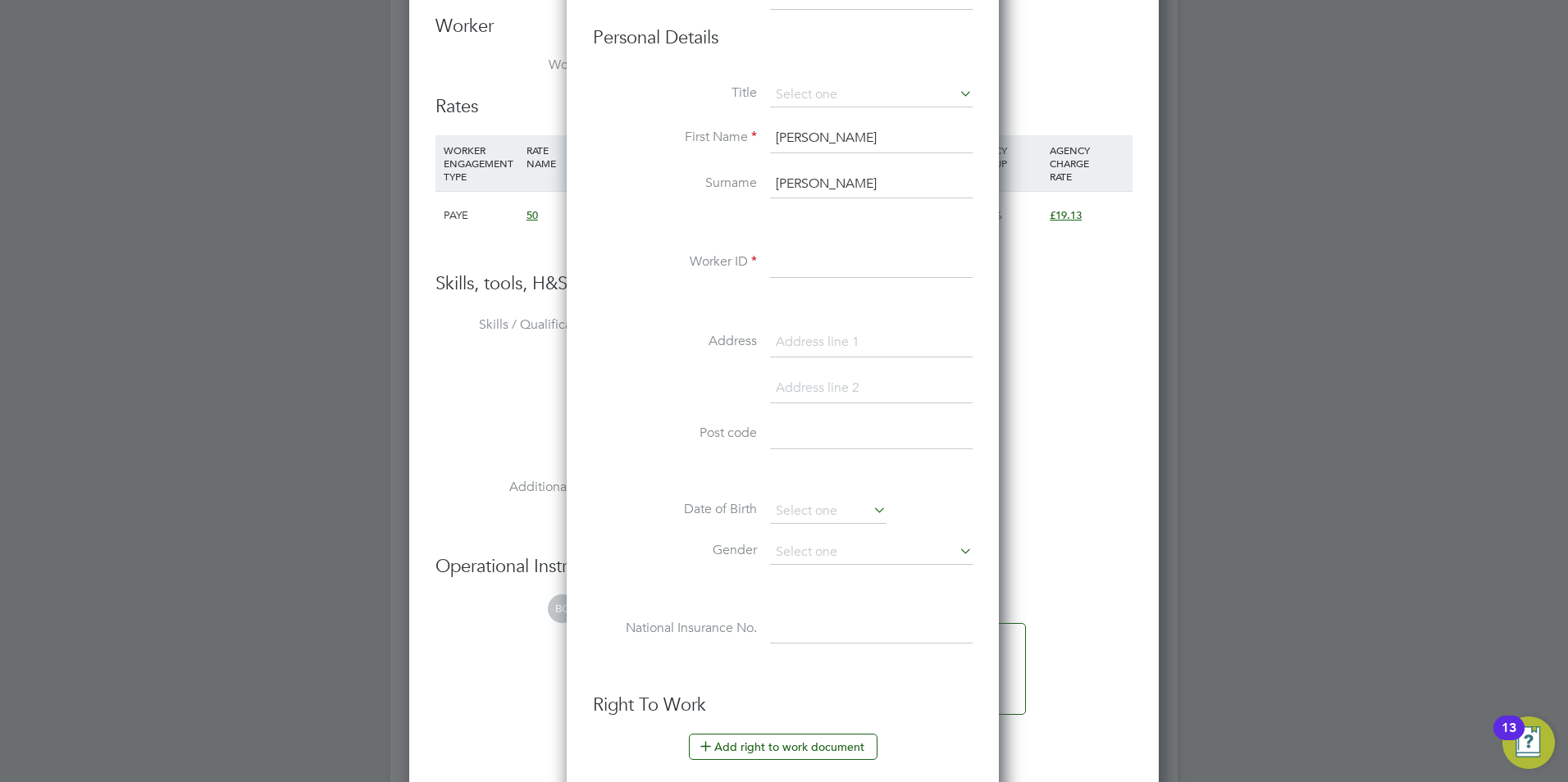
scroll to position [1101, 0]
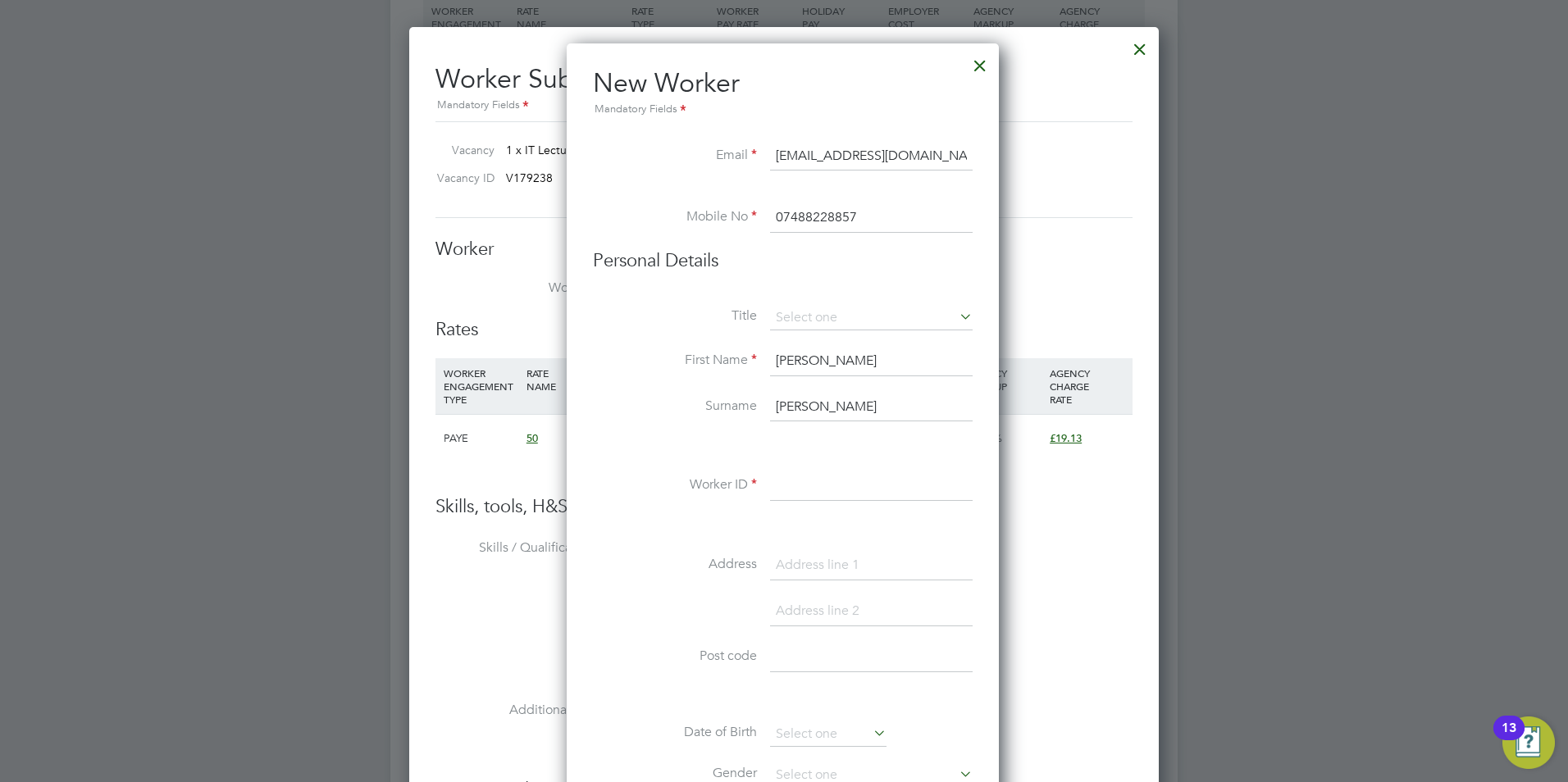
type input "07488228857"
click at [836, 499] on input at bounding box center [871, 486] width 202 height 30
paste input "16476"
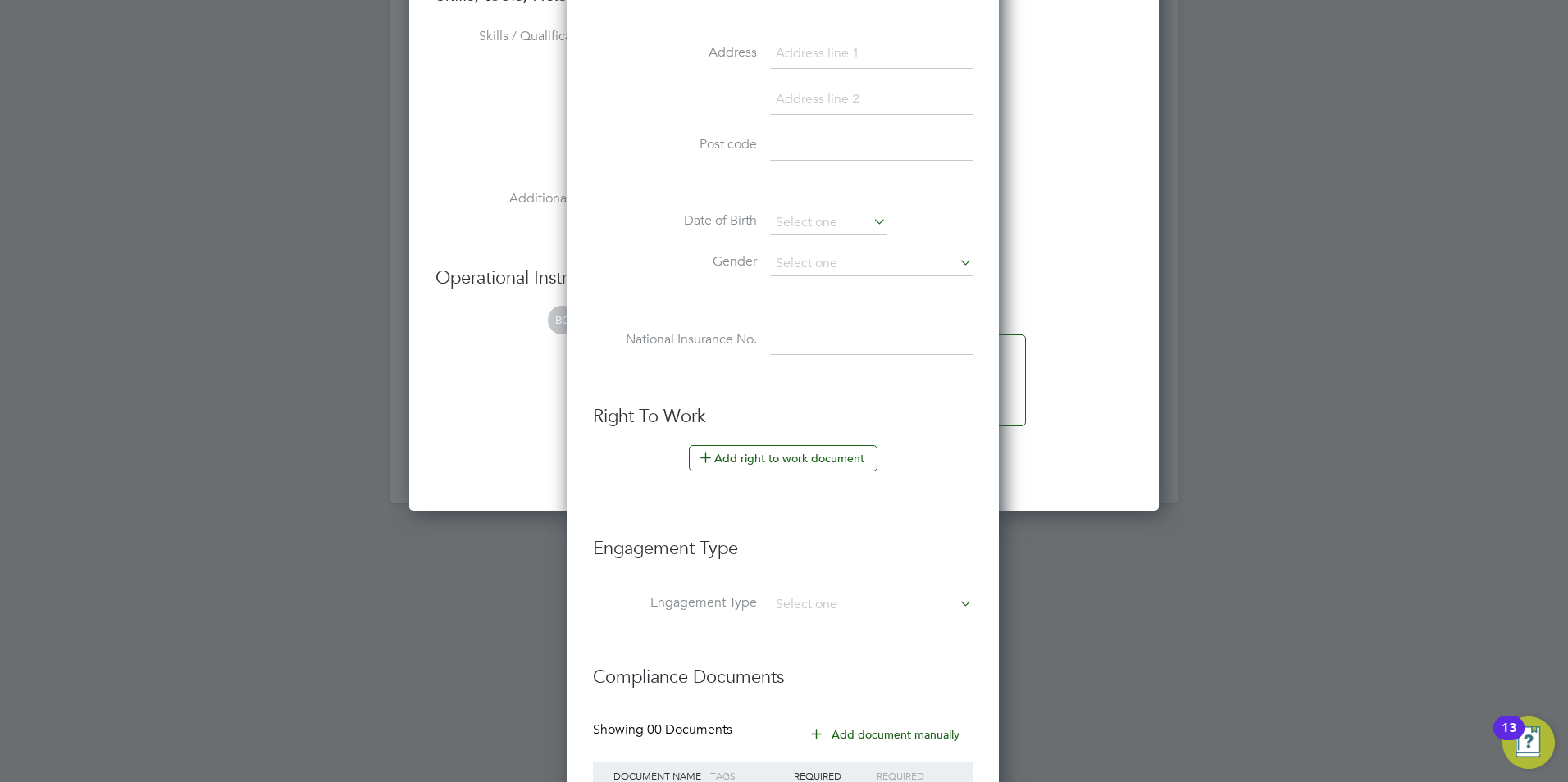
scroll to position [1756, 0]
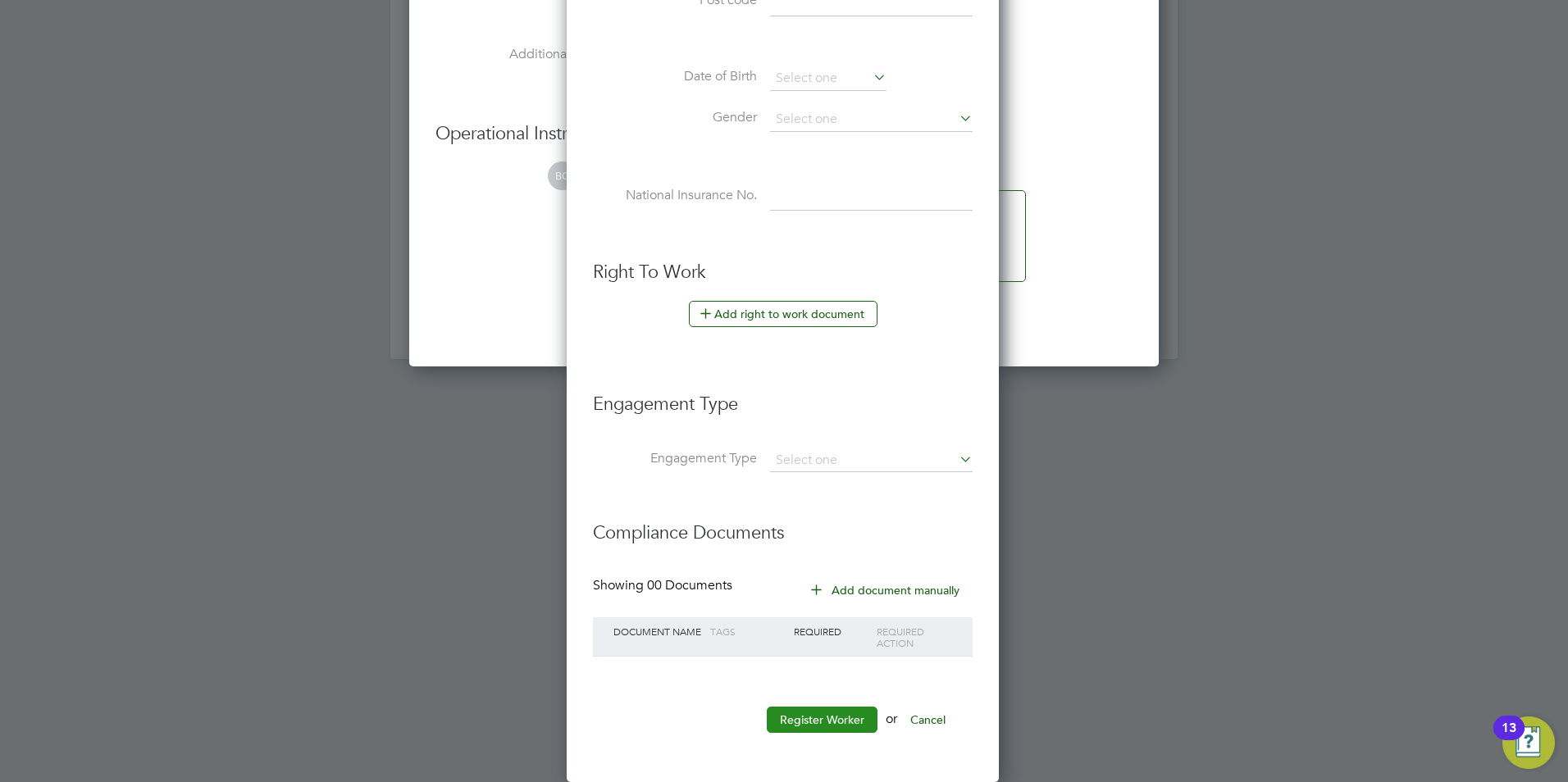
type input "16476"
click at [805, 716] on button "Register Worker" at bounding box center [822, 720] width 111 height 26
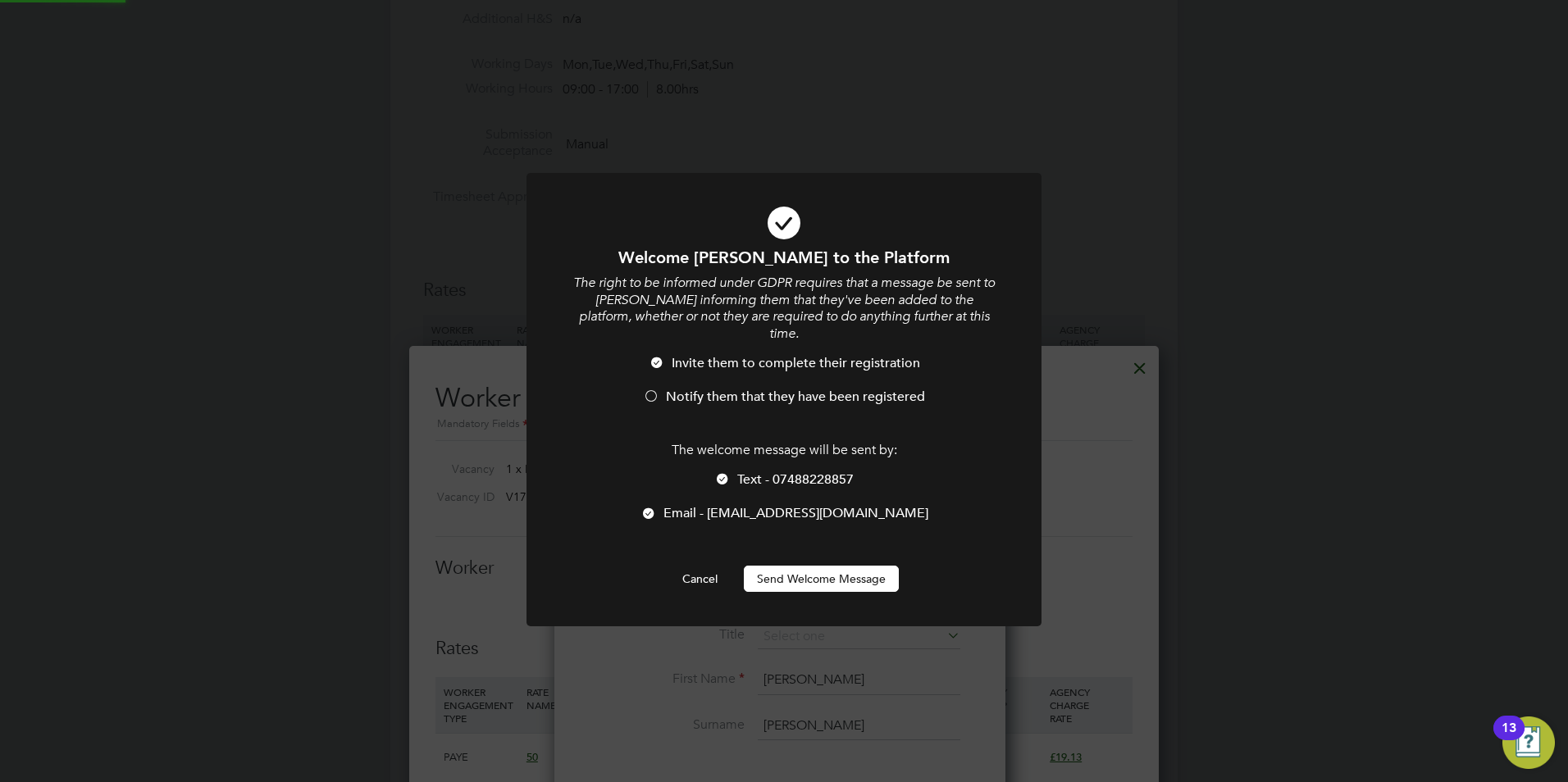
scroll to position [0, 0]
click at [733, 471] on li "Text - 07488228857" at bounding box center [784, 488] width 426 height 34
click at [706, 389] on span "Notify them that they have been registered" at bounding box center [796, 397] width 259 height 16
click at [832, 573] on button "Send Welcome Message" at bounding box center [821, 579] width 155 height 26
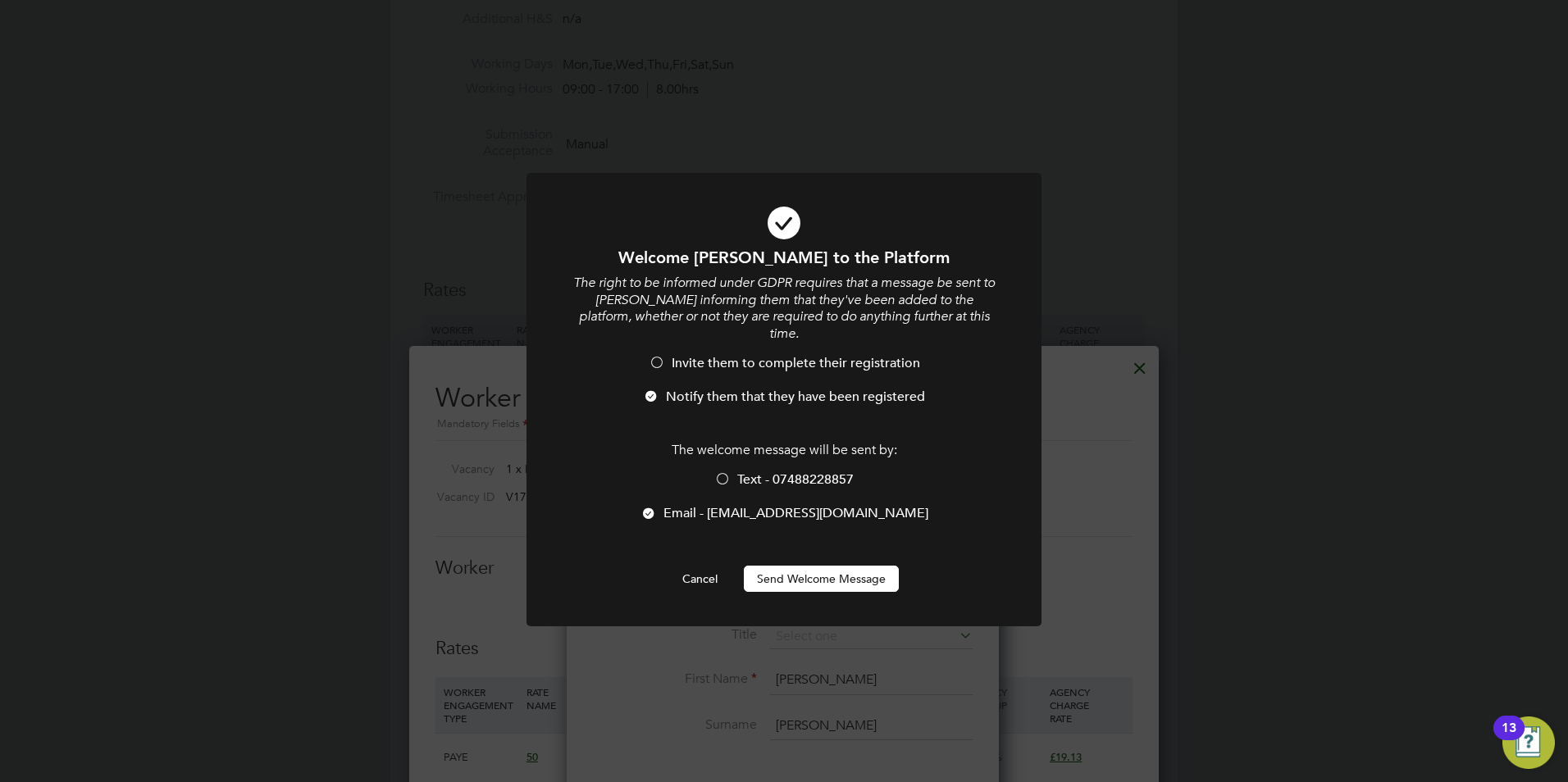
scroll to position [782, 0]
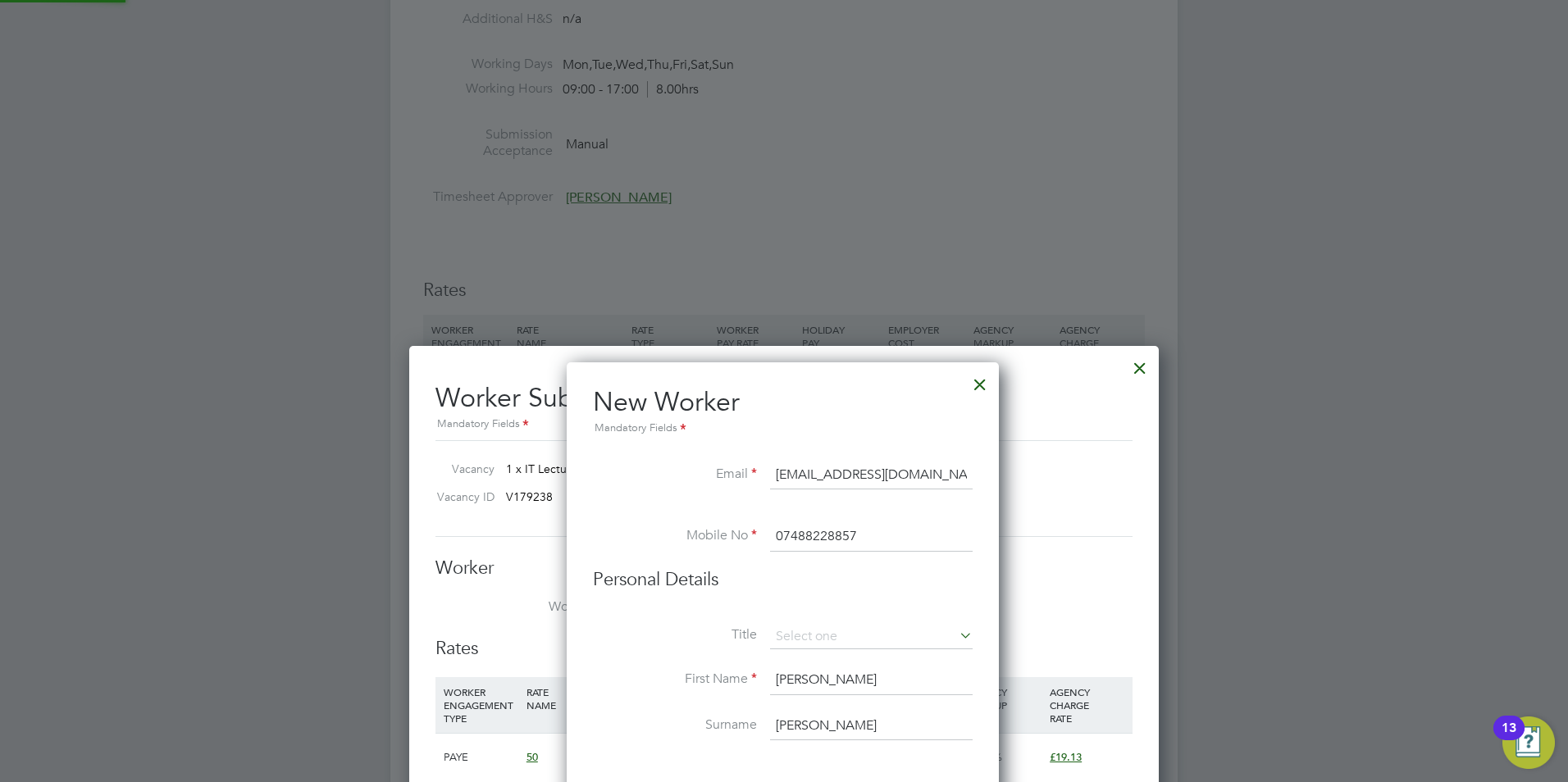
type input "ronald morgan (16476)"
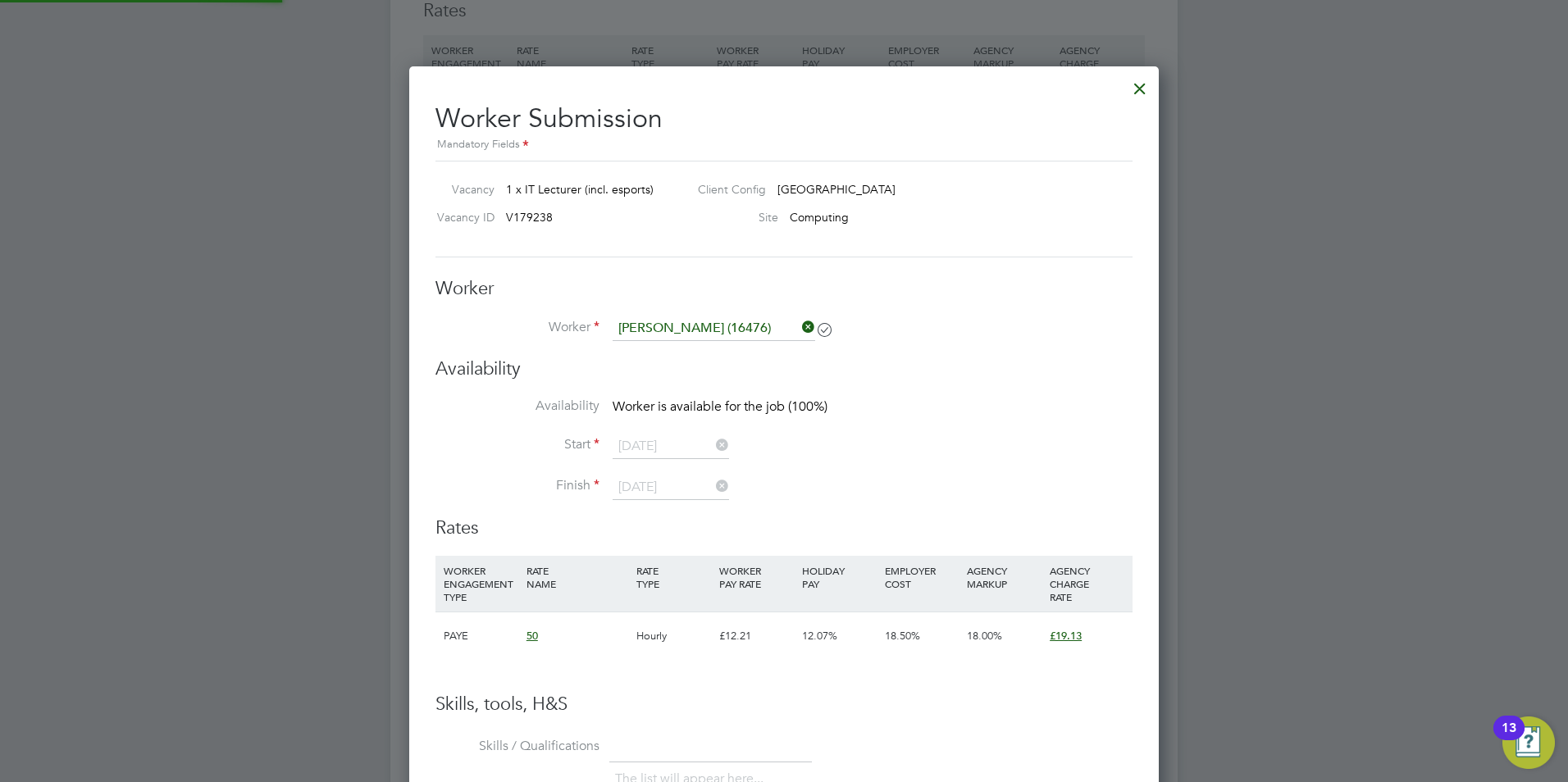
scroll to position [1066, 0]
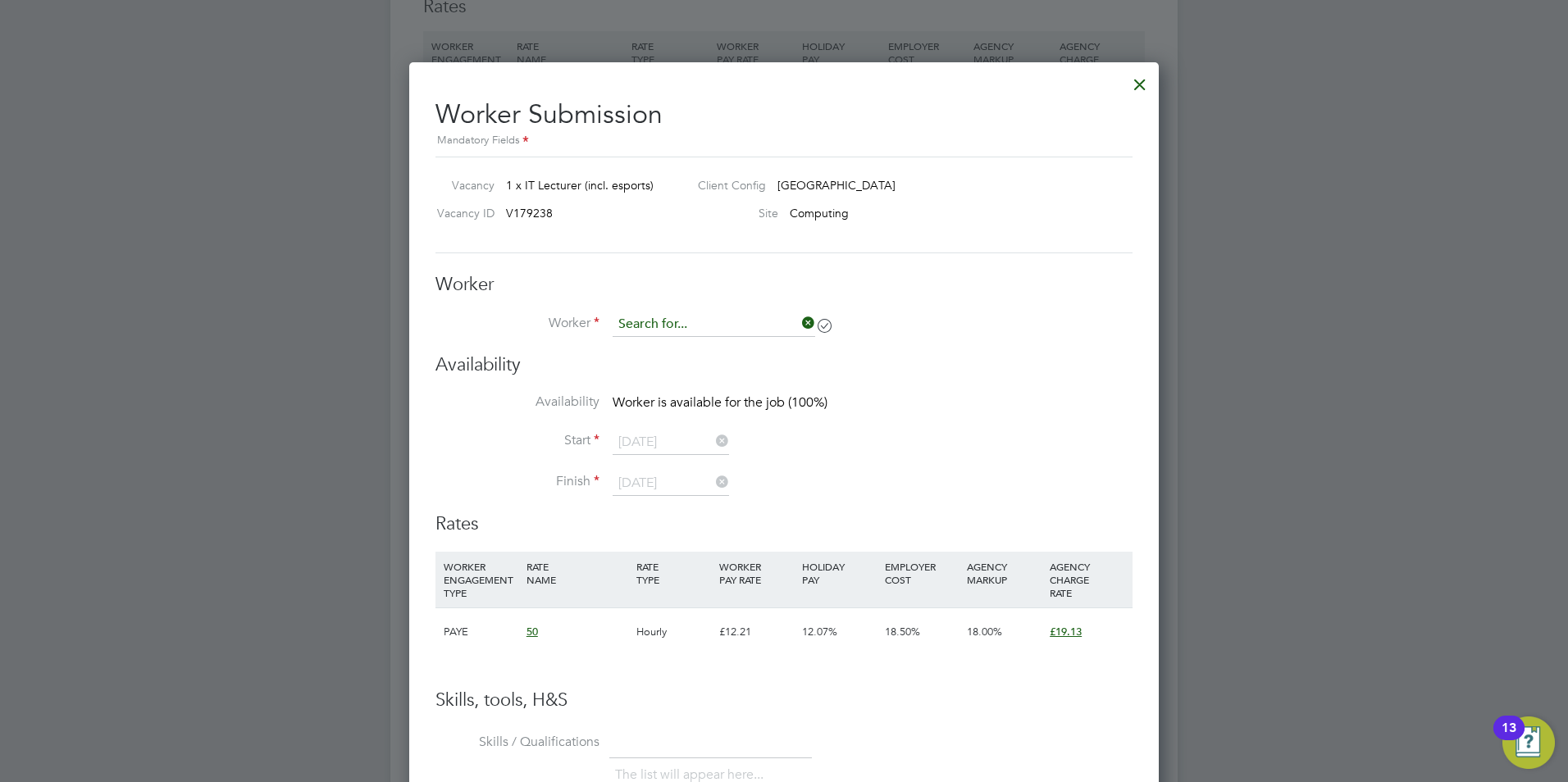
click at [706, 318] on input at bounding box center [714, 325] width 202 height 25
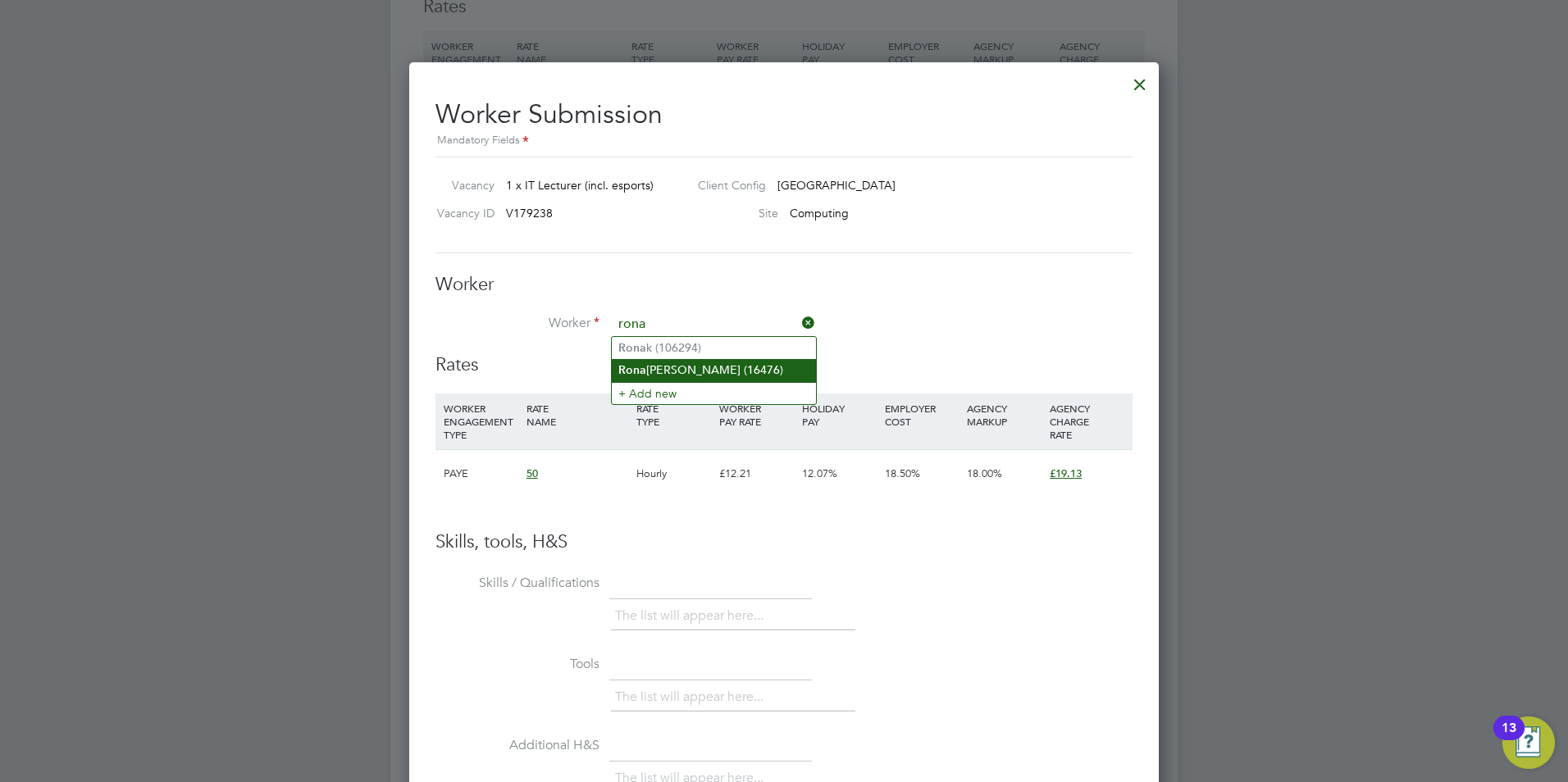
click at [719, 363] on li "Rona ld Morgan (16476)" at bounding box center [714, 370] width 204 height 22
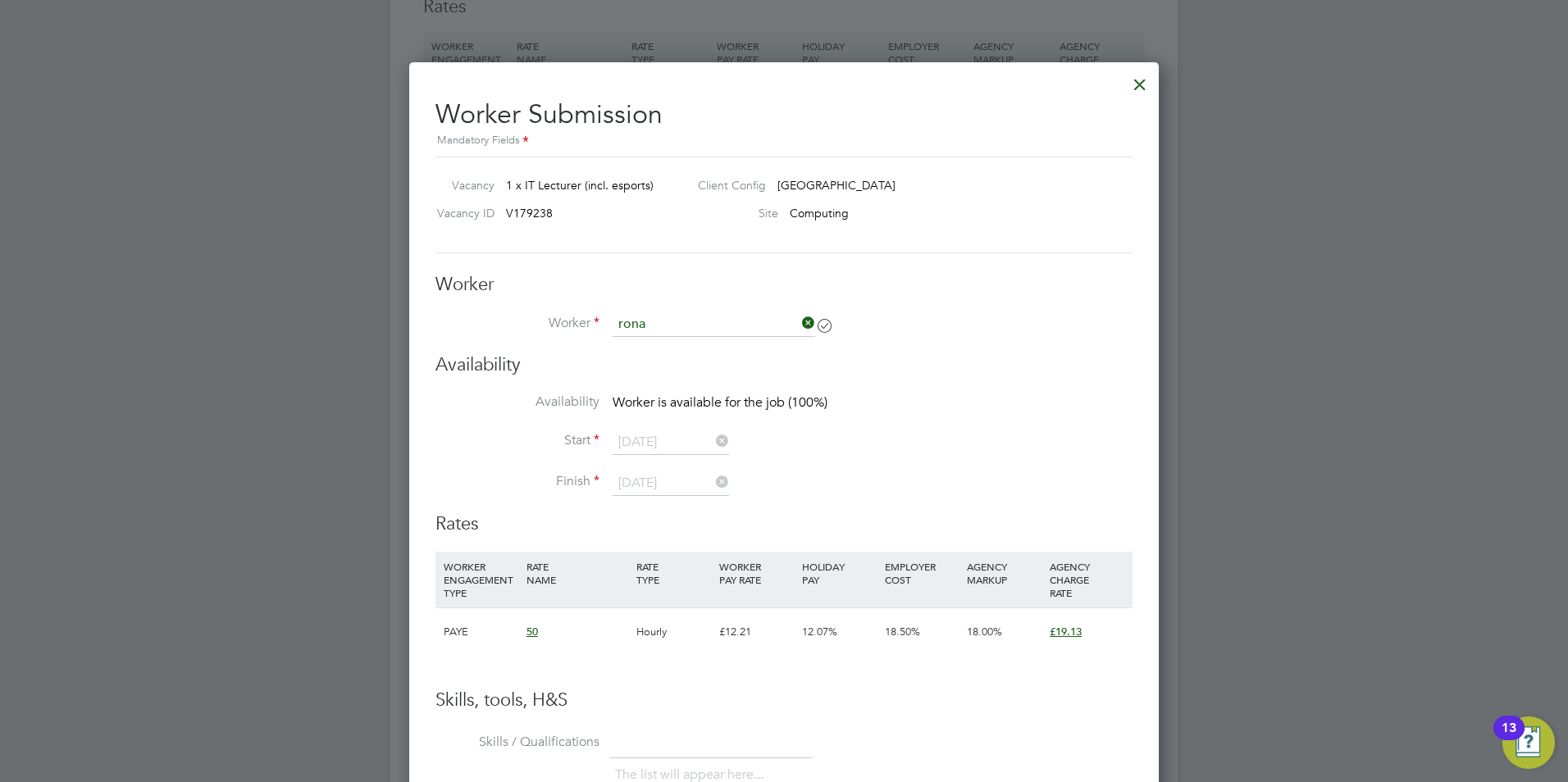
type input "Ronald Morgan (16476)"
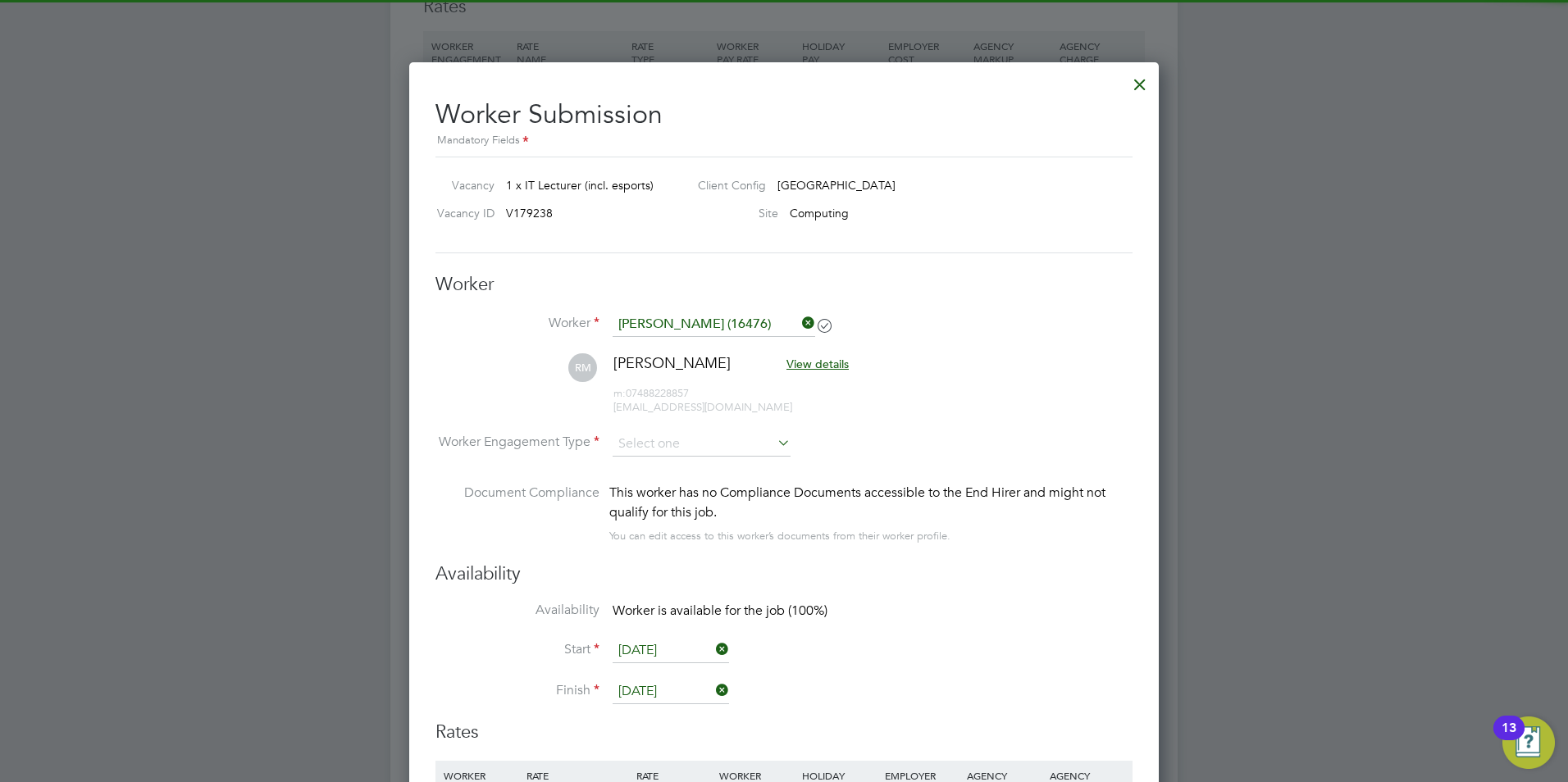
scroll to position [1229, 0]
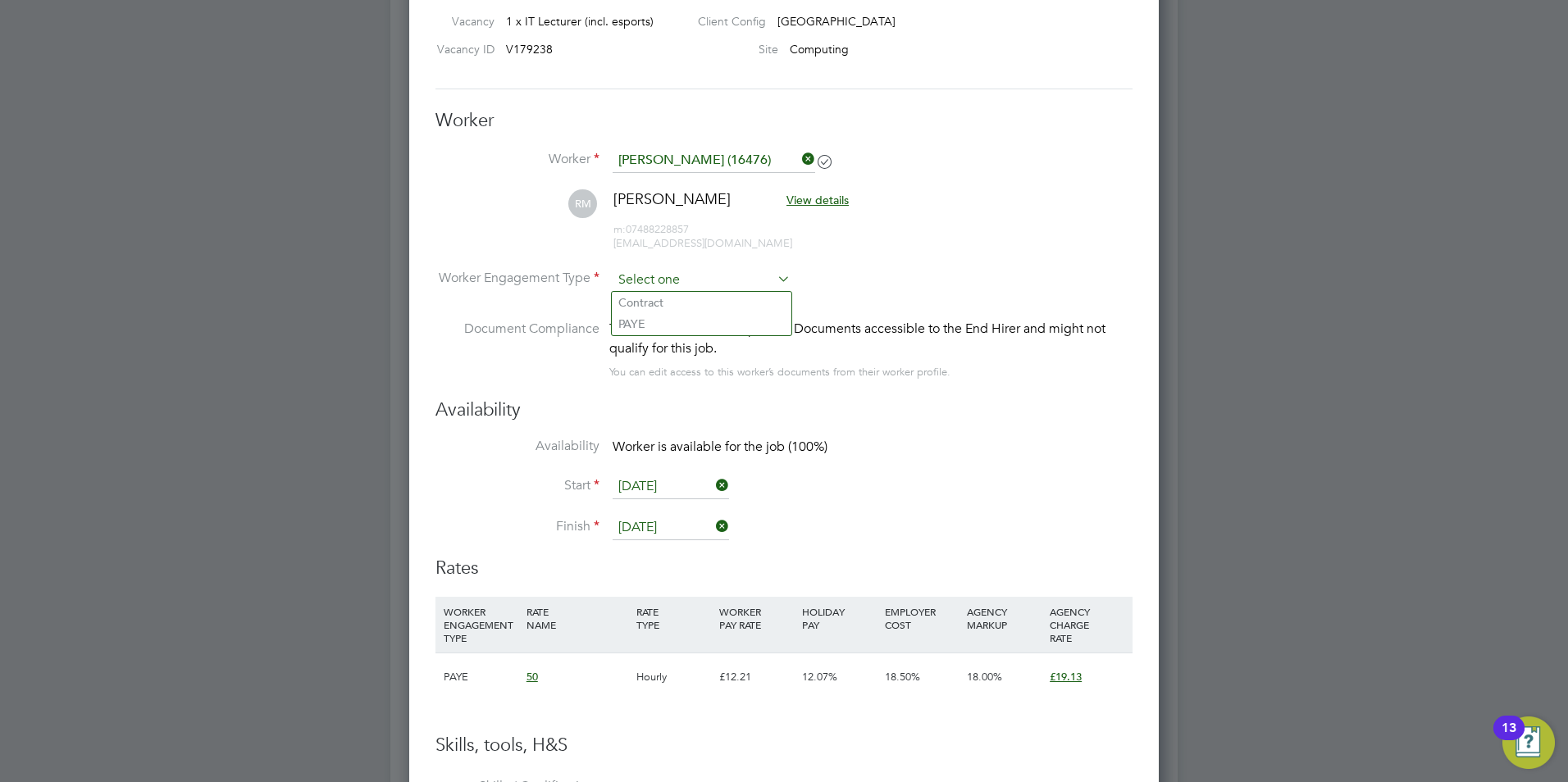
click at [714, 282] on input at bounding box center [702, 280] width 178 height 25
click at [699, 307] on li "Contract" at bounding box center [702, 303] width 179 height 21
type input "Contract"
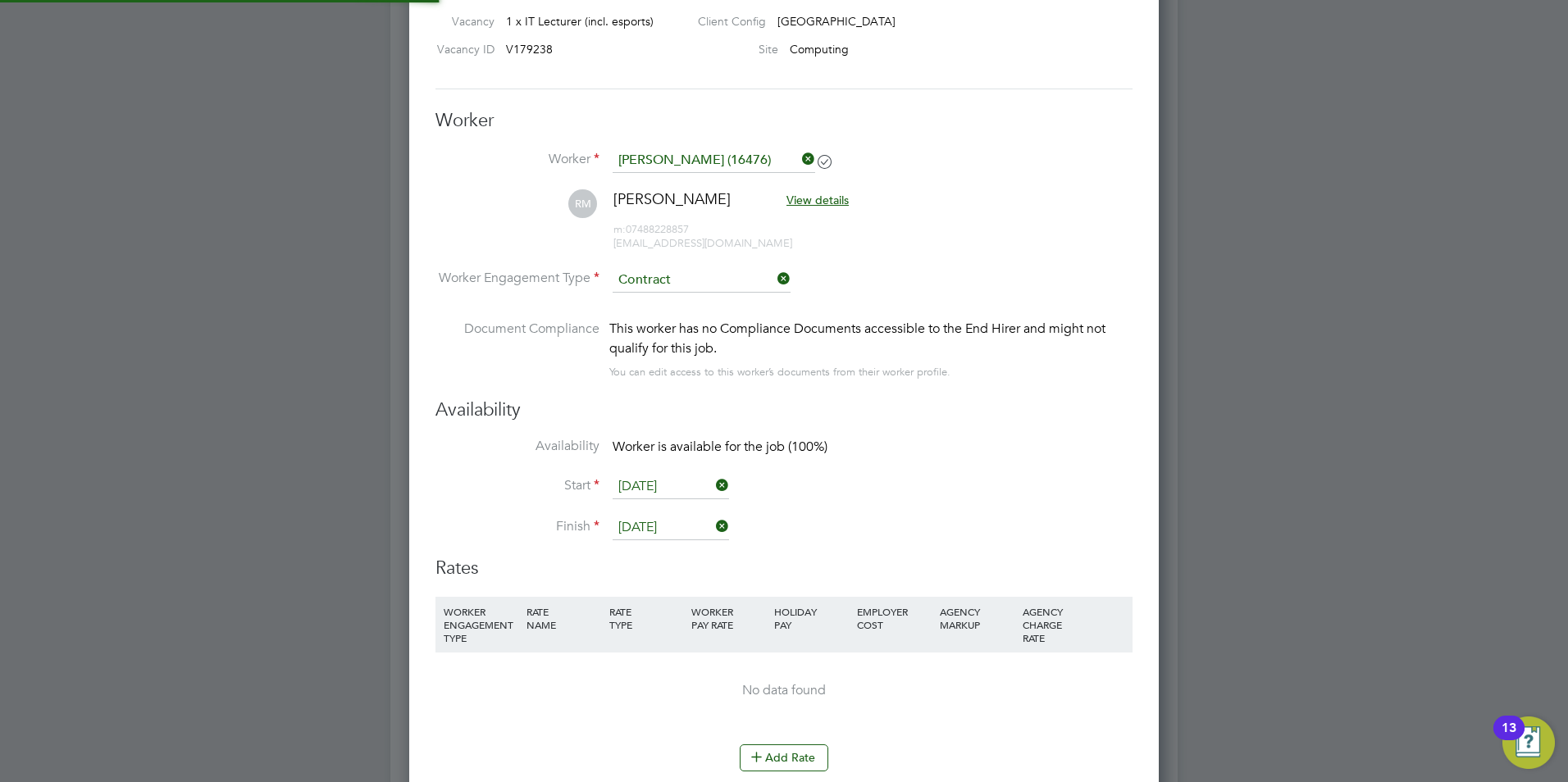
scroll to position [1433, 750]
click at [661, 489] on input "[DATE]" at bounding box center [671, 487] width 117 height 25
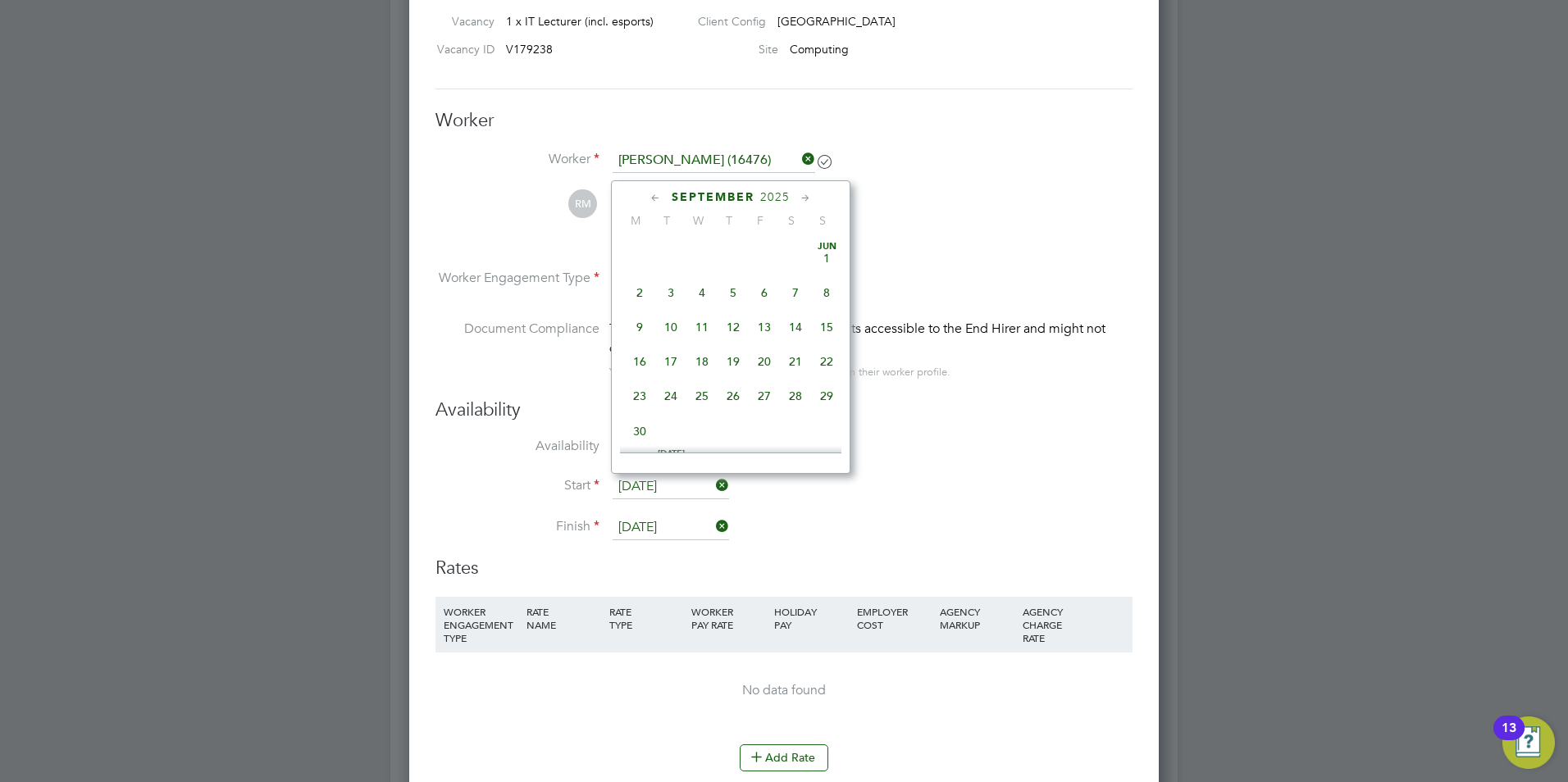
scroll to position [497, 0]
click at [647, 326] on span "Sep 1" at bounding box center [640, 315] width 31 height 31
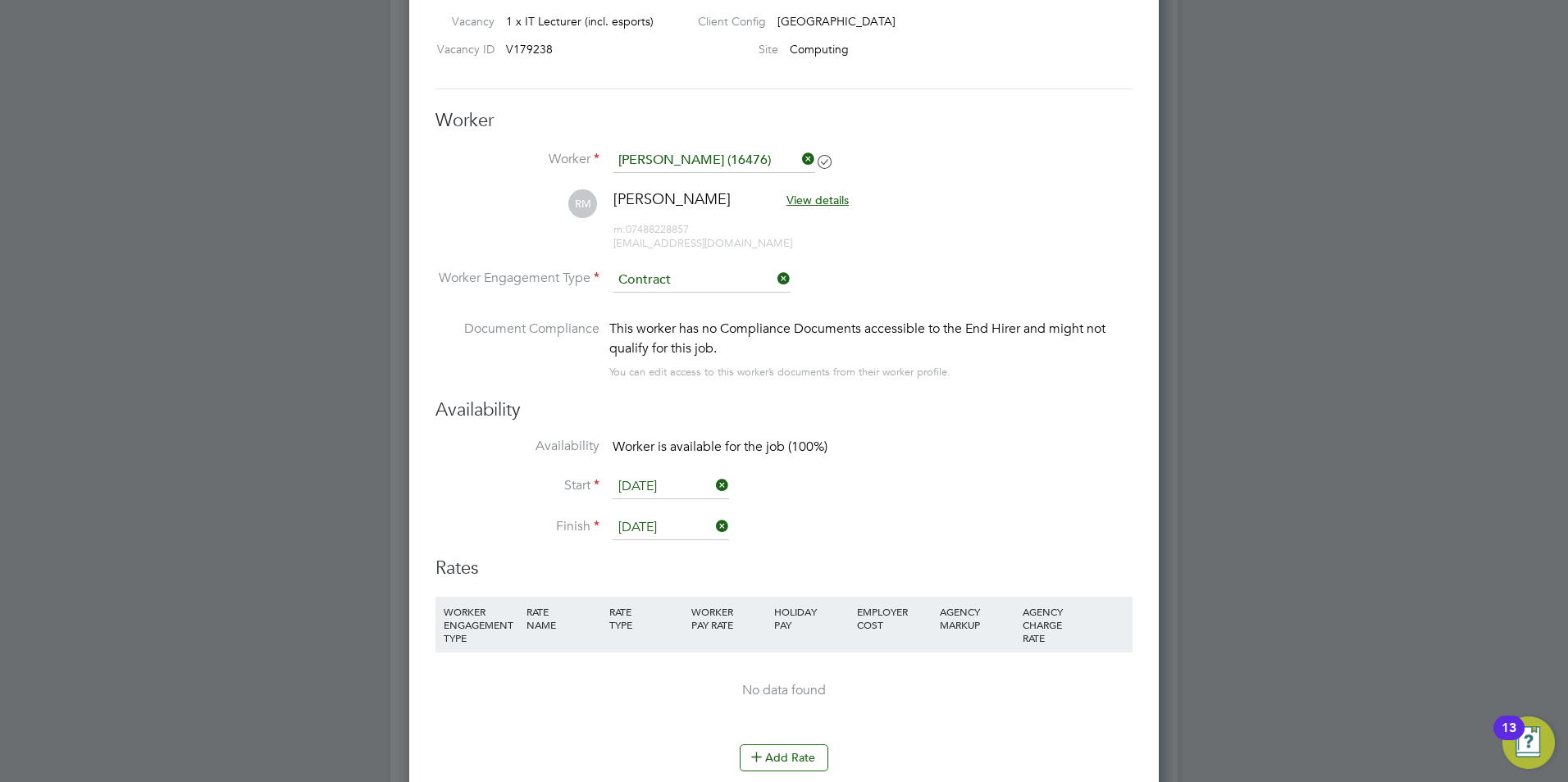
click at [676, 528] on input "[DATE]" at bounding box center [671, 528] width 117 height 25
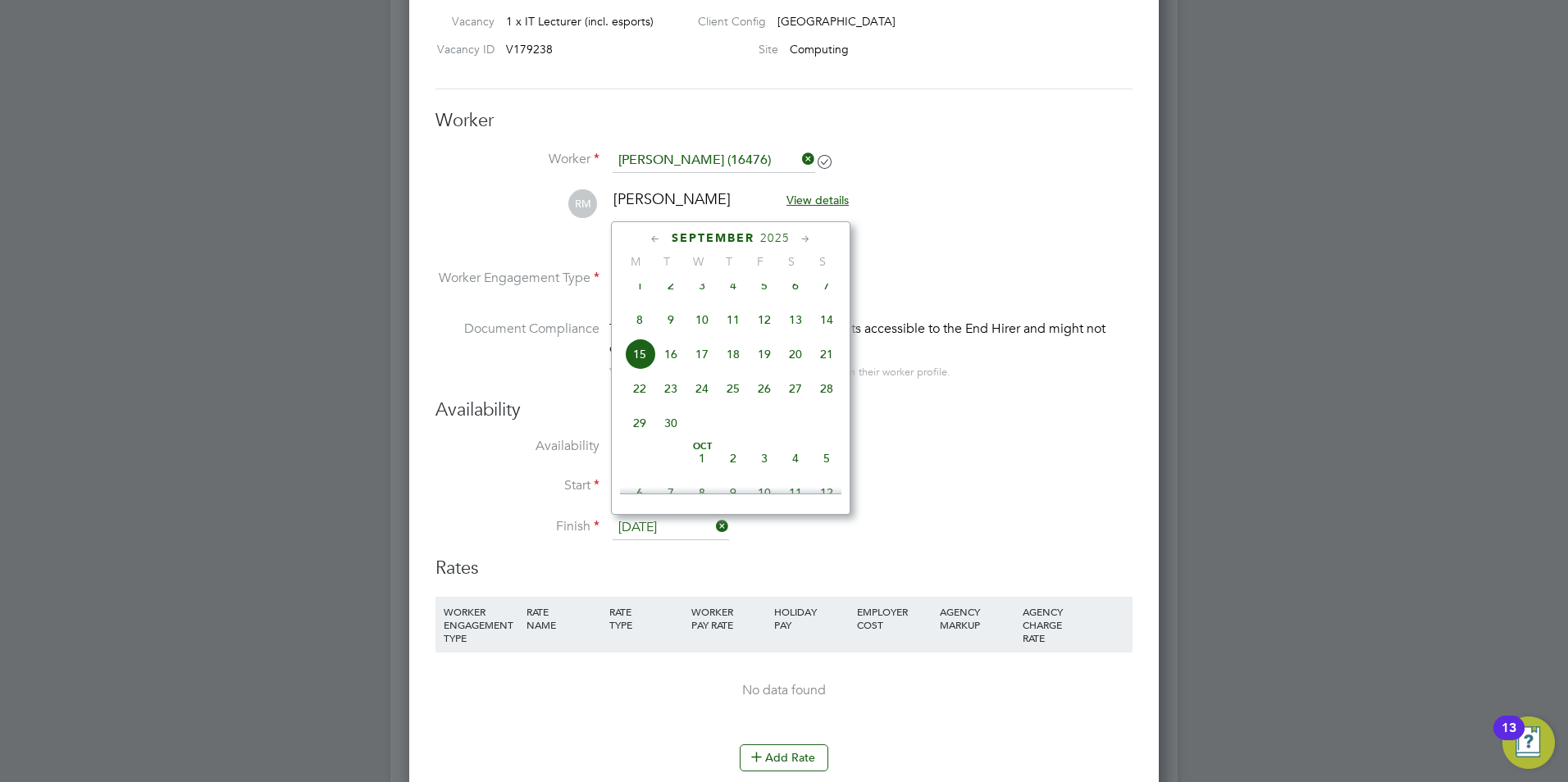
click at [642, 366] on span "15" at bounding box center [640, 354] width 31 height 31
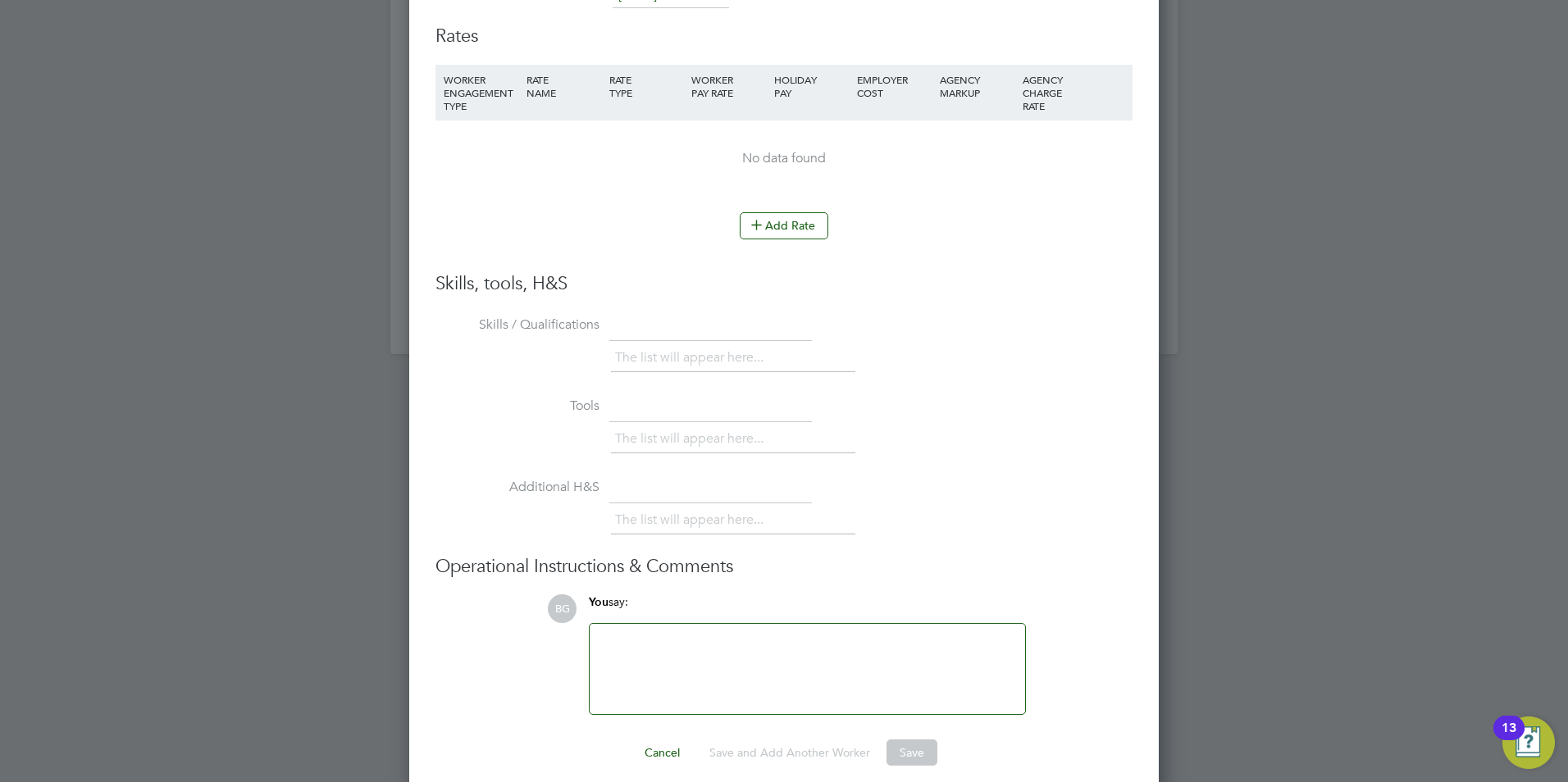
scroll to position [1778, 0]
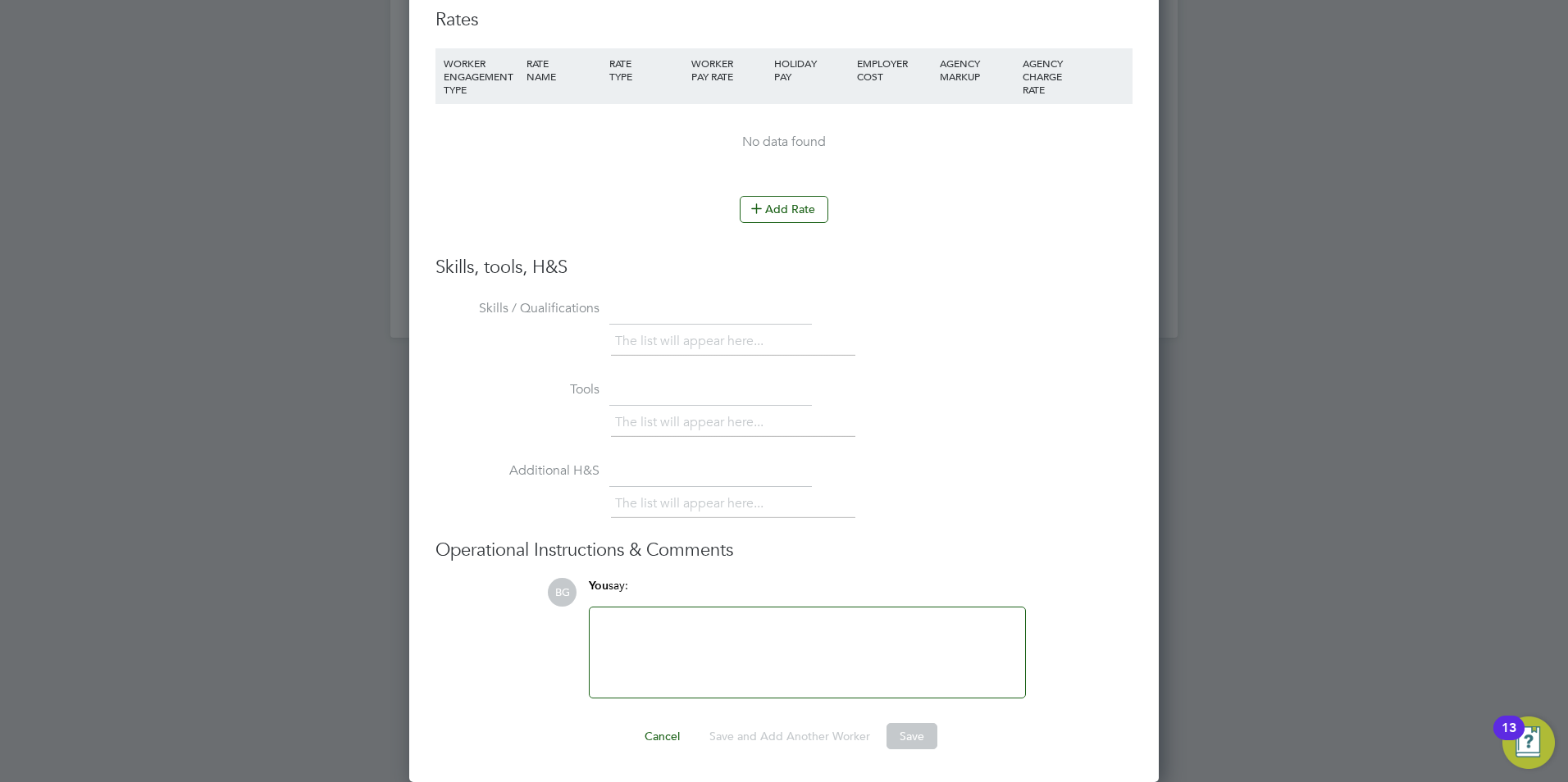
click at [730, 642] on div at bounding box center [807, 653] width 415 height 71
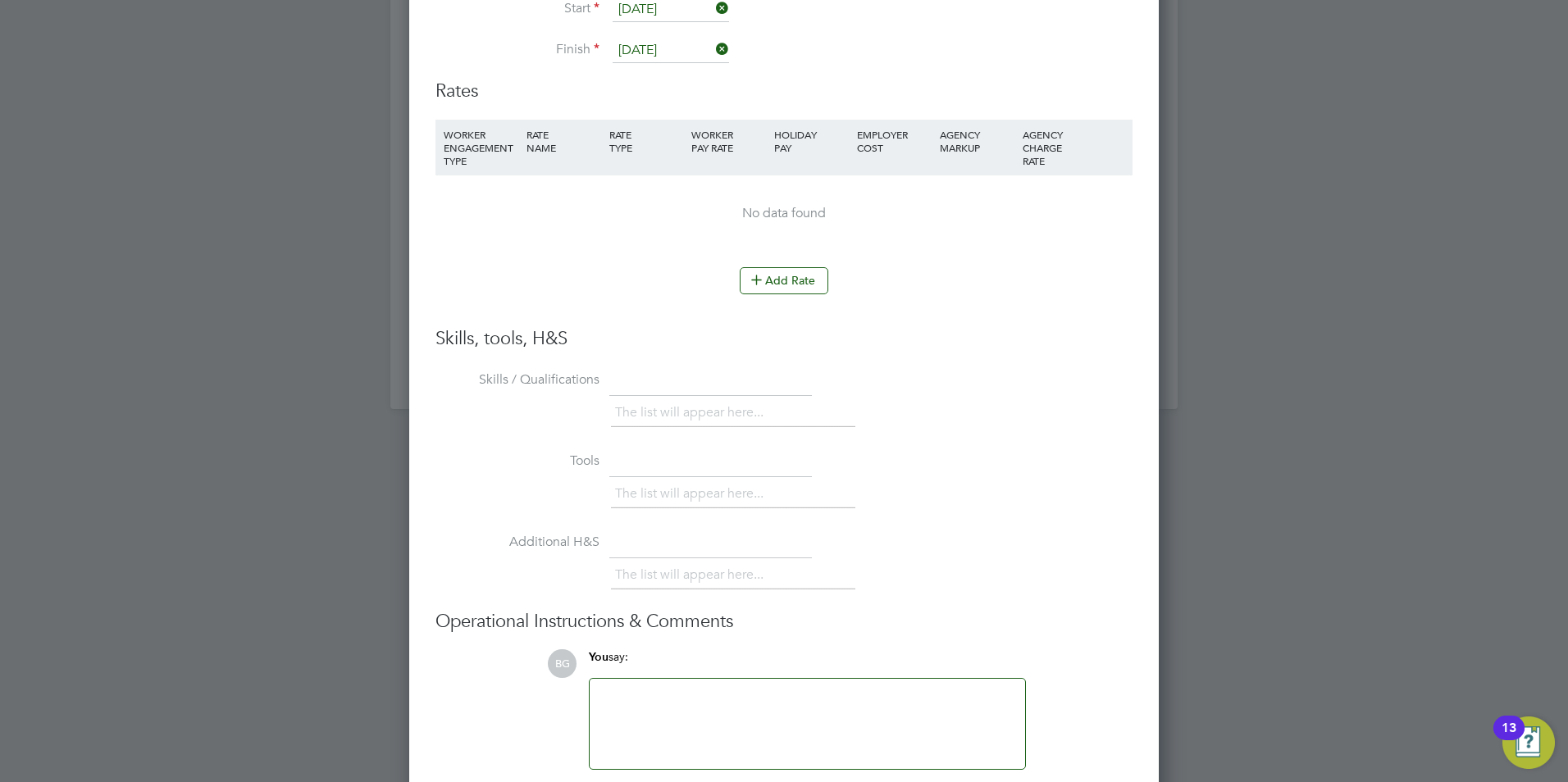
scroll to position [1614, 0]
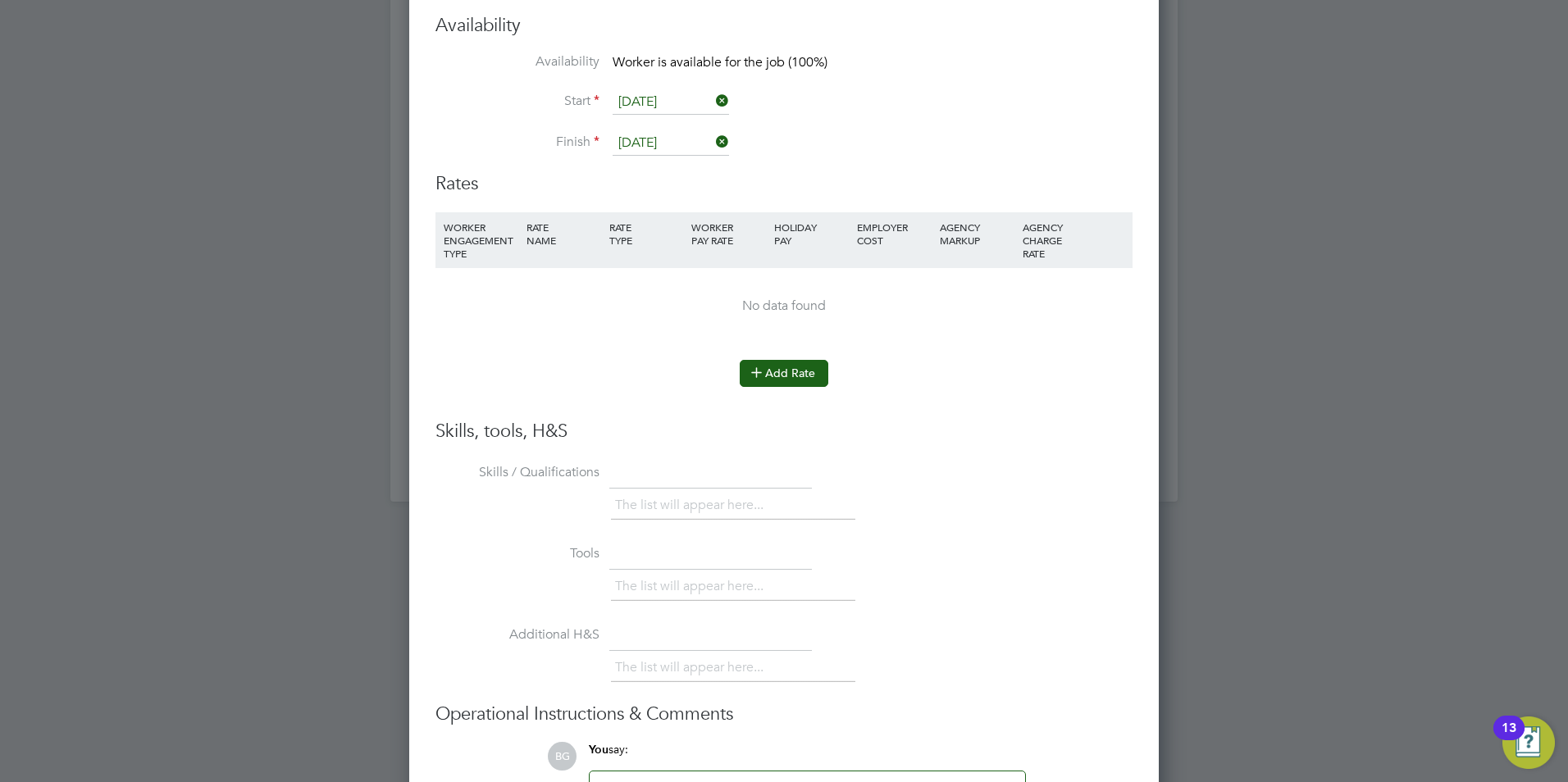
click at [798, 381] on button "Add Rate" at bounding box center [784, 373] width 89 height 26
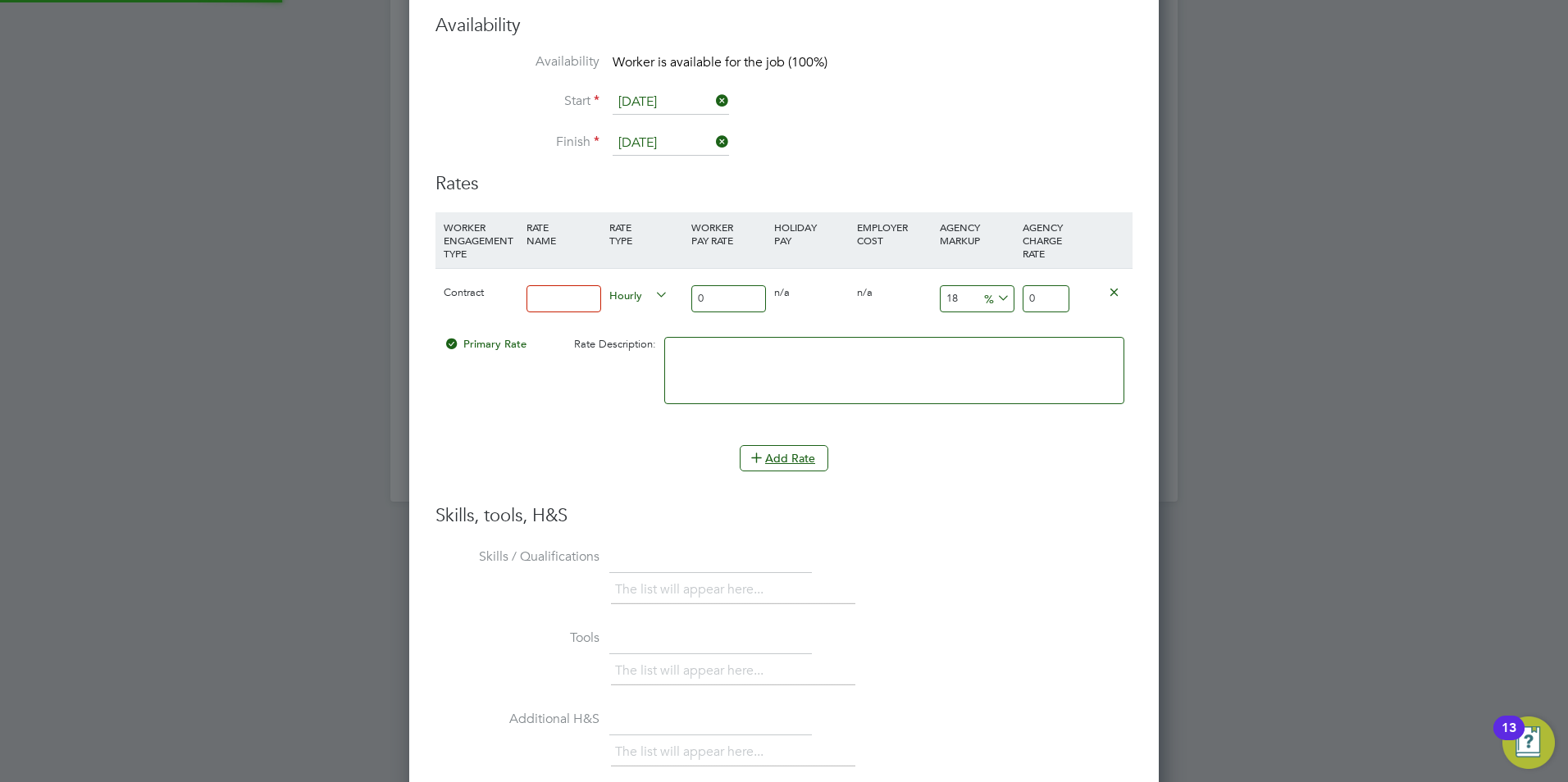
scroll to position [1517, 750]
click at [564, 300] on input at bounding box center [564, 298] width 75 height 27
type input "basic"
click at [712, 294] on input "0" at bounding box center [728, 298] width 75 height 27
type input "4"
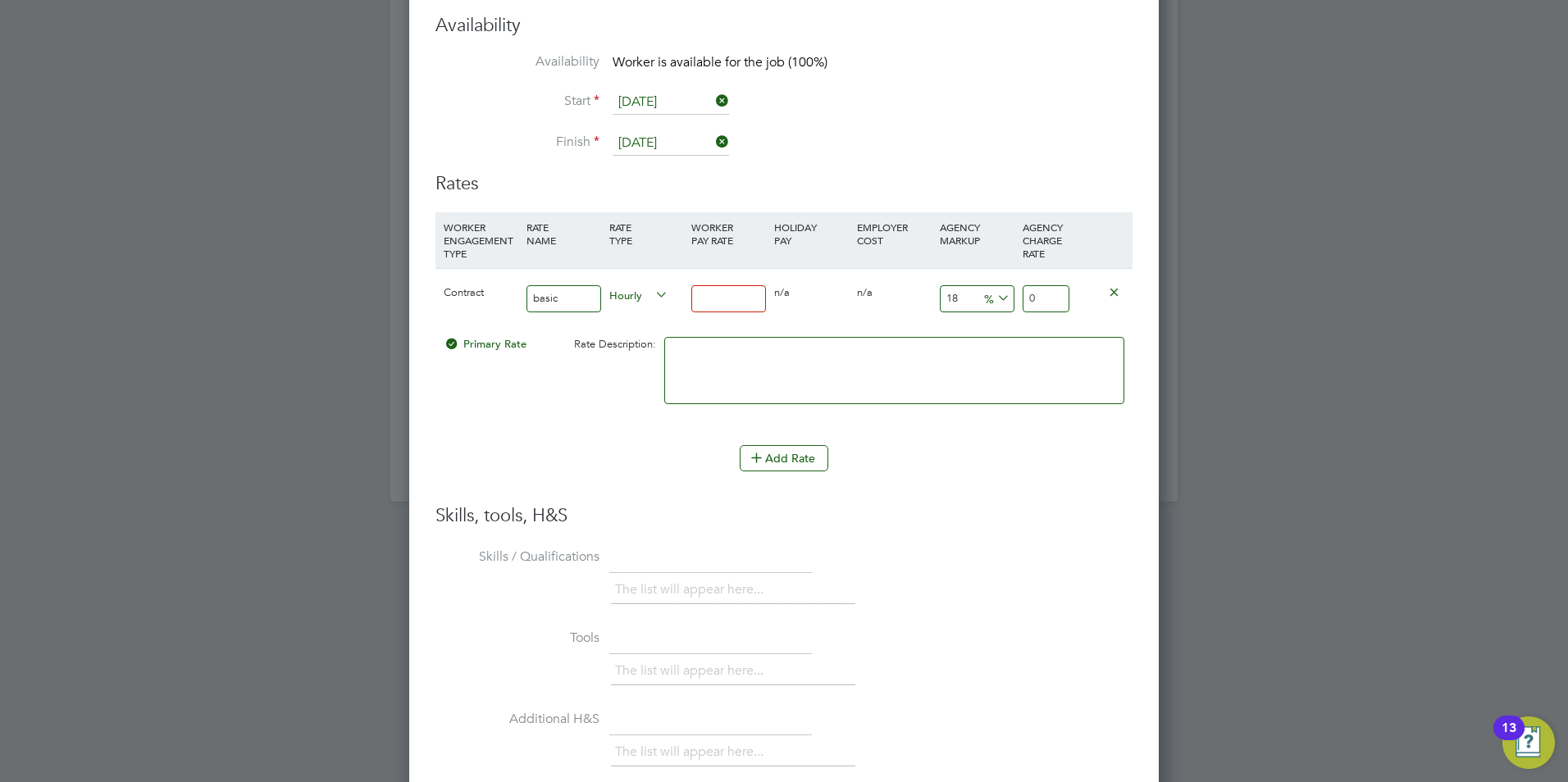
type input "4.72"
type input "40"
type input "47.2"
type input "40"
click at [979, 289] on span "%" at bounding box center [995, 298] width 34 height 18
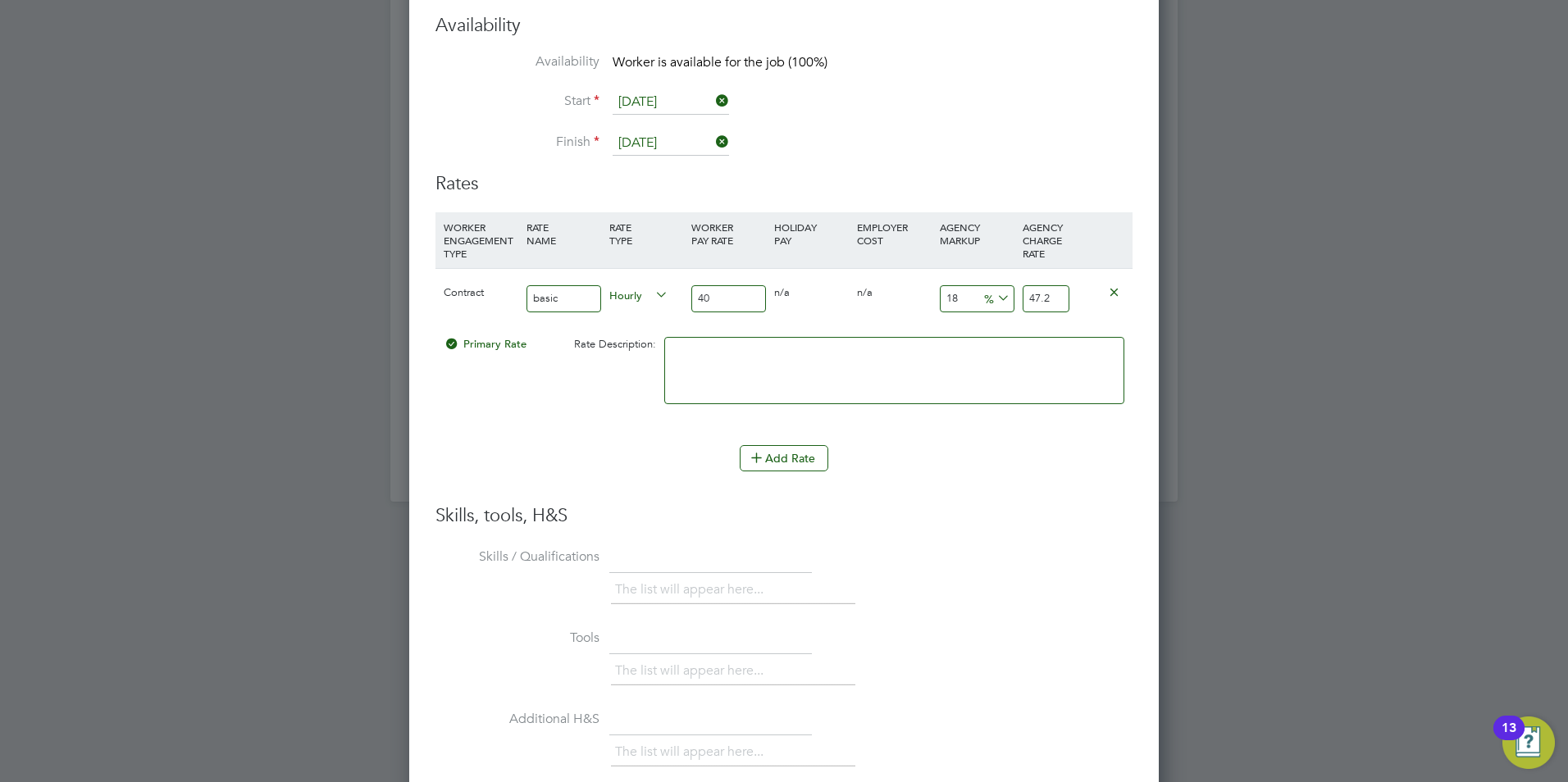
click at [971, 294] on input "18" at bounding box center [977, 298] width 75 height 27
type input "1"
type input "40.4"
type input "2"
type input "40.8"
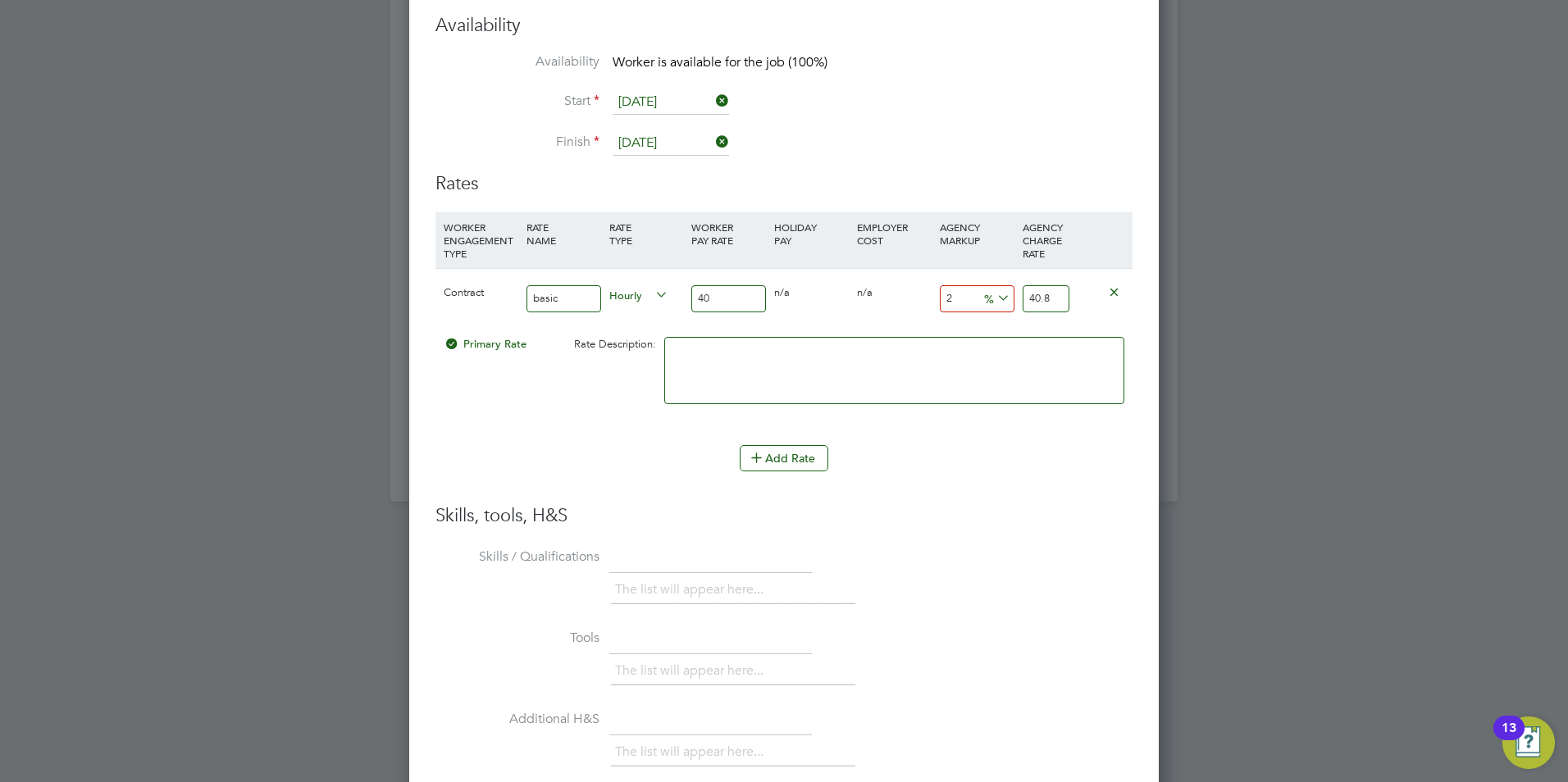
type input "23"
type input "49.2"
type input "23"
click at [1007, 489] on li "WORKER ENGAGEMENT TYPE RATE NAME RATE TYPE WORKER PAY RATE HOLIDAY PAY EMPLOYER…" at bounding box center [783, 358] width 697 height 292
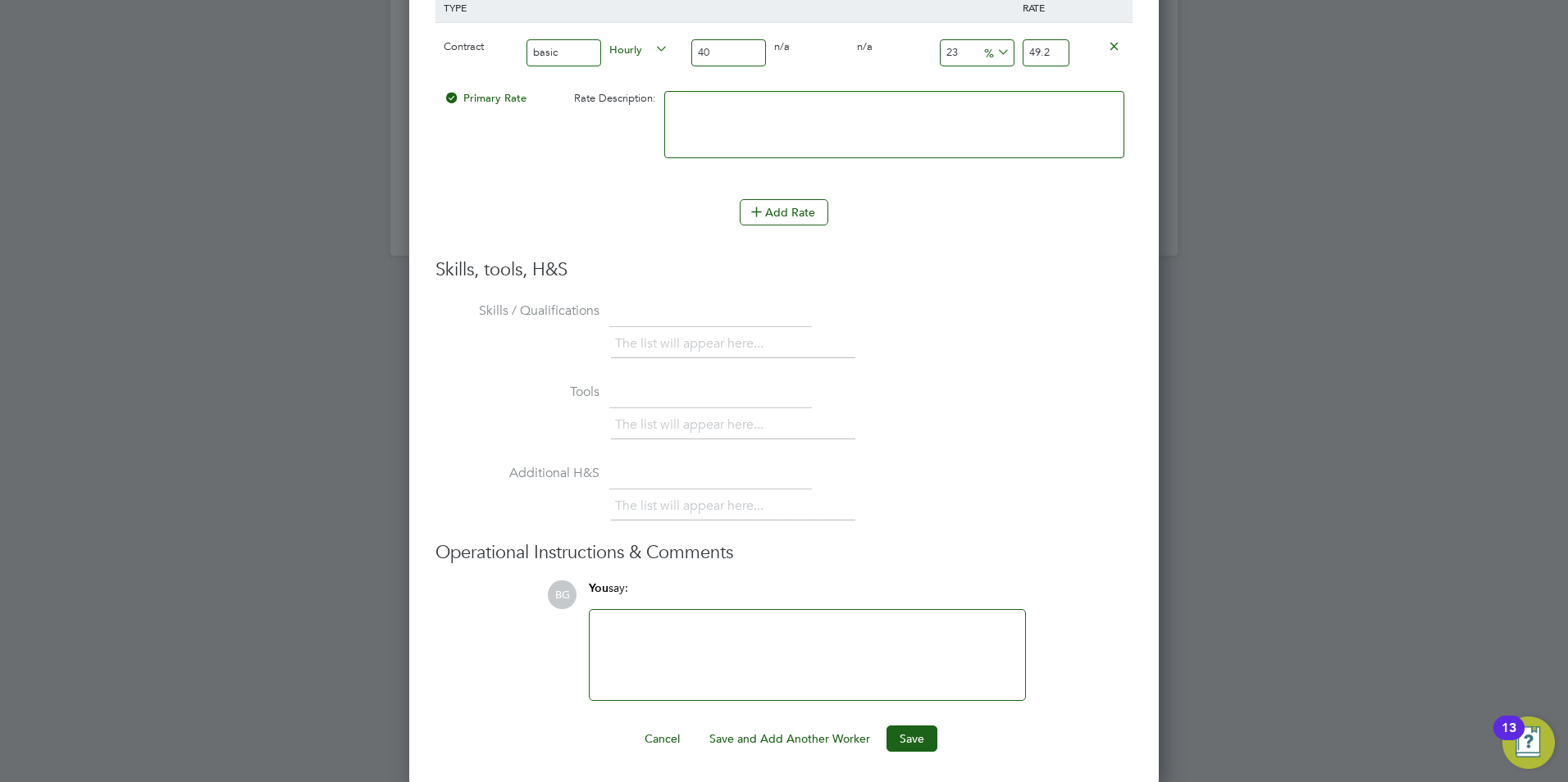
scroll to position [1862, 0]
click at [809, 624] on div at bounding box center [807, 653] width 415 height 71
click at [908, 738] on button "Save" at bounding box center [912, 736] width 51 height 26
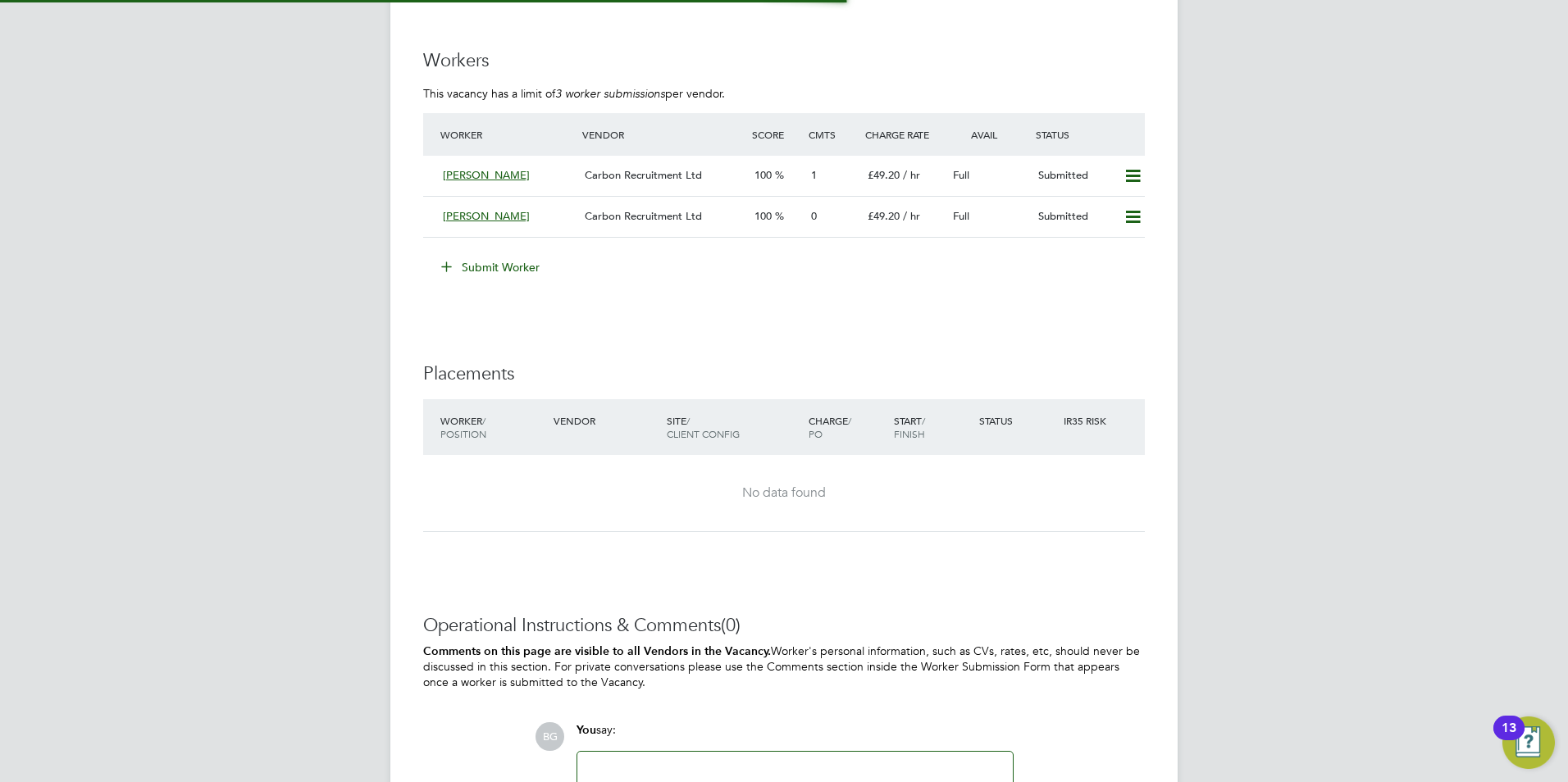
scroll to position [8, 8]
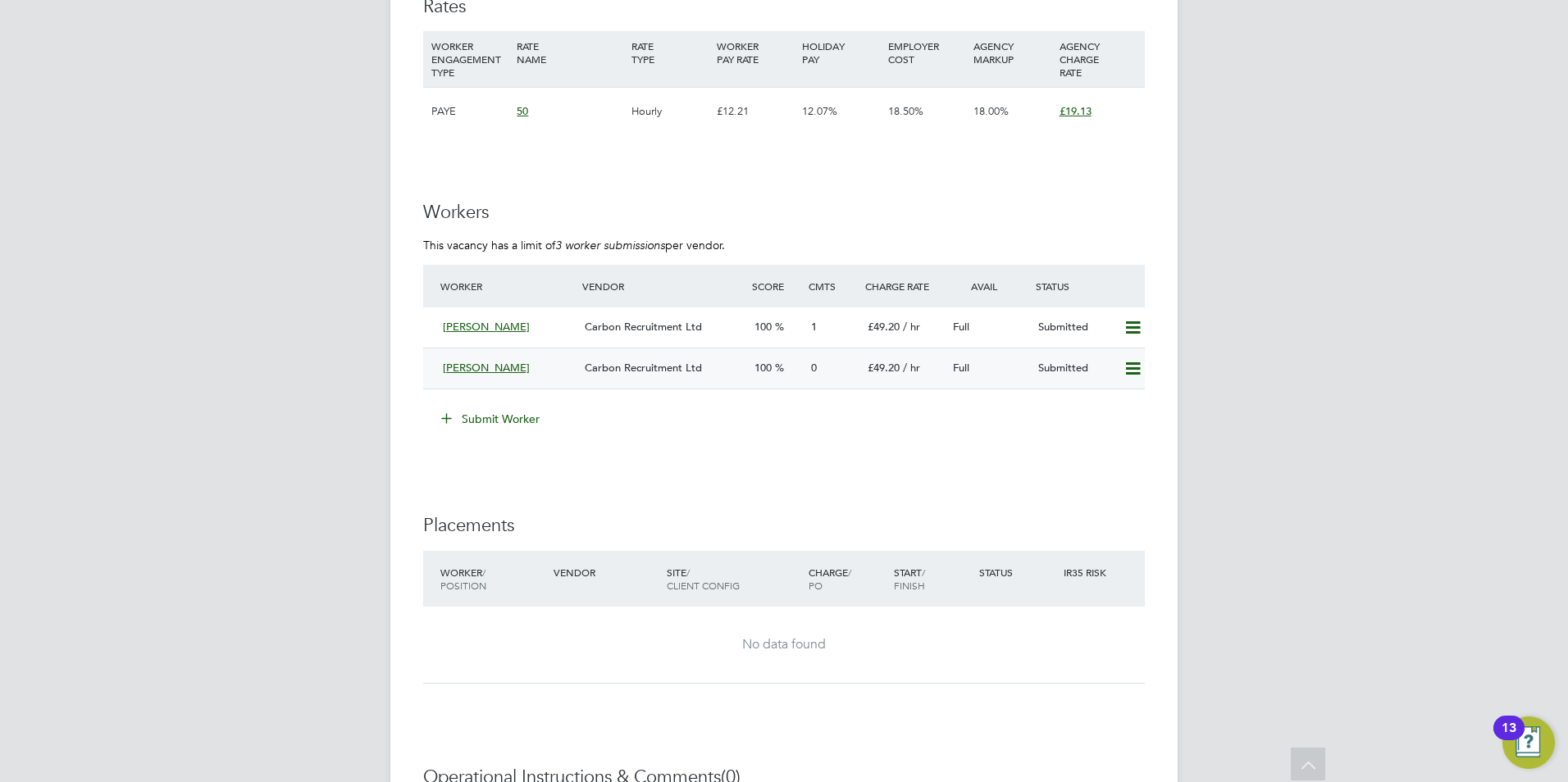
click at [506, 368] on span "[PERSON_NAME]" at bounding box center [486, 368] width 87 height 14
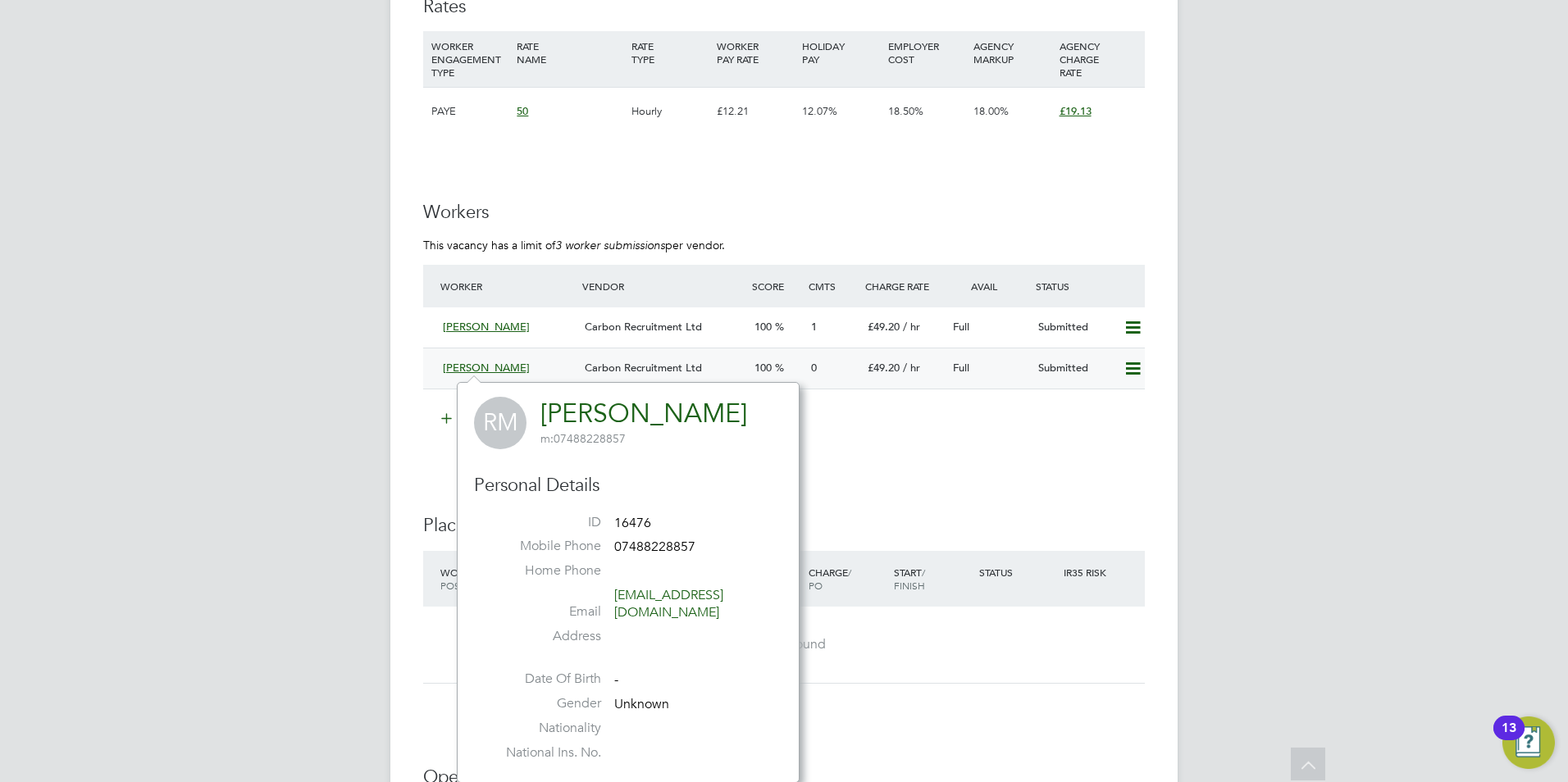
click at [506, 368] on span "[PERSON_NAME]" at bounding box center [486, 368] width 87 height 14
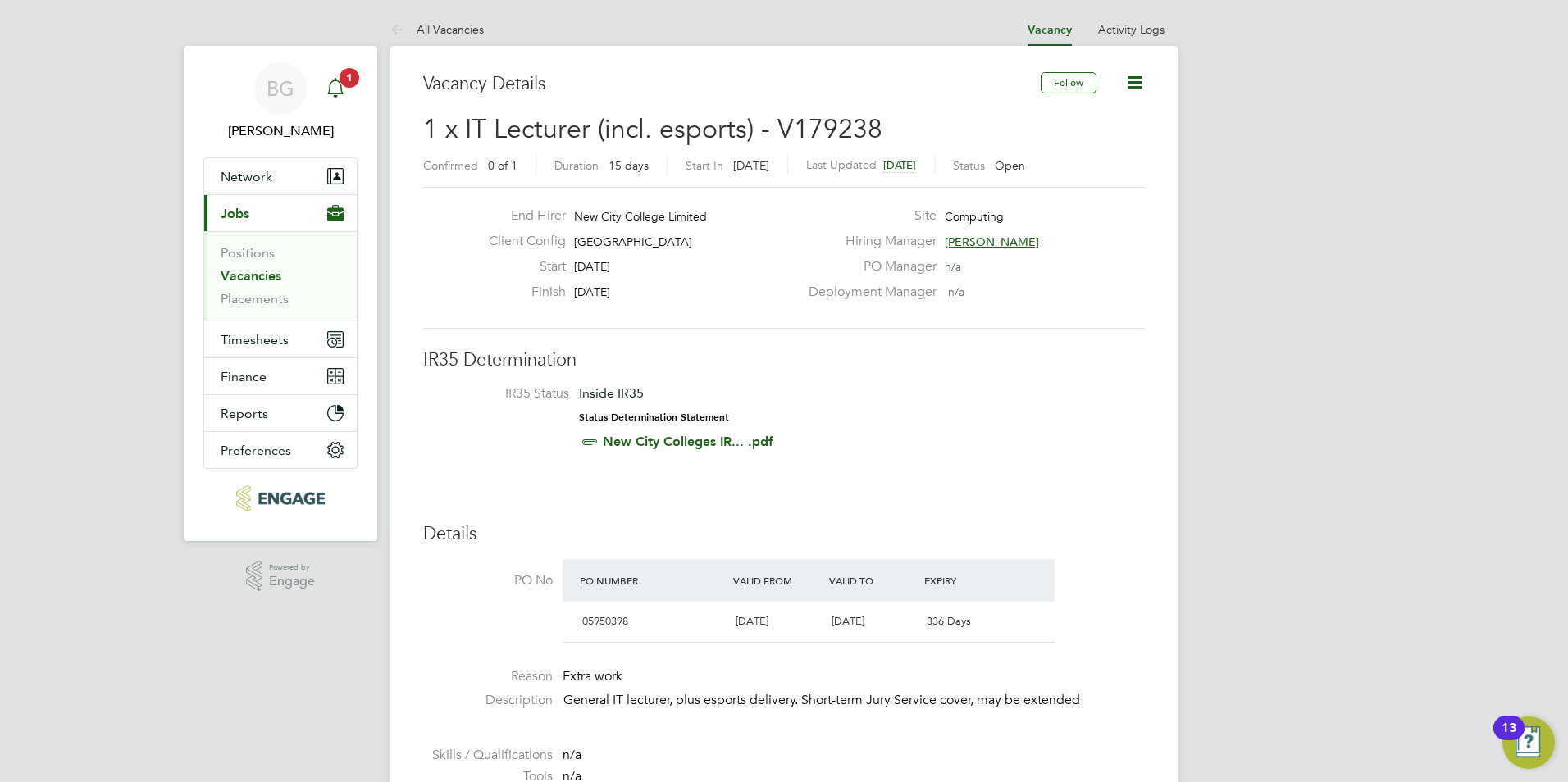
click at [335, 87] on icon "Main navigation" at bounding box center [336, 88] width 20 height 20
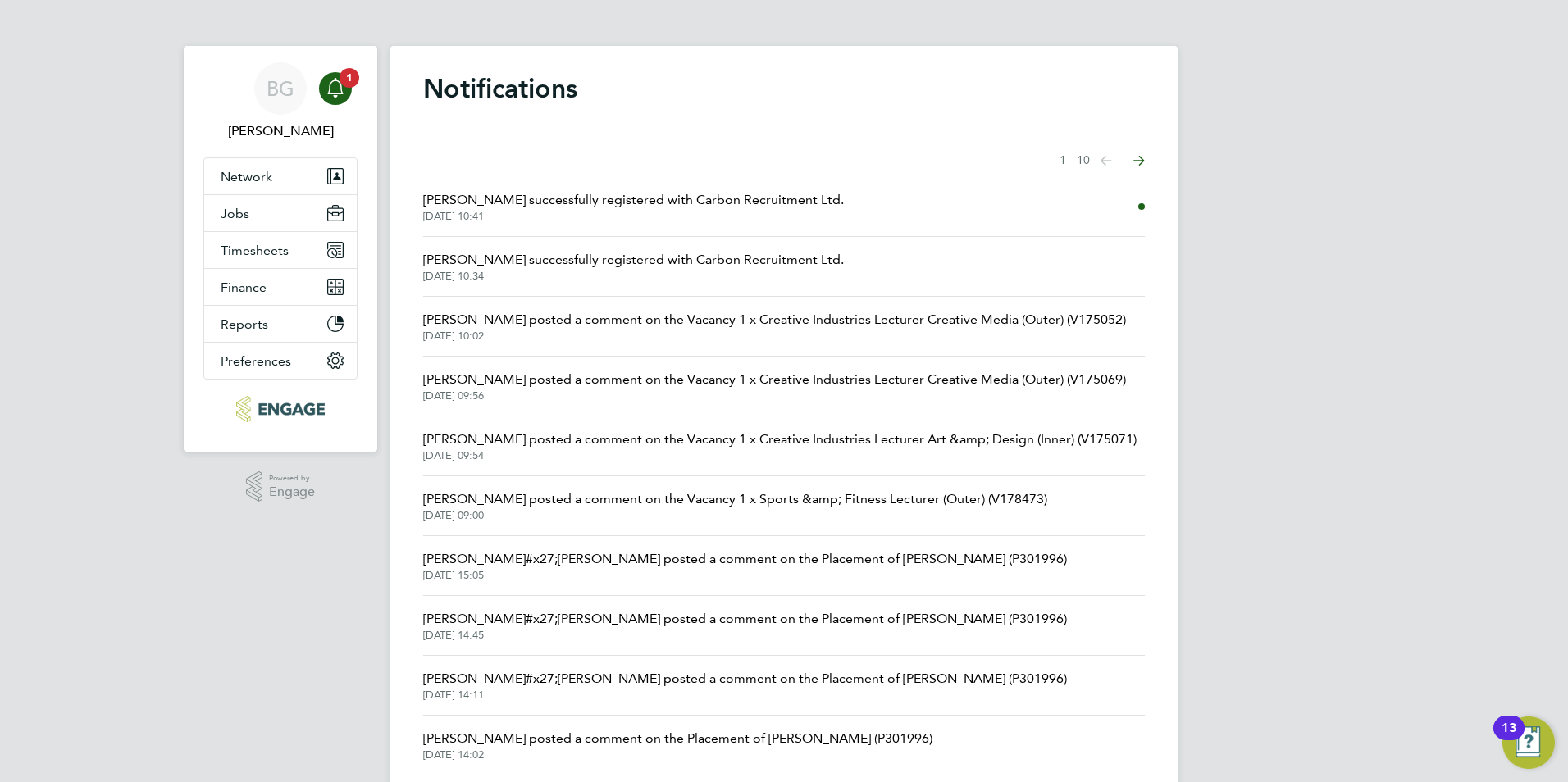
click at [556, 201] on span "[PERSON_NAME] successfully registered with Carbon Recruitment Ltd." at bounding box center [633, 200] width 420 height 20
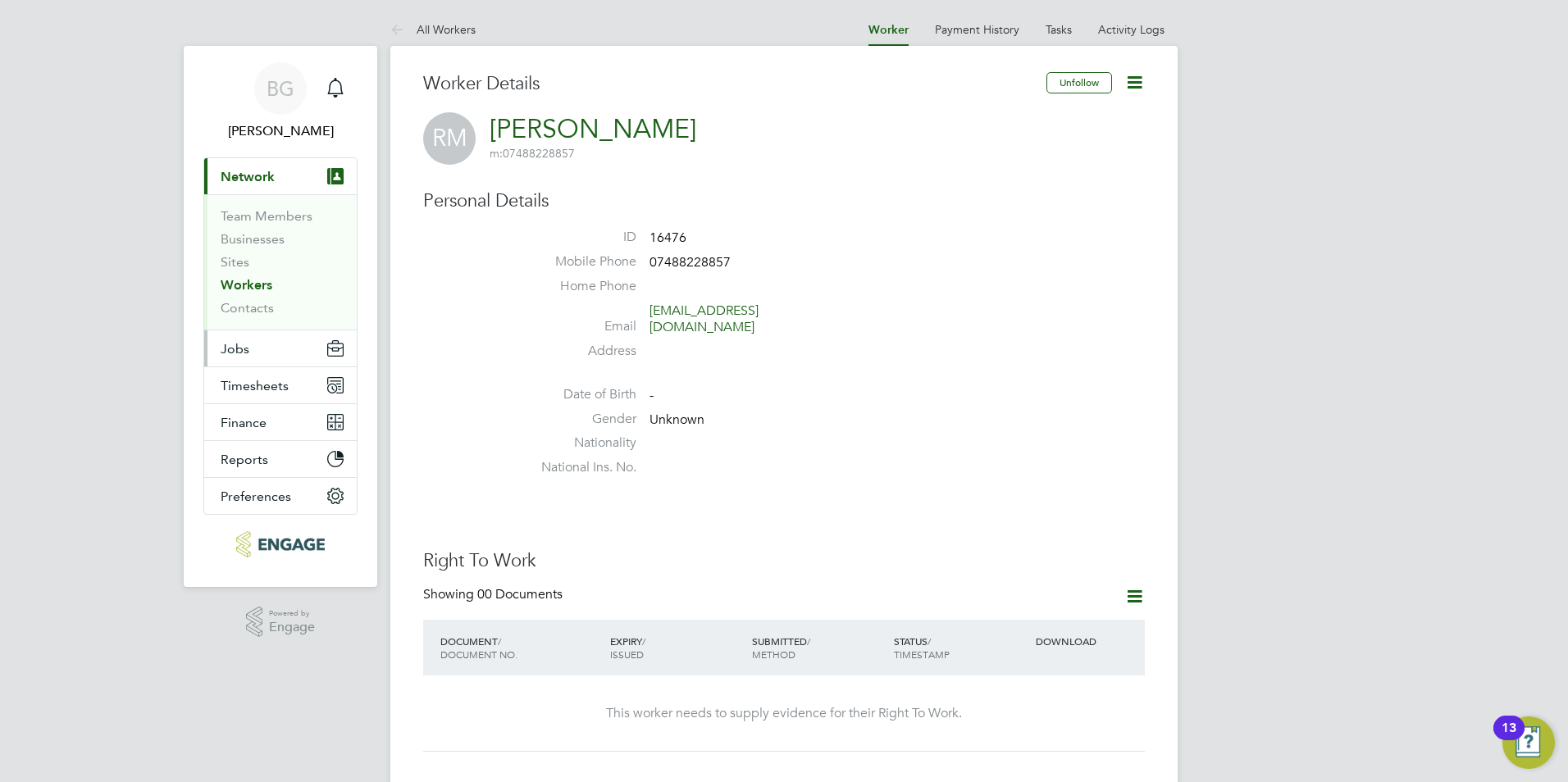
click at [274, 348] on button "Jobs" at bounding box center [280, 349] width 152 height 36
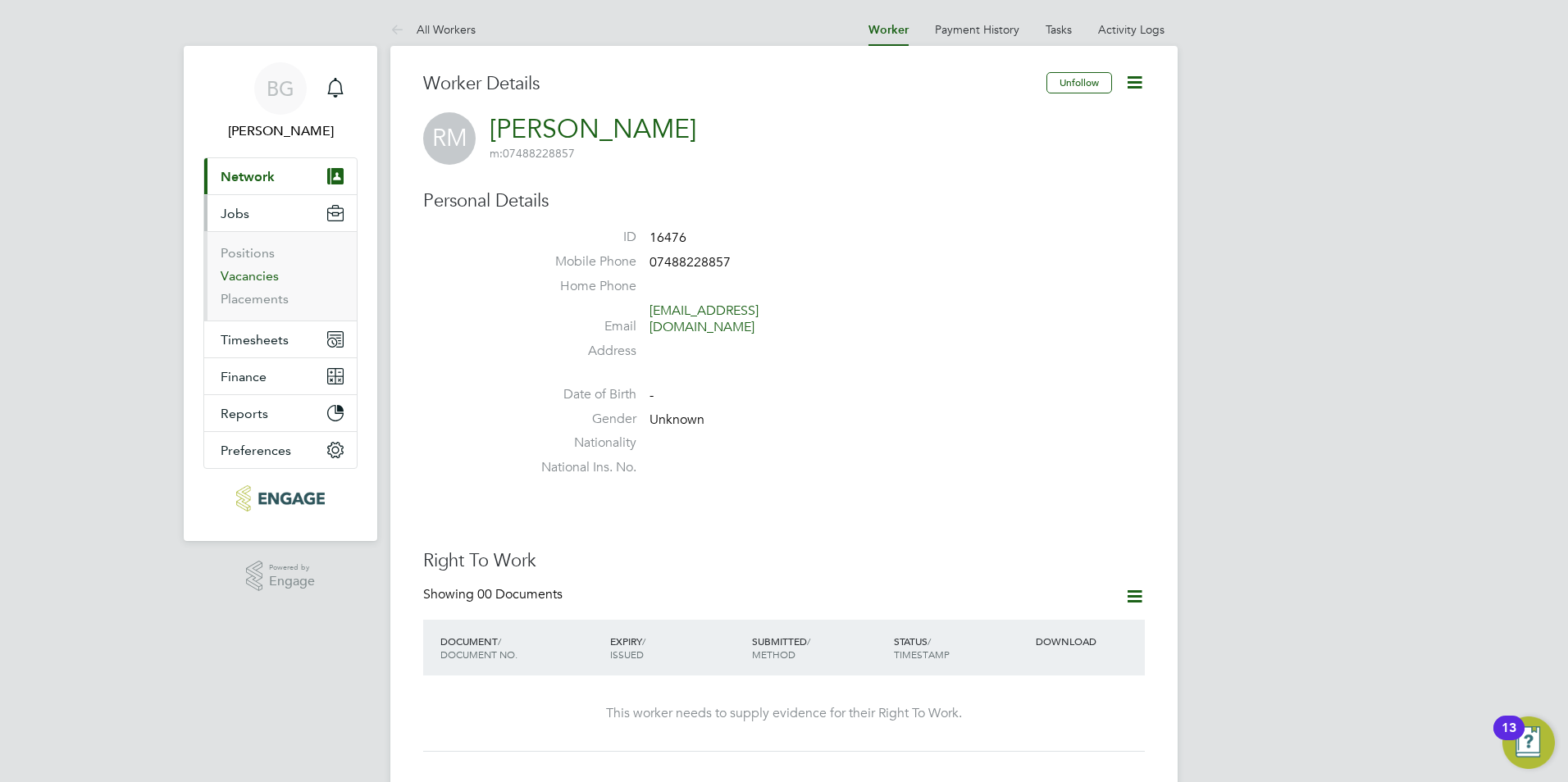
click at [258, 275] on link "Vacancies" at bounding box center [249, 275] width 58 height 16
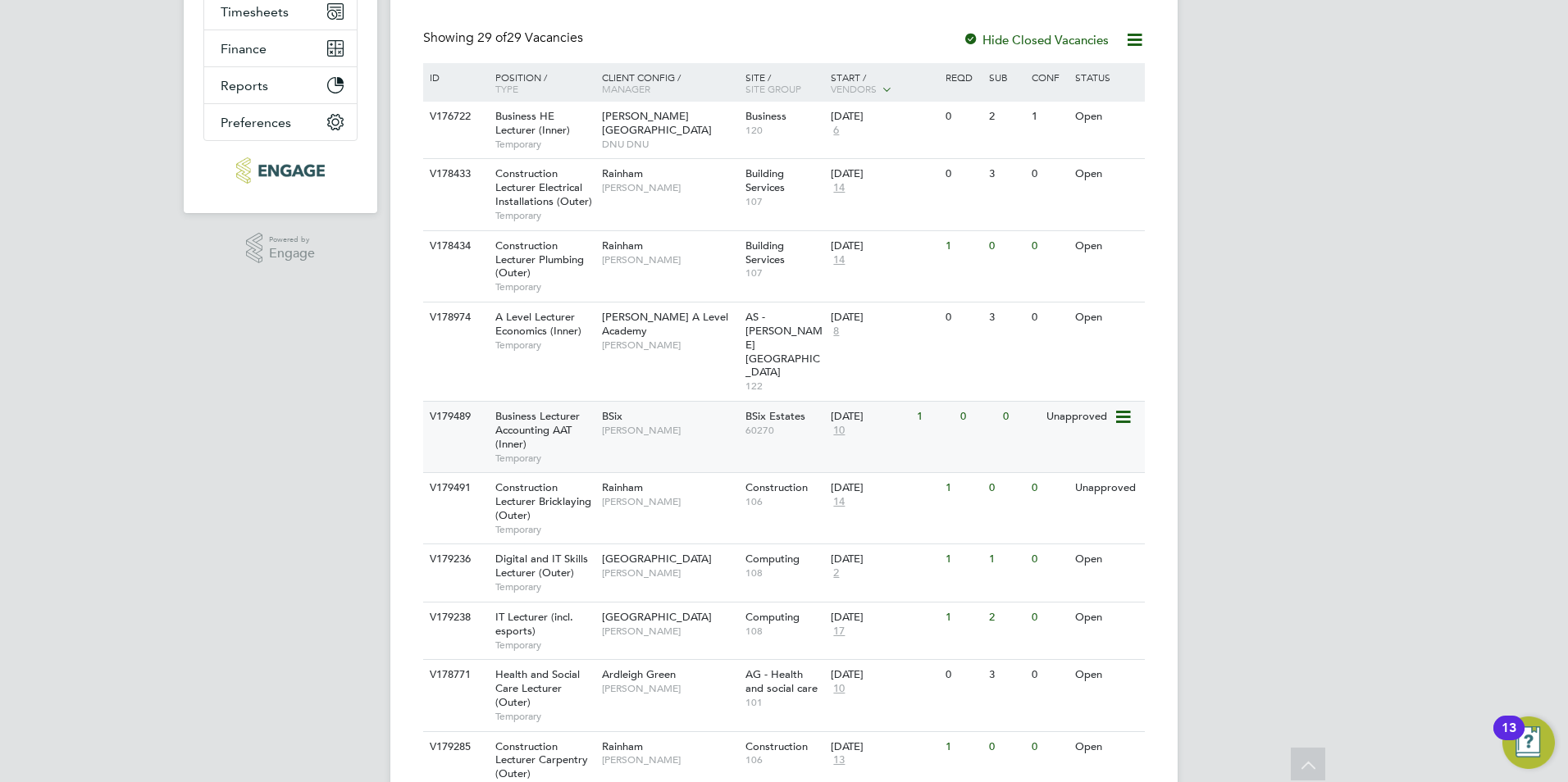
scroll to position [410, 0]
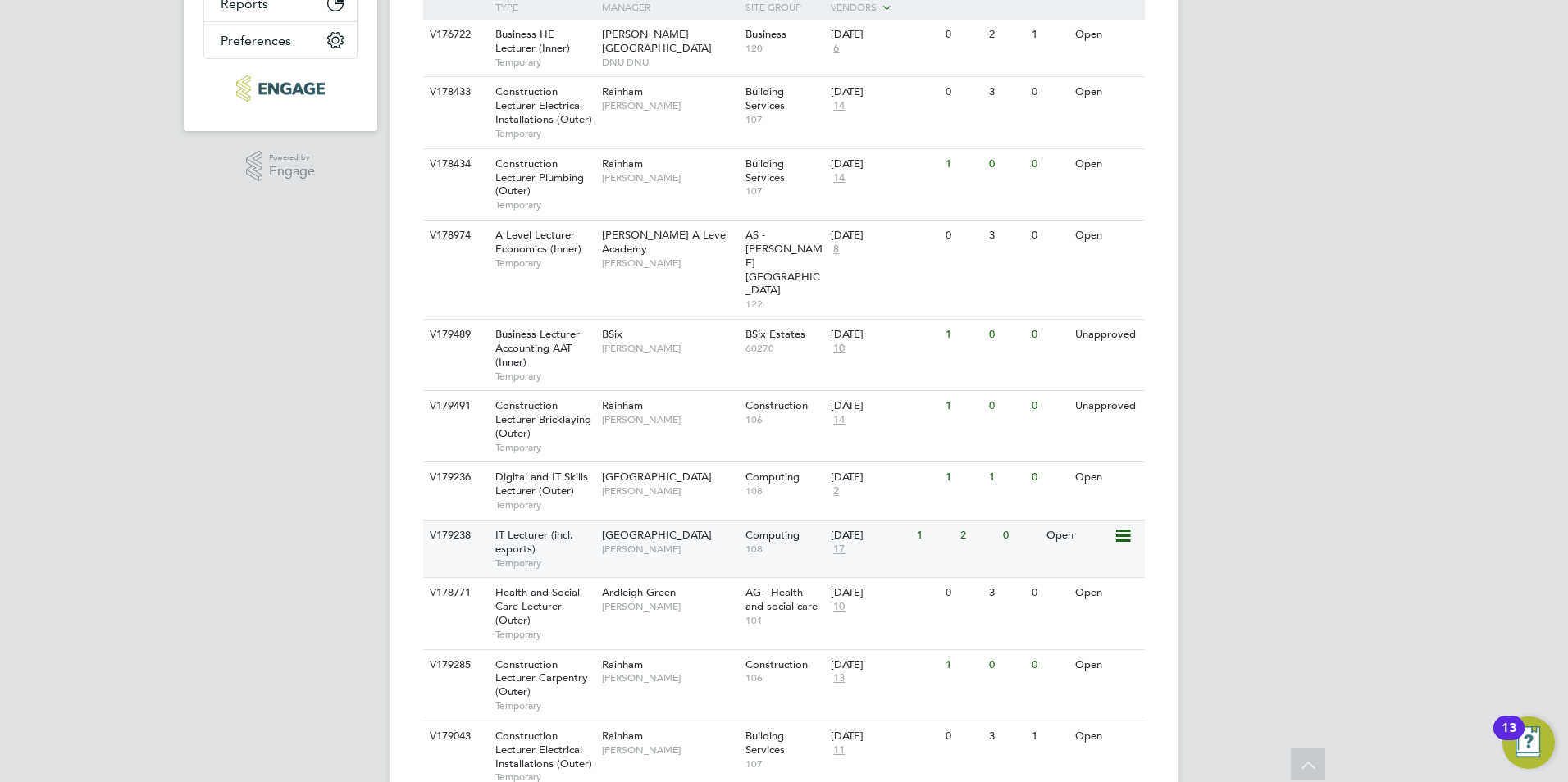
click at [540, 528] on span "IT Lecturer (incl. esports)" at bounding box center [534, 542] width 78 height 28
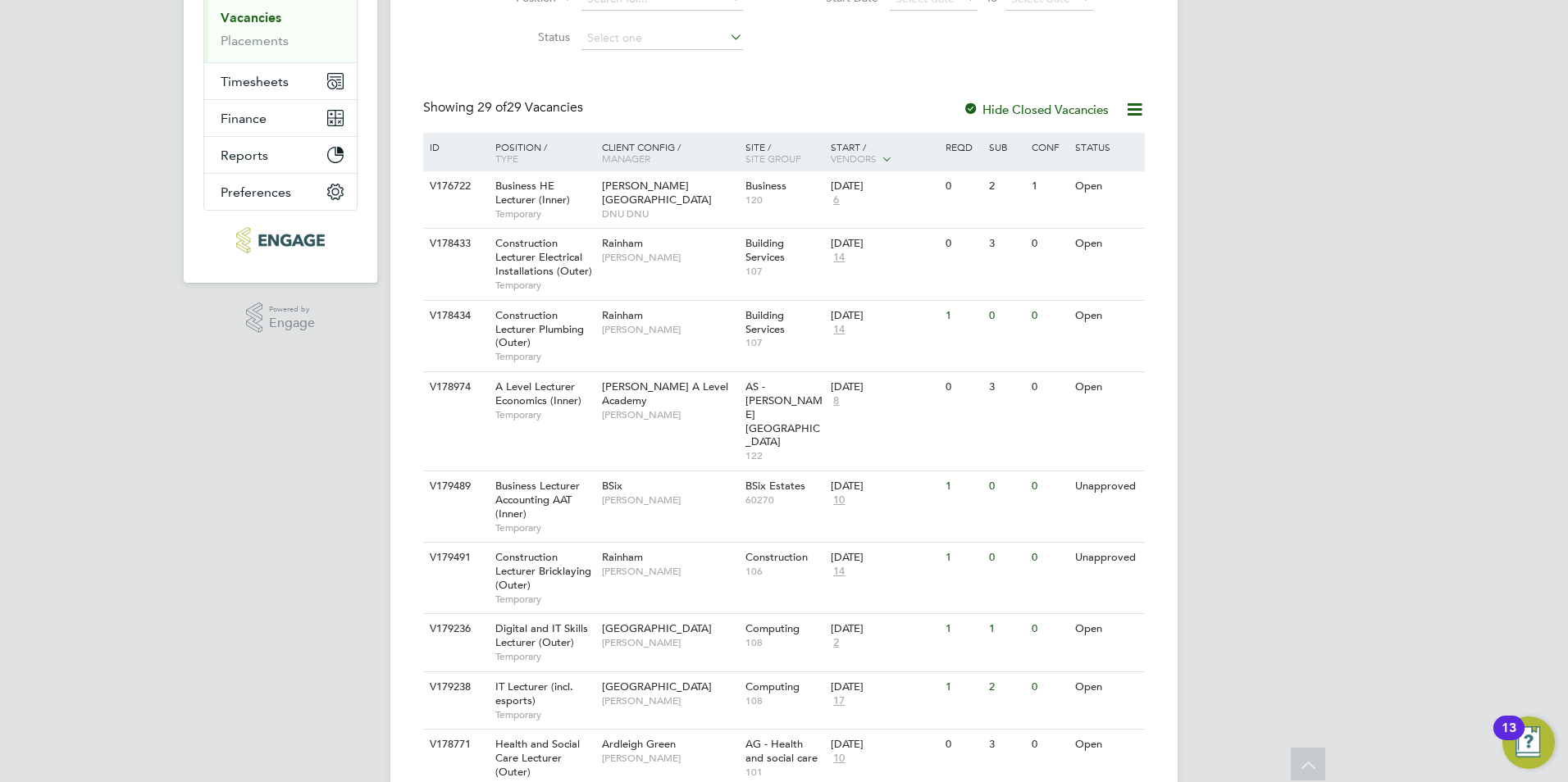
scroll to position [246, 0]
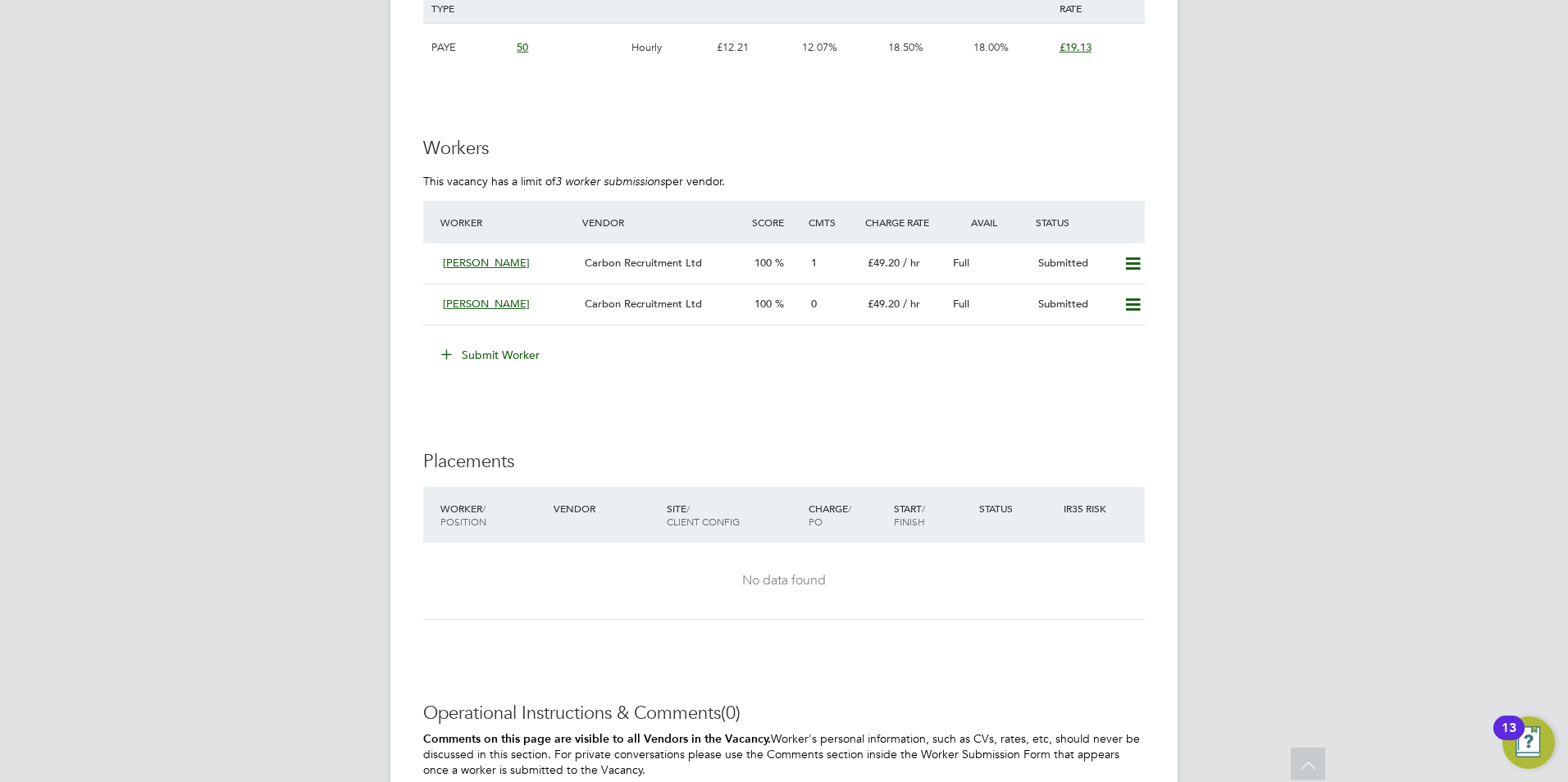
scroll to position [1148, 0]
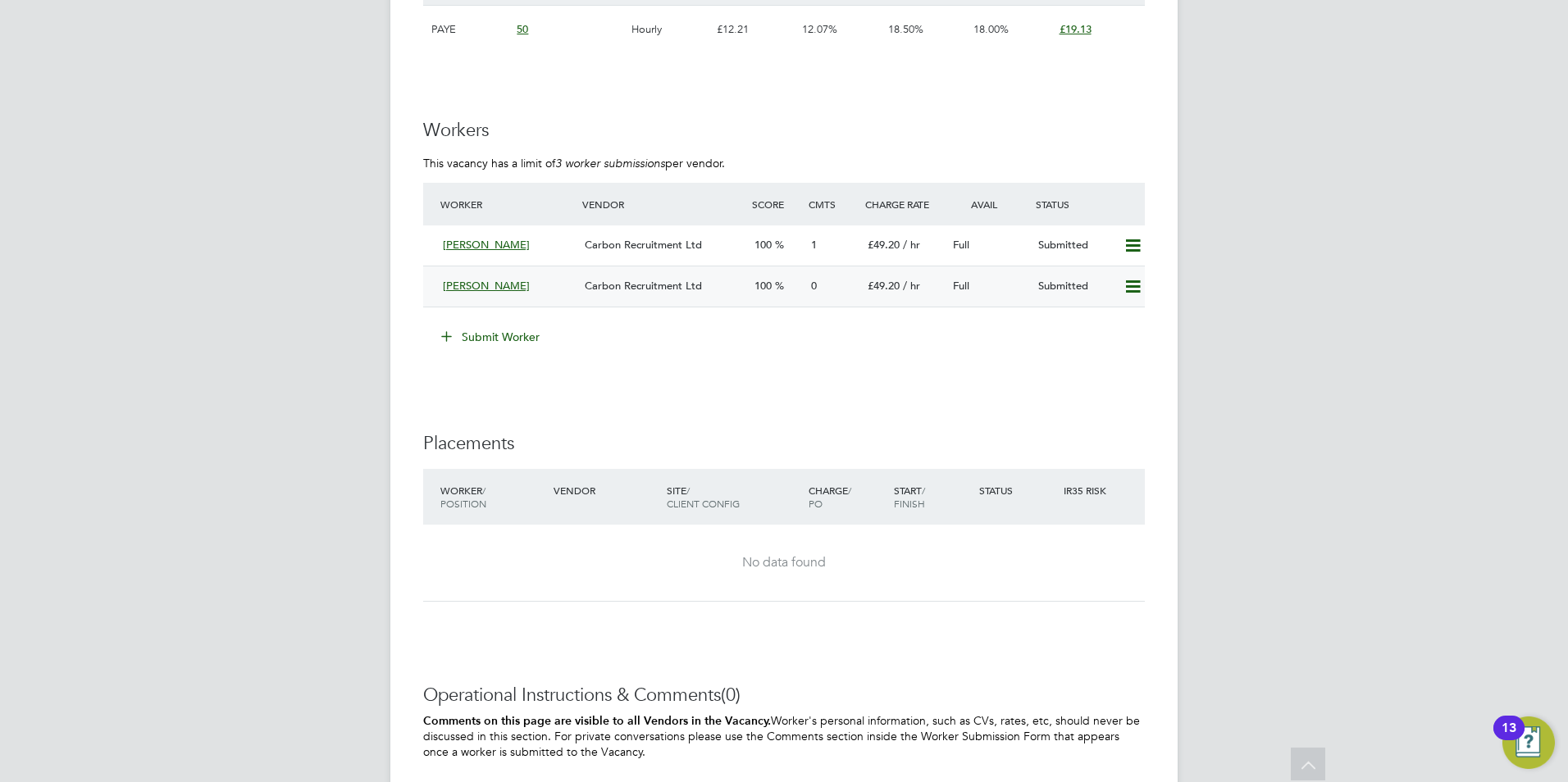
click at [477, 289] on span "[PERSON_NAME]" at bounding box center [486, 285] width 87 height 14
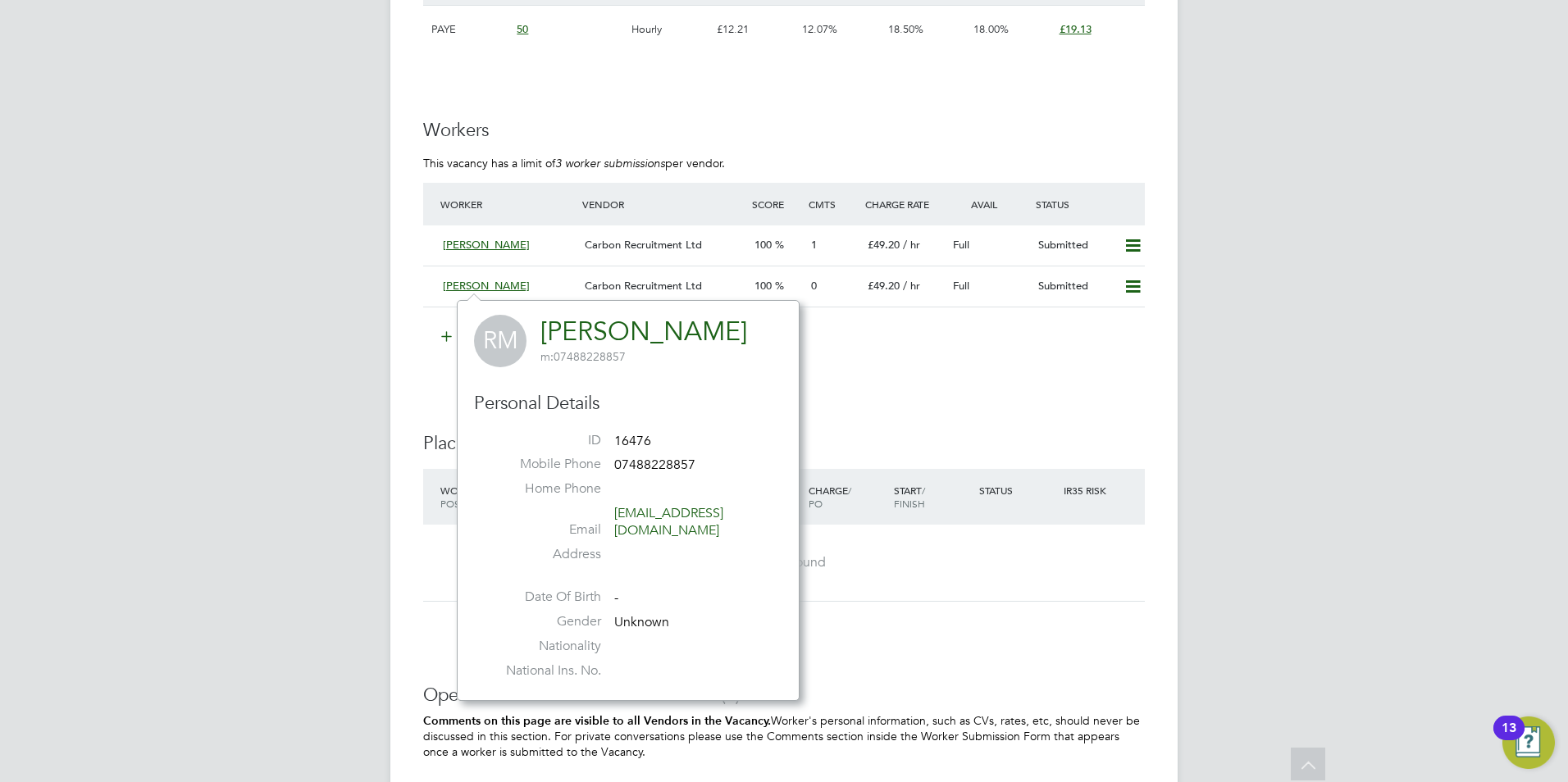
drag, startPoint x: 924, startPoint y: 396, endPoint x: 902, endPoint y: 396, distance: 22.0
click at [924, 396] on div "IR35 Determination IR35 Status Inside IR35 Status Determination Statement New C…" at bounding box center [783, 88] width 721 height 1775
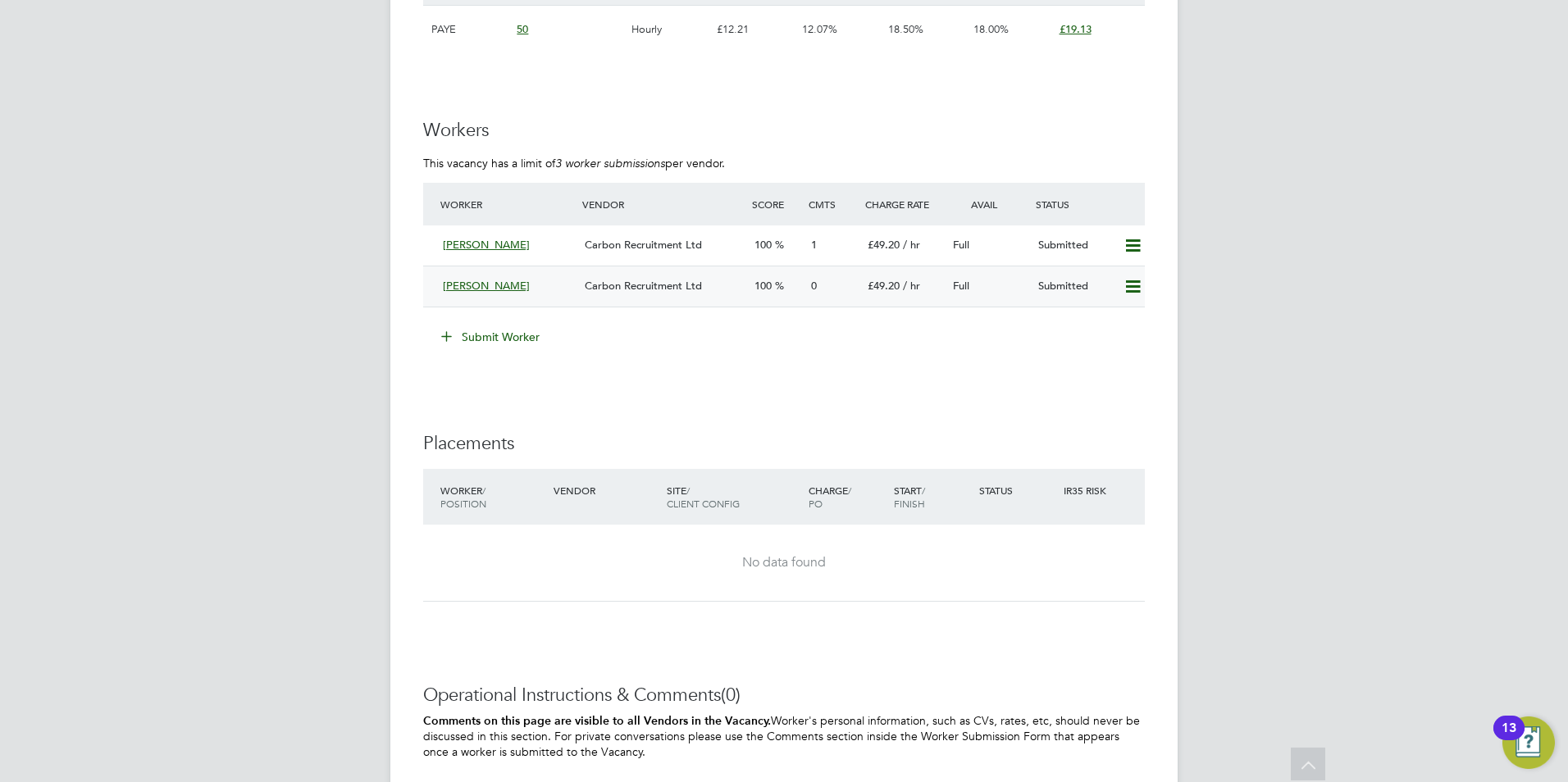
click at [484, 285] on span "[PERSON_NAME]" at bounding box center [486, 285] width 87 height 14
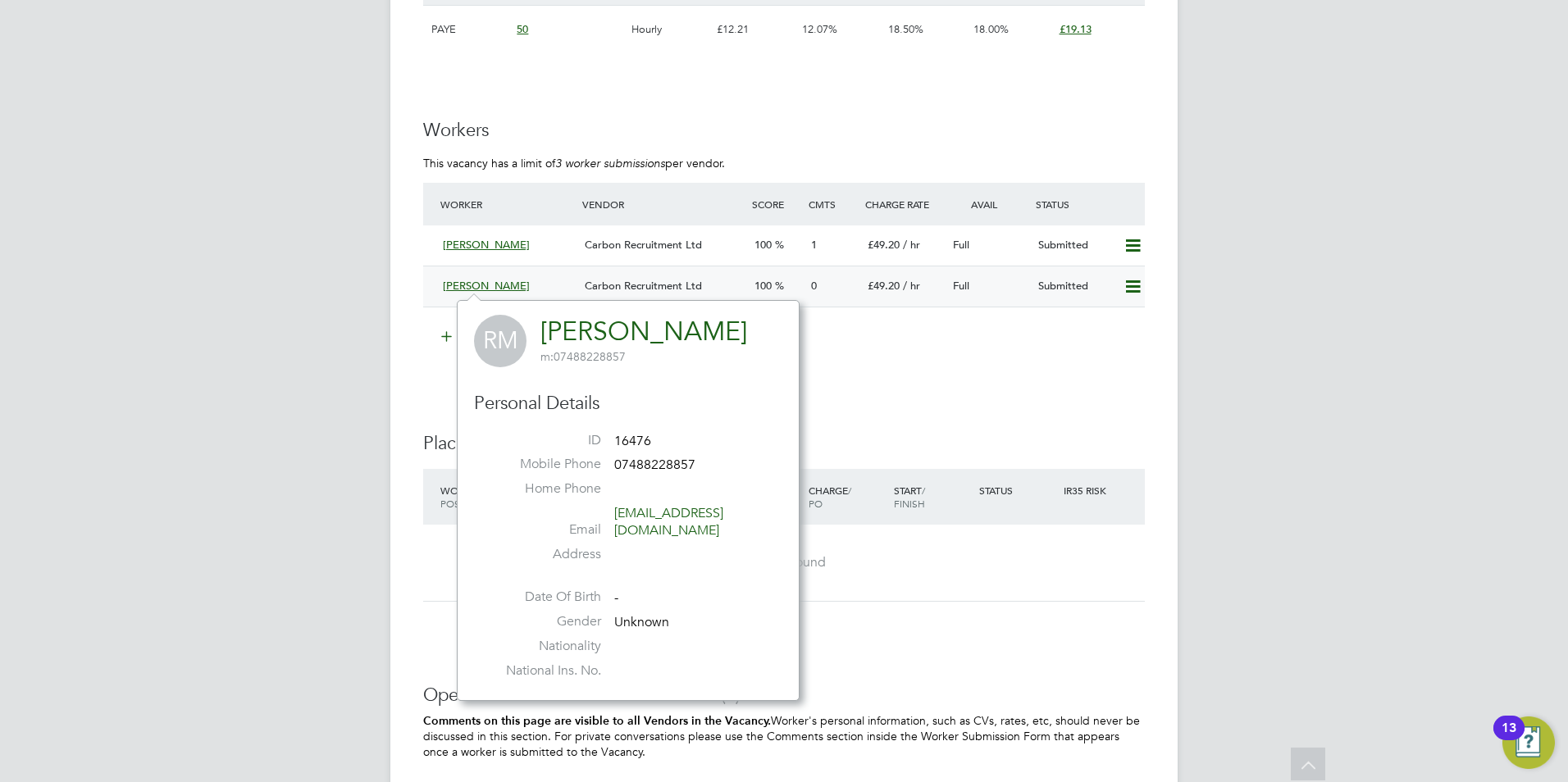
click at [483, 285] on span "[PERSON_NAME]" at bounding box center [486, 285] width 87 height 14
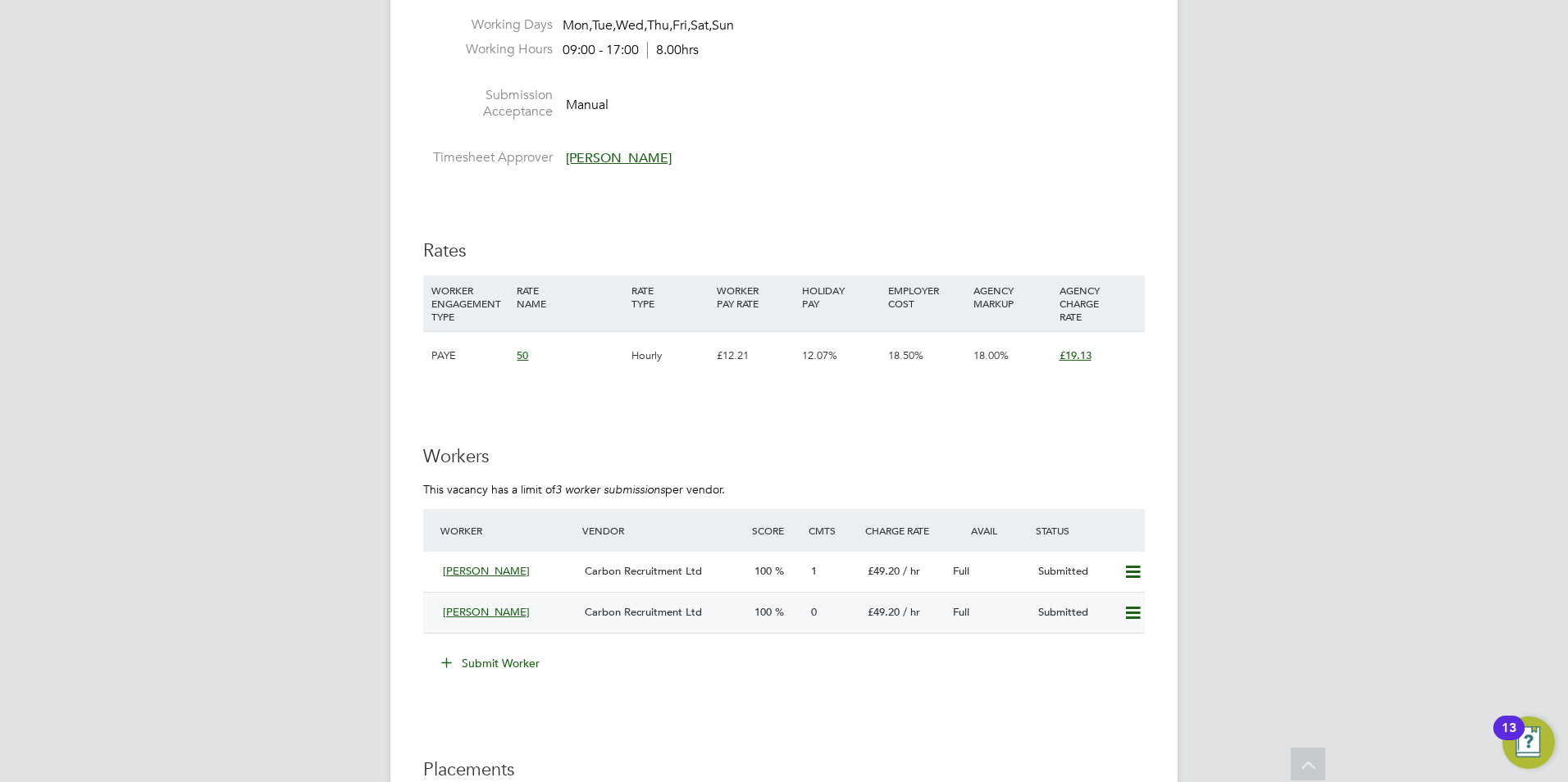
scroll to position [902, 0]
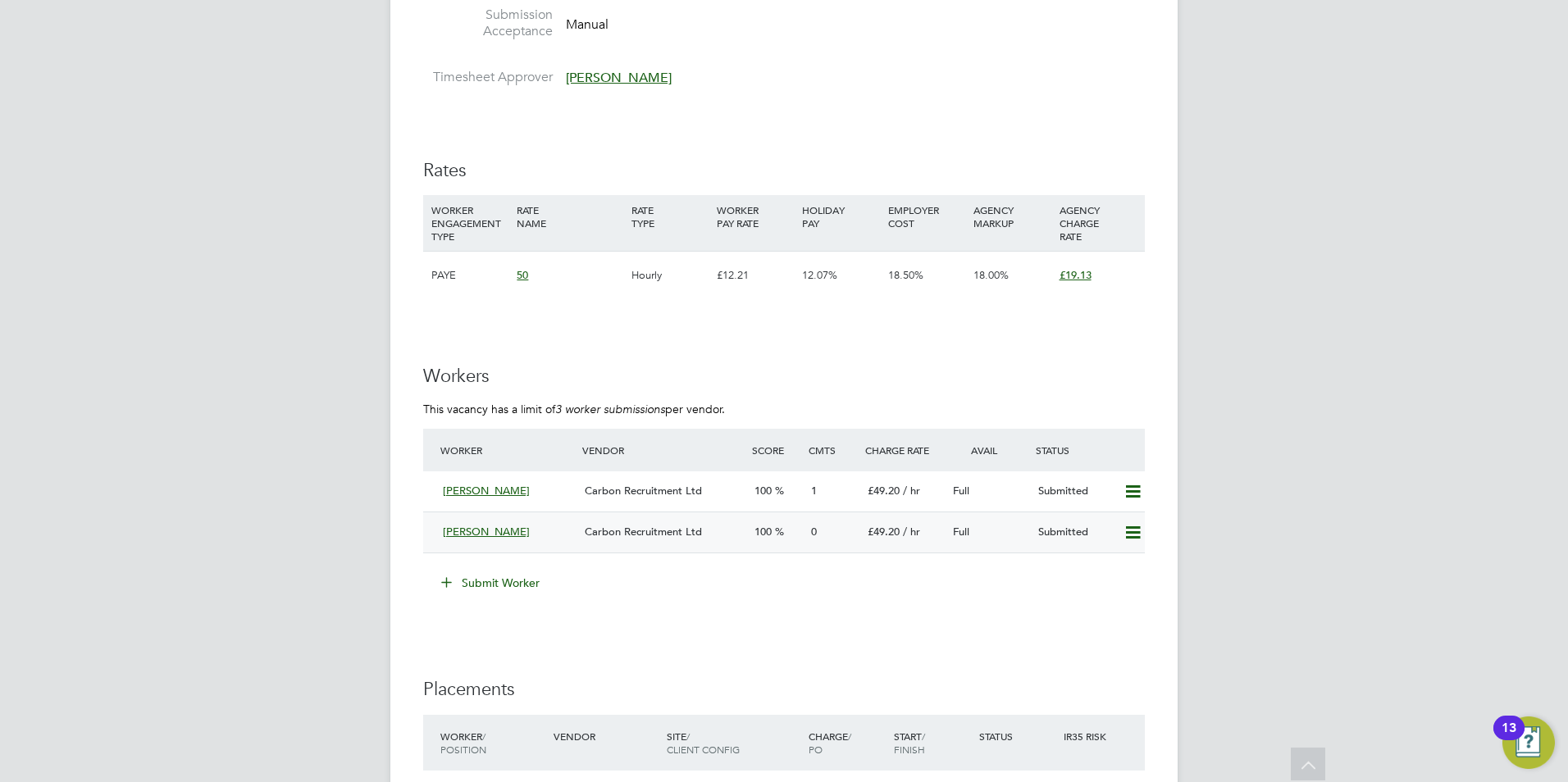
click at [500, 532] on span "[PERSON_NAME]" at bounding box center [486, 531] width 87 height 14
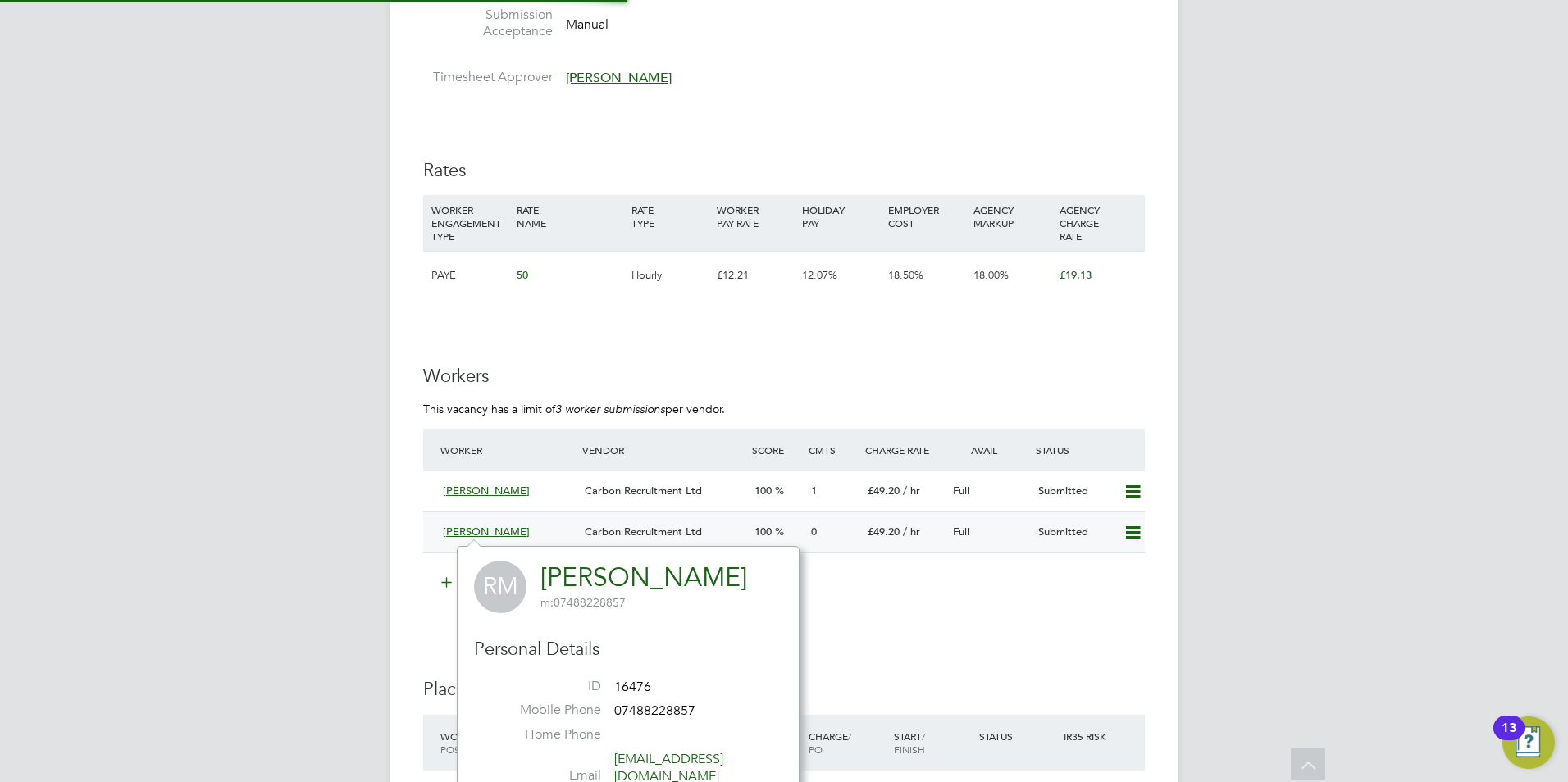
scroll to position [385, 343]
click at [497, 528] on span "[PERSON_NAME]" at bounding box center [486, 531] width 87 height 14
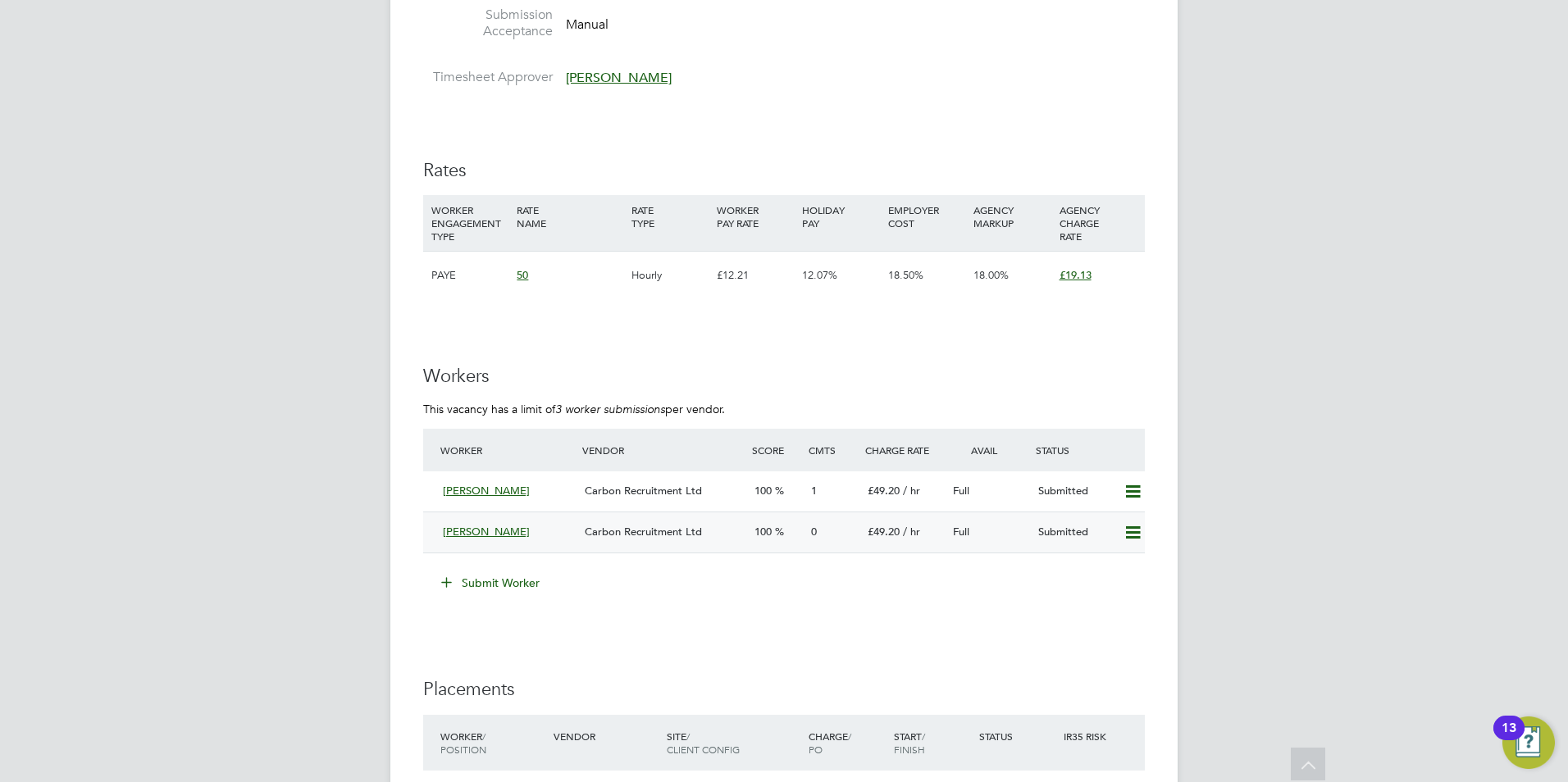
click at [497, 528] on span "[PERSON_NAME]" at bounding box center [486, 531] width 87 height 14
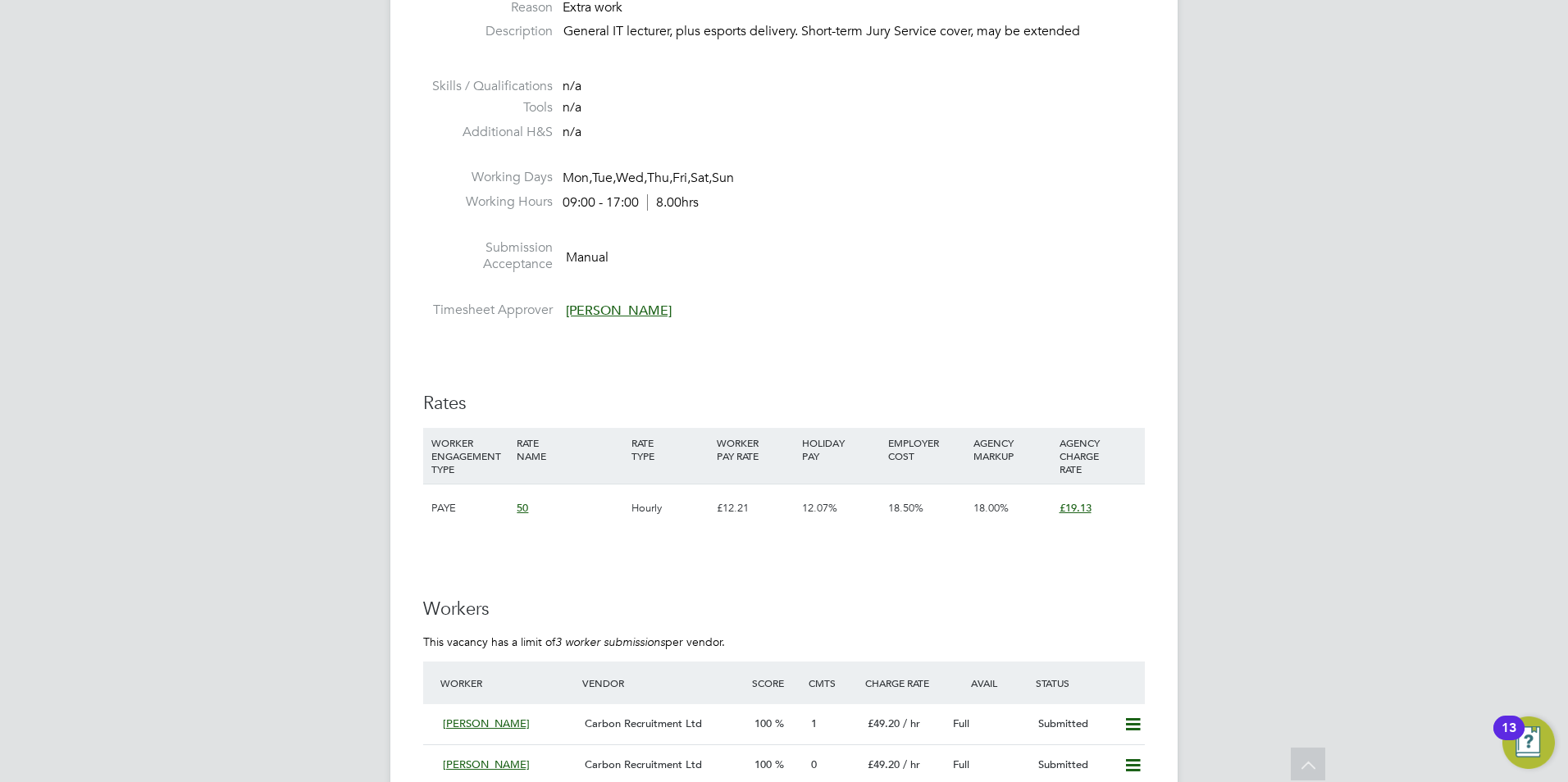
scroll to position [902, 0]
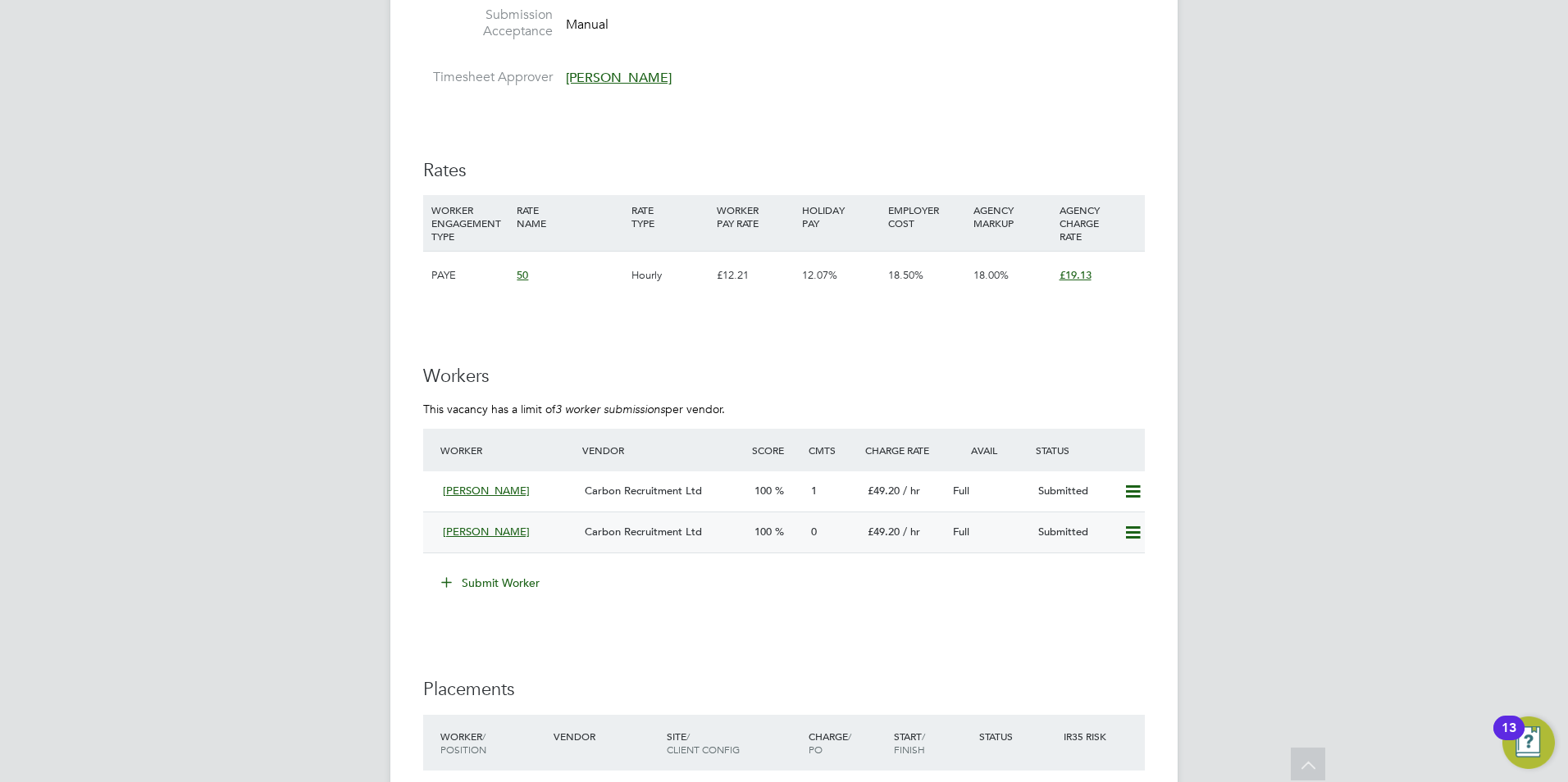
click at [501, 536] on span "[PERSON_NAME]" at bounding box center [486, 531] width 87 height 14
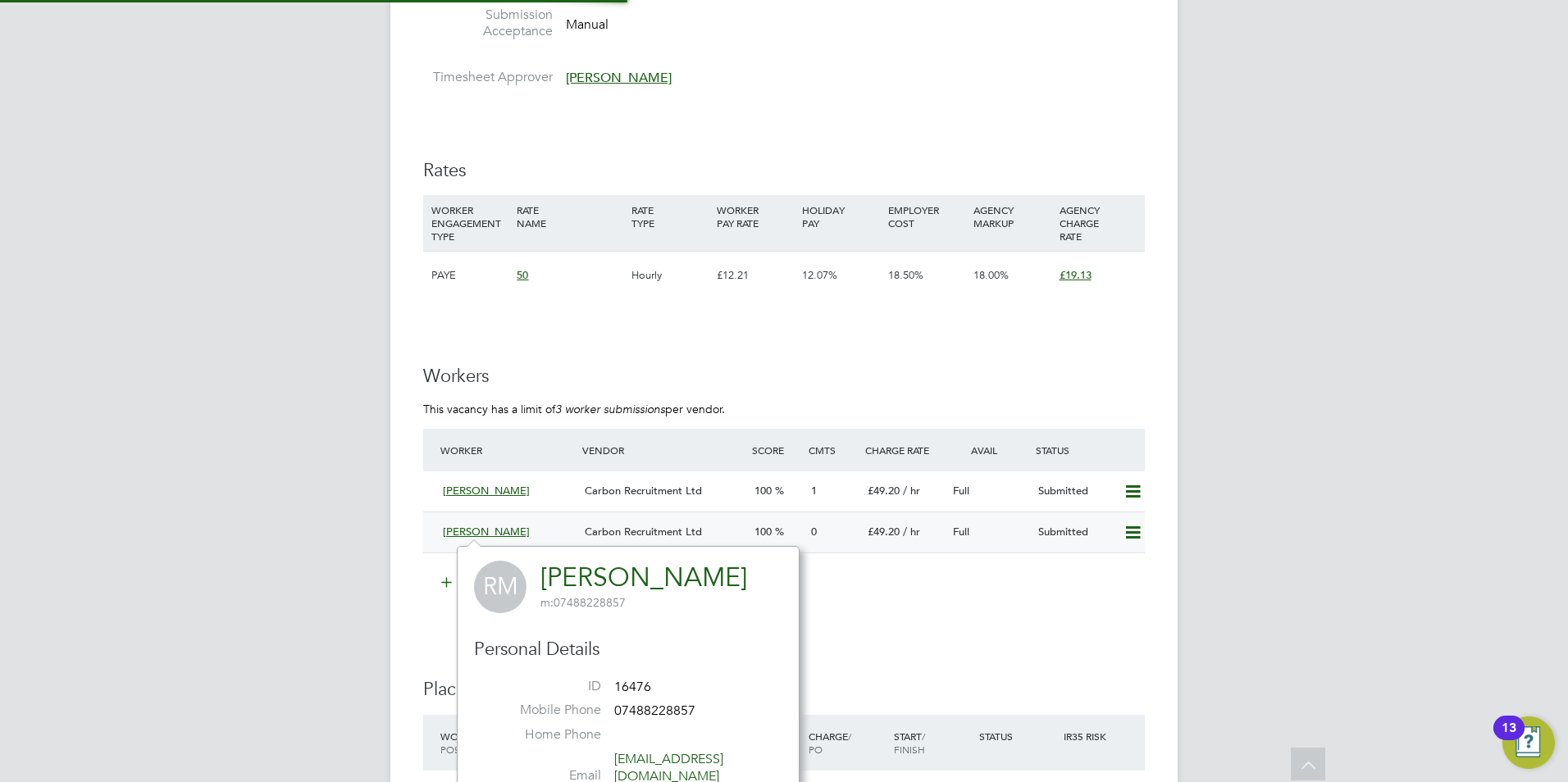
scroll to position [385, 343]
click at [568, 564] on link "[PERSON_NAME]" at bounding box center [643, 577] width 206 height 32
click at [311, 458] on div "BG Becky Green Notifications Applications: Network Team Members Businesses Site…" at bounding box center [784, 189] width 1568 height 2183
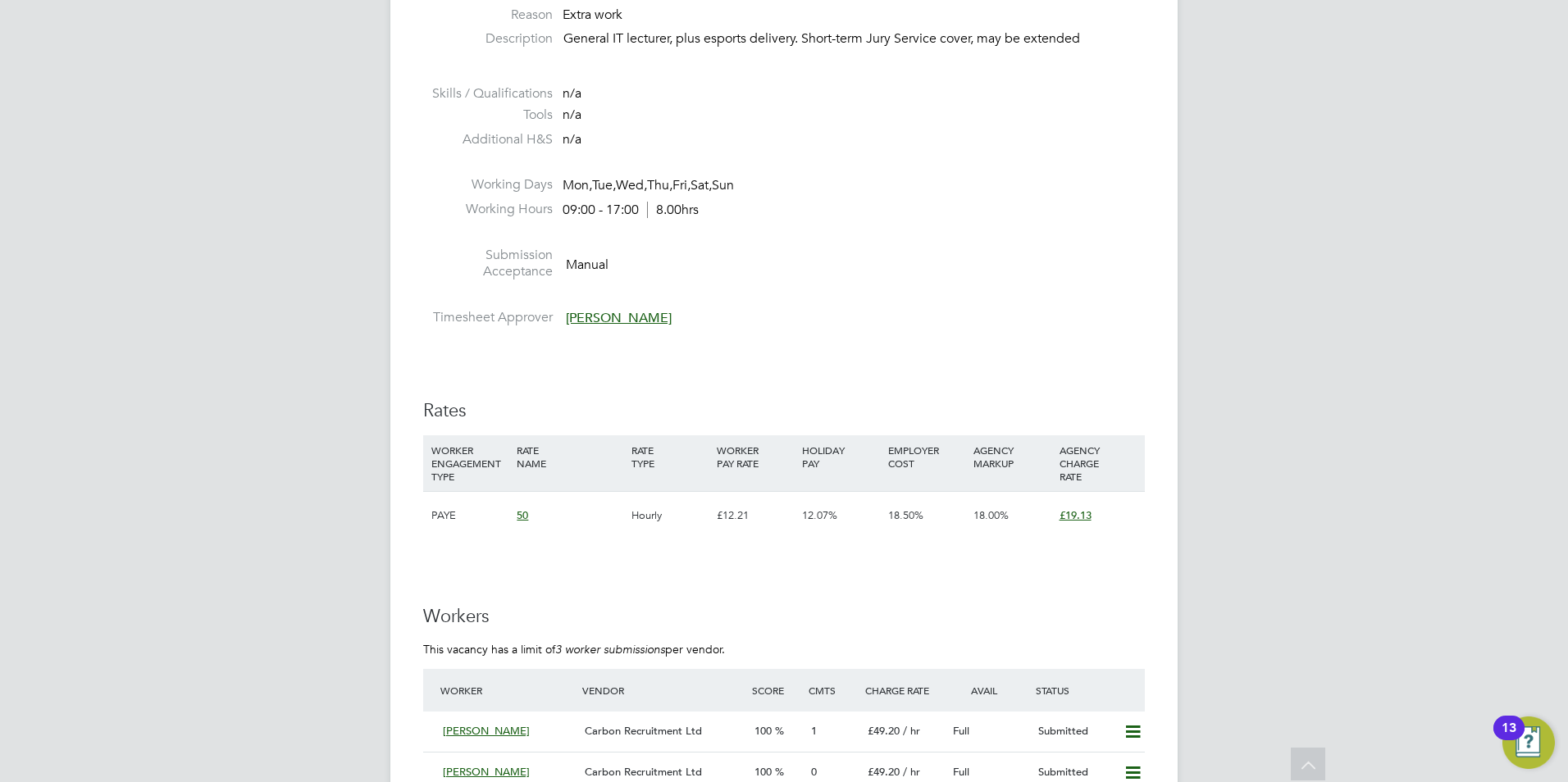
scroll to position [1148, 0]
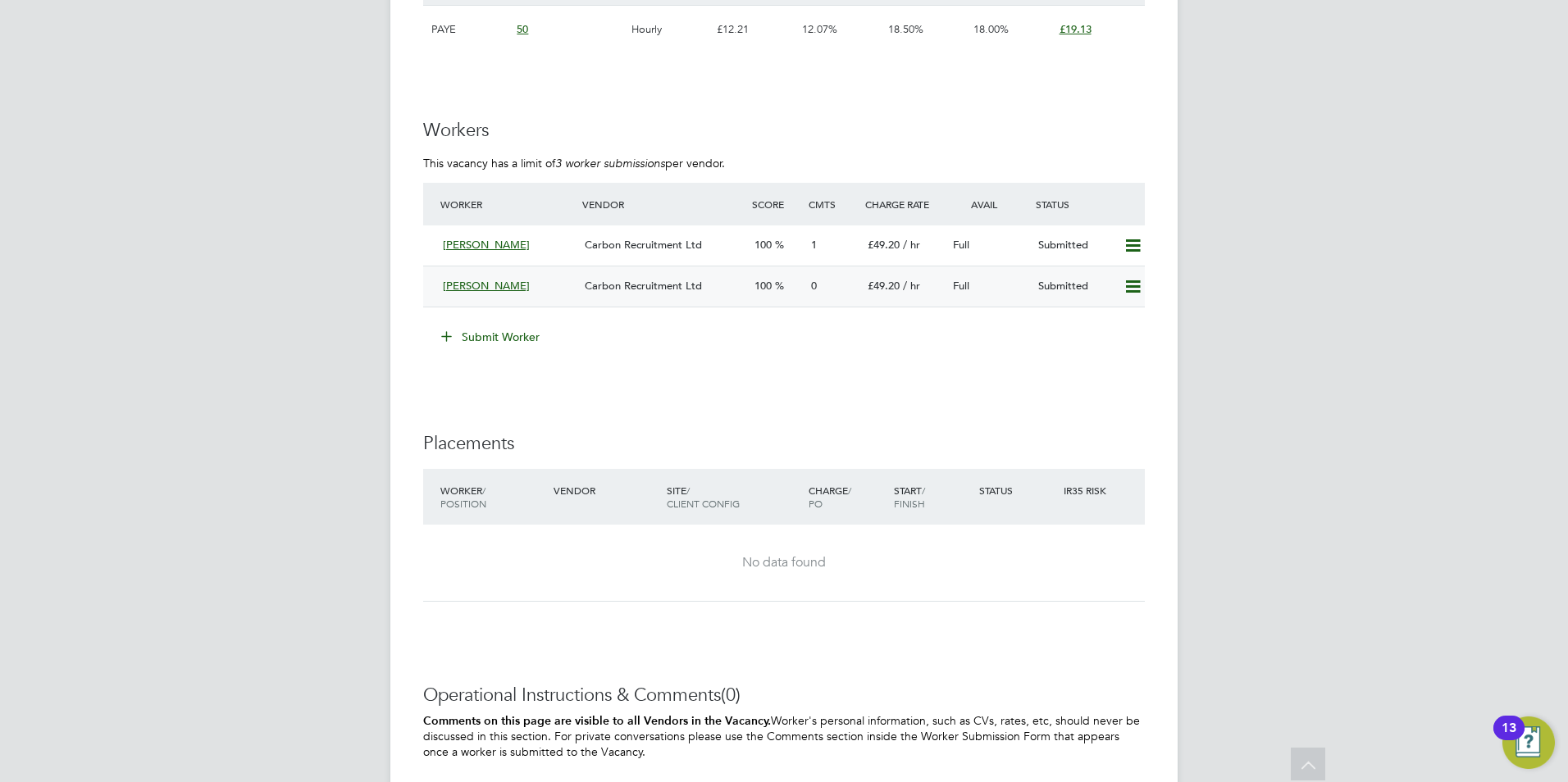
click at [508, 296] on div "Ronald Morgan" at bounding box center [507, 286] width 141 height 27
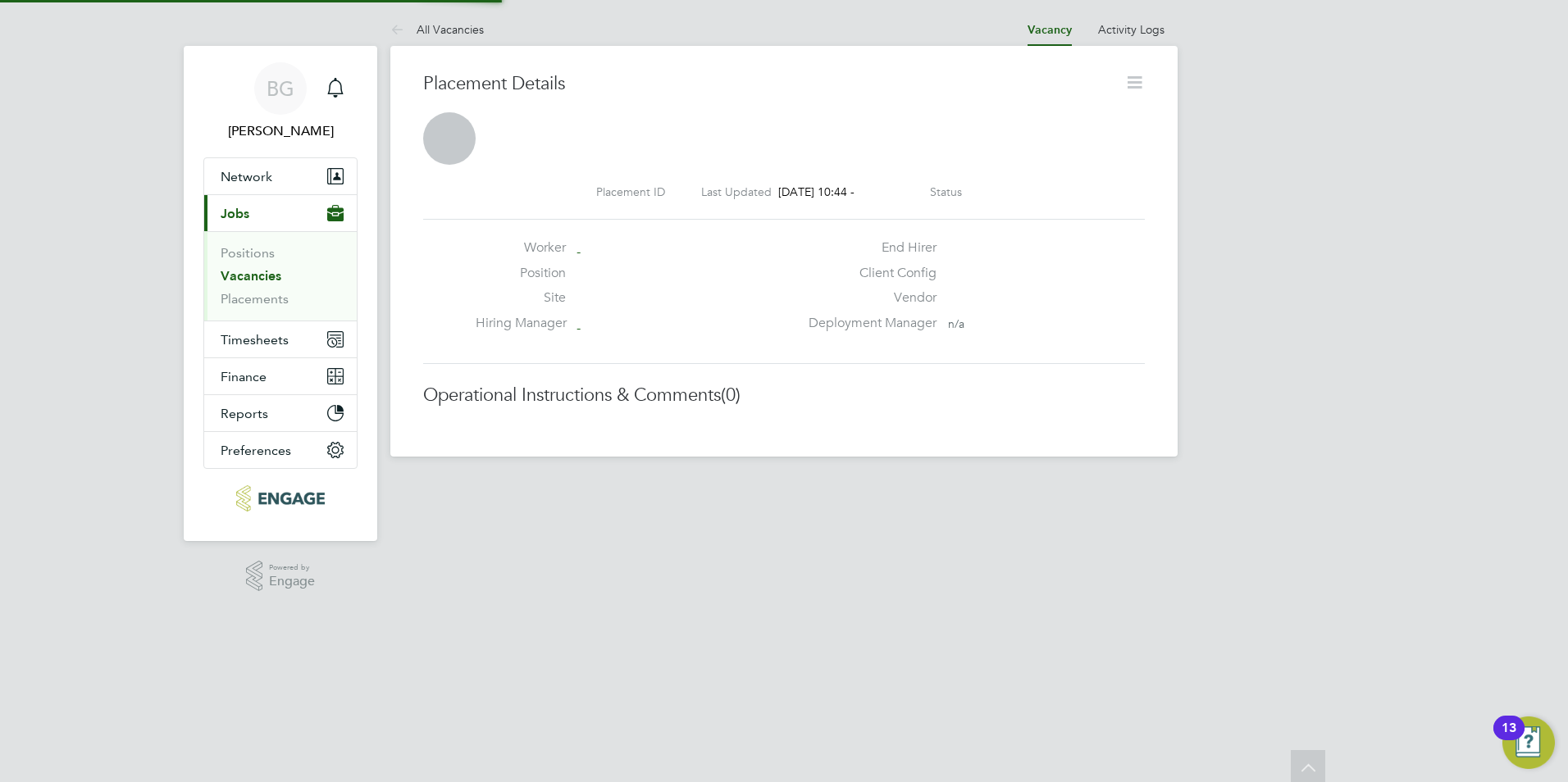
scroll to position [8, 8]
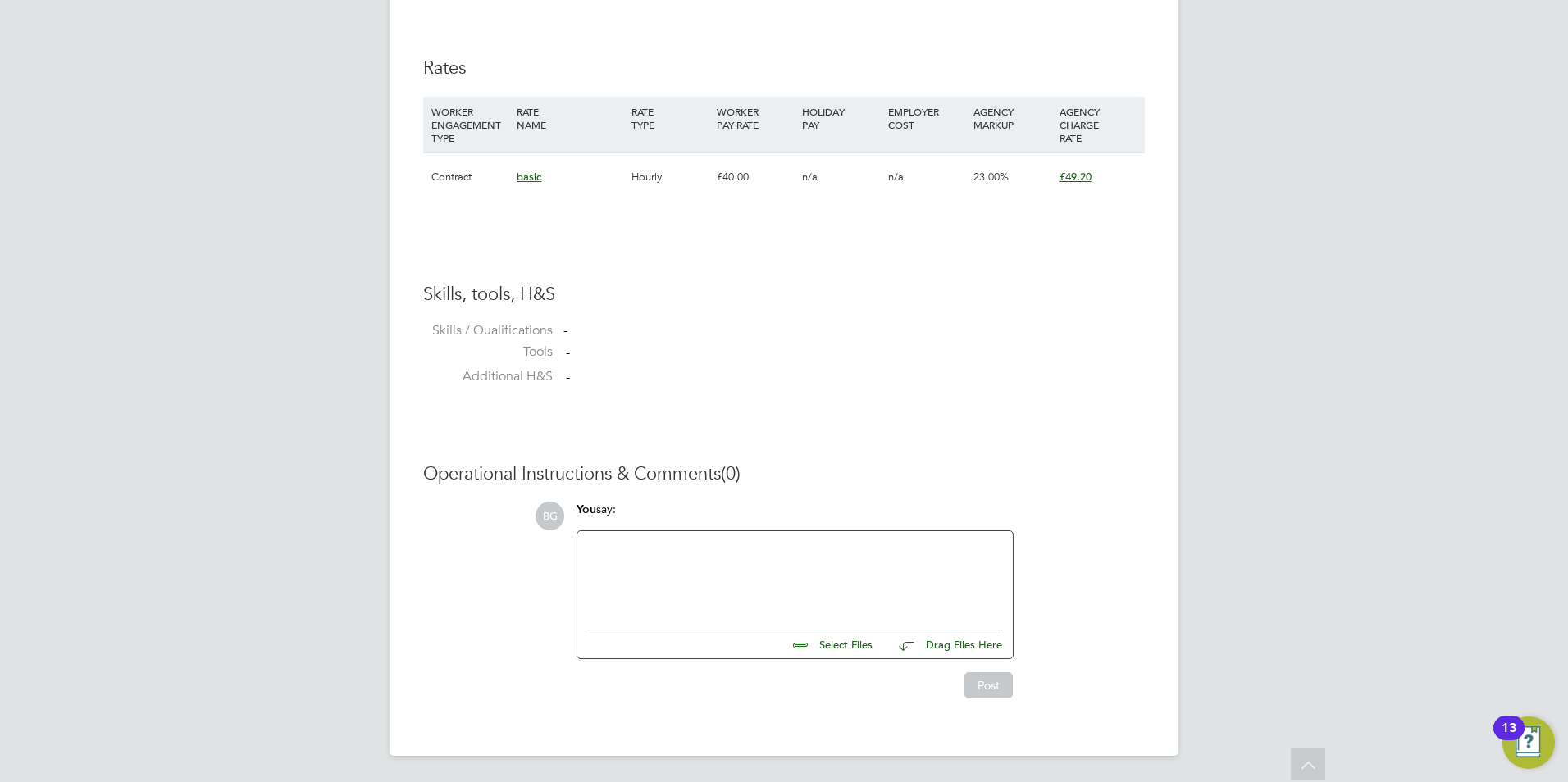
click at [863, 647] on input "file" at bounding box center [879, 642] width 246 height 23
click at [831, 643] on input "file" at bounding box center [879, 642] width 246 height 23
type input "C:\fakepath\RON-MORGAN_4652144 (002).doc"
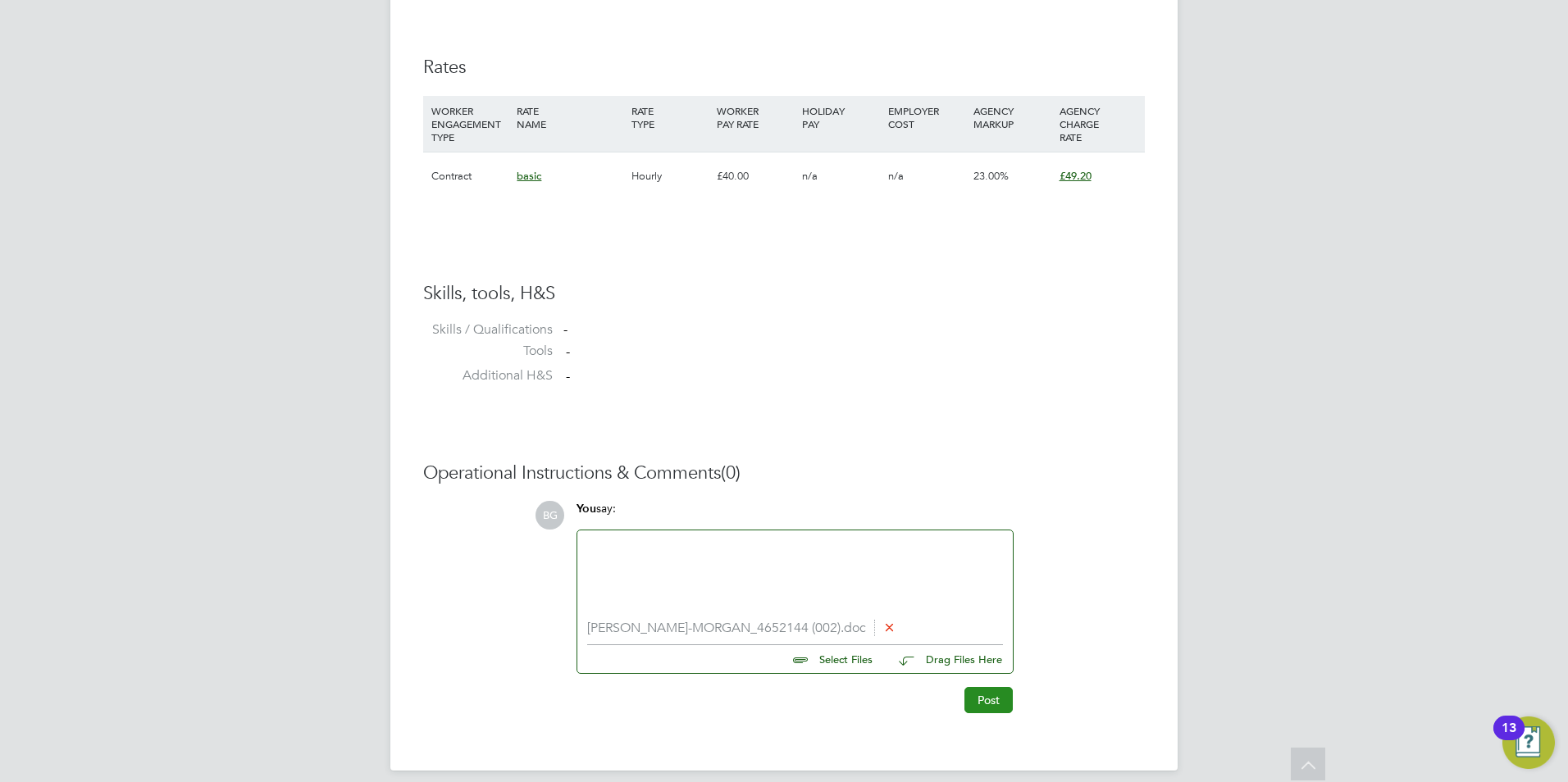
click at [972, 699] on button "Post" at bounding box center [988, 700] width 49 height 26
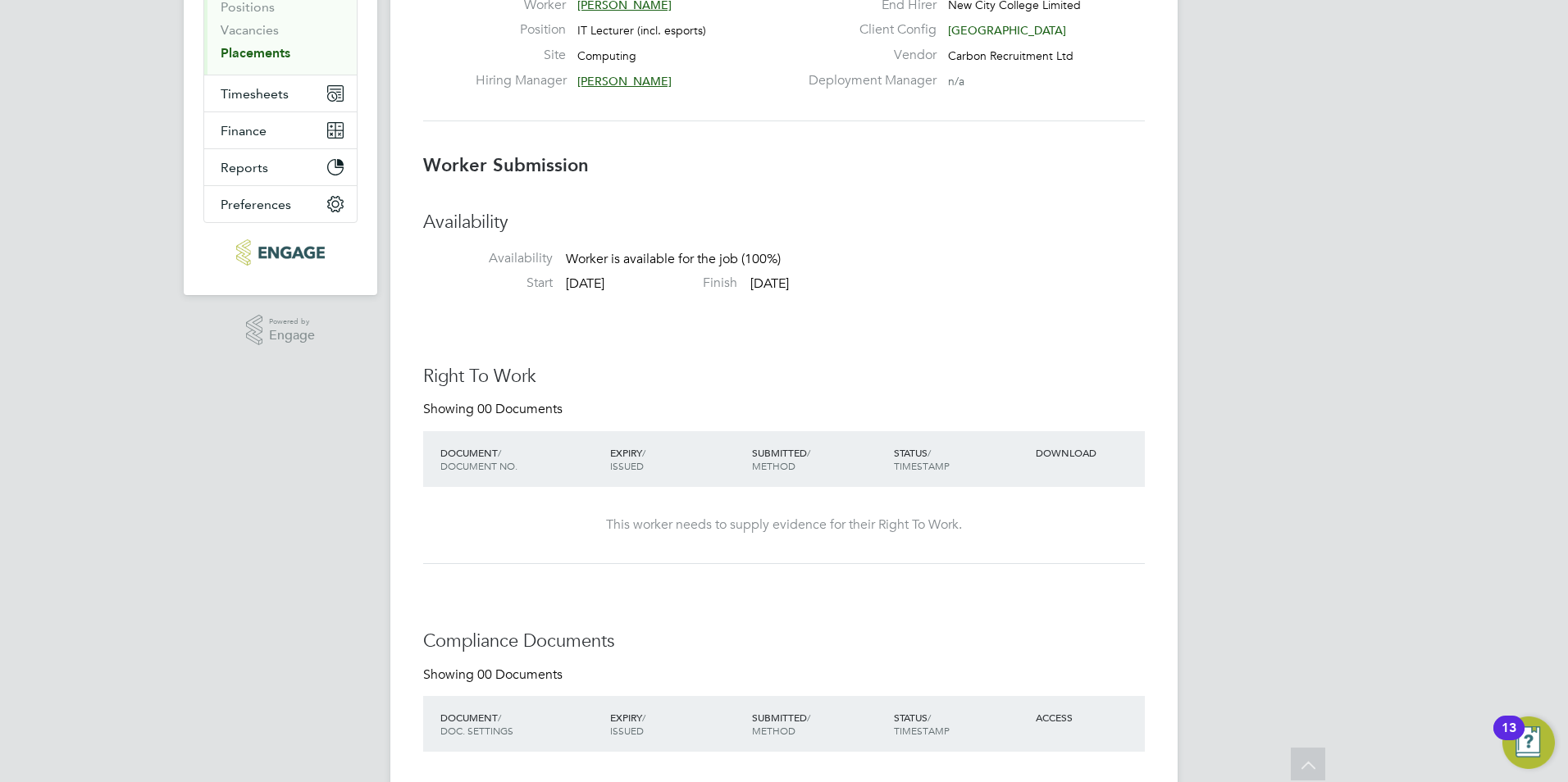
scroll to position [0, 0]
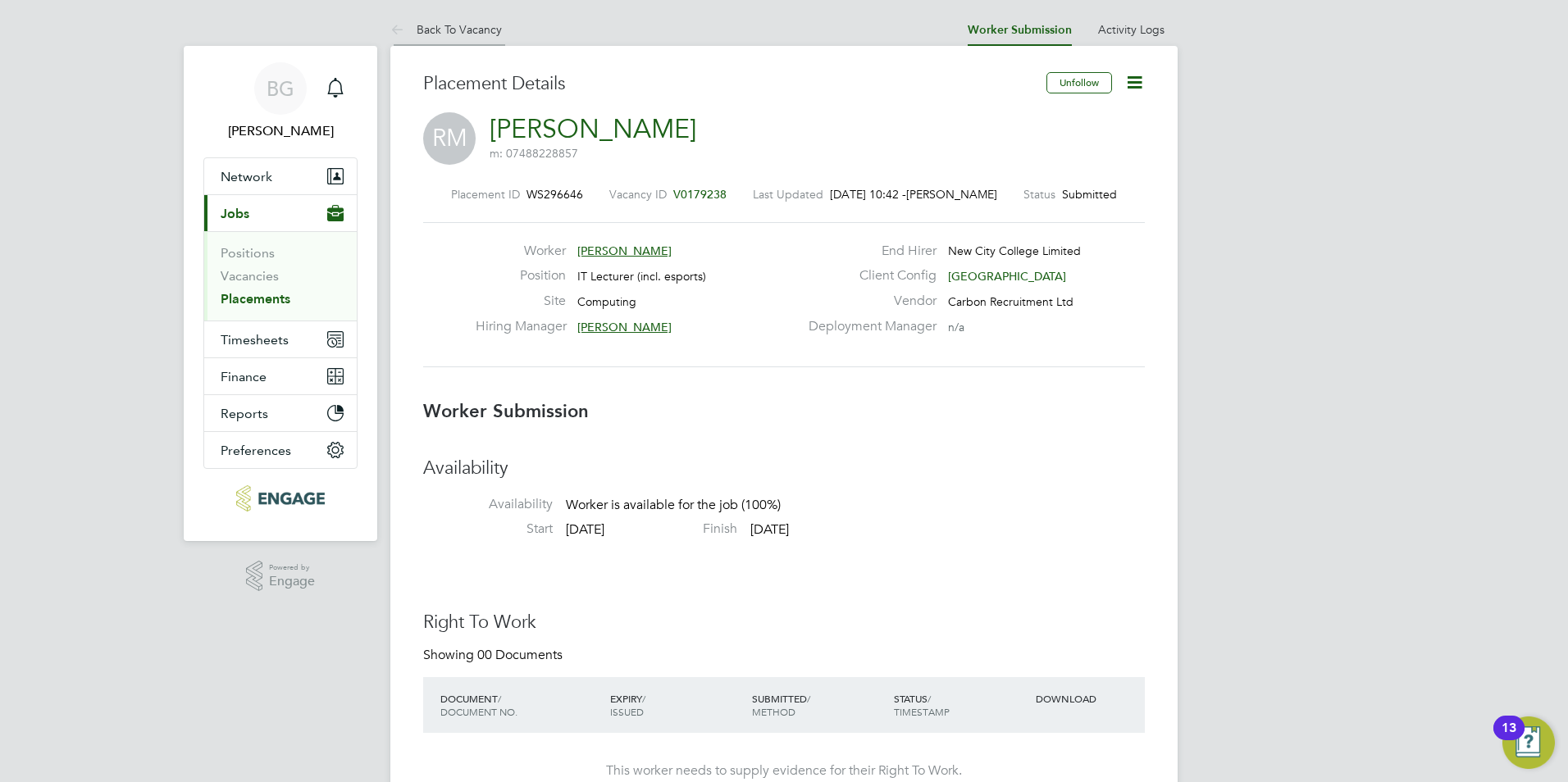
click at [397, 30] on icon at bounding box center [401, 30] width 21 height 21
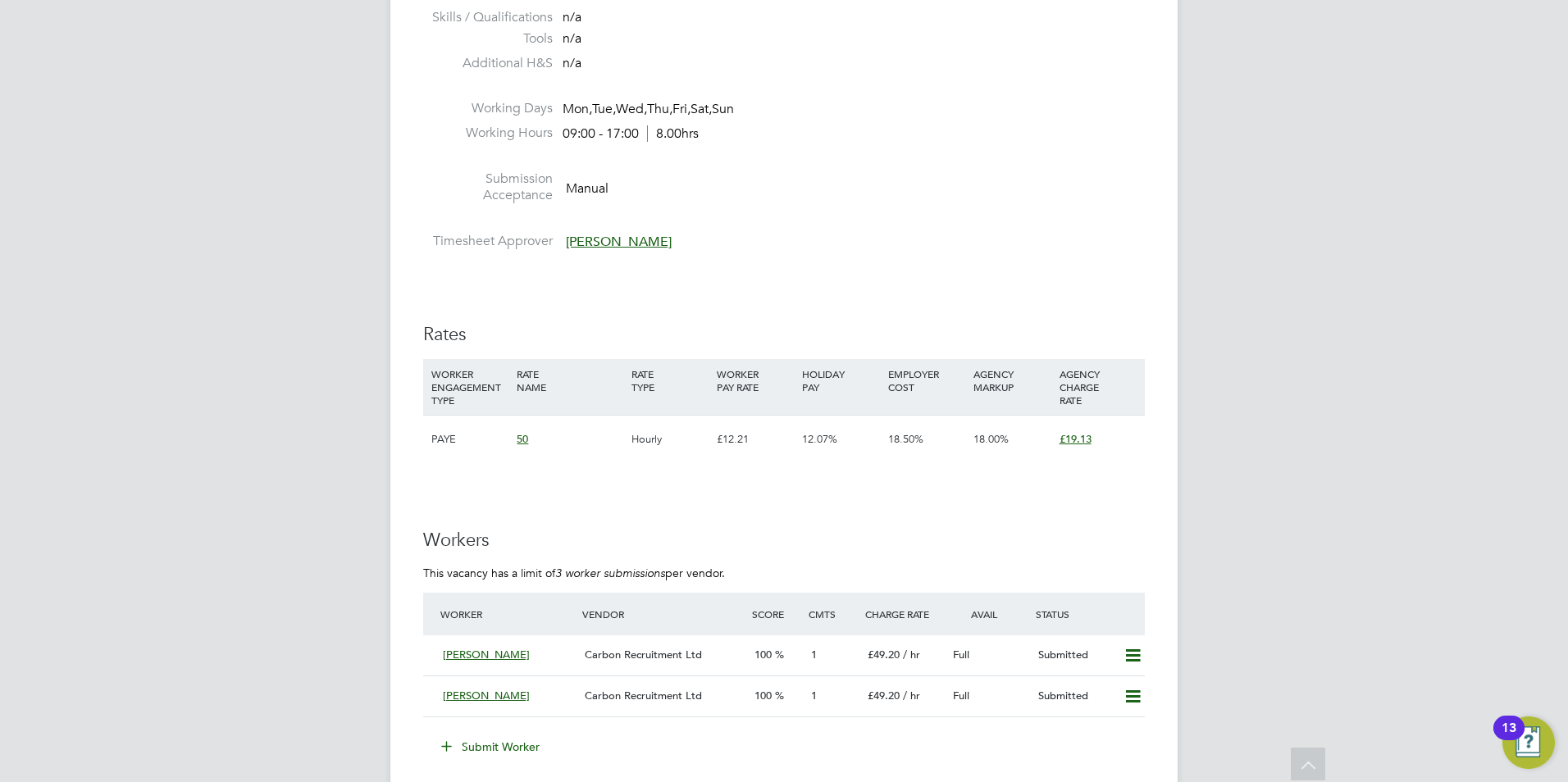
scroll to position [1148, 0]
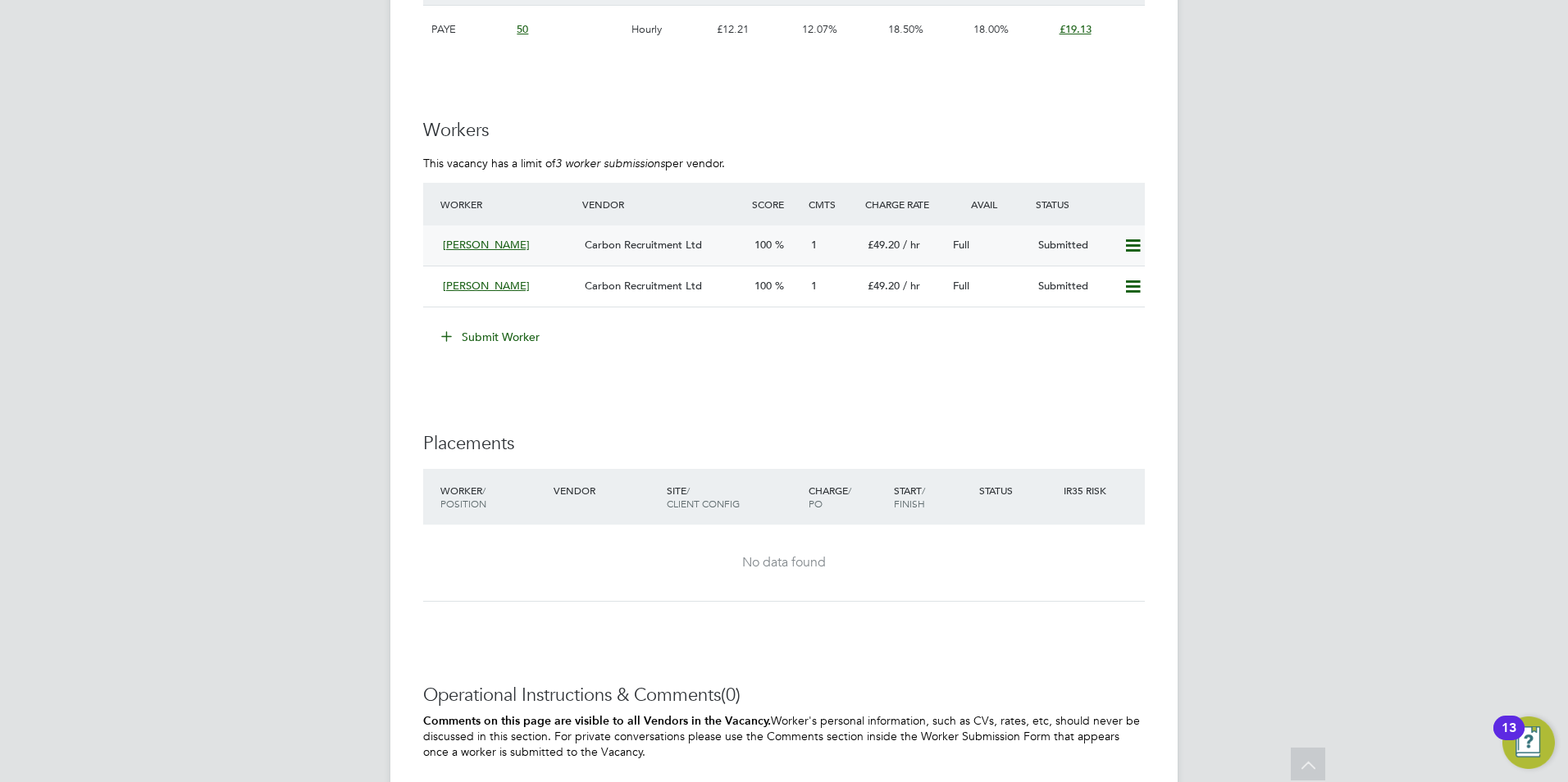
click at [444, 245] on span "[PERSON_NAME]" at bounding box center [486, 244] width 87 height 14
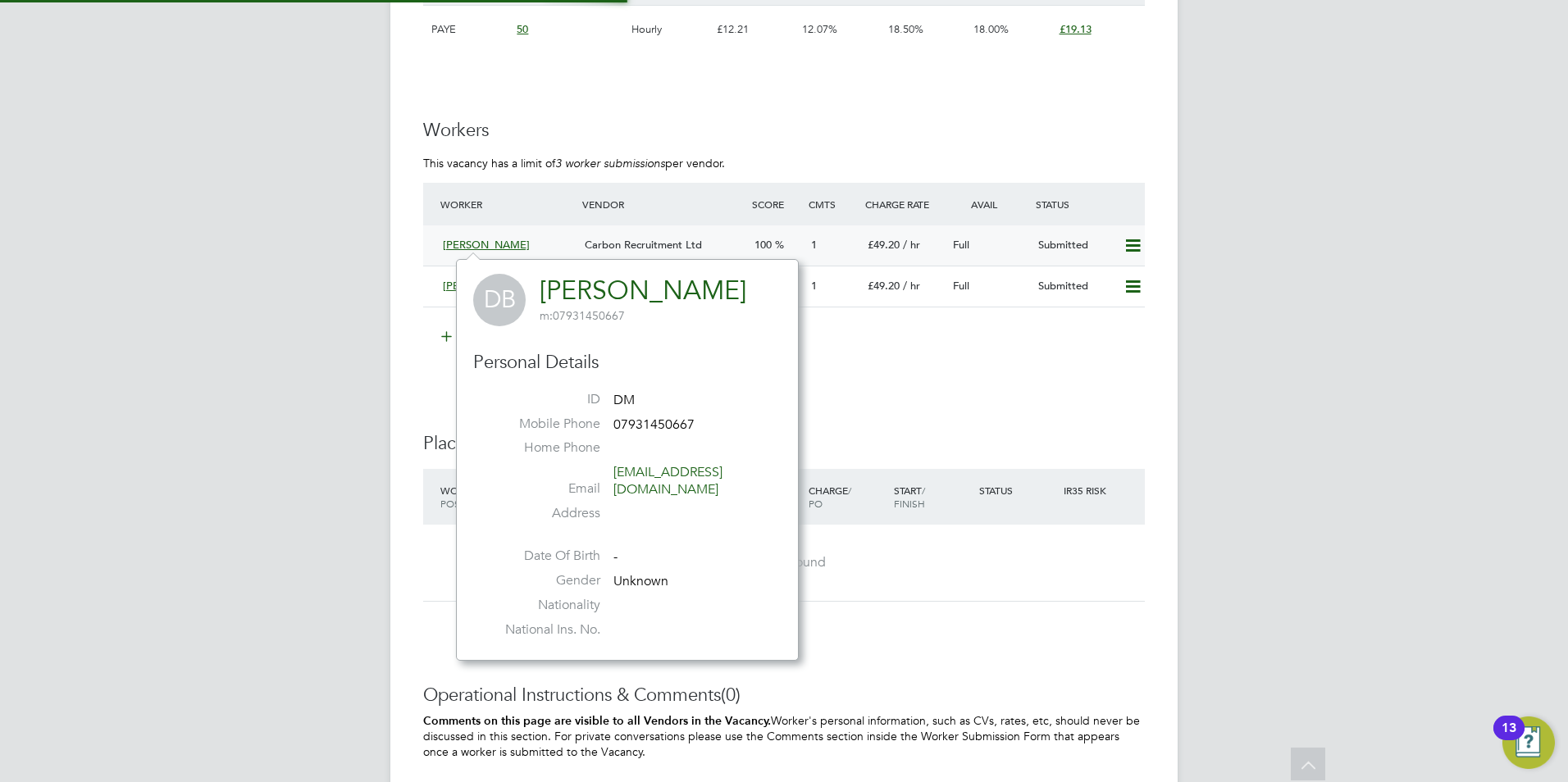
click at [438, 238] on div "[PERSON_NAME]" at bounding box center [507, 245] width 141 height 27
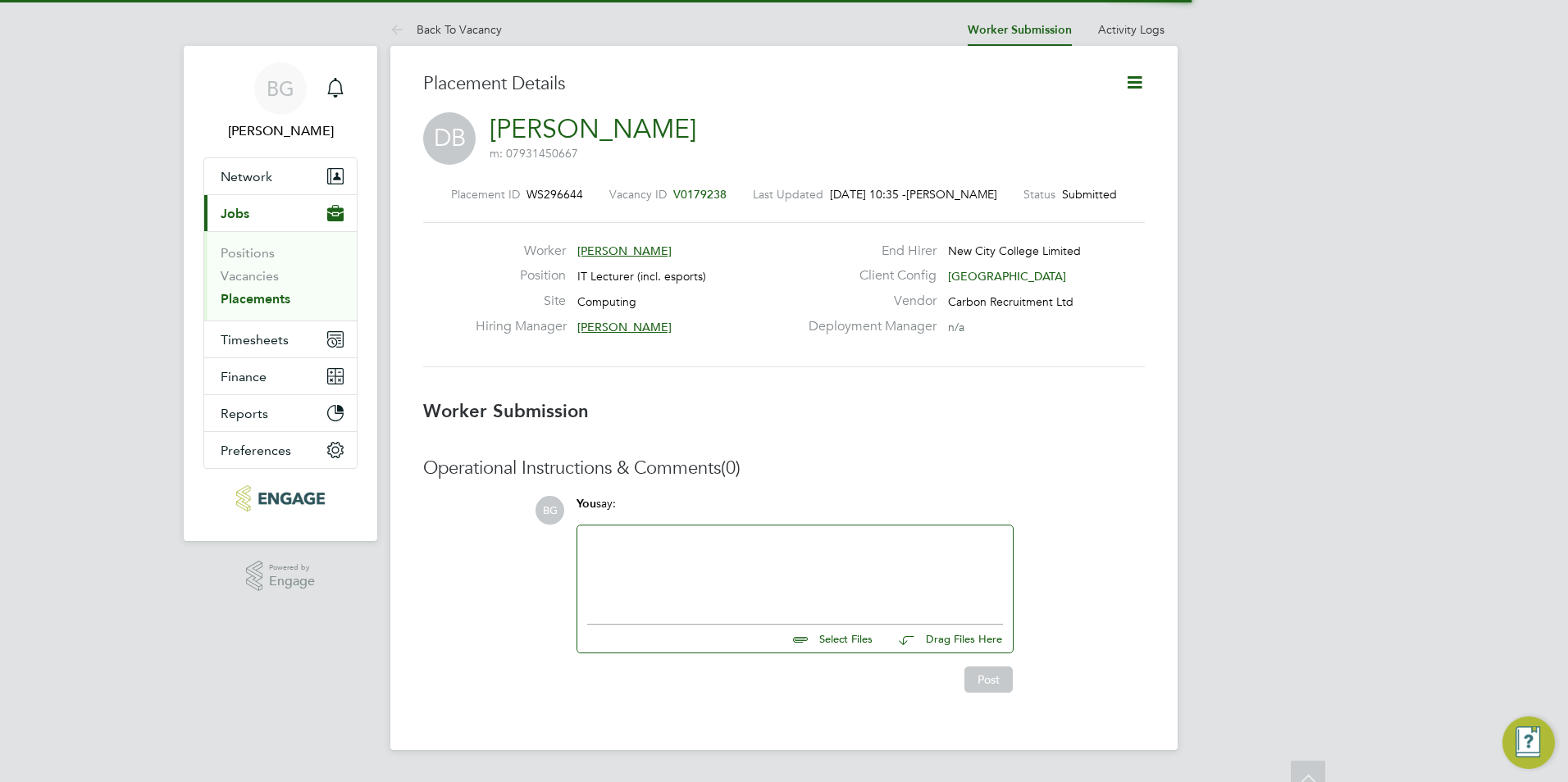
scroll to position [16, 252]
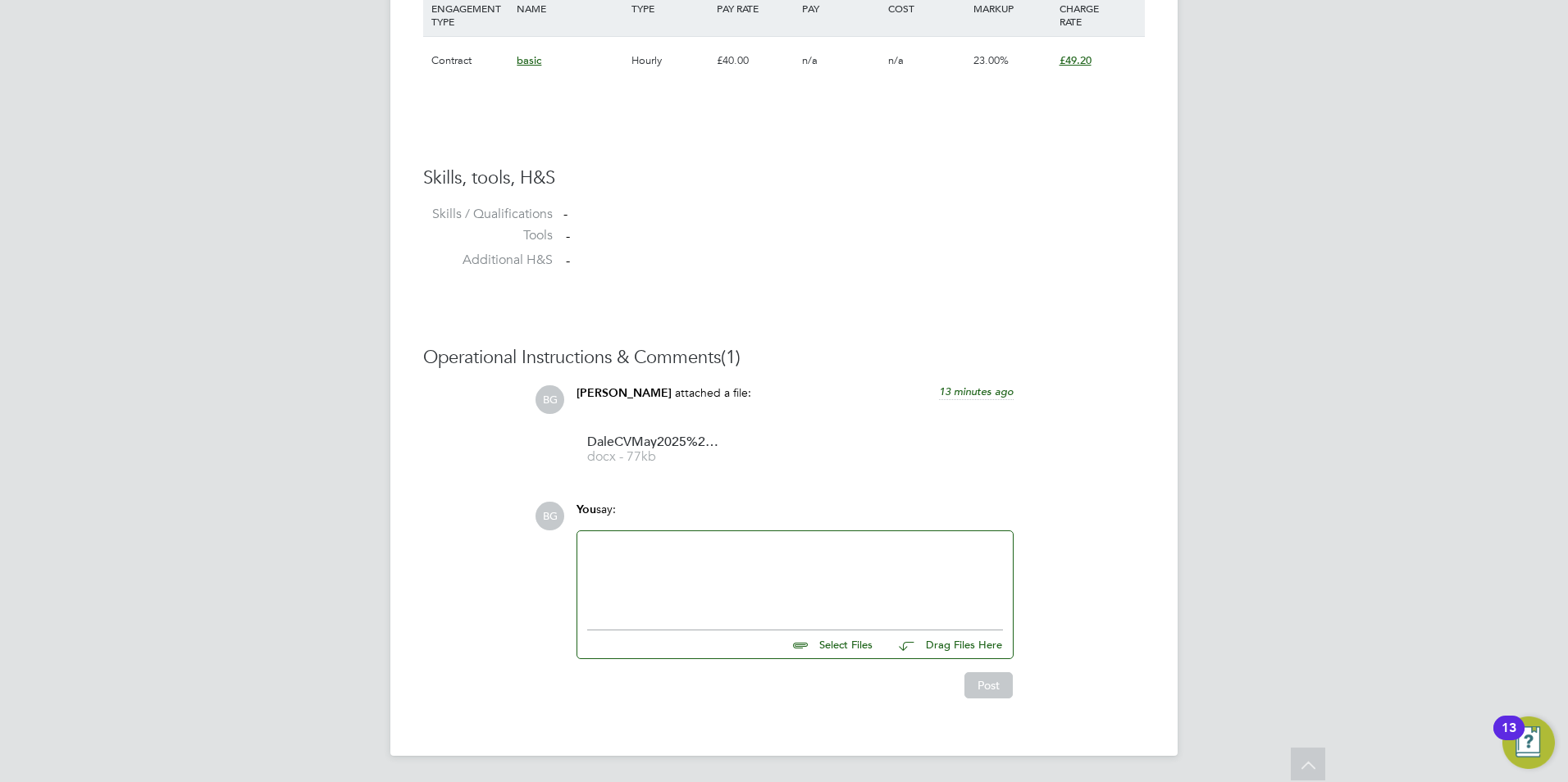
click at [659, 551] on div at bounding box center [795, 576] width 415 height 71
click at [888, 607] on div "This is the candidate who you requested for a teams interview. He is available …" at bounding box center [795, 576] width 415 height 71
click at [987, 580] on div "He is available anytime today after 2pm or is available at 9:30am tomorrow." at bounding box center [795, 579] width 415 height 15
drag, startPoint x: 700, startPoint y: 619, endPoint x: 614, endPoint y: 604, distance: 87.3
click at [614, 604] on div at bounding box center [795, 608] width 415 height 15
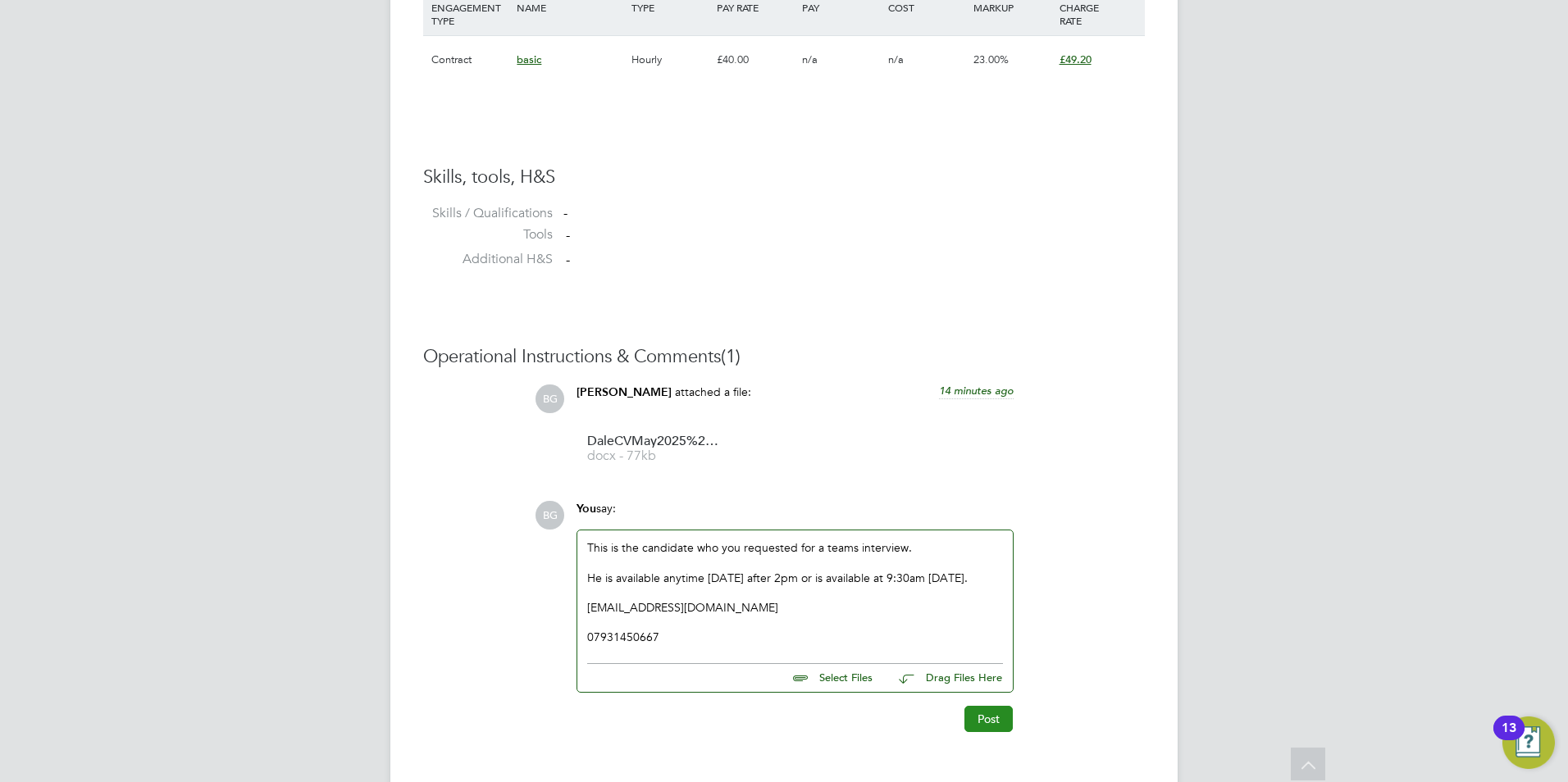
click at [975, 719] on button "Post" at bounding box center [988, 719] width 49 height 26
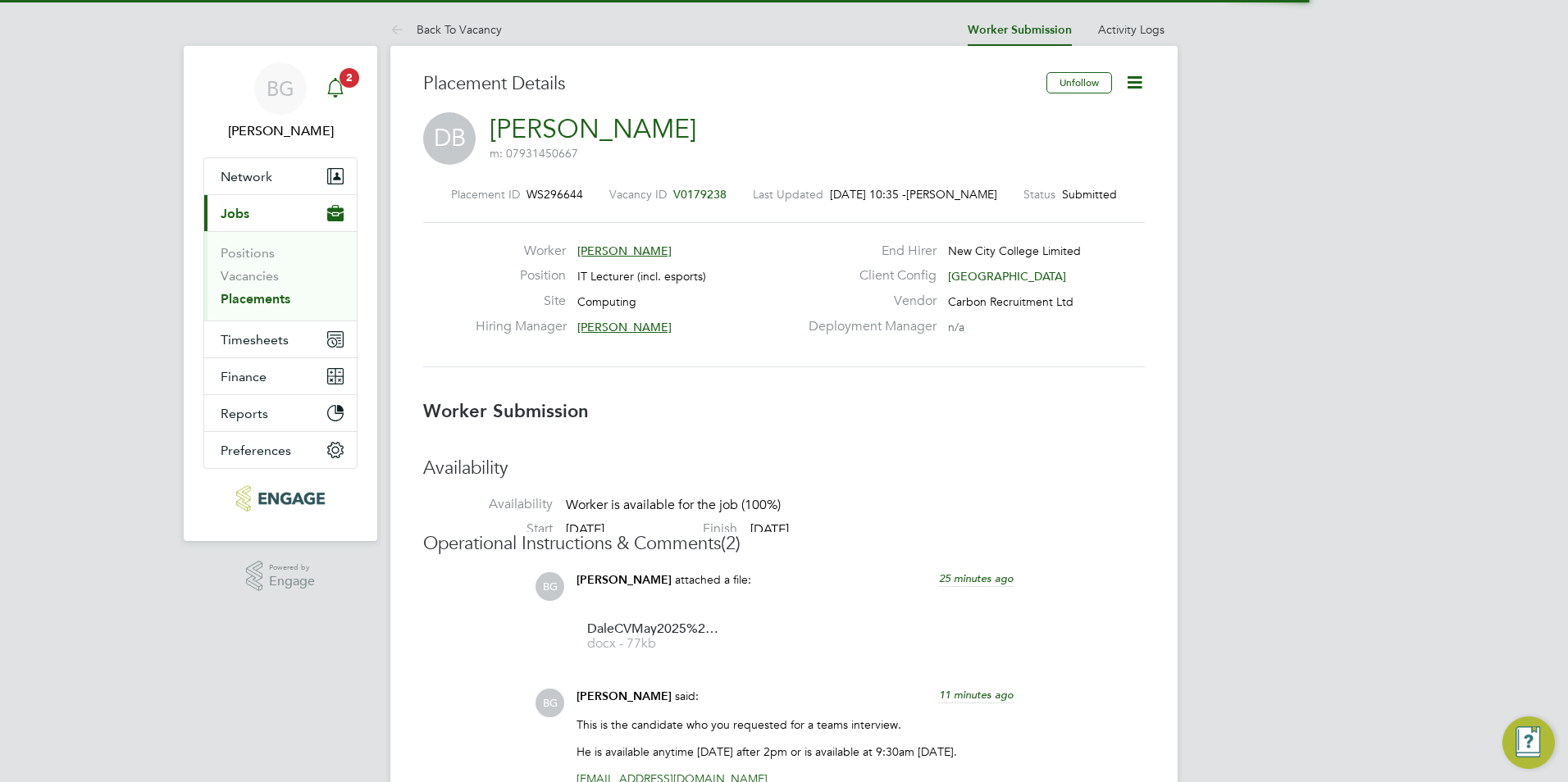
drag, startPoint x: 0, startPoint y: 0, endPoint x: 346, endPoint y: 79, distance: 354.9
click at [346, 79] on span "2" at bounding box center [350, 78] width 20 height 20
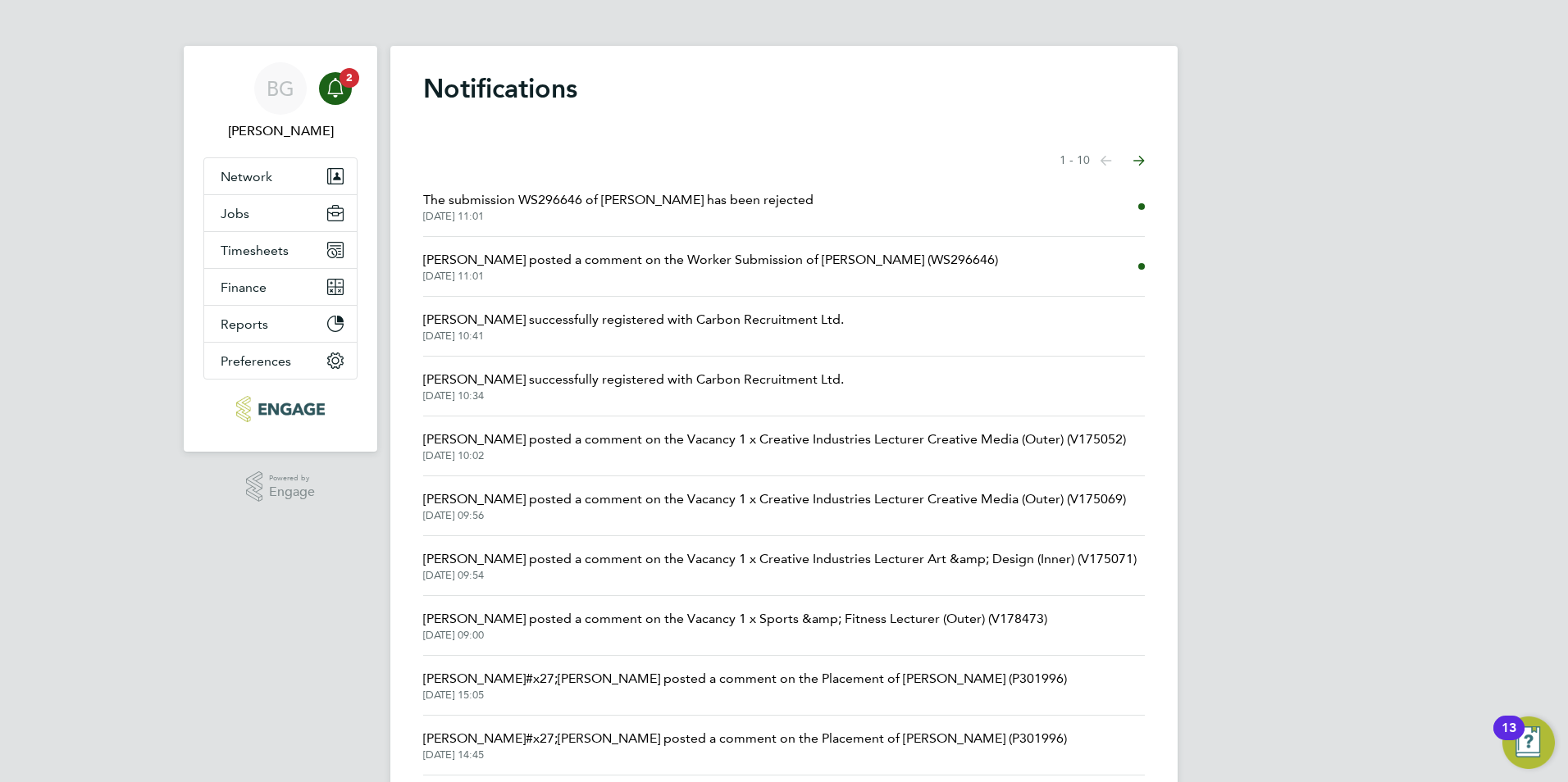
click at [588, 255] on span "[PERSON_NAME] posted a comment on the Worker Submission of [PERSON_NAME] (WS296…" at bounding box center [710, 260] width 575 height 20
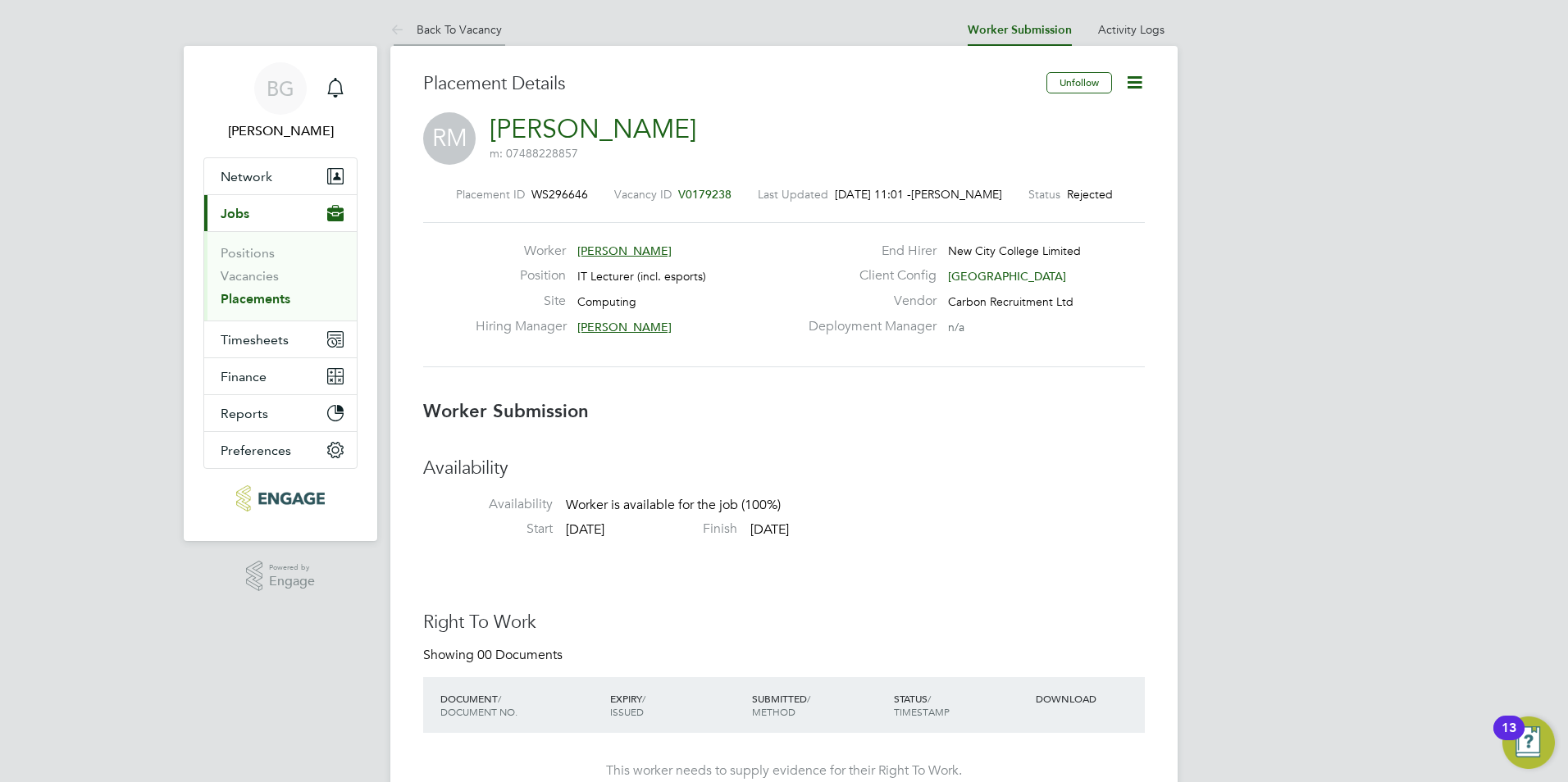
click at [409, 34] on icon at bounding box center [401, 30] width 21 height 21
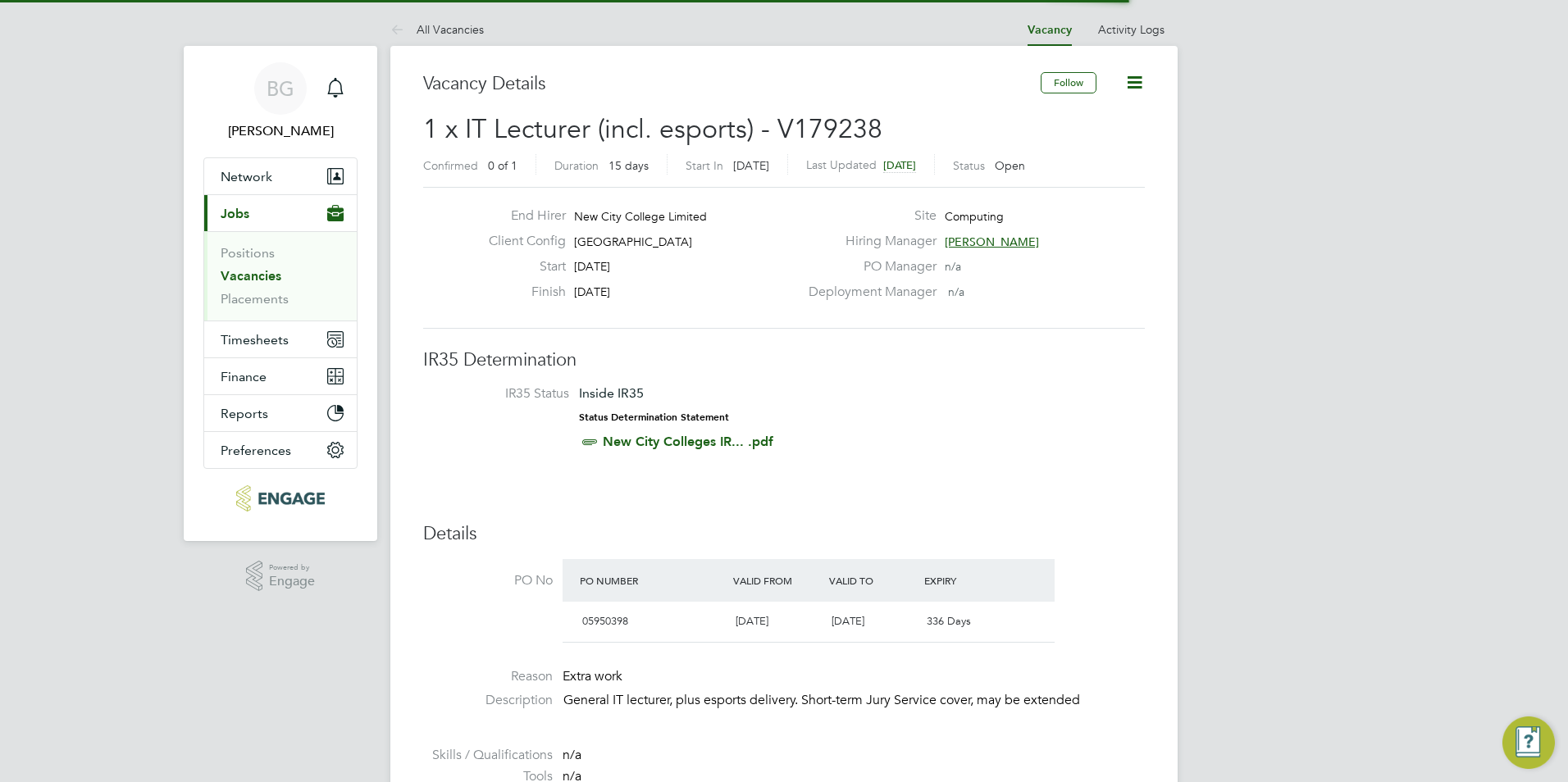
scroll to position [26, 324]
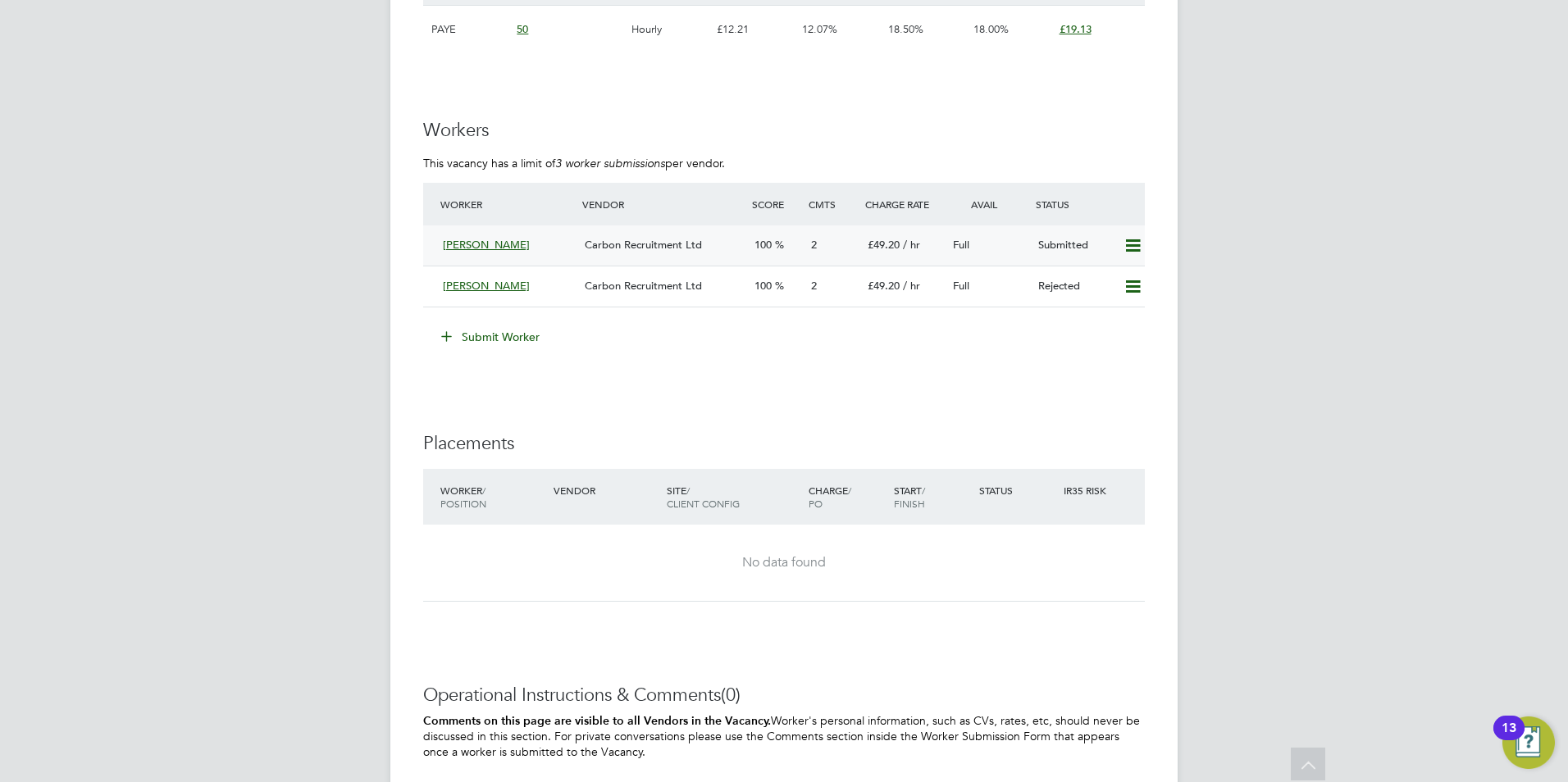
click at [478, 235] on div "[PERSON_NAME]" at bounding box center [507, 245] width 141 height 27
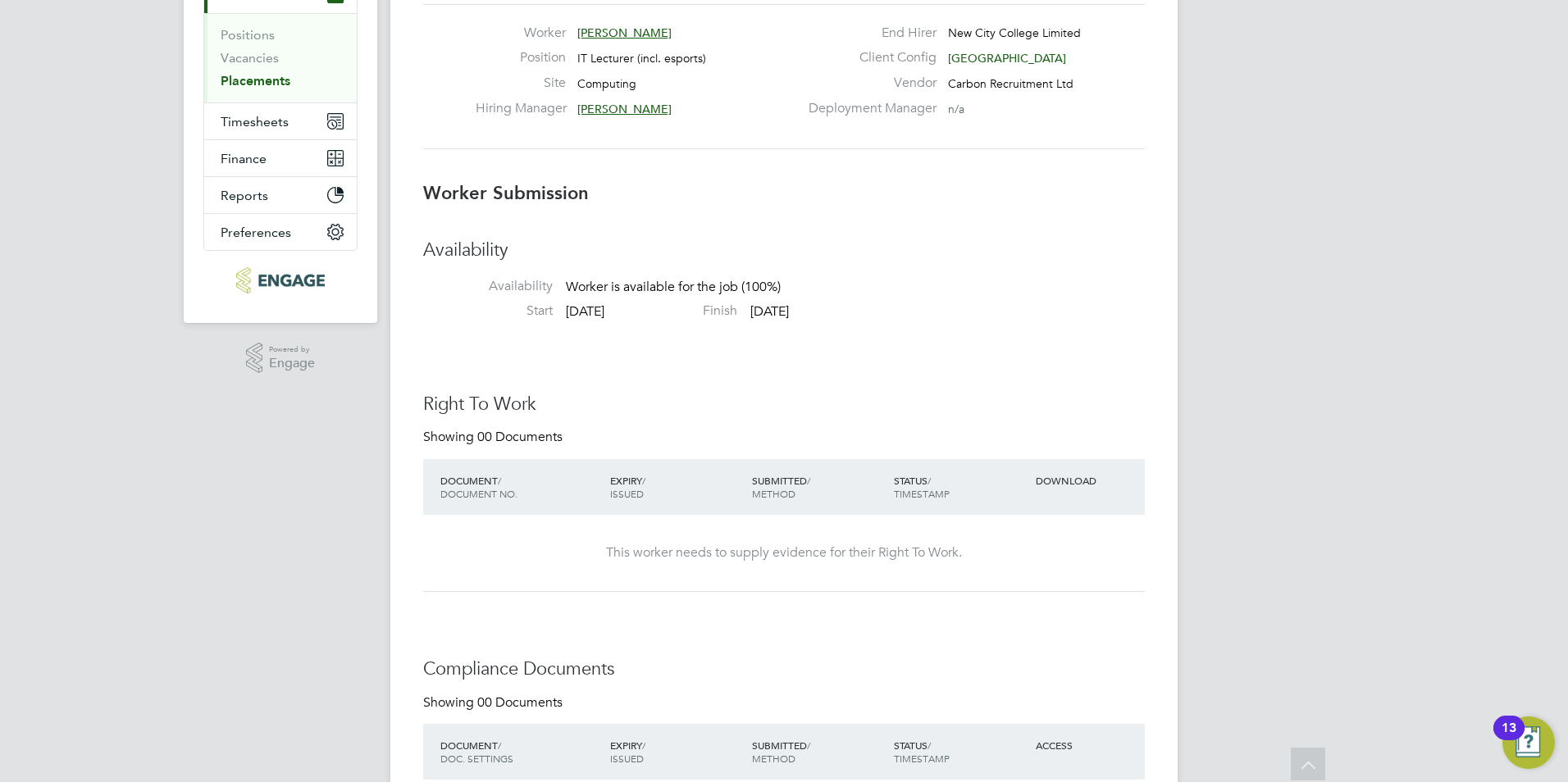
scroll to position [215, 0]
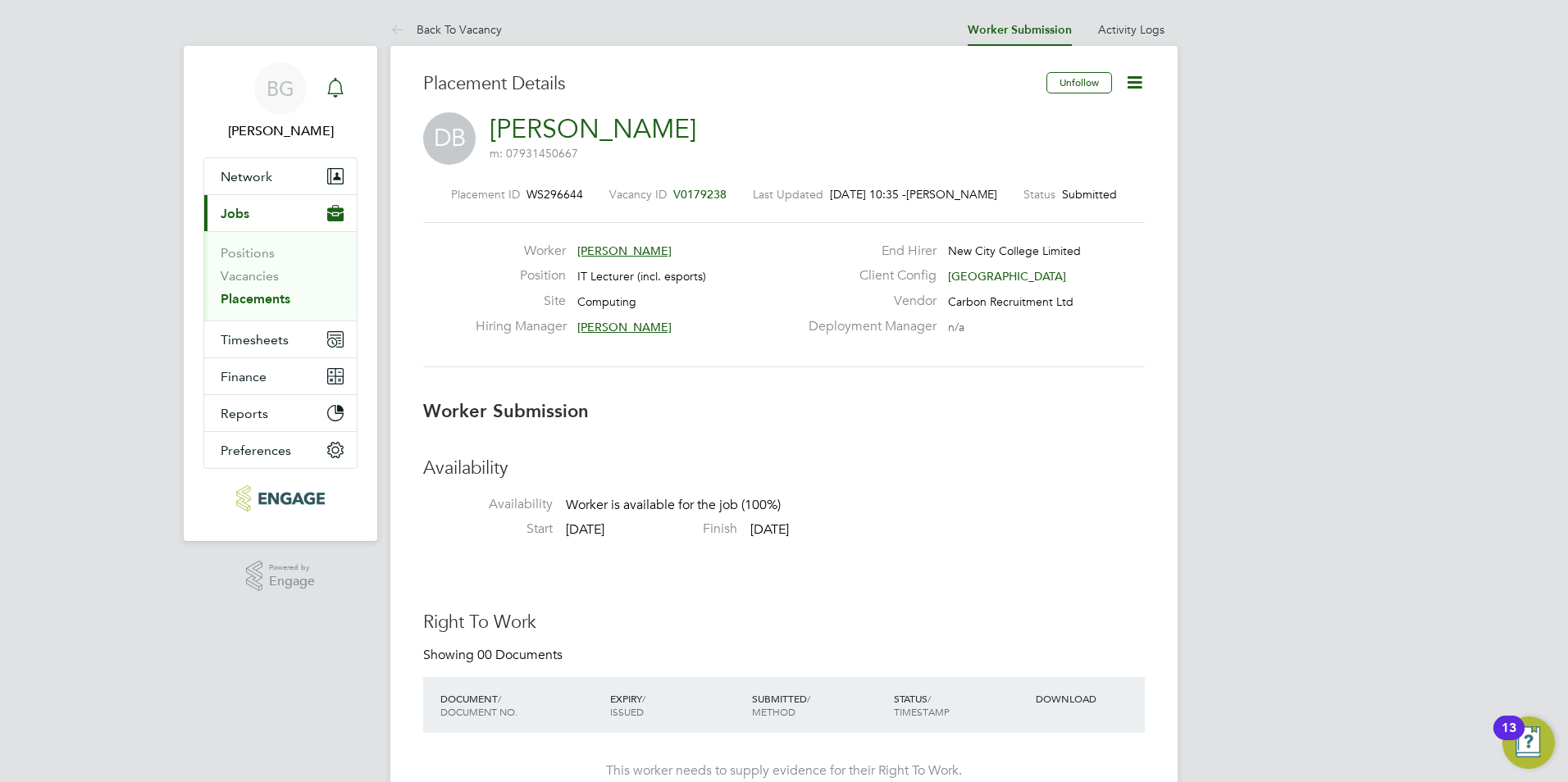
click at [344, 93] on icon "Main navigation" at bounding box center [336, 88] width 20 height 20
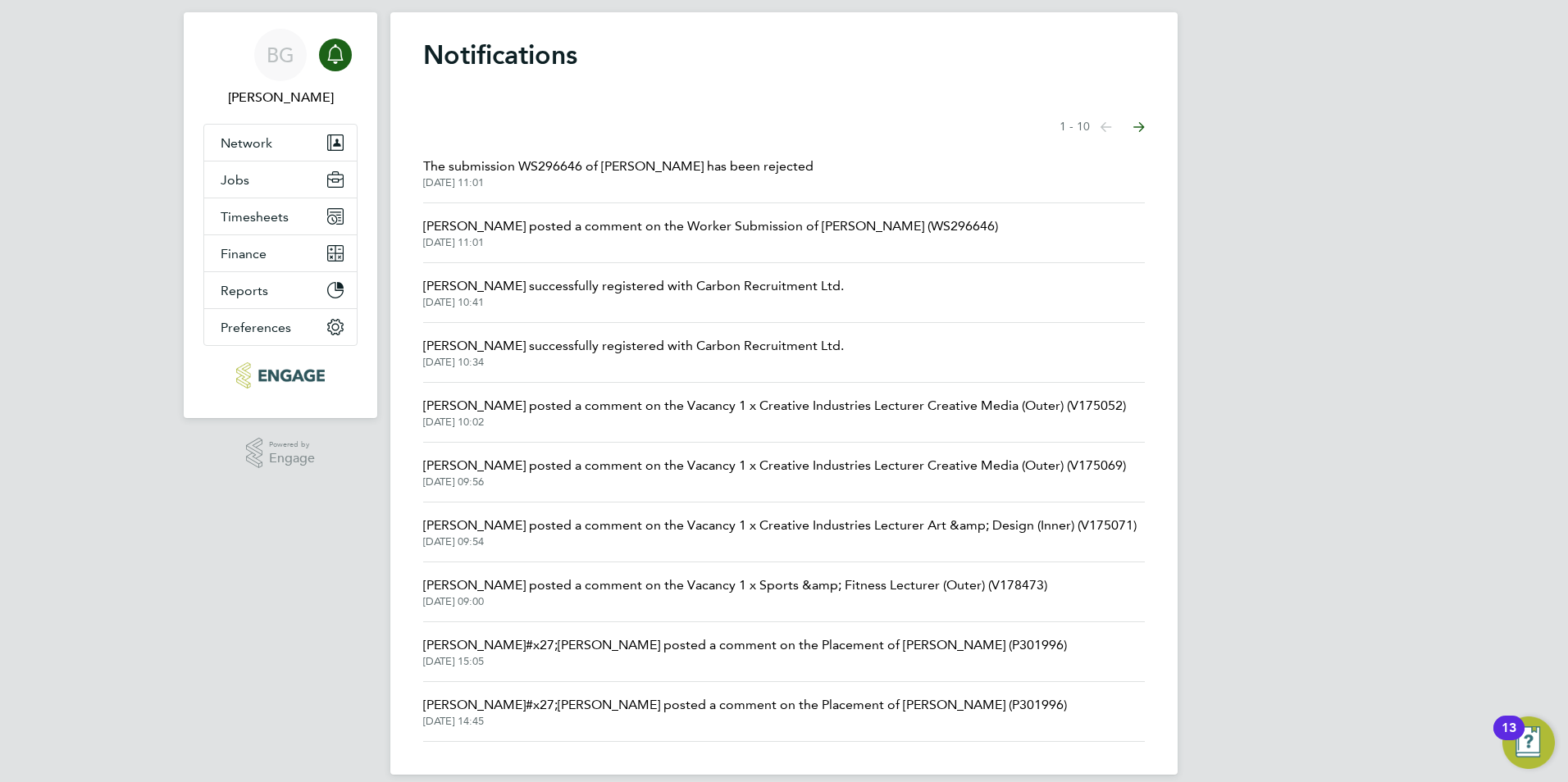
scroll to position [53, 0]
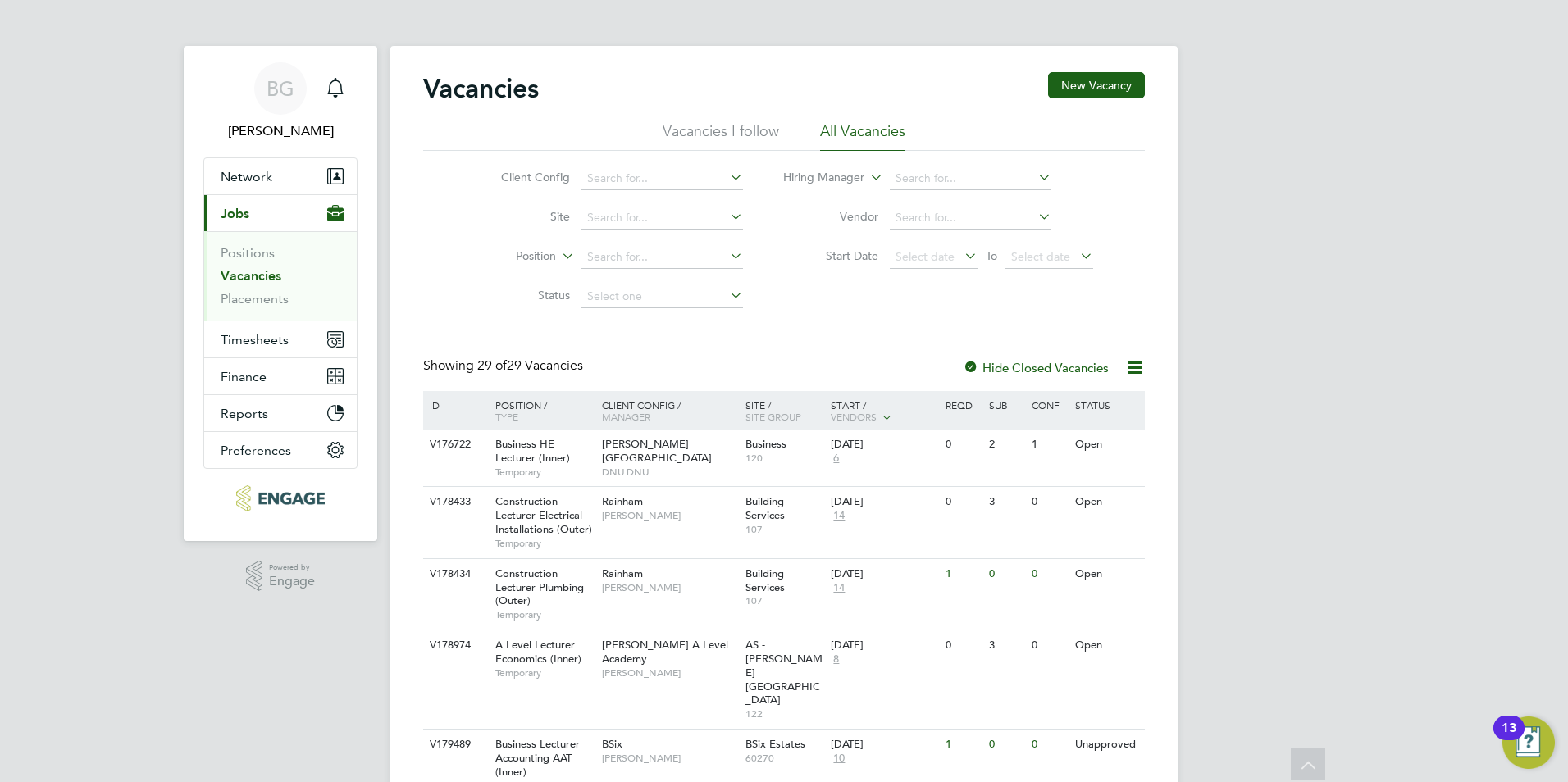
scroll to position [410, 0]
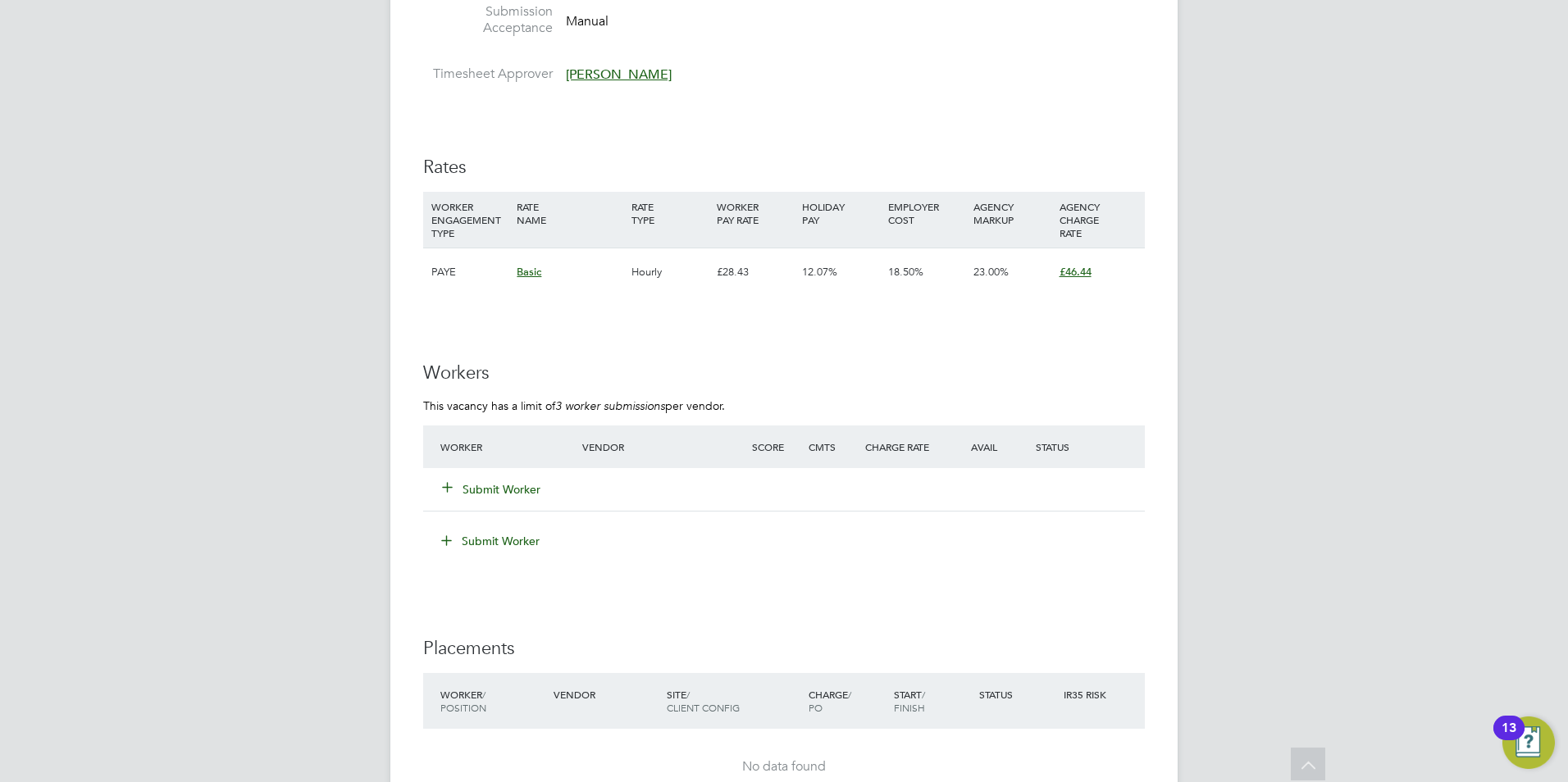
scroll to position [2623, 0]
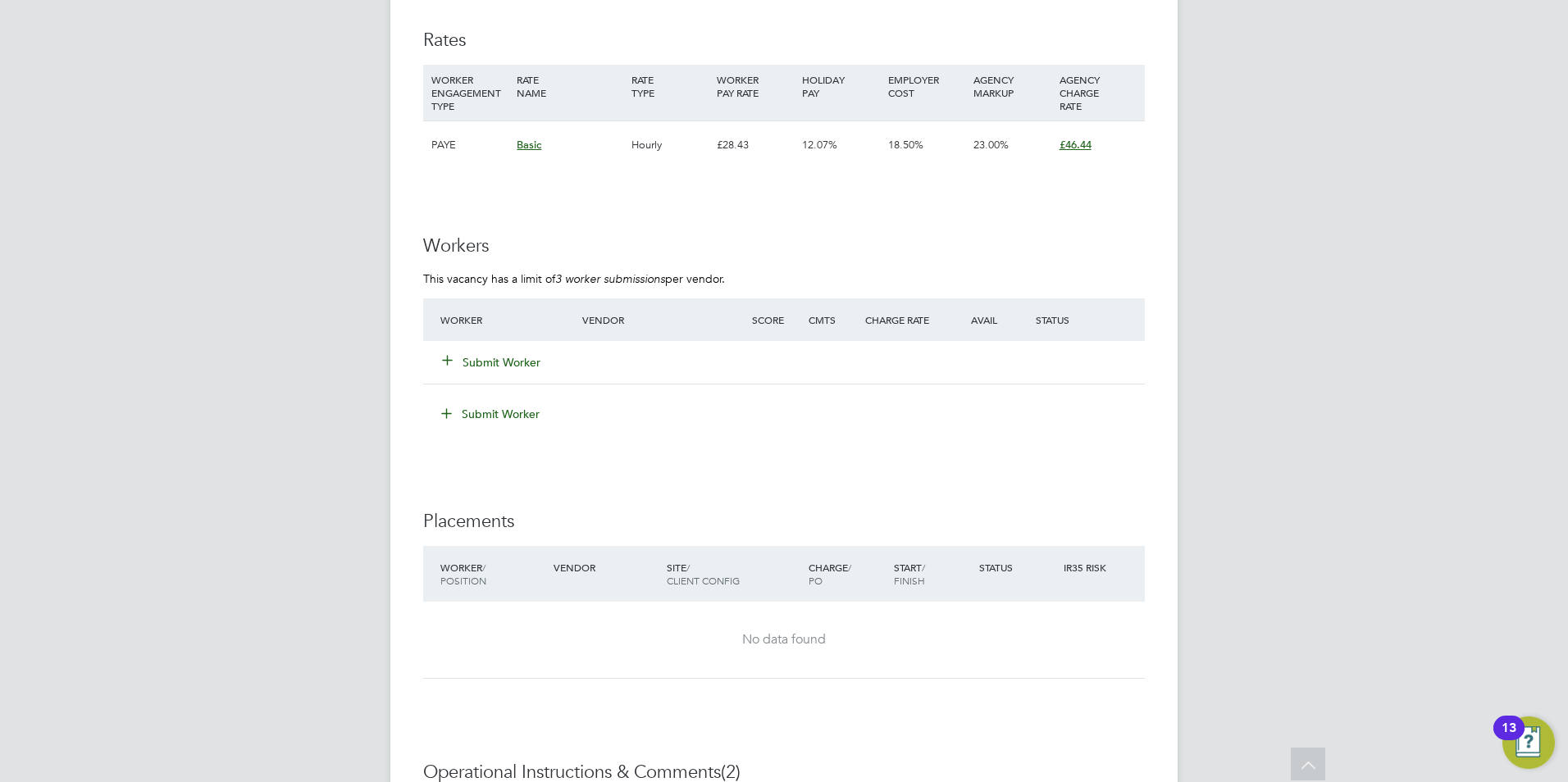
click at [445, 321] on ng-form "Workers This vacancy has a limit of 3 worker submissions per vendor. Worker Ven…" at bounding box center [783, 339] width 721 height 209
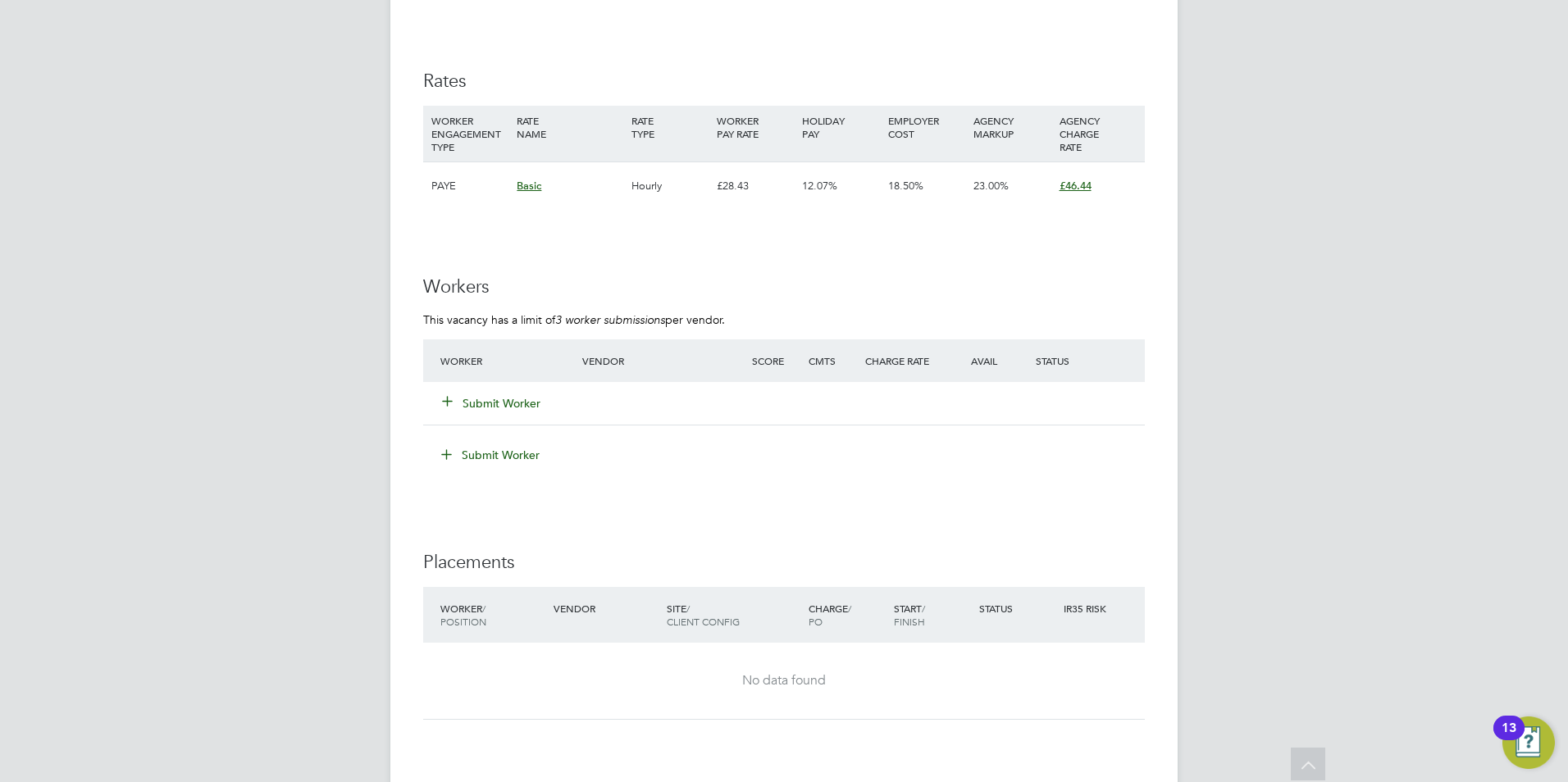
click at [445, 398] on icon at bounding box center [447, 400] width 12 height 12
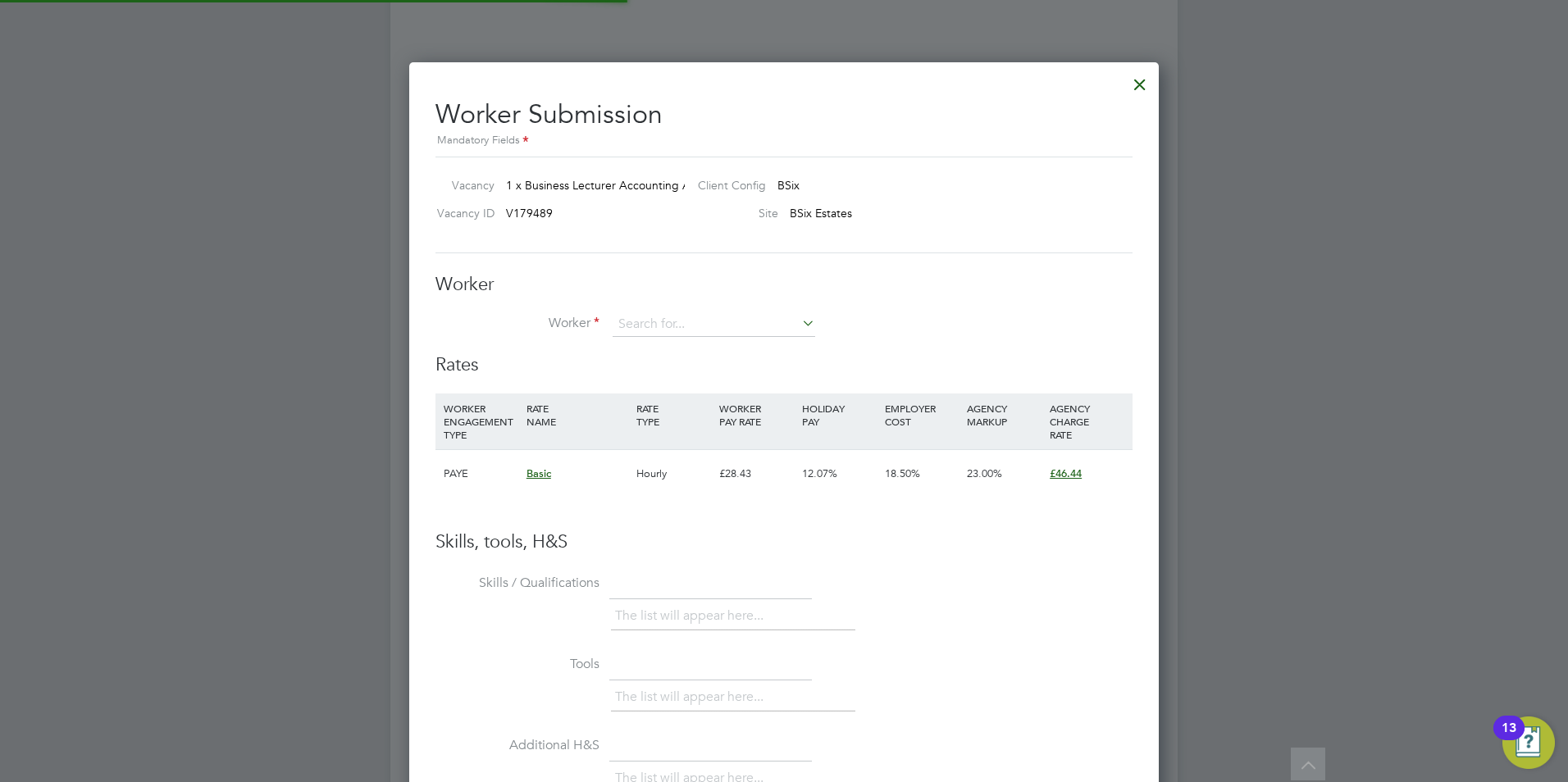
scroll to position [995, 750]
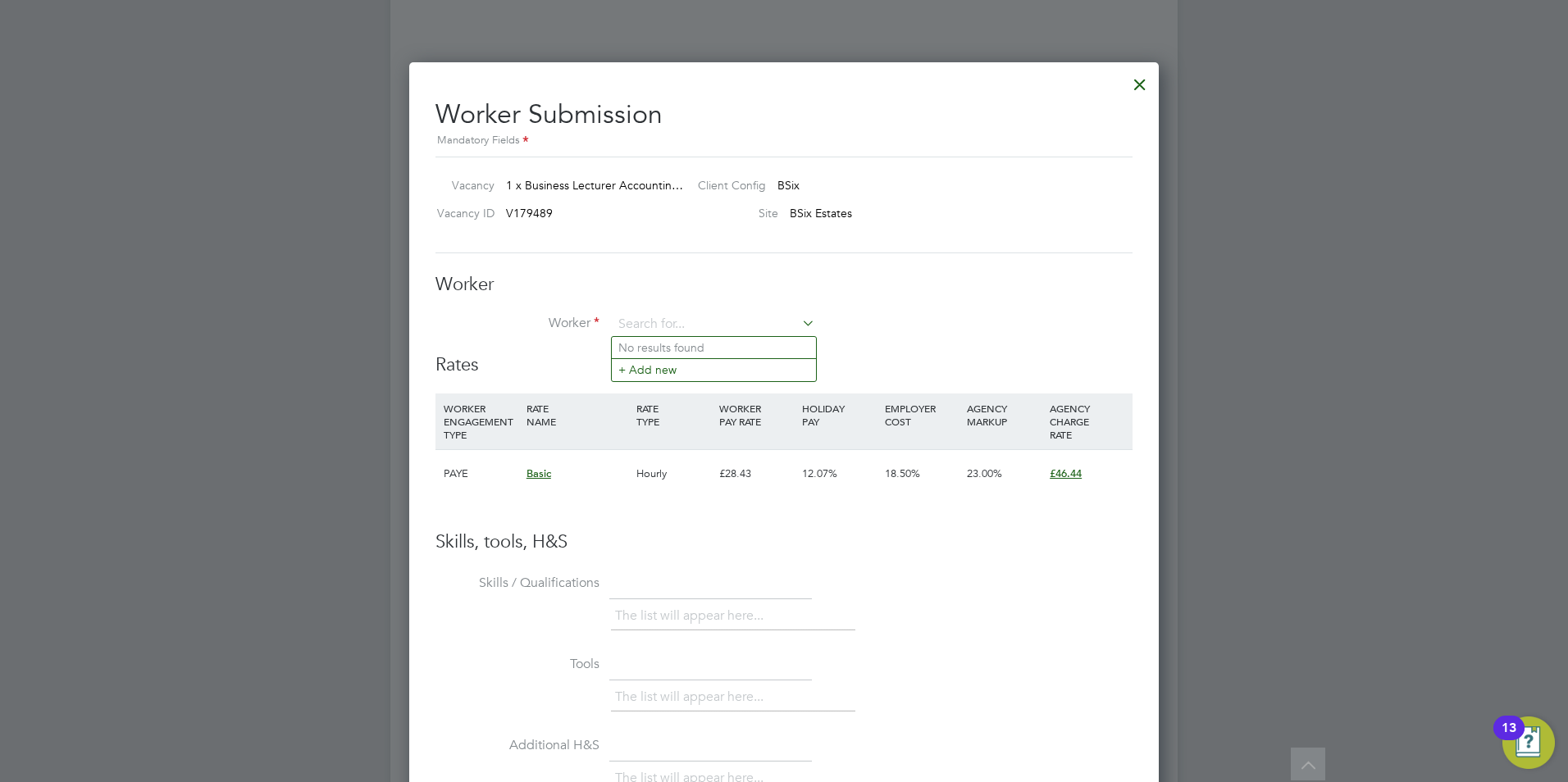
type input "+"
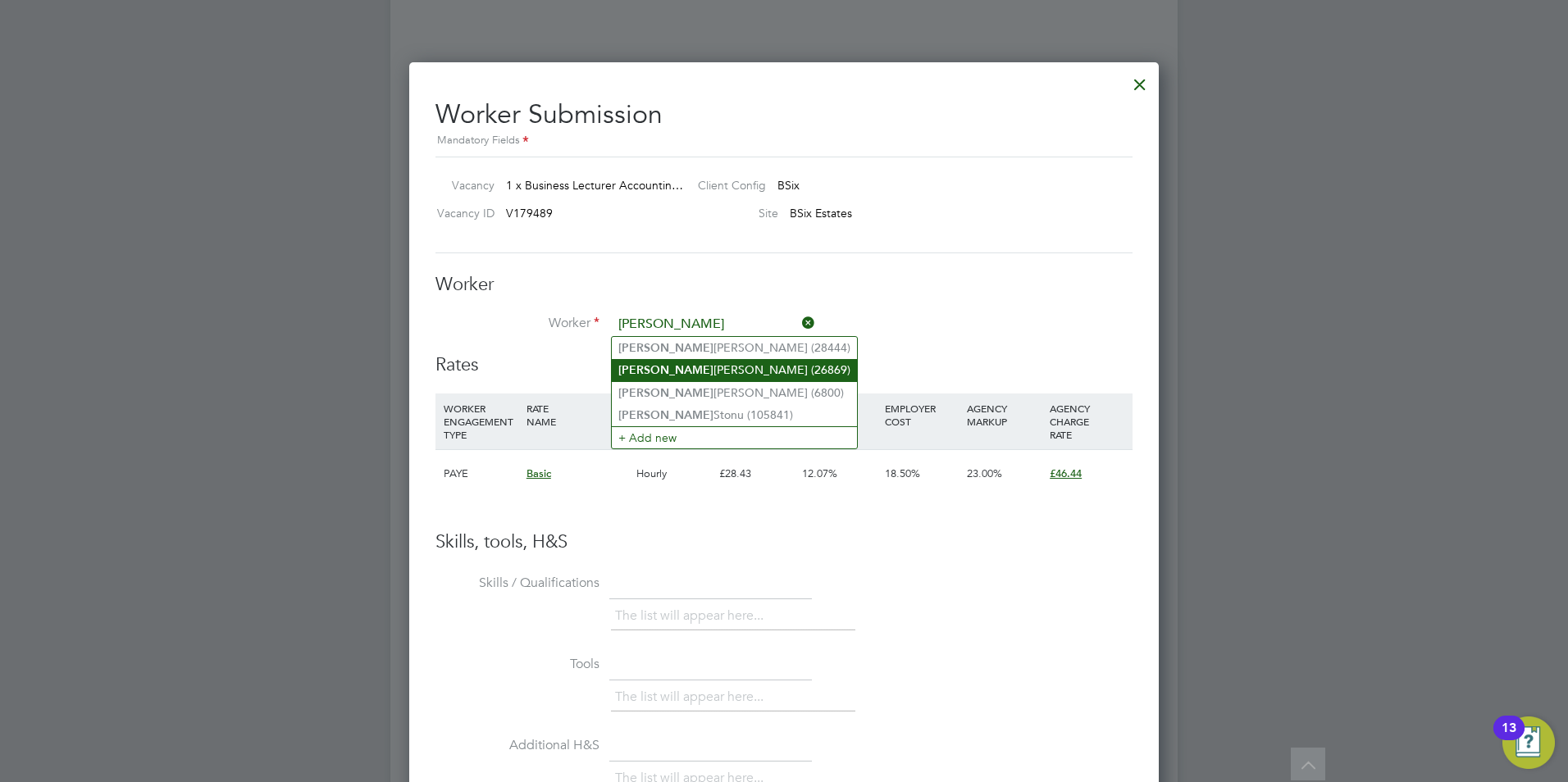
click at [670, 363] on li "Alex Berhanu (26869)" at bounding box center [735, 370] width 245 height 22
type input "Alex Berhanu (26869)"
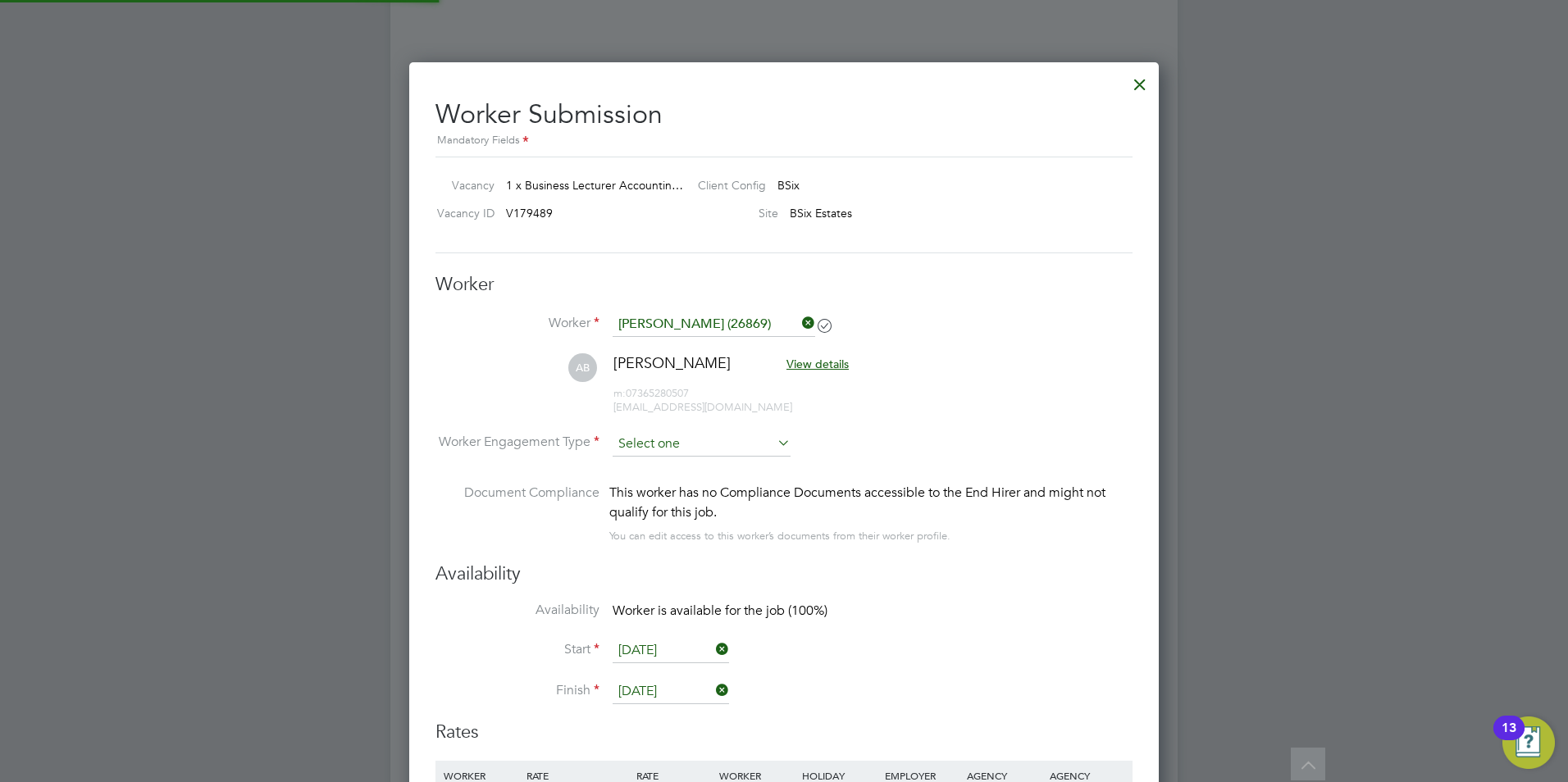
scroll to position [8, 8]
click at [682, 447] on input at bounding box center [702, 444] width 178 height 25
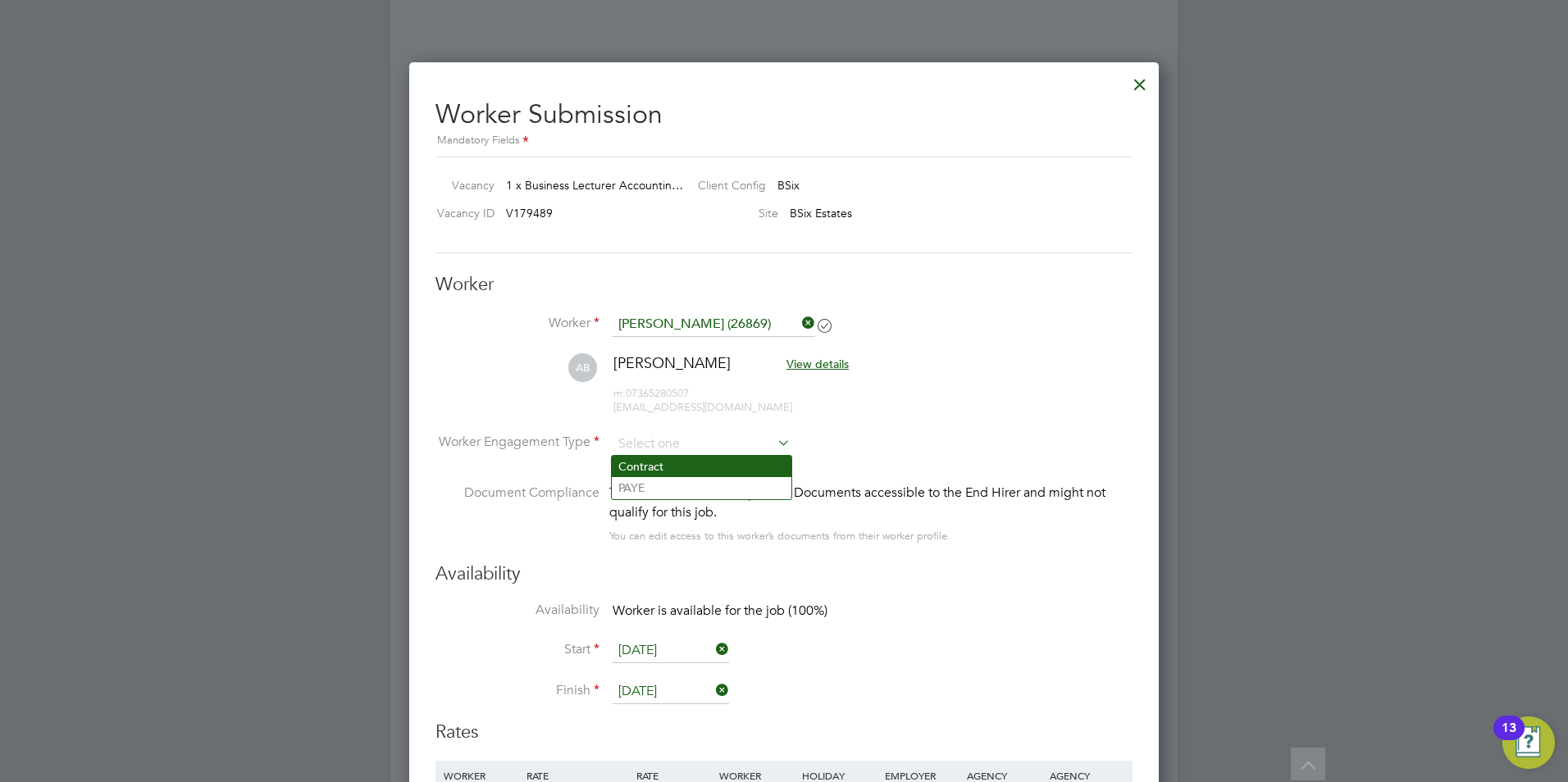
click at [685, 465] on li "Contract" at bounding box center [702, 466] width 179 height 21
type input "Contract"
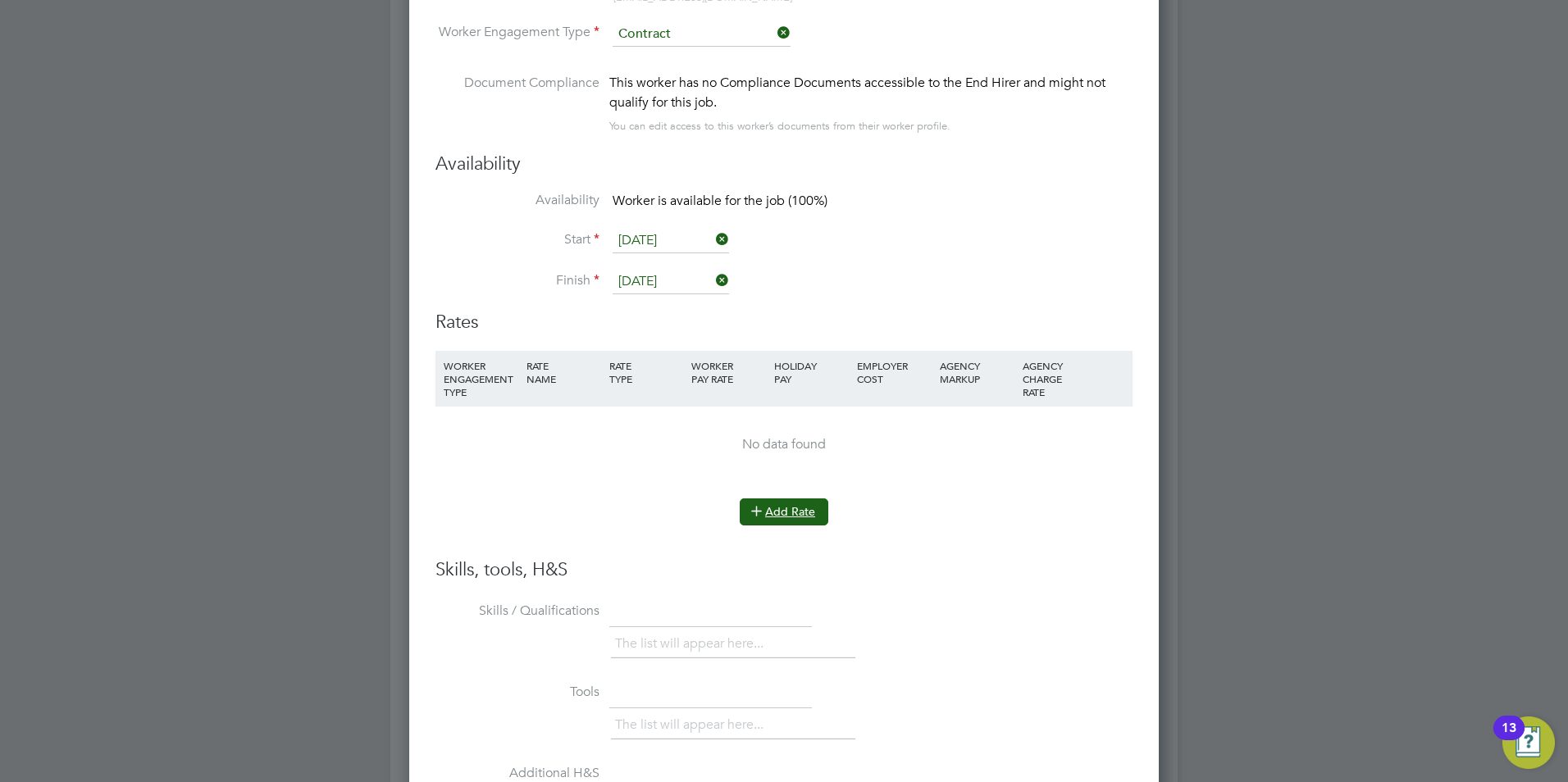
click at [763, 504] on icon at bounding box center [756, 510] width 12 height 12
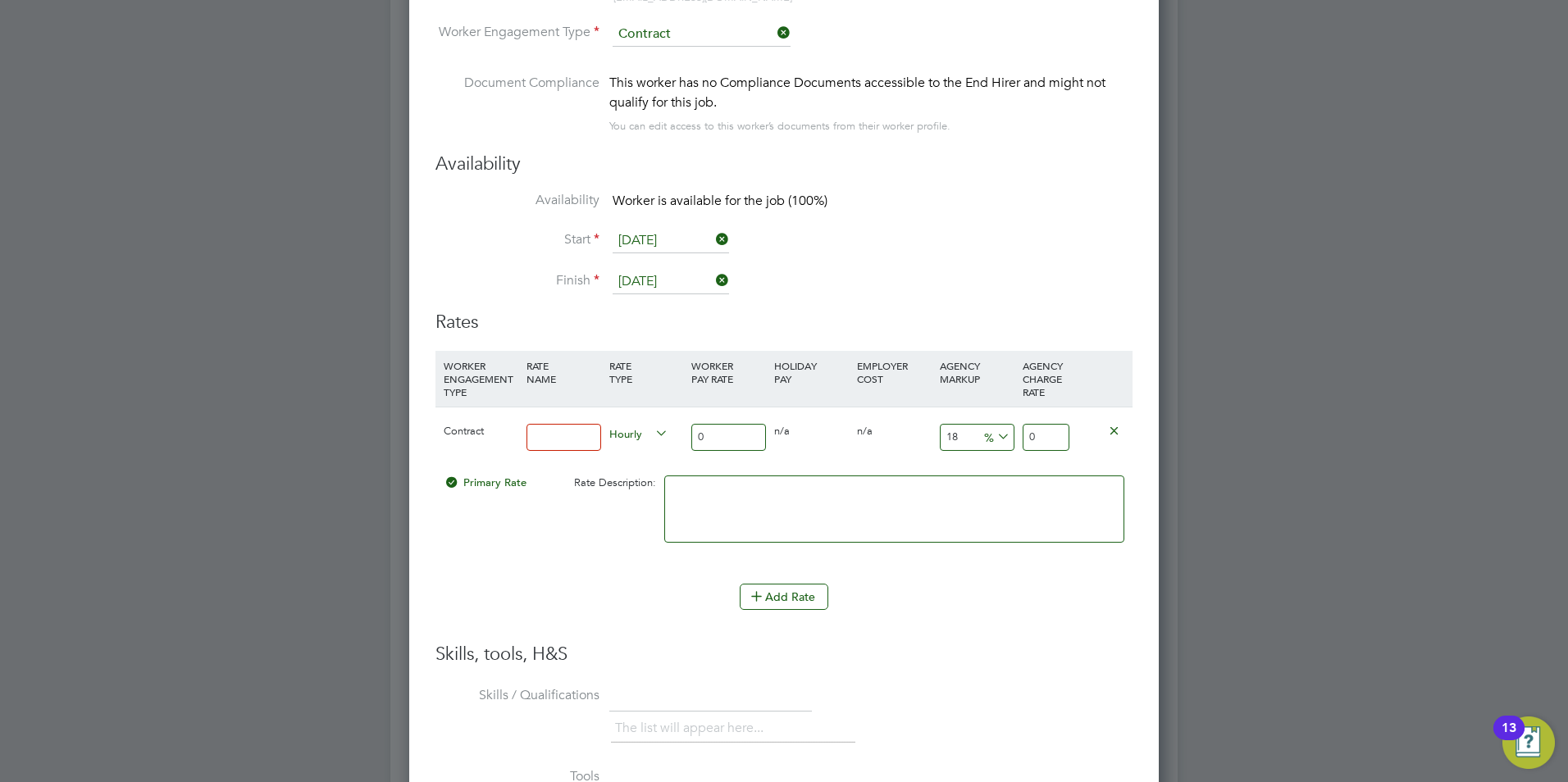
click at [596, 430] on input at bounding box center [564, 437] width 75 height 27
type input "basic"
drag, startPoint x: 714, startPoint y: 441, endPoint x: 683, endPoint y: 441, distance: 31.0
click at [683, 441] on div "Contract basic Hourly 0 0 n/a 0 n/a 18 0 % 0" at bounding box center [783, 437] width 697 height 61
type input "4"
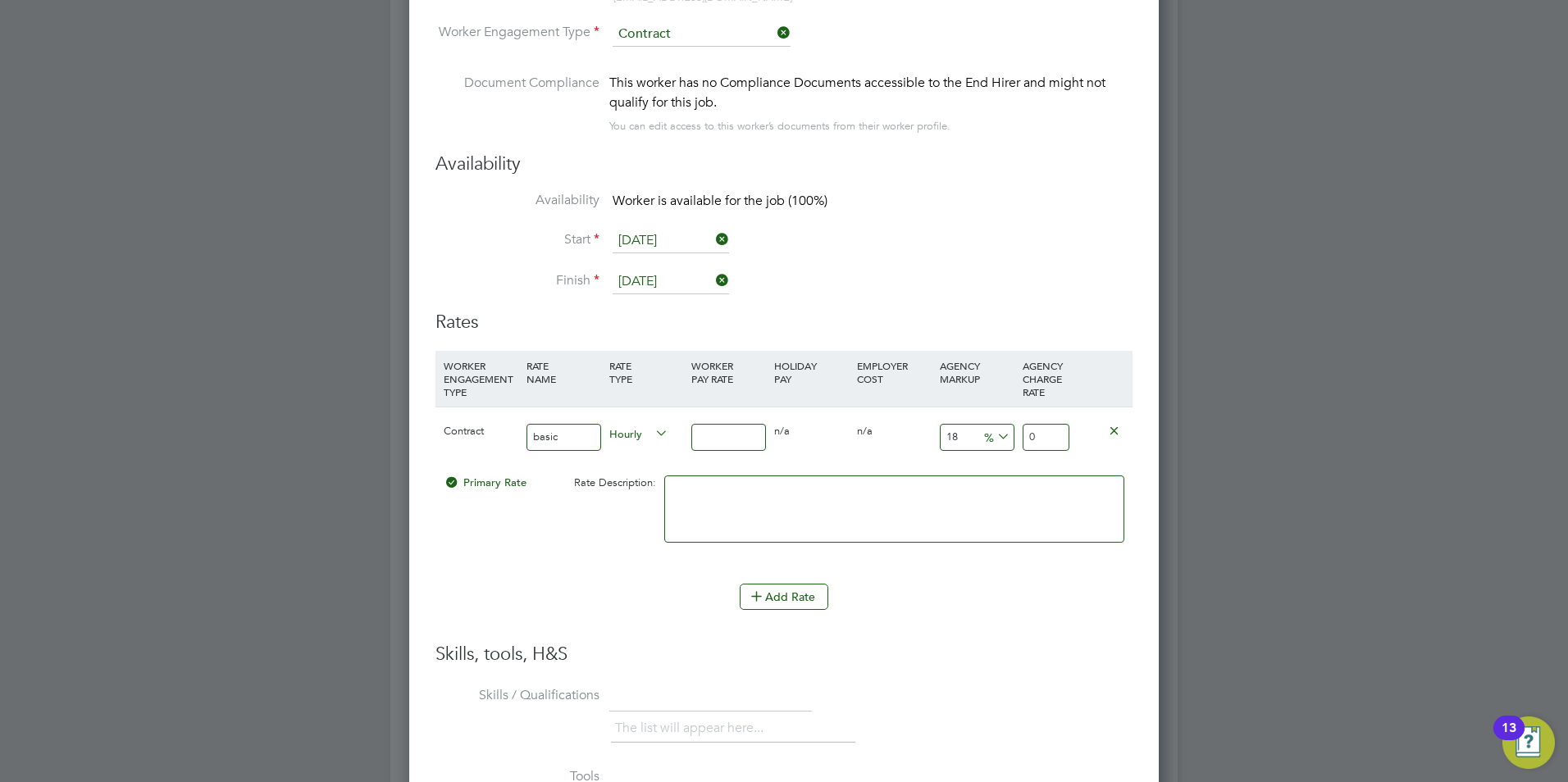
type input "4.72"
type input "40"
type input "47.2"
type input "40"
drag, startPoint x: 958, startPoint y: 427, endPoint x: 939, endPoint y: 439, distance: 22.5
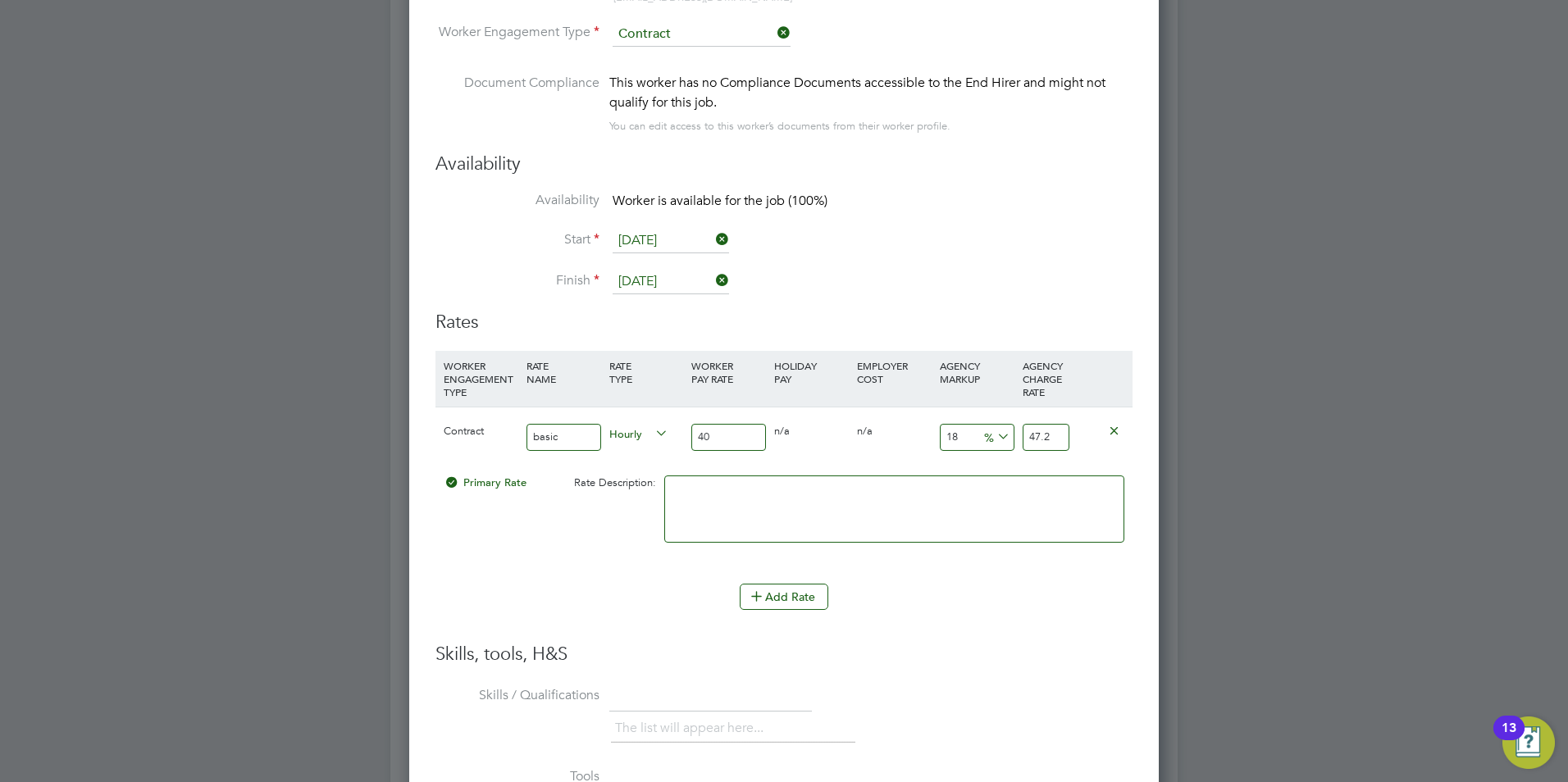
click at [937, 427] on div "18 7.2 %" at bounding box center [977, 437] width 83 height 60
type input "2"
type input "40.8"
type input "23"
type input "49.2"
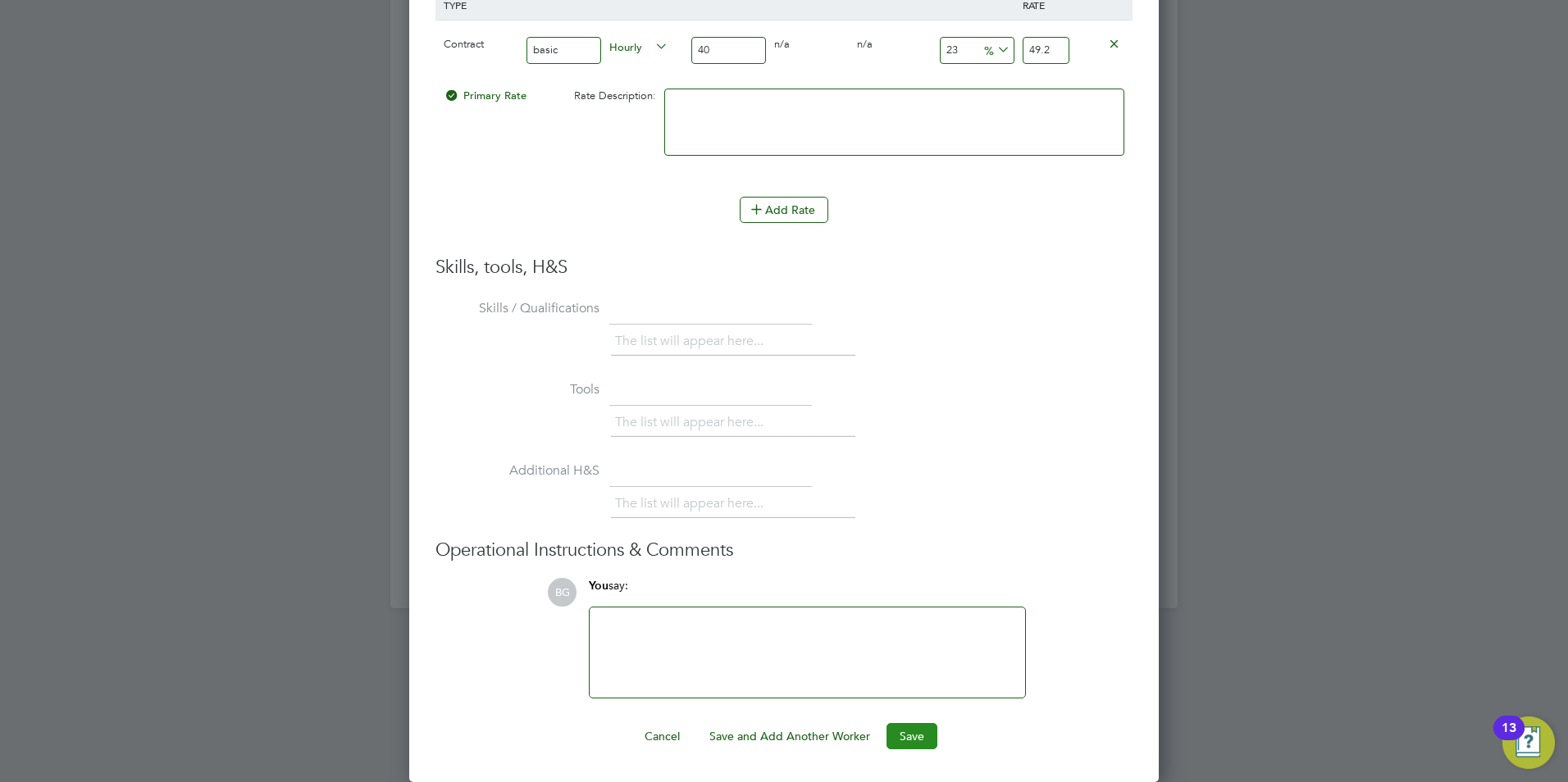
type input "23"
click at [903, 739] on button "Save" at bounding box center [912, 736] width 51 height 26
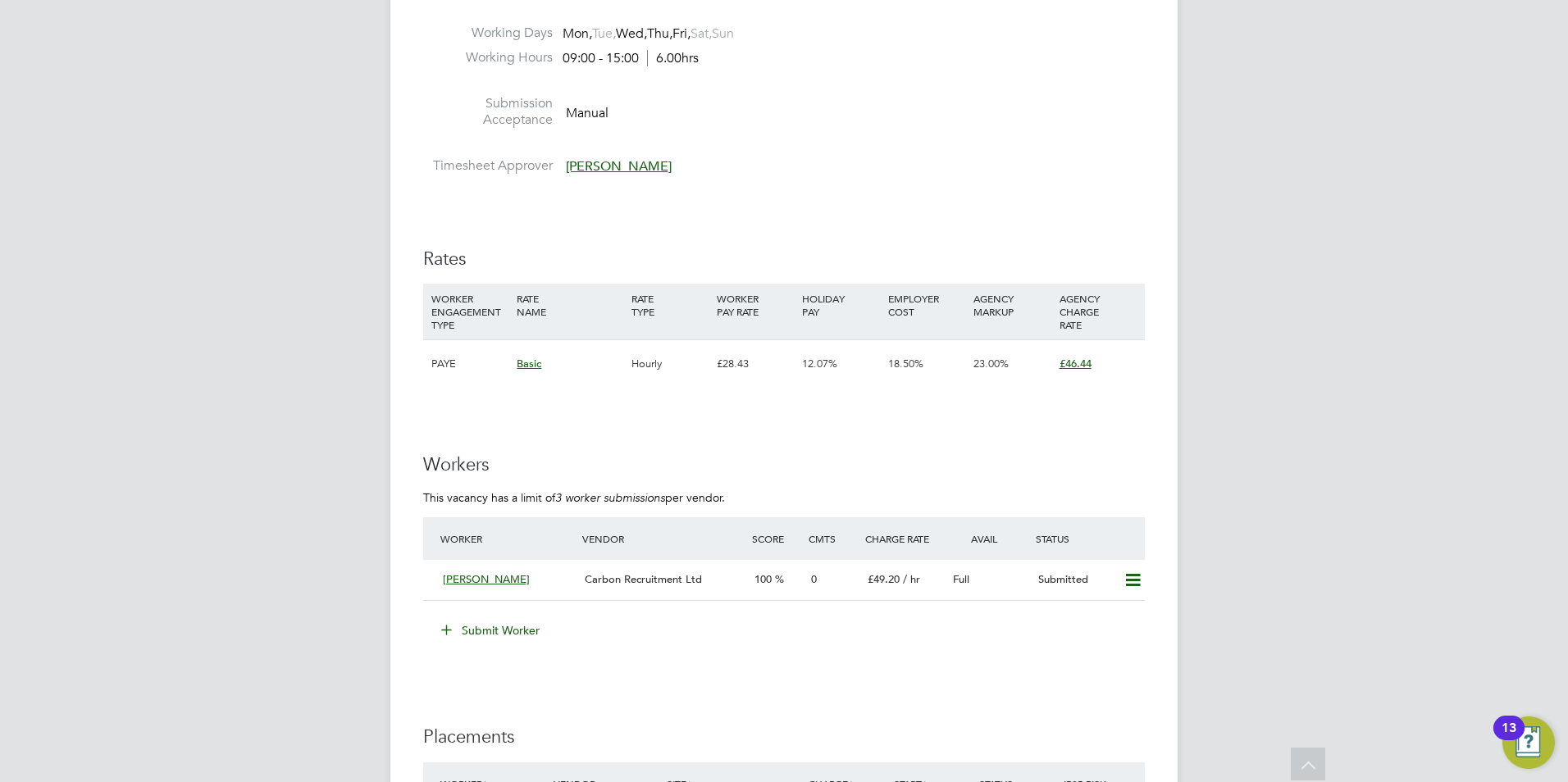
scroll to position [2541, 0]
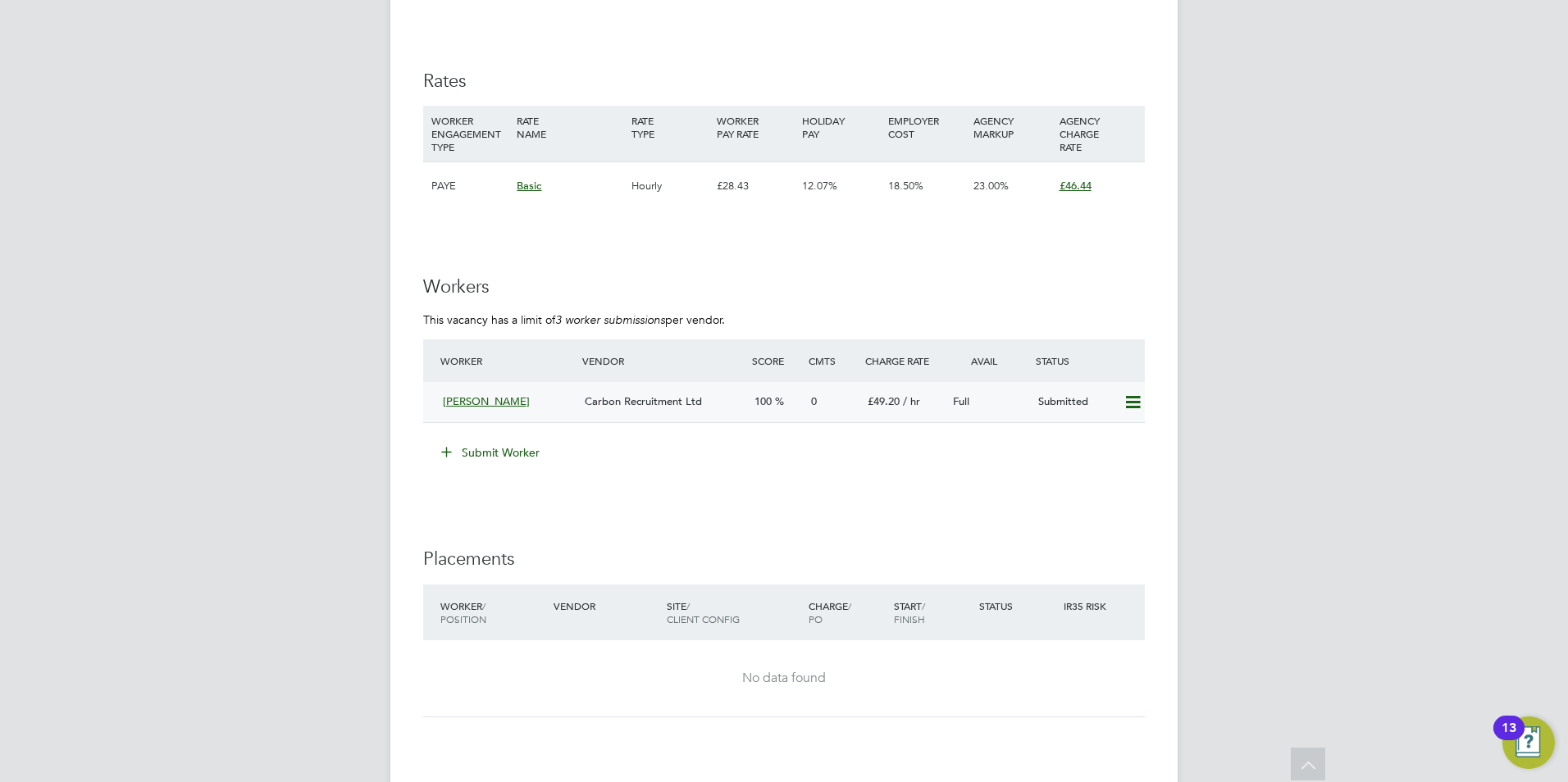
click at [488, 394] on div "Alex Berhanu" at bounding box center [507, 402] width 141 height 27
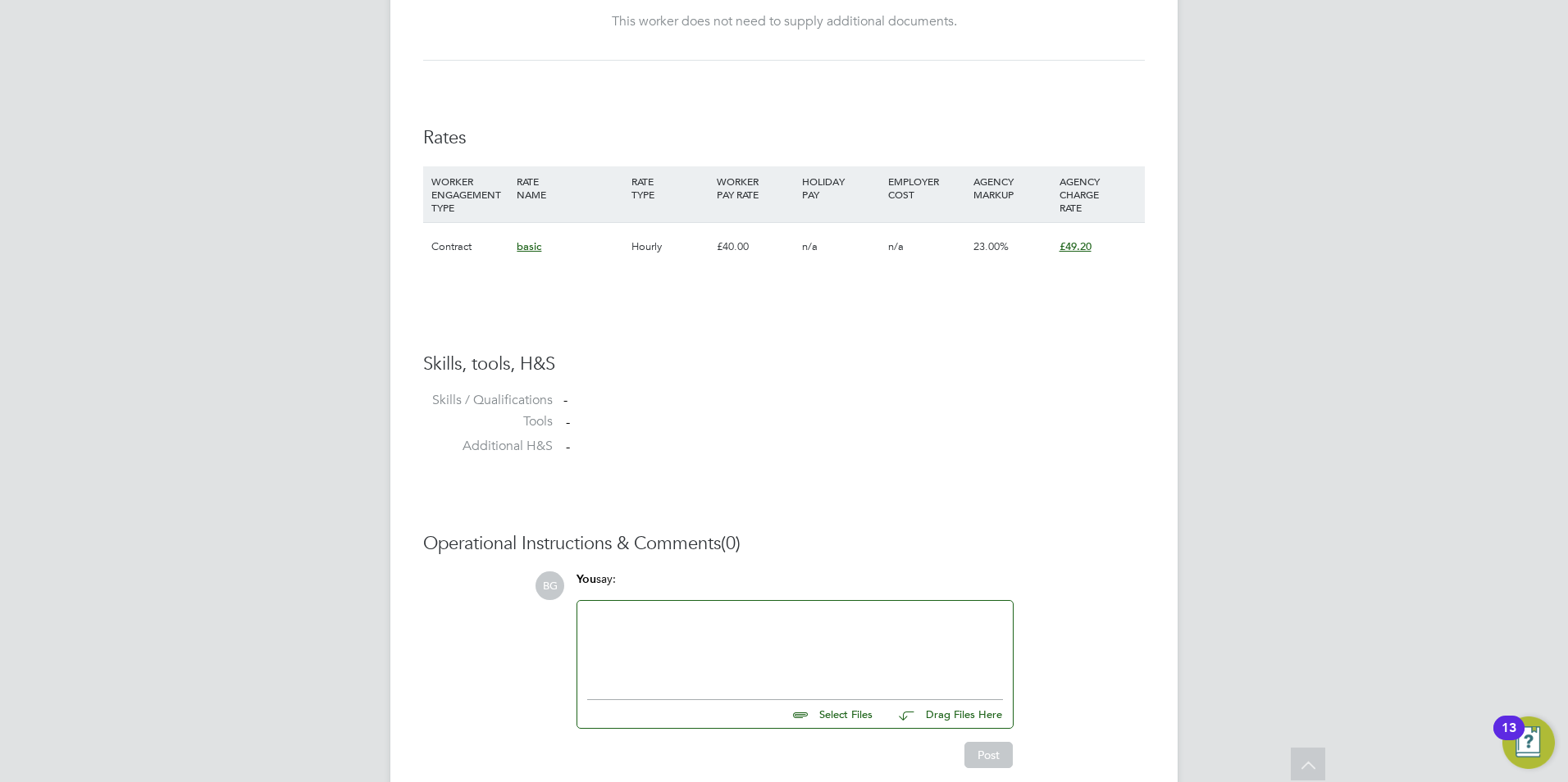
scroll to position [1085, 0]
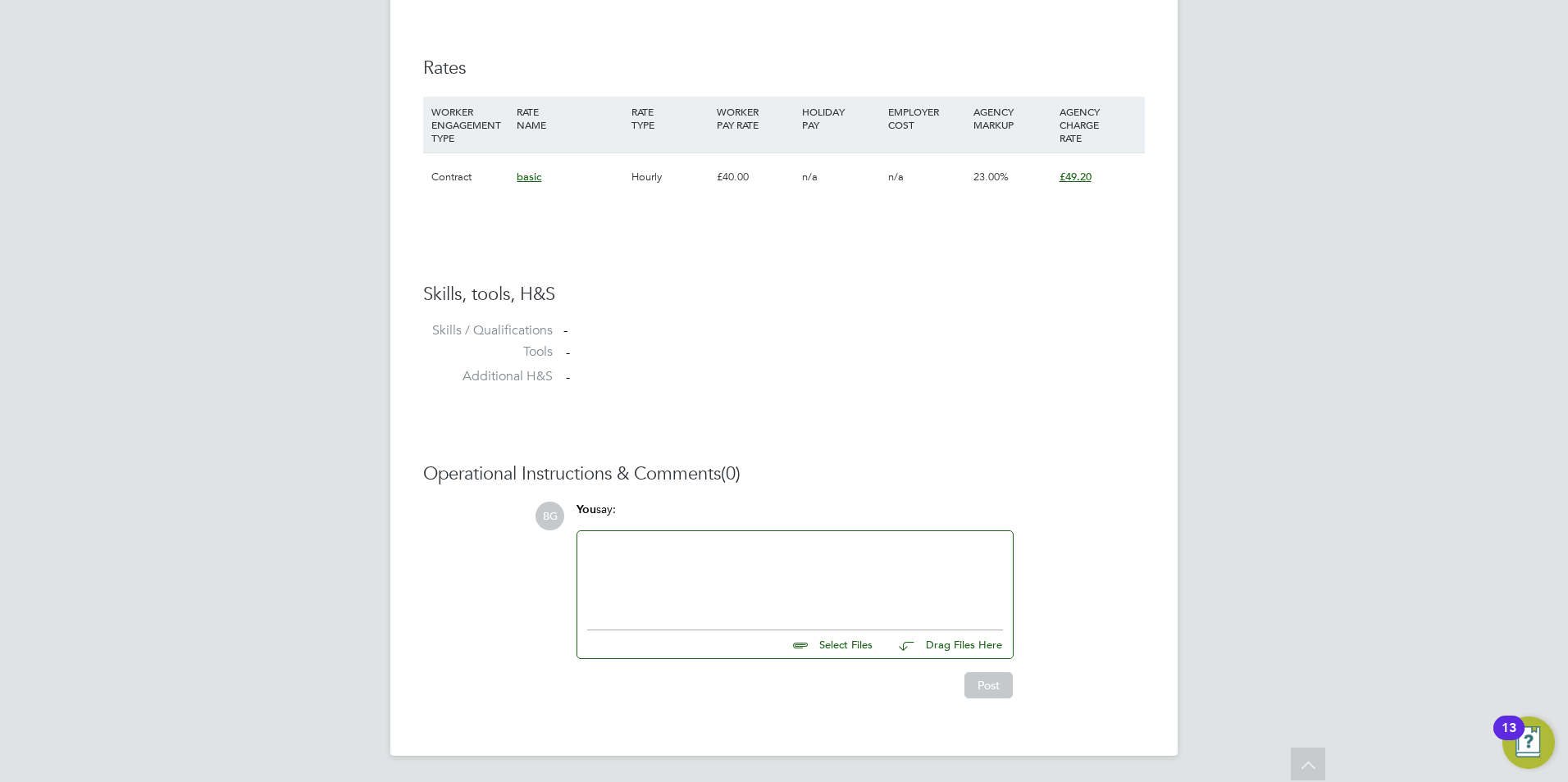
click at [833, 645] on input "file" at bounding box center [879, 642] width 246 height 23
click at [855, 641] on input "file" at bounding box center [879, 642] width 246 height 23
type input "C:\fakepath\BERHANU ALEX HQ00028678 Accounting.doc"
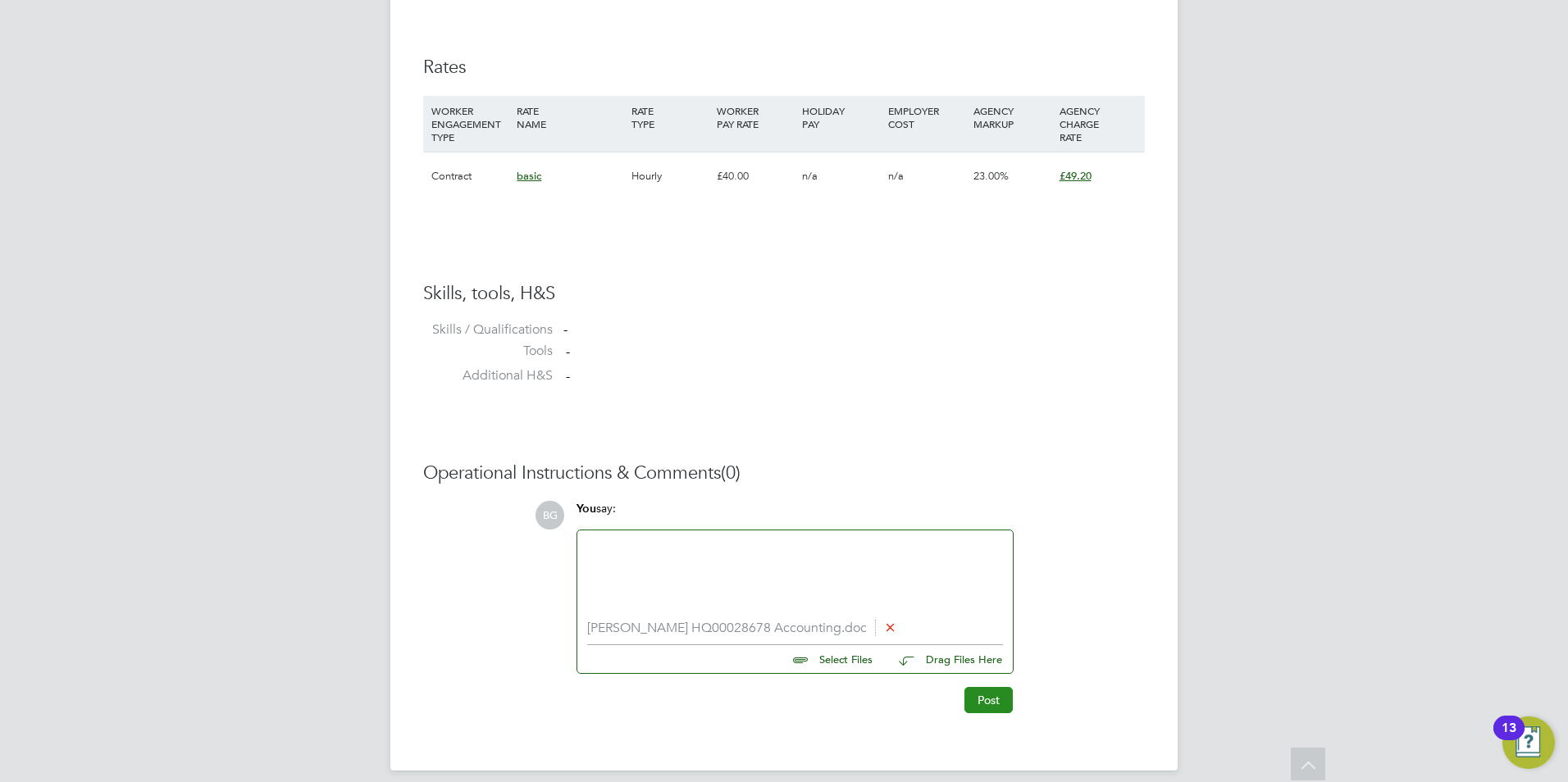
click at [972, 710] on button "Post" at bounding box center [988, 700] width 49 height 26
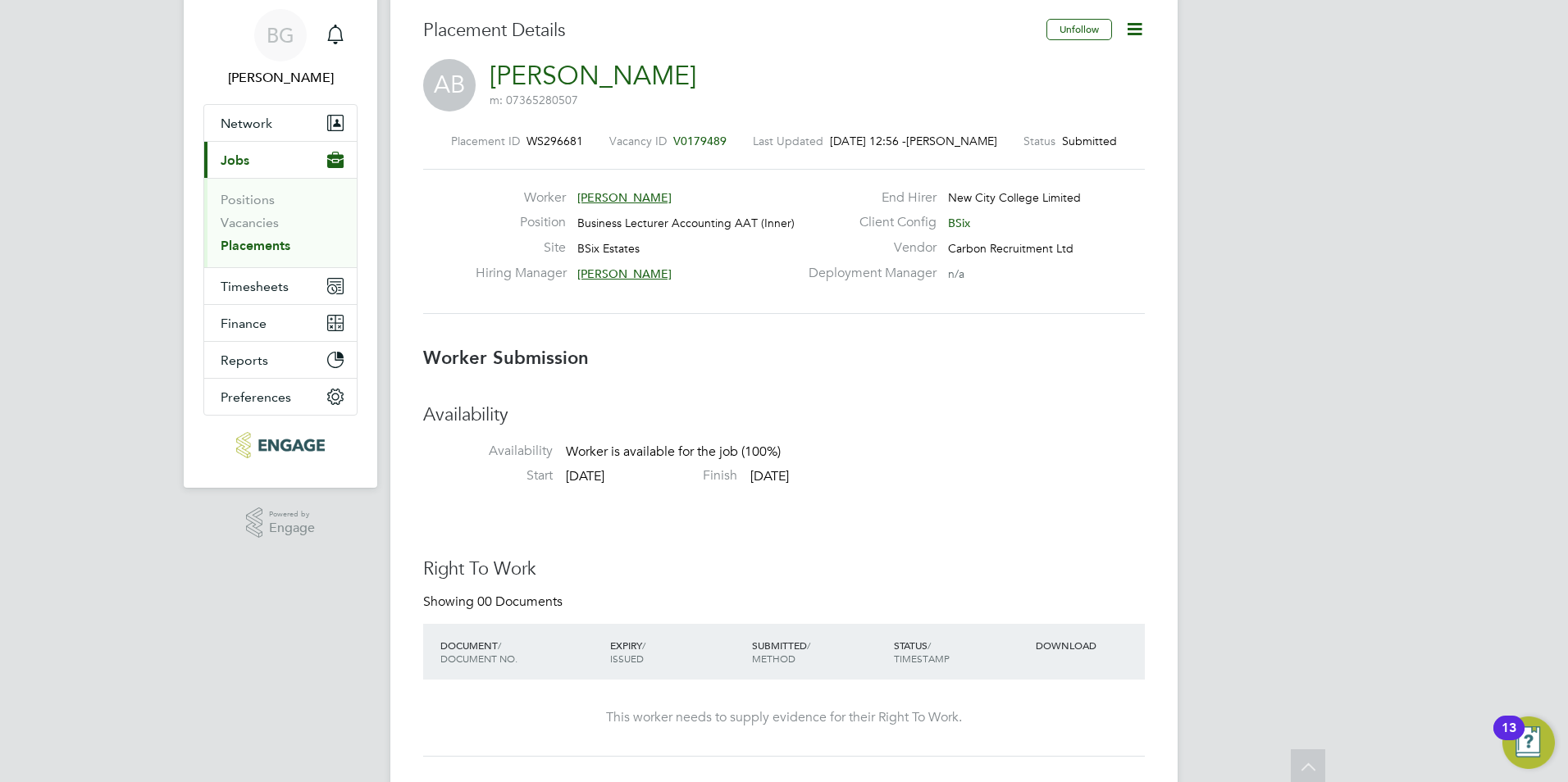
scroll to position [0, 0]
